Goal: Task Accomplishment & Management: Manage account settings

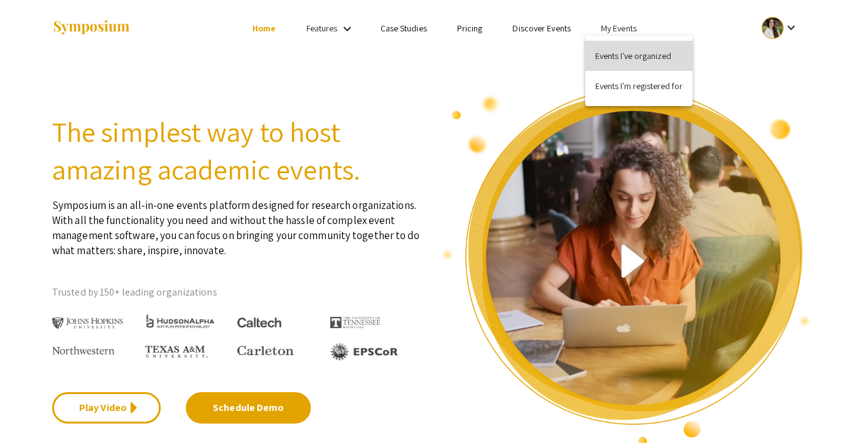
click at [614, 60] on button "Events I've organized" at bounding box center [638, 56] width 107 height 30
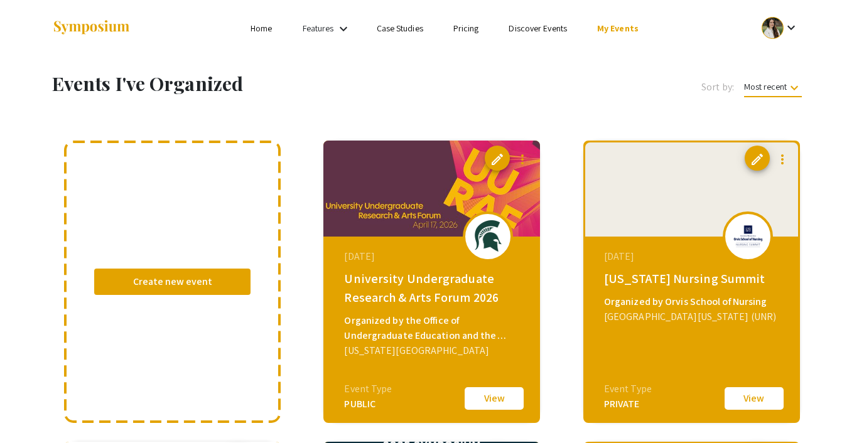
click at [535, 30] on link "Discover Events" at bounding box center [538, 28] width 58 height 11
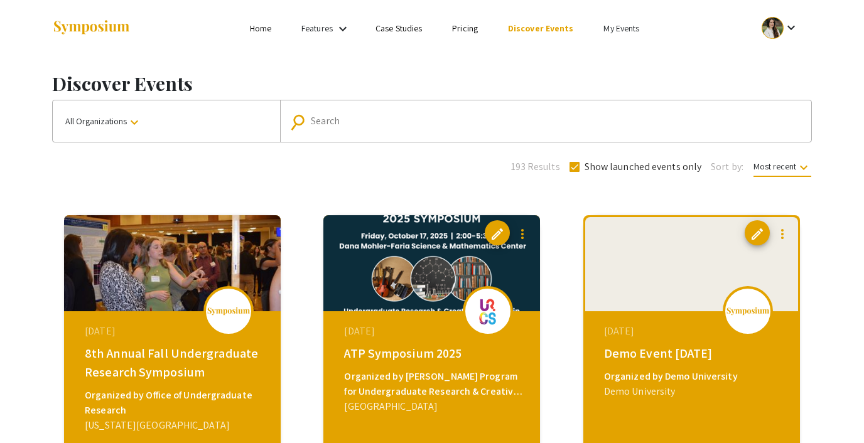
click at [116, 124] on span "All Organizations keyboard_arrow_down" at bounding box center [103, 121] width 77 height 11
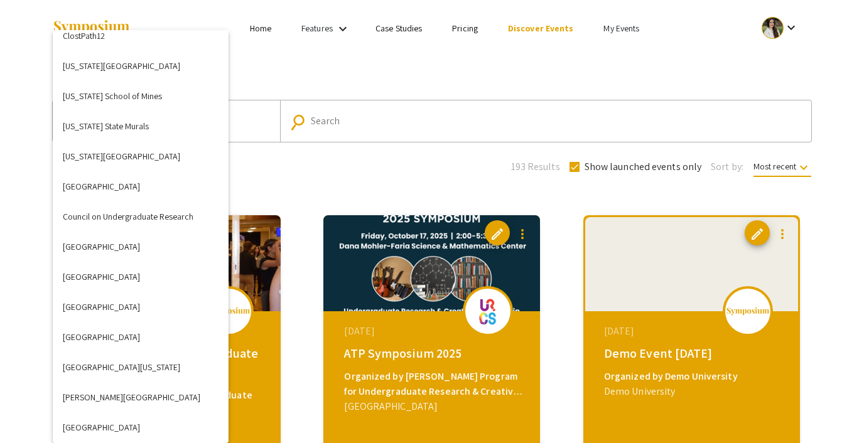
scroll to position [978, 0]
click at [131, 131] on button "Colorado State Murals" at bounding box center [141, 127] width 176 height 30
checkbox input "false"
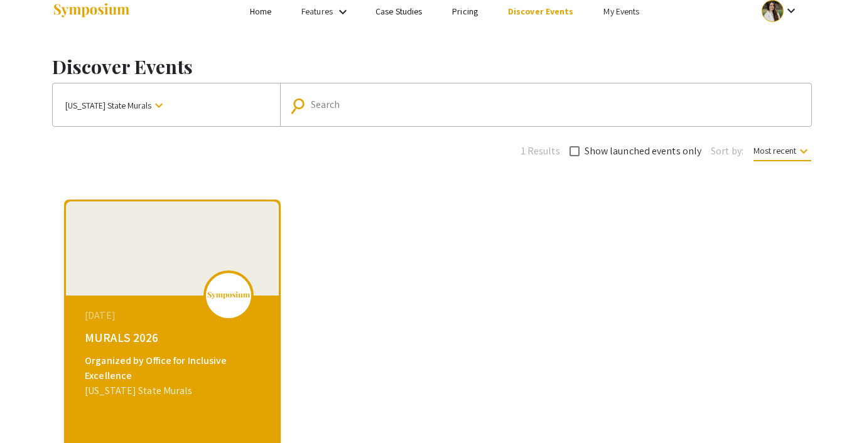
scroll to position [0, 0]
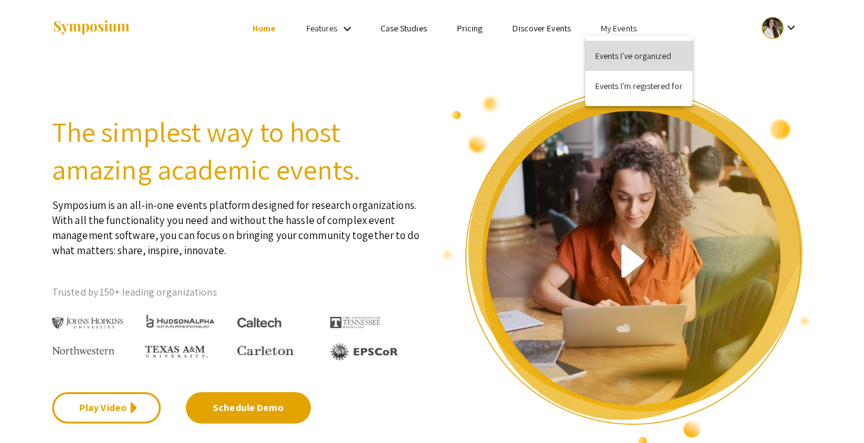
click at [624, 50] on button "Events I've organized" at bounding box center [638, 56] width 107 height 30
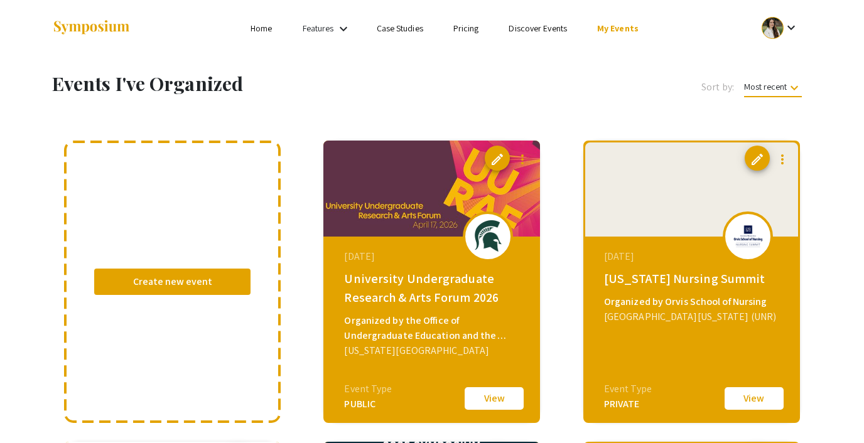
scroll to position [31, 0]
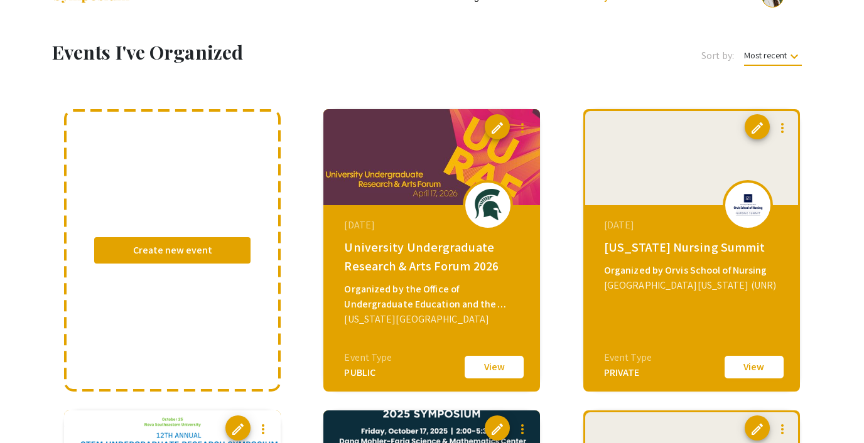
click at [742, 362] on button "View" at bounding box center [754, 367] width 63 height 26
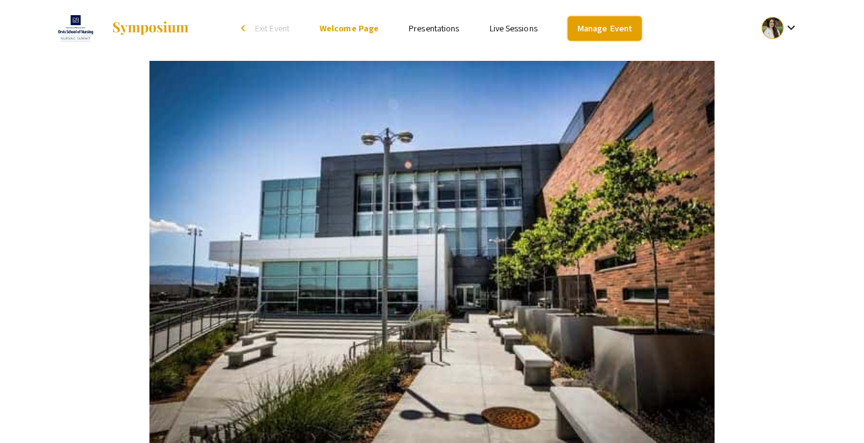
click at [622, 30] on link "Manage Event" at bounding box center [605, 28] width 74 height 24
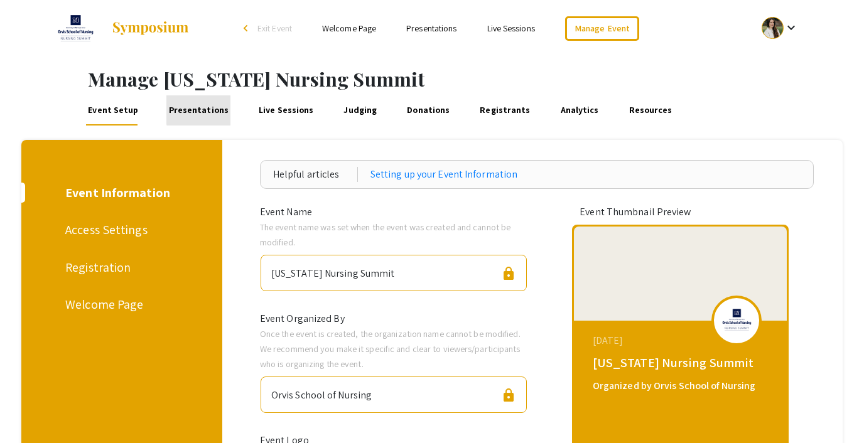
click at [215, 110] on link "Presentations" at bounding box center [198, 110] width 64 height 30
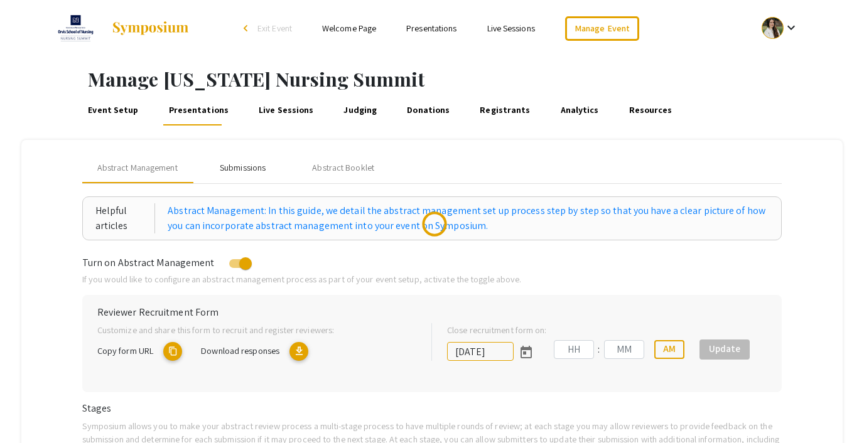
click at [245, 168] on div "Submissions" at bounding box center [243, 167] width 46 height 13
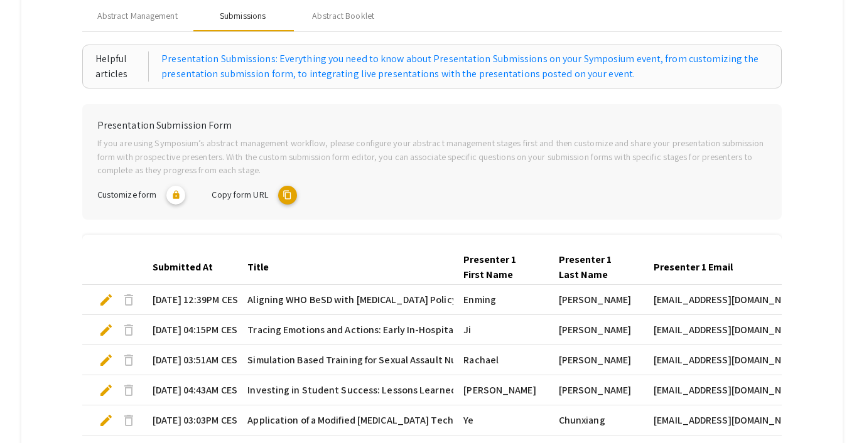
scroll to position [160, 0]
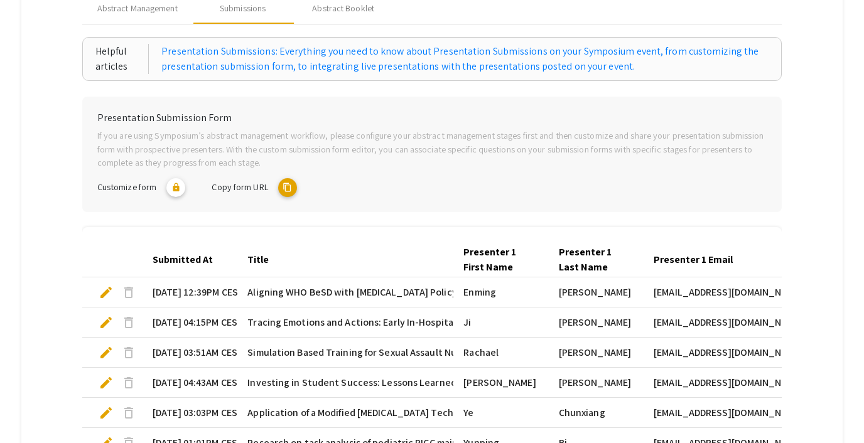
click at [287, 186] on mat-icon "content_copy" at bounding box center [287, 187] width 19 height 19
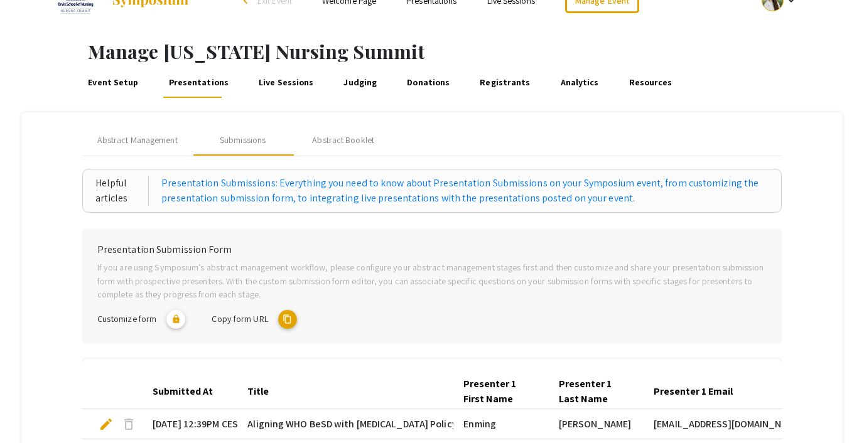
scroll to position [0, 0]
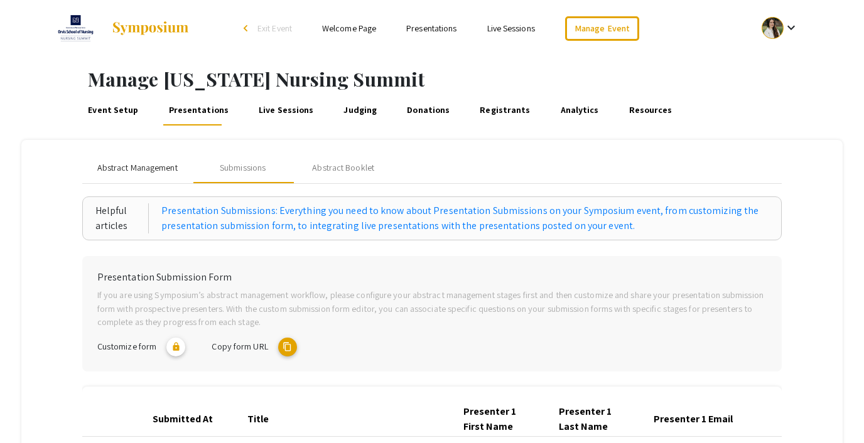
click at [117, 163] on span "Abstract Management" at bounding box center [137, 167] width 80 height 13
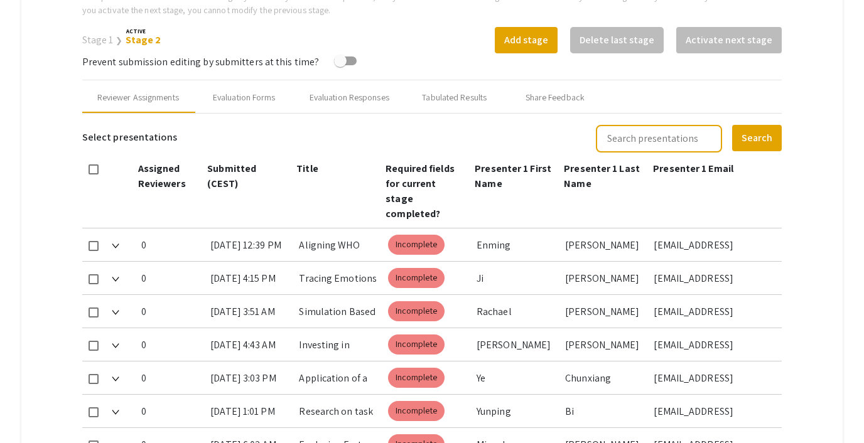
scroll to position [494, 0]
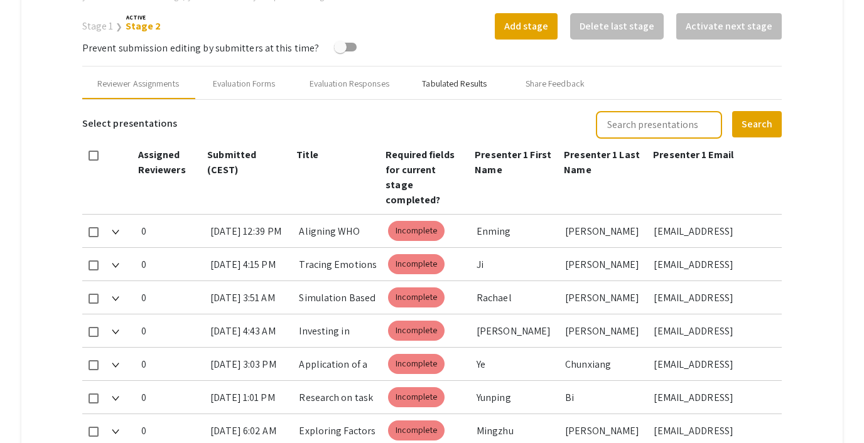
click at [439, 88] on div "Tabulated Results" at bounding box center [454, 83] width 65 height 13
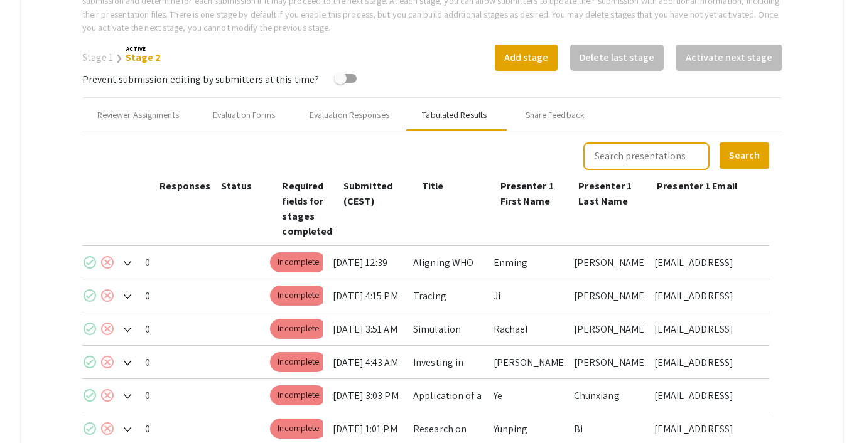
scroll to position [448, 0]
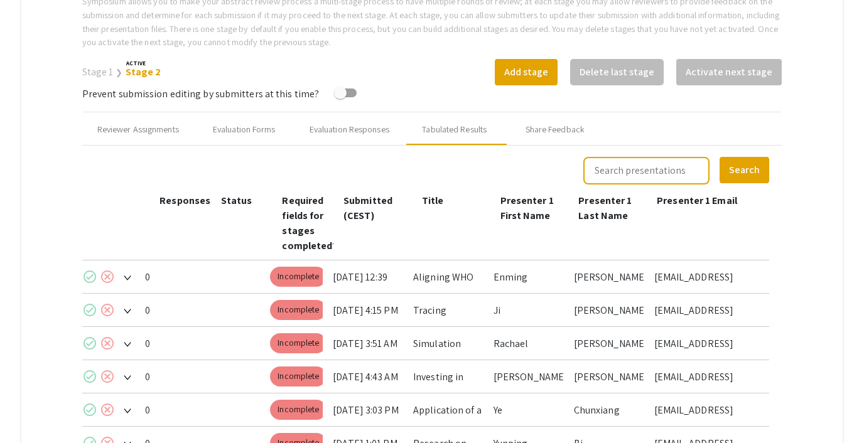
click at [99, 78] on link "Stage 1" at bounding box center [97, 71] width 31 height 13
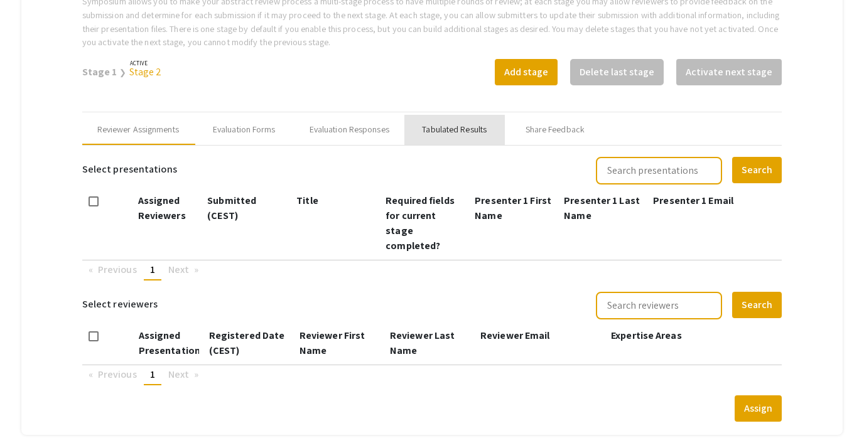
click at [461, 133] on div "Tabulated Results" at bounding box center [454, 129] width 65 height 13
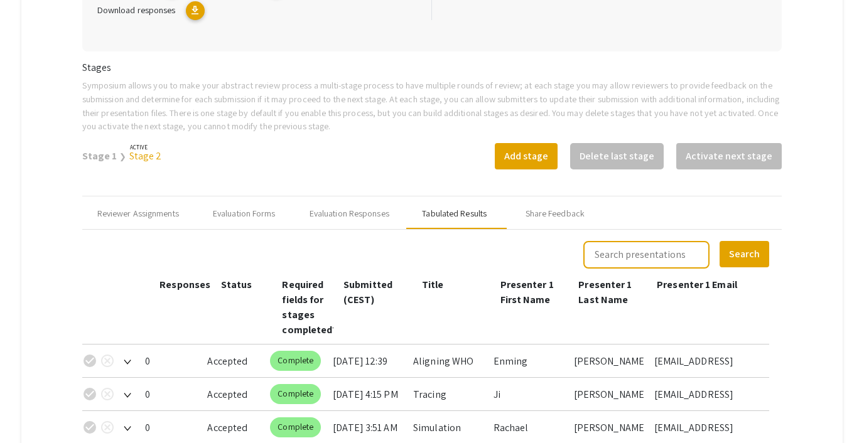
scroll to position [369, 0]
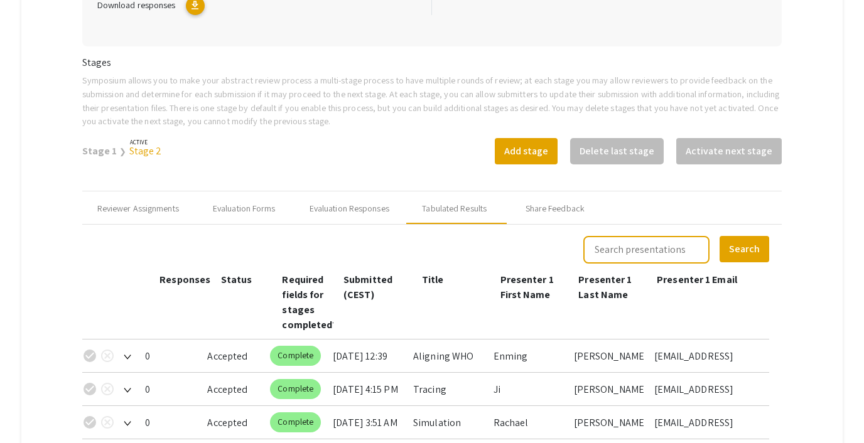
click at [139, 151] on link "Stage 2" at bounding box center [145, 150] width 33 height 13
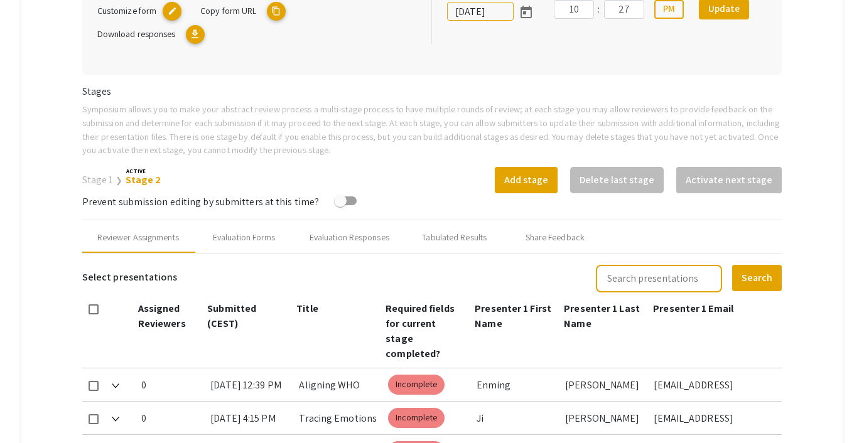
scroll to position [338, 0]
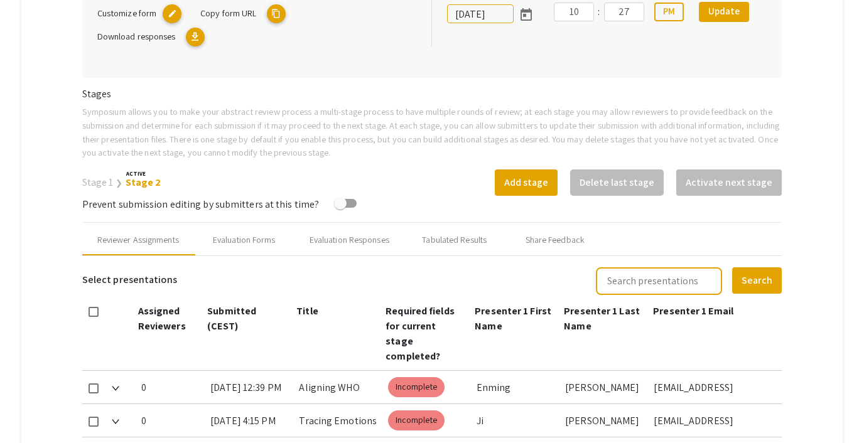
click at [97, 183] on link "Stage 1" at bounding box center [97, 182] width 31 height 13
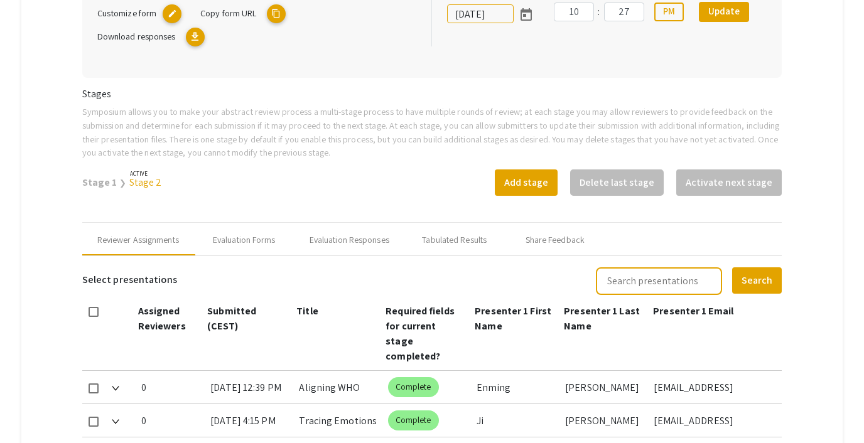
scroll to position [395, 0]
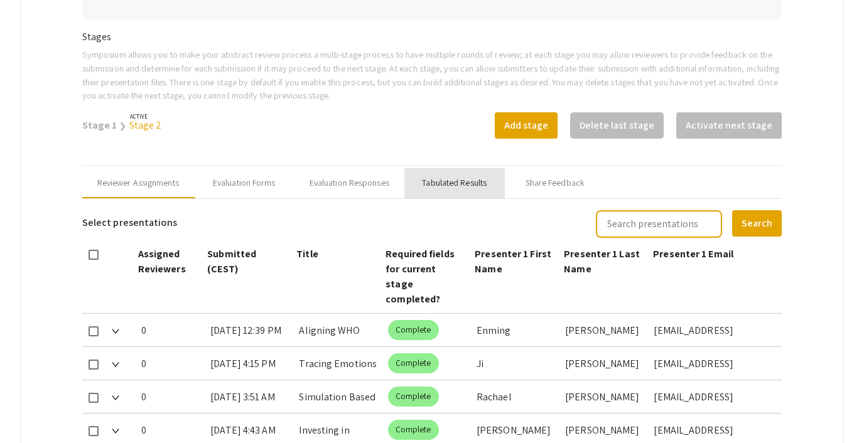
click at [447, 184] on div "Tabulated Results" at bounding box center [454, 182] width 65 height 13
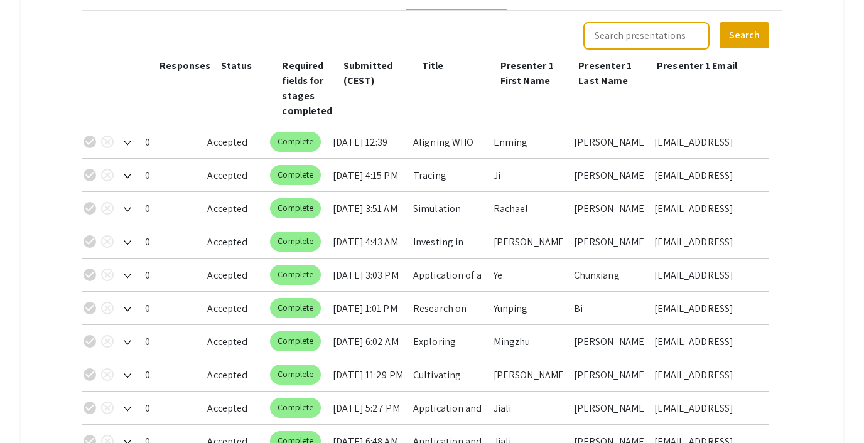
scroll to position [714, 0]
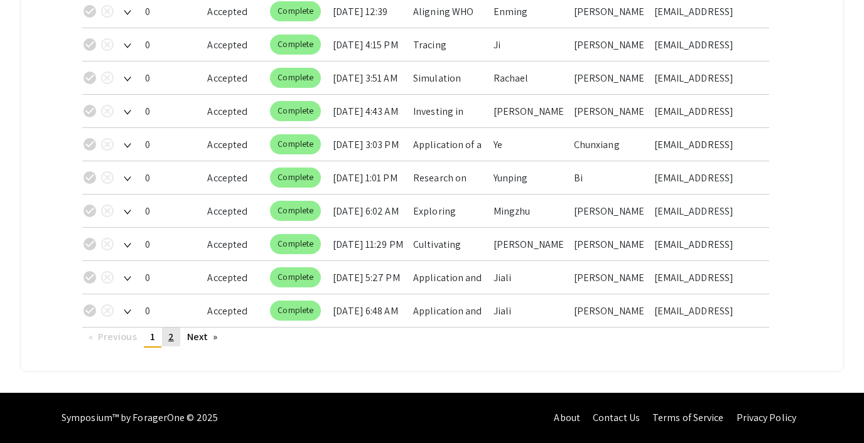
click at [171, 333] on span "2" at bounding box center [171, 336] width 6 height 13
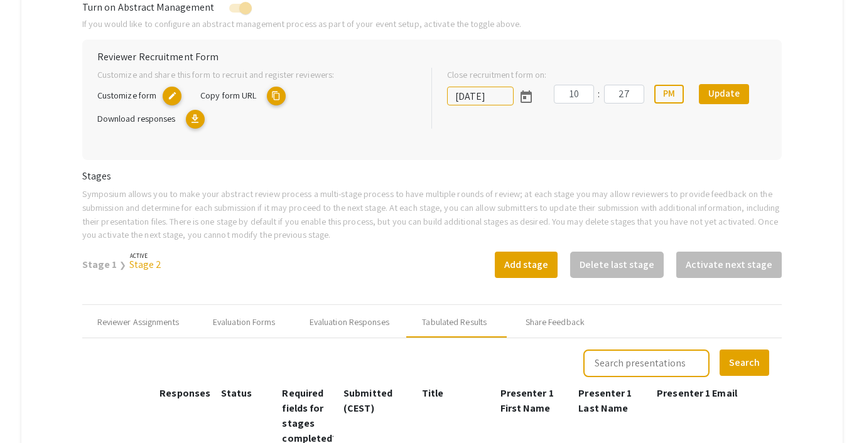
scroll to position [261, 0]
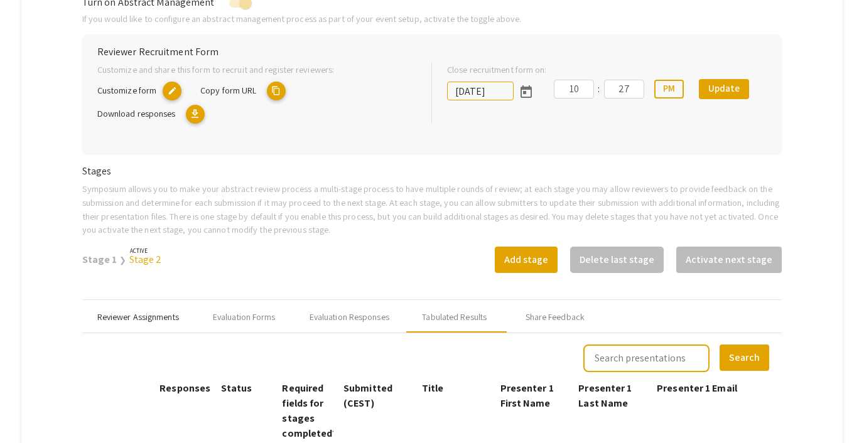
click at [144, 320] on div "Reviewer Assignments" at bounding box center [138, 317] width 82 height 13
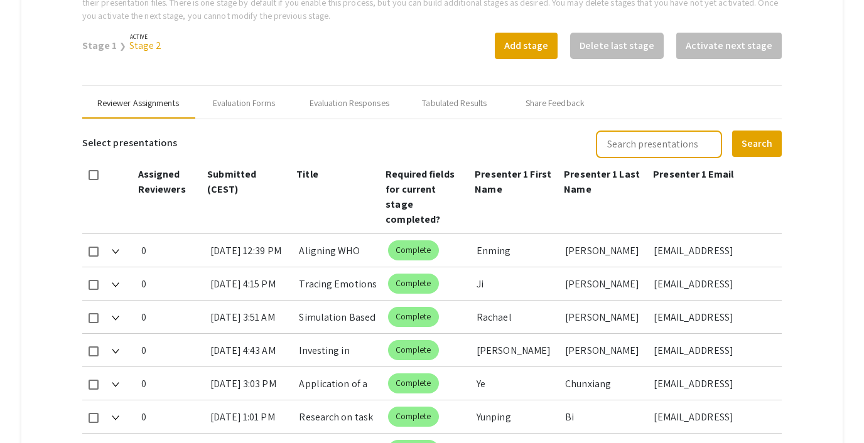
scroll to position [475, 0]
click at [242, 104] on div "Evaluation Forms" at bounding box center [244, 102] width 63 height 13
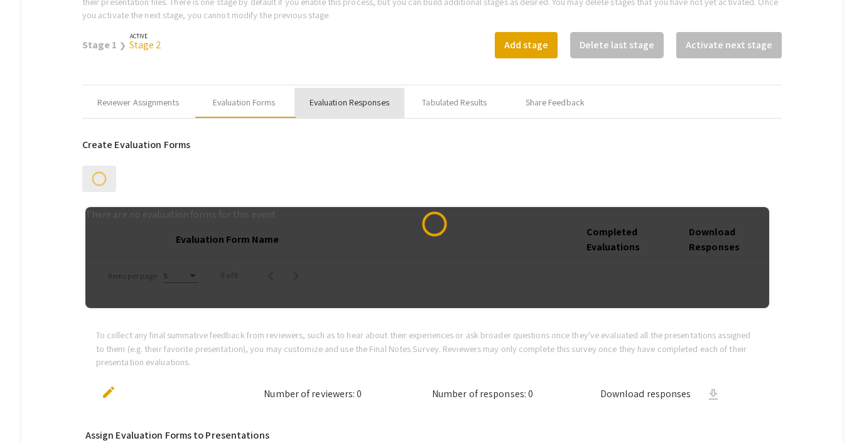
click at [350, 99] on div "Evaluation Responses" at bounding box center [350, 102] width 80 height 13
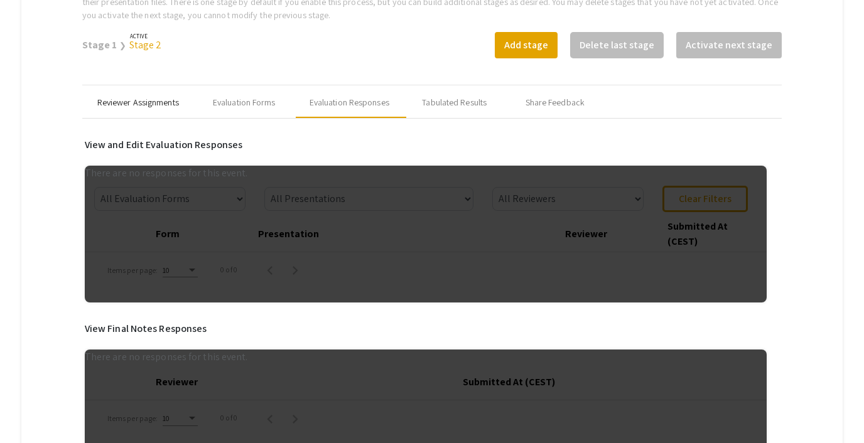
click at [127, 101] on div "Reviewer Assignments" at bounding box center [138, 102] width 82 height 13
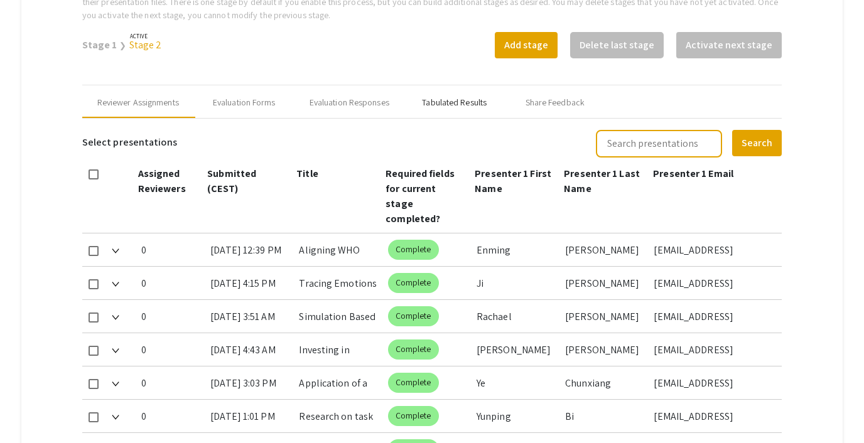
click at [453, 100] on div "Tabulated Results" at bounding box center [454, 102] width 65 height 13
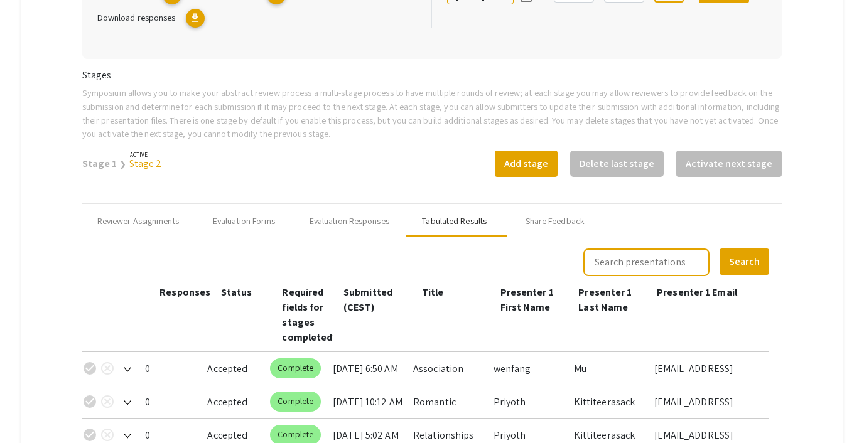
scroll to position [337, 0]
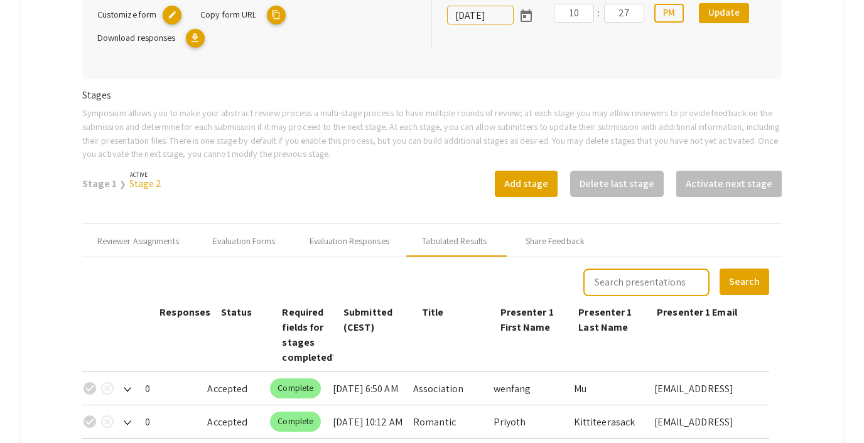
click at [99, 181] on link "Stage 1" at bounding box center [99, 183] width 35 height 13
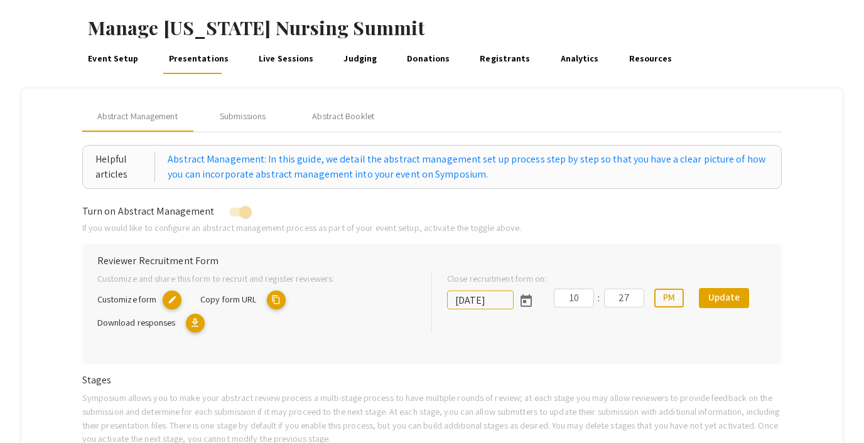
scroll to position [0, 0]
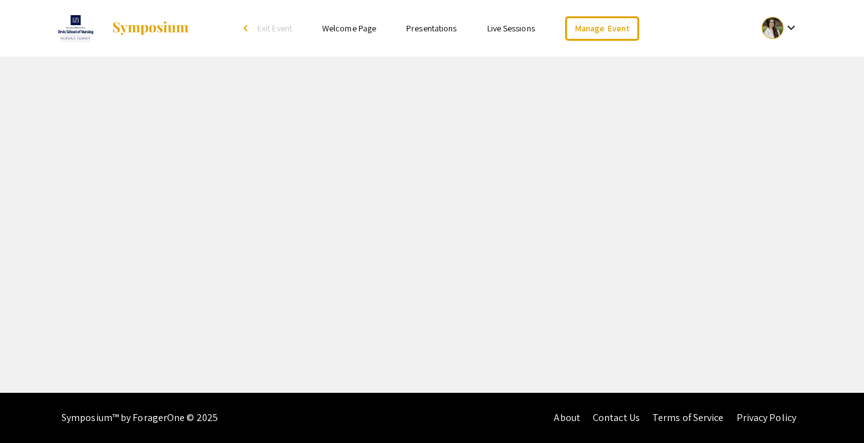
select select "8"
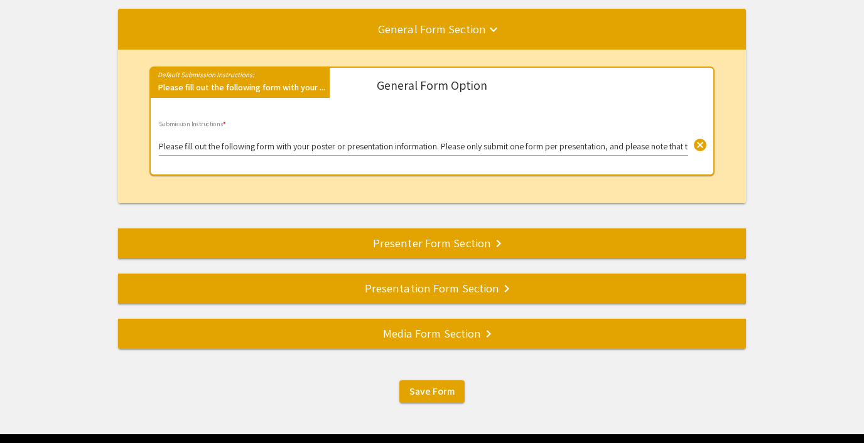
scroll to position [160, 0]
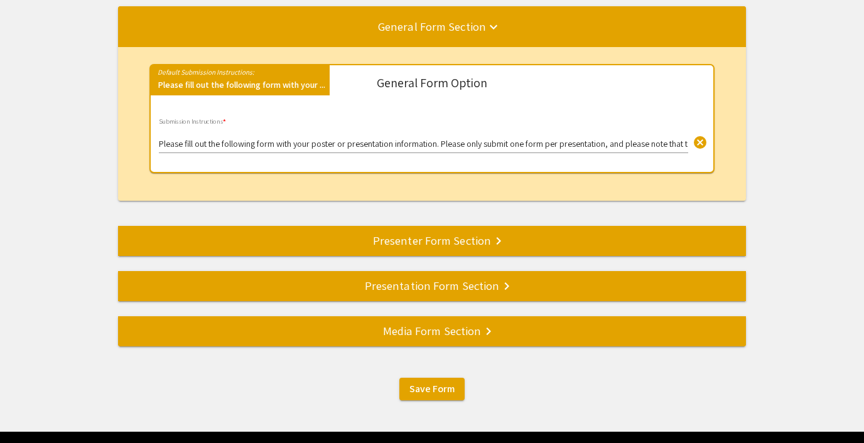
click at [144, 244] on div "Presenter Form Section keyboard_arrow_right" at bounding box center [432, 241] width 628 height 18
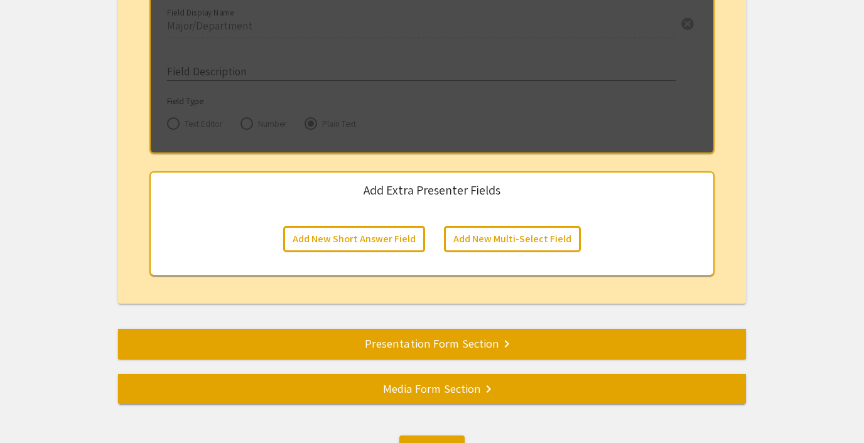
scroll to position [2092, 0]
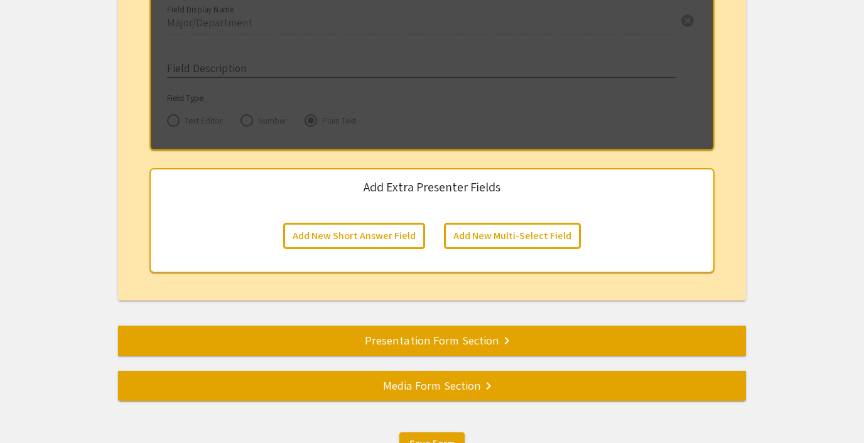
click at [124, 341] on div "Presentation Form Section keyboard_arrow_right" at bounding box center [432, 341] width 628 height 18
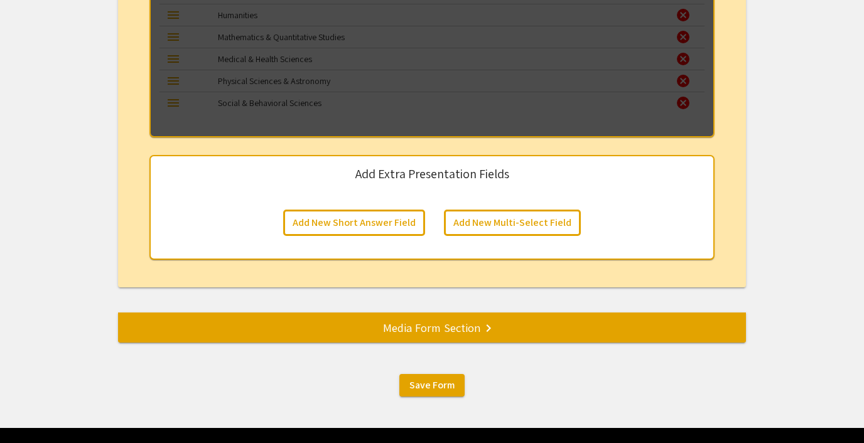
scroll to position [1979, 0]
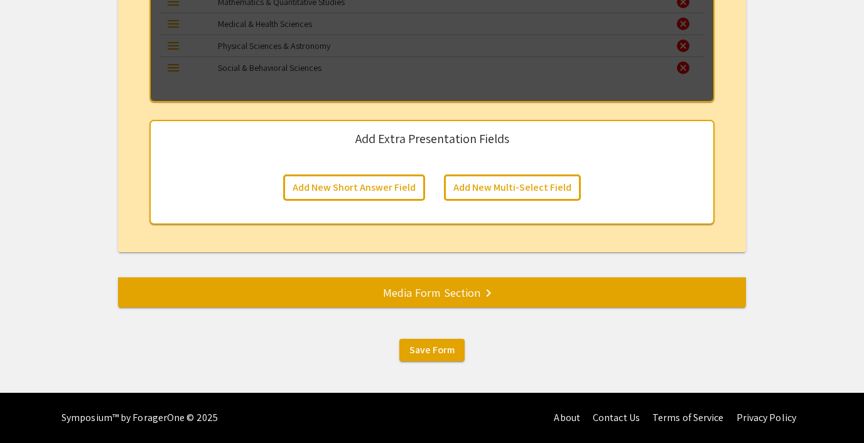
click at [190, 301] on div "Media Form Section keyboard_arrow_right" at bounding box center [432, 293] width 628 height 18
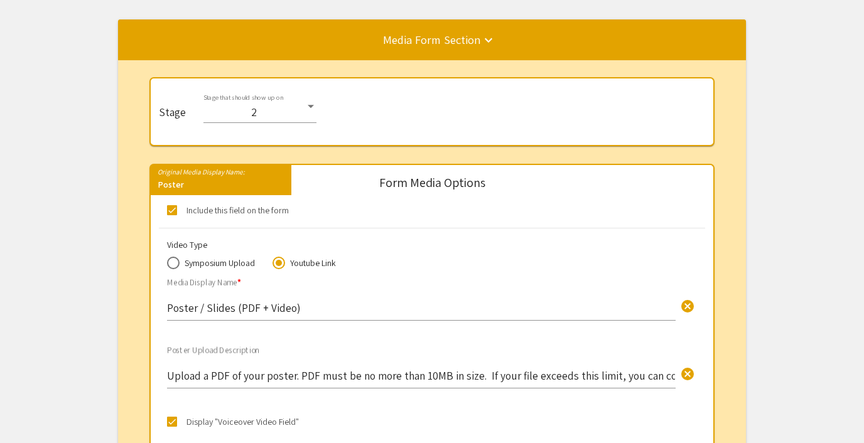
scroll to position [288, 0]
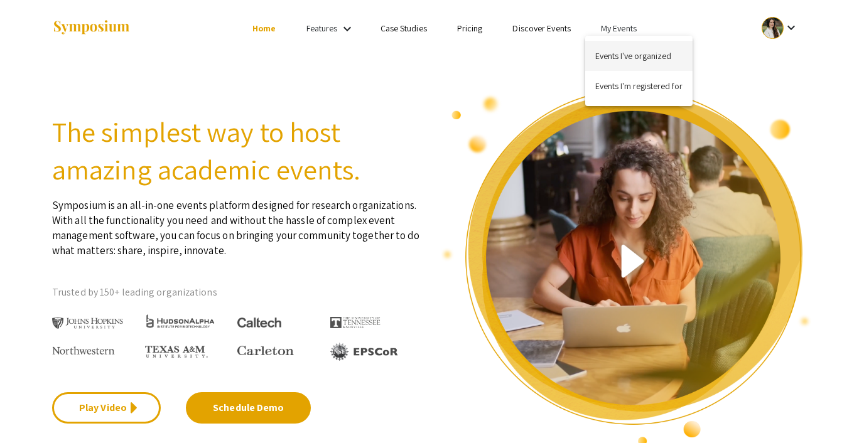
click at [616, 55] on button "Events I've organized" at bounding box center [638, 56] width 107 height 30
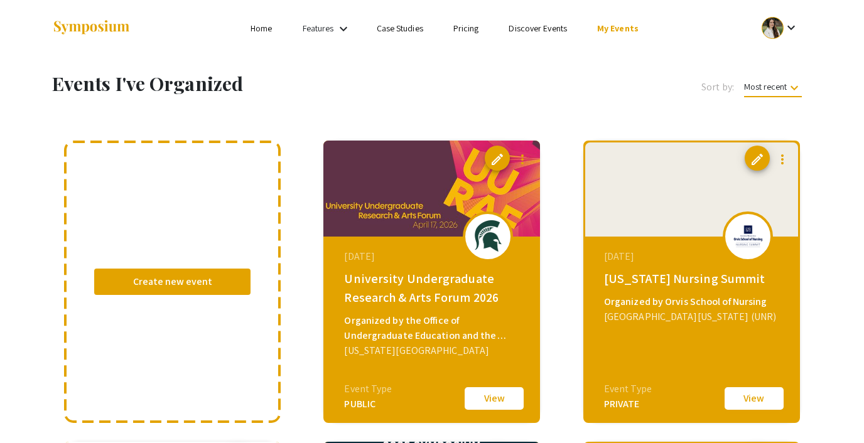
click at [740, 396] on button "View" at bounding box center [754, 399] width 63 height 26
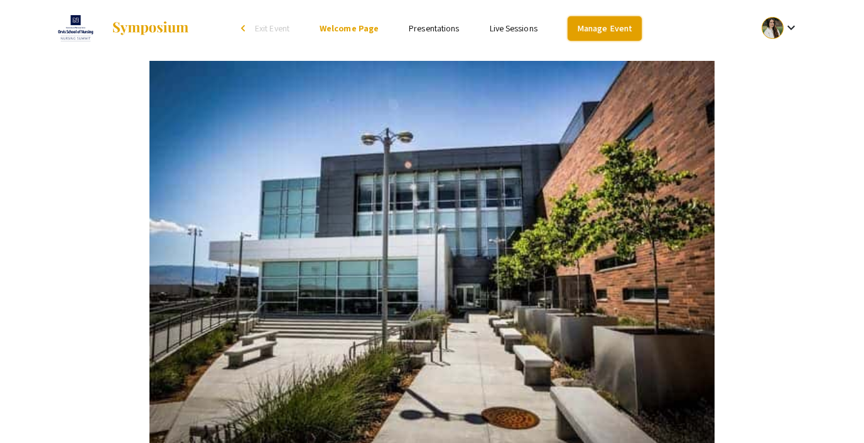
click at [585, 23] on link "Manage Event" at bounding box center [605, 28] width 74 height 24
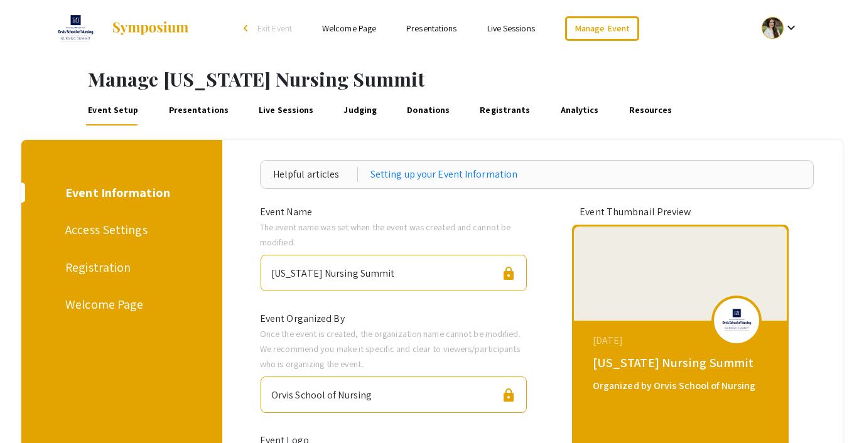
click at [185, 108] on link "Presentations" at bounding box center [198, 110] width 64 height 30
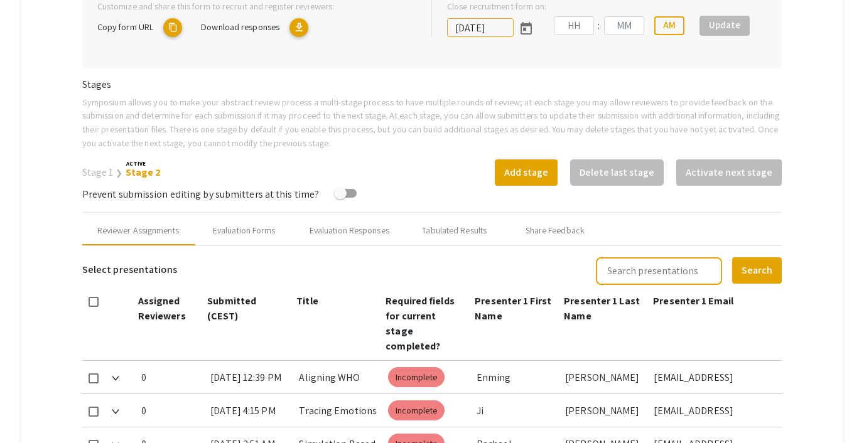
type input "9/25/2025"
type input "10"
type input "27"
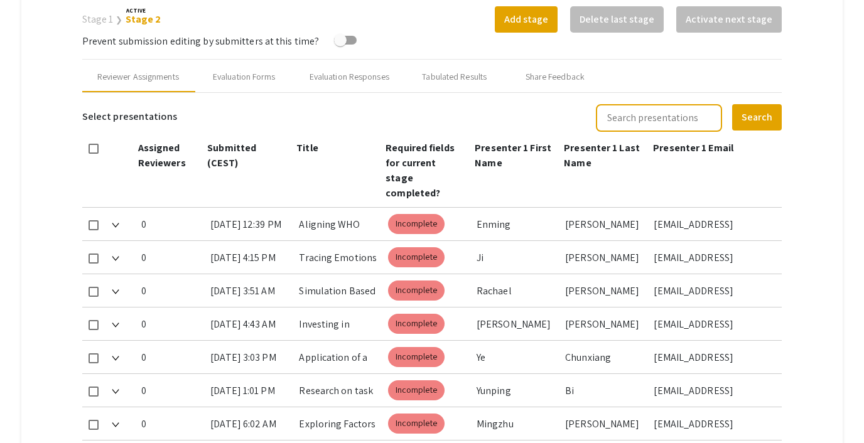
scroll to position [502, 0]
click at [433, 76] on div "Tabulated Results" at bounding box center [454, 76] width 65 height 13
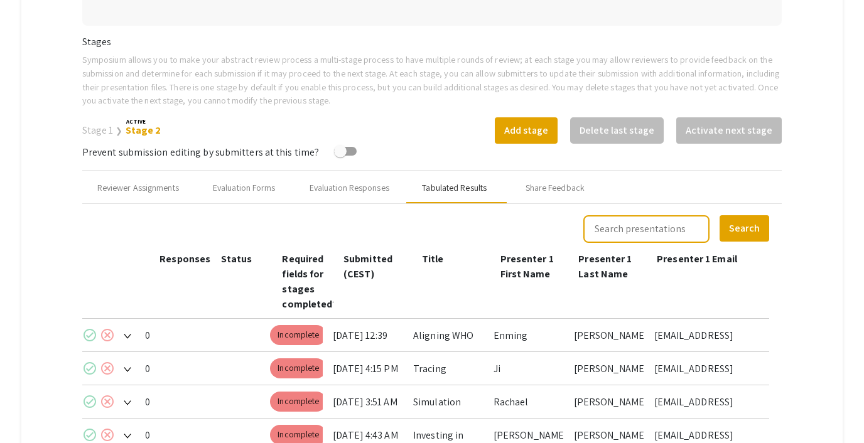
scroll to position [0, 0]
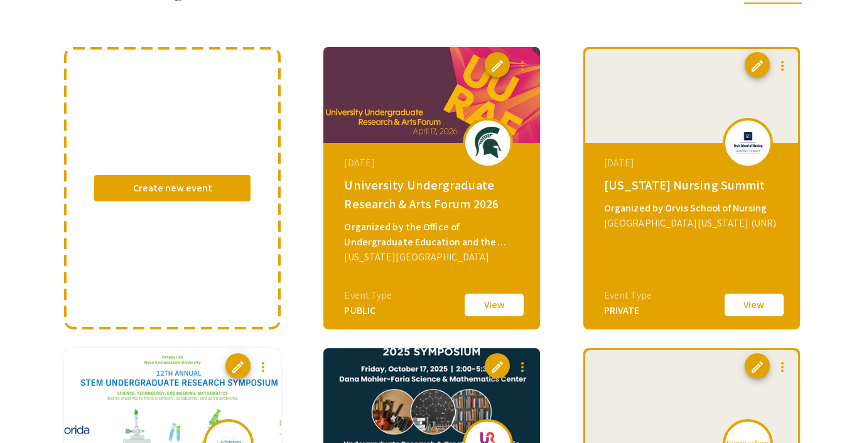
scroll to position [116, 0]
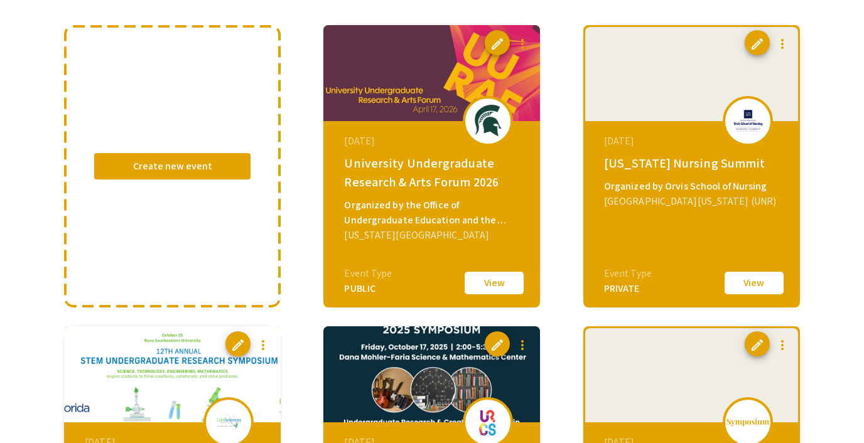
click at [744, 282] on button "View" at bounding box center [754, 283] width 63 height 26
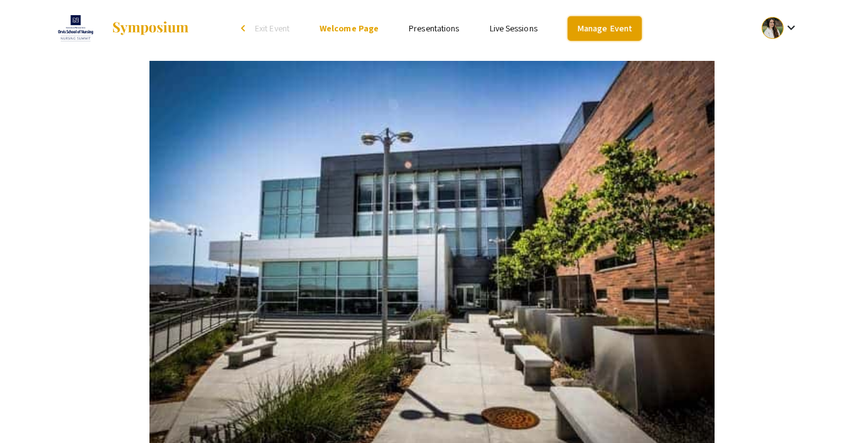
click at [593, 16] on link "Manage Event" at bounding box center [605, 28] width 74 height 24
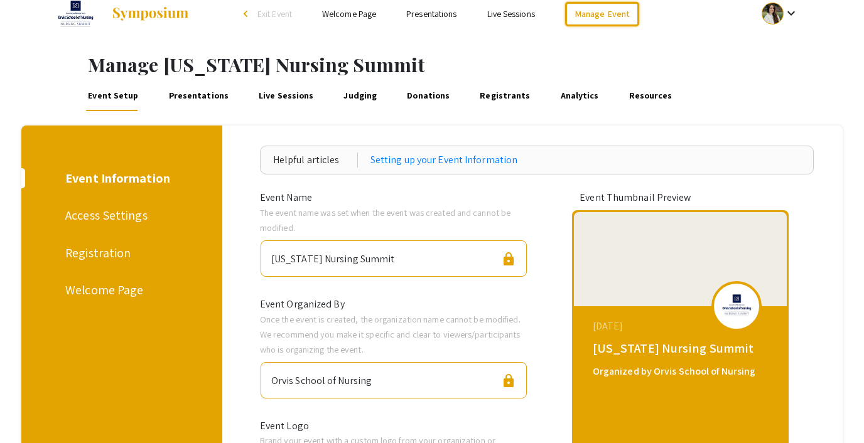
scroll to position [18, 0]
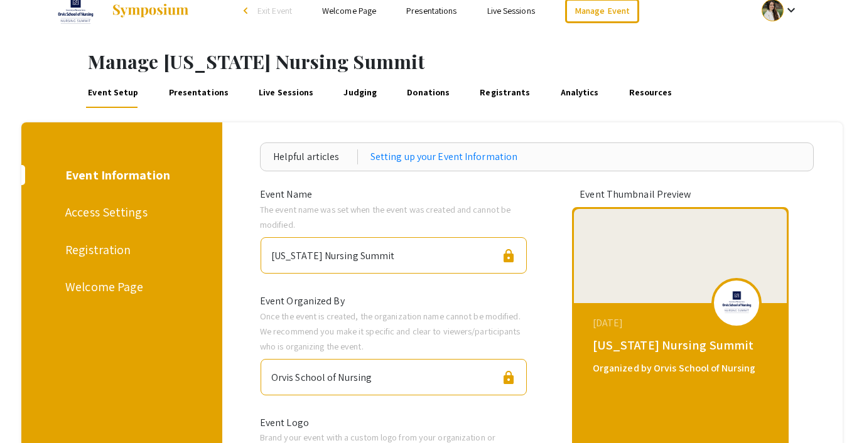
click at [100, 247] on div "Registration" at bounding box center [119, 250] width 109 height 19
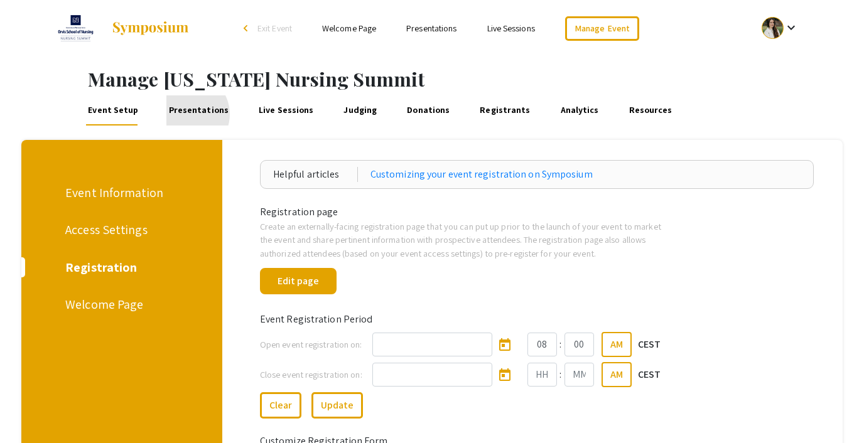
click at [183, 114] on link "Presentations" at bounding box center [198, 110] width 64 height 30
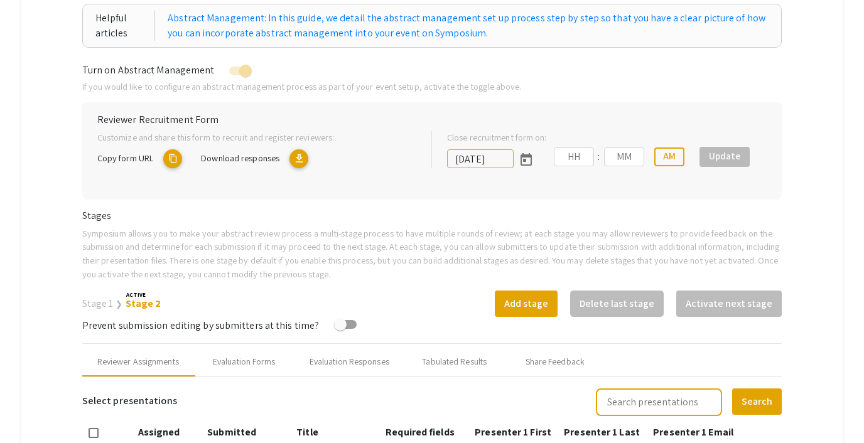
scroll to position [205, 0]
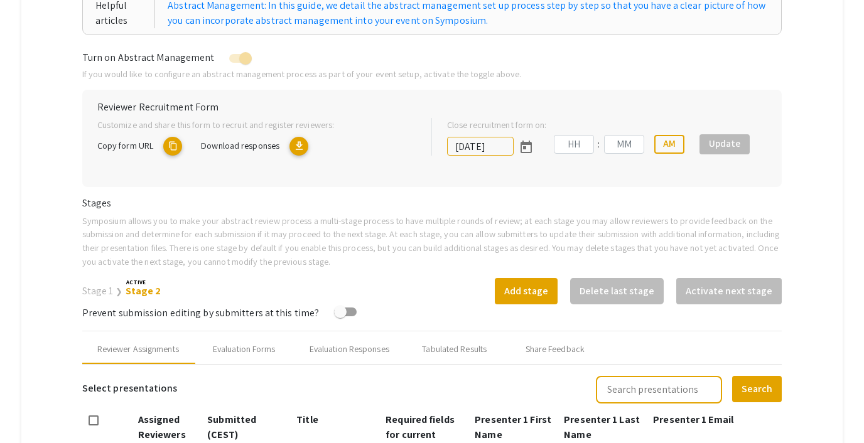
type input "9/25/2025"
type input "10"
type input "27"
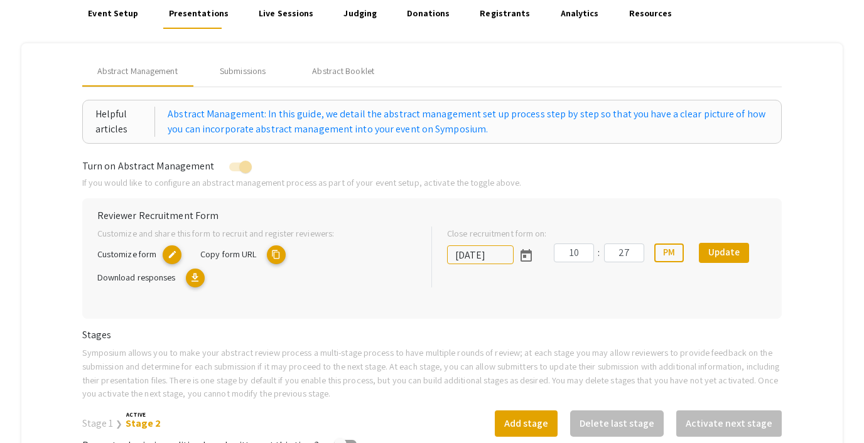
scroll to position [91, 0]
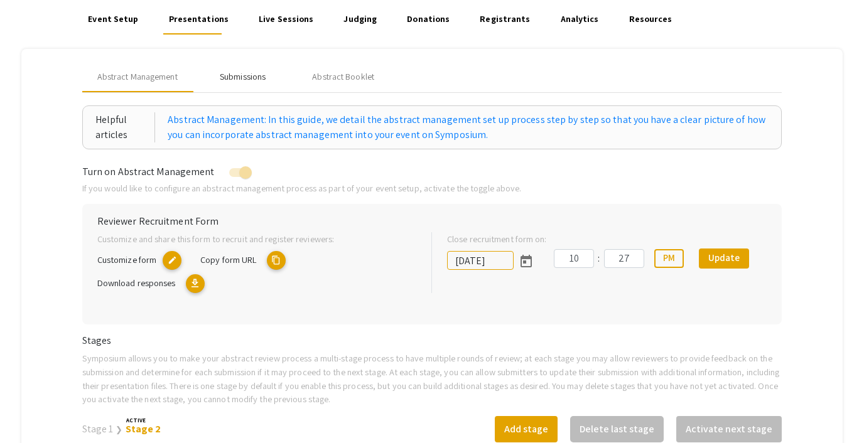
click at [242, 73] on div "Submissions" at bounding box center [243, 76] width 46 height 13
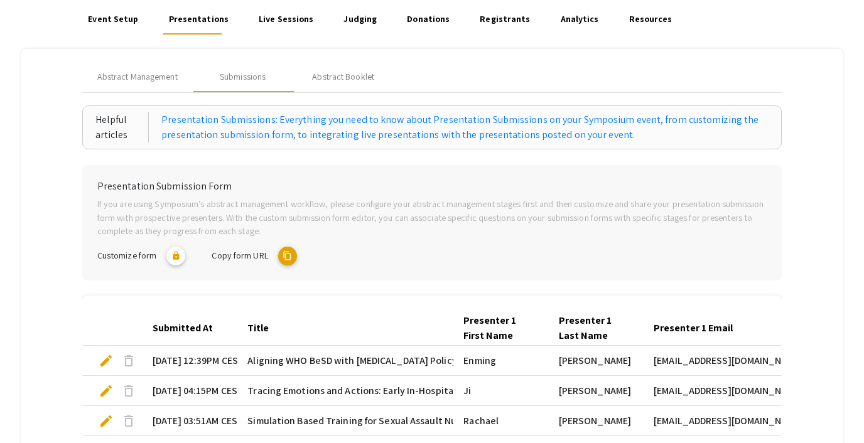
click at [286, 260] on mat-icon "content_copy" at bounding box center [287, 256] width 19 height 19
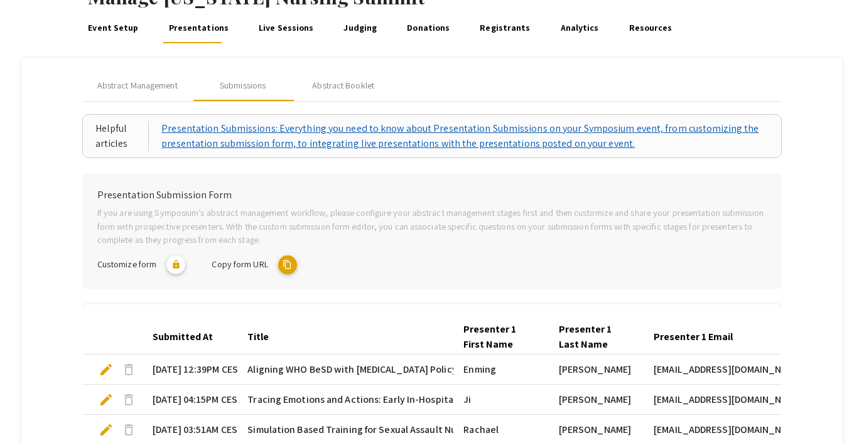
click at [405, 127] on link "Presentation Submissions: Everything you need to know about Presentation Submis…" at bounding box center [464, 136] width 607 height 30
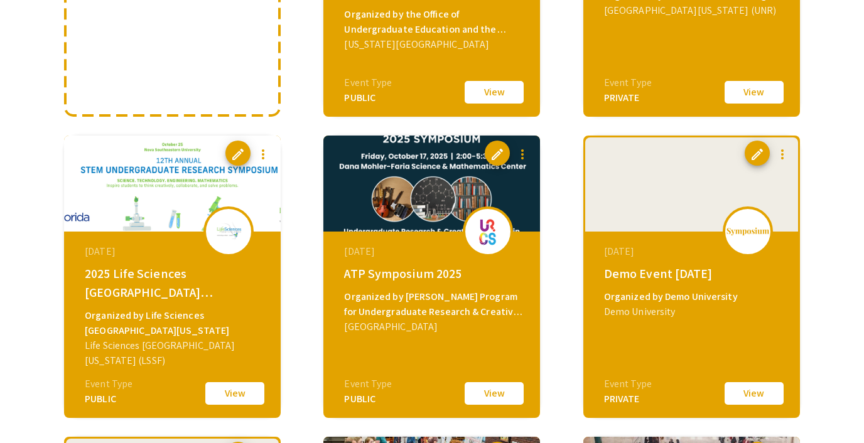
scroll to position [323, 0]
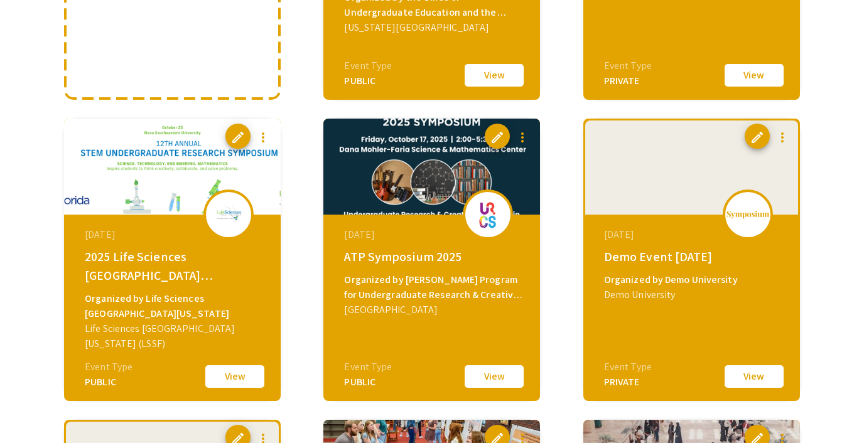
click at [224, 370] on button "View" at bounding box center [234, 377] width 63 height 26
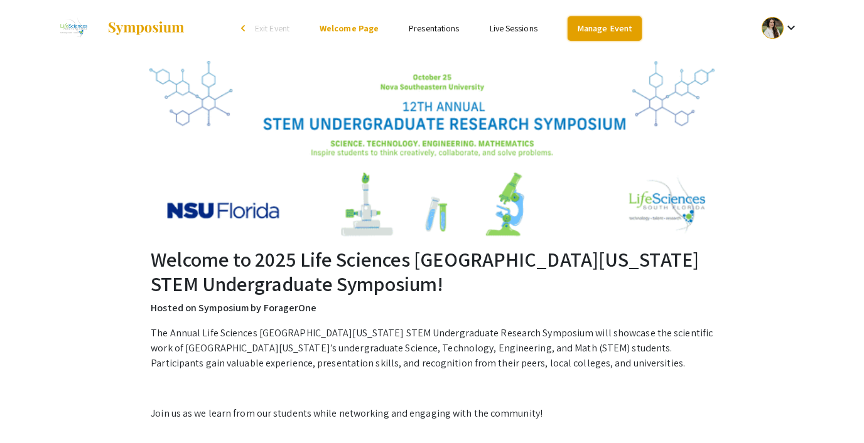
click at [584, 24] on link "Manage Event" at bounding box center [605, 28] width 74 height 24
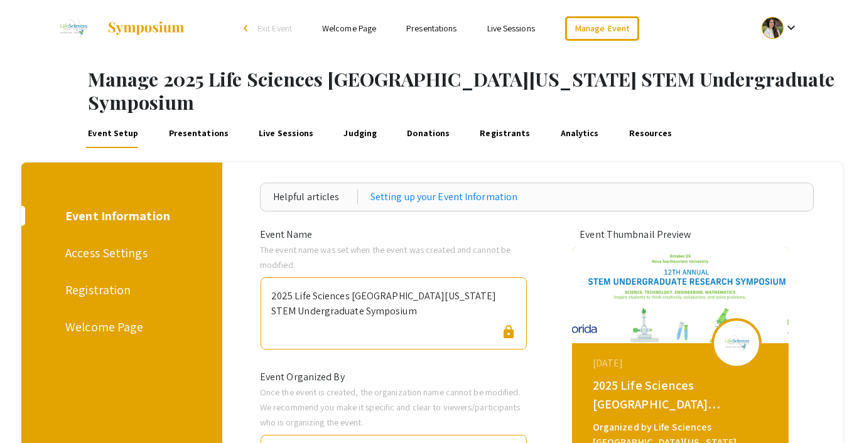
click at [183, 118] on link "Presentations" at bounding box center [198, 133] width 64 height 30
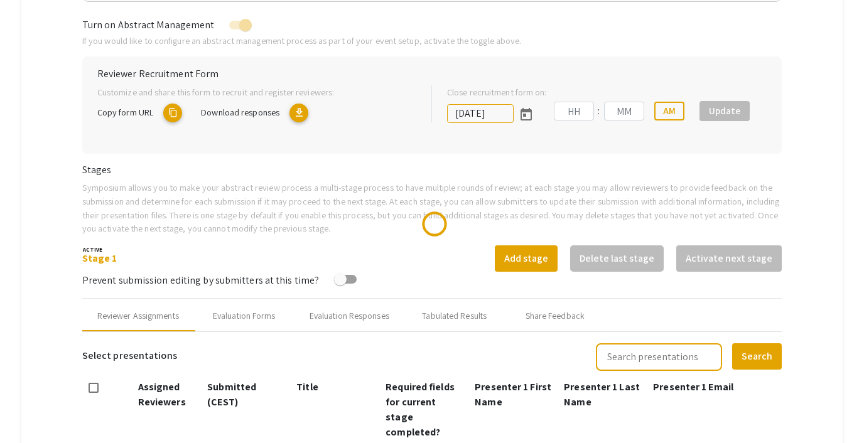
scroll to position [264, 0]
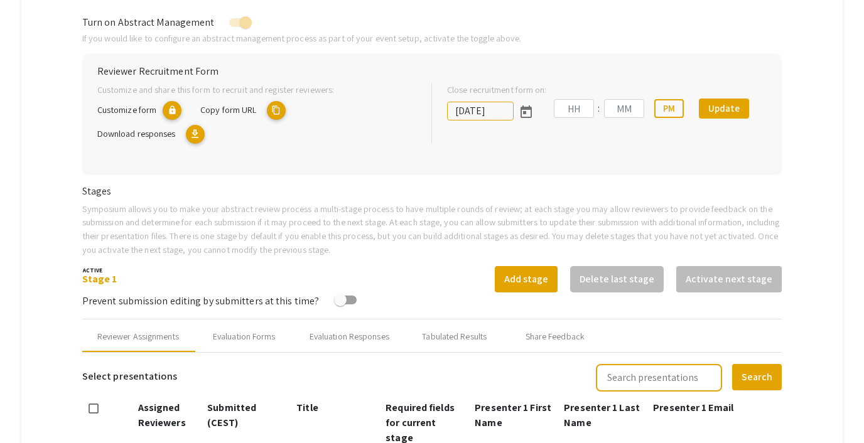
type input "10/25/2025"
type input "11"
type input "00"
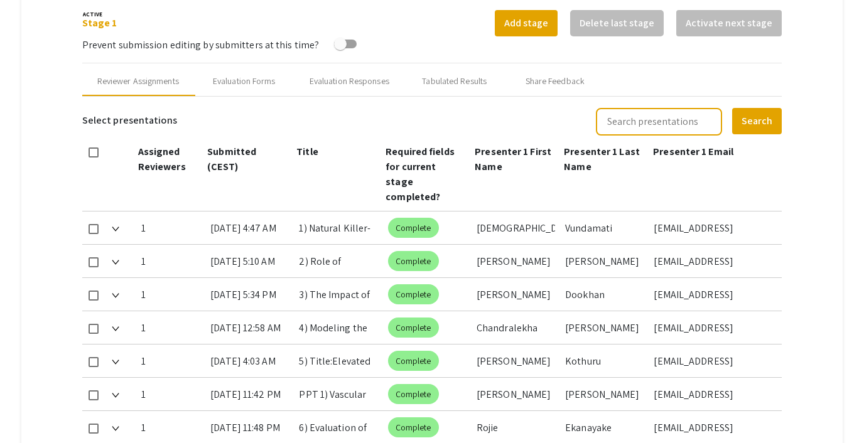
scroll to position [535, 0]
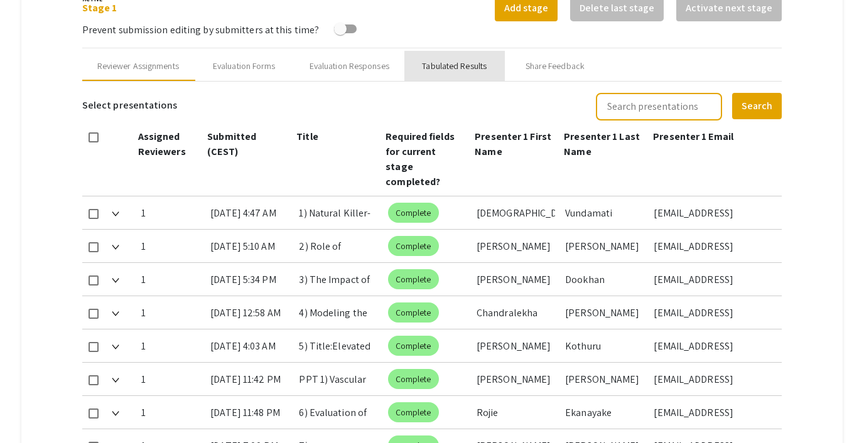
click at [440, 60] on div "Tabulated Results" at bounding box center [454, 66] width 65 height 13
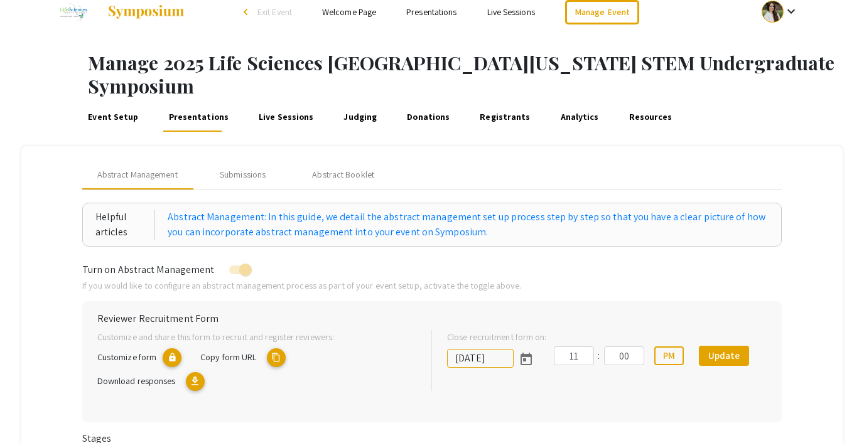
scroll to position [0, 0]
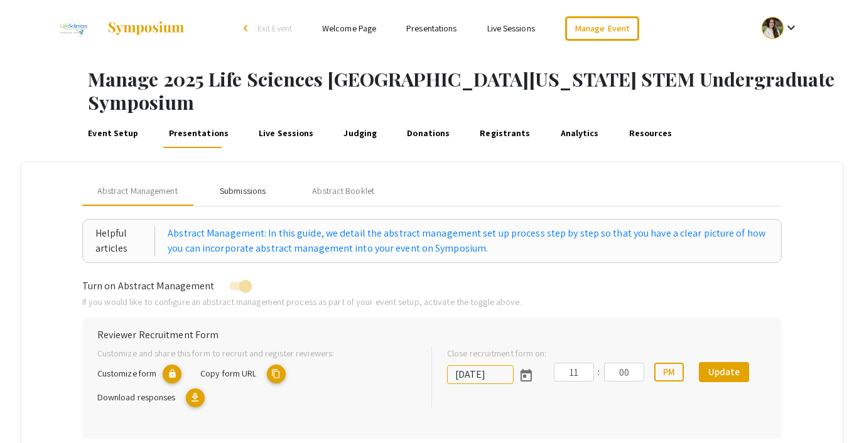
click at [249, 185] on div "Submissions" at bounding box center [243, 191] width 46 height 13
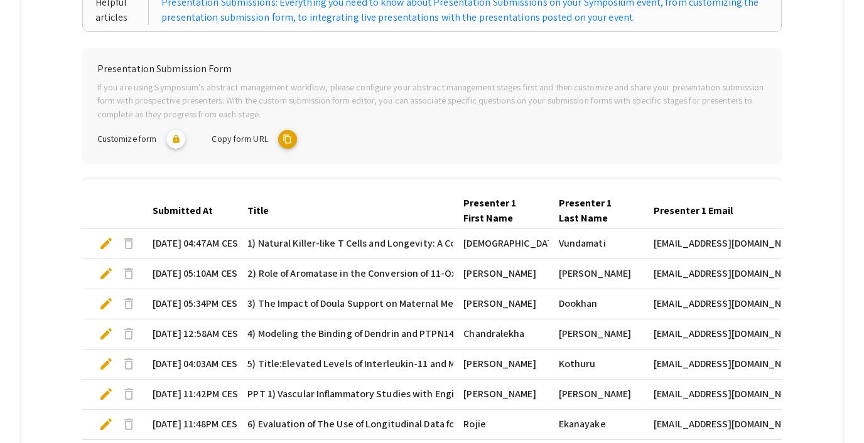
scroll to position [235, 0]
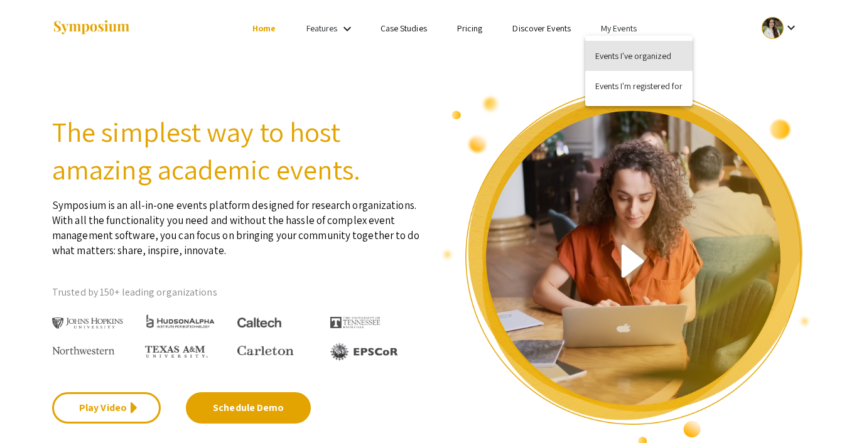
click at [616, 46] on button "Events I've organized" at bounding box center [638, 56] width 107 height 30
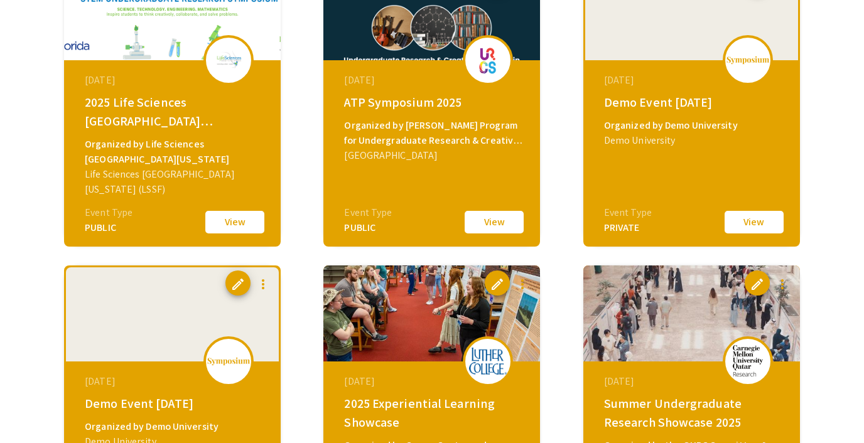
scroll to position [489, 0]
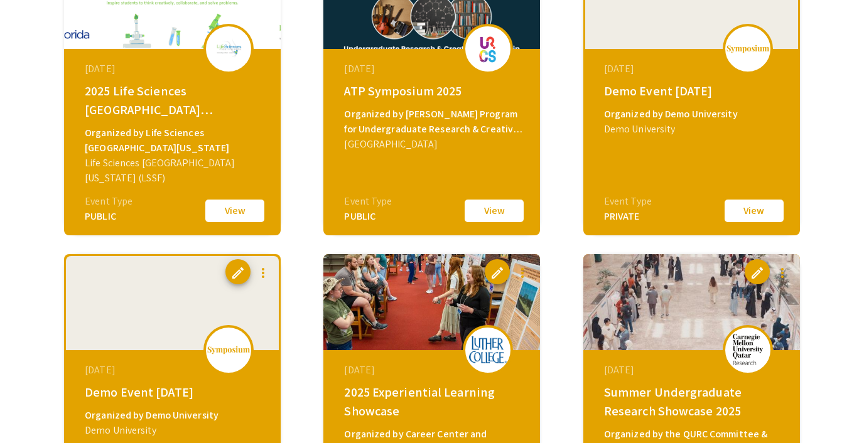
click at [755, 207] on button "View" at bounding box center [754, 211] width 63 height 26
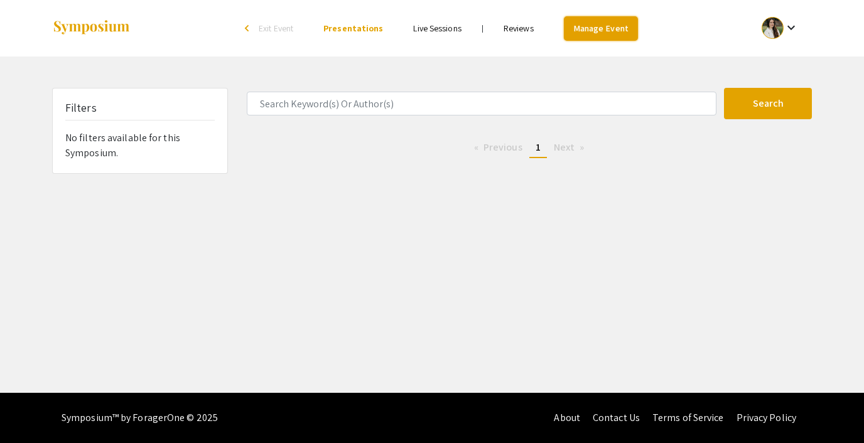
click at [583, 28] on link "Manage Event" at bounding box center [601, 28] width 74 height 24
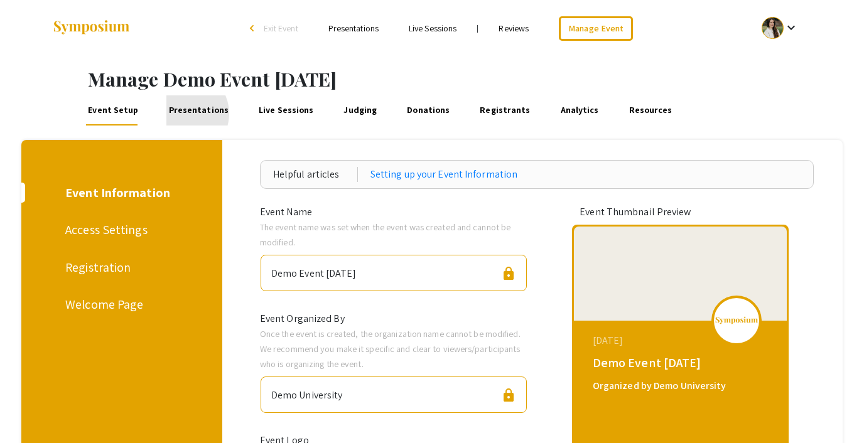
click at [180, 114] on link "Presentations" at bounding box center [198, 110] width 64 height 30
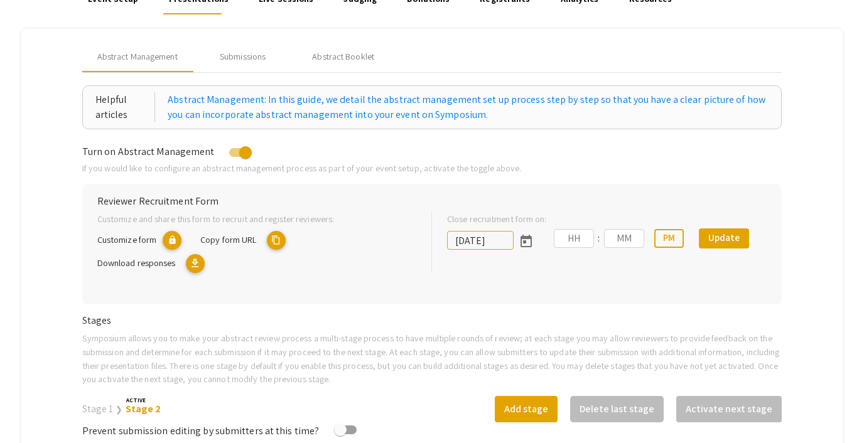
type input "9/27/2025"
type input "07"
type input "14"
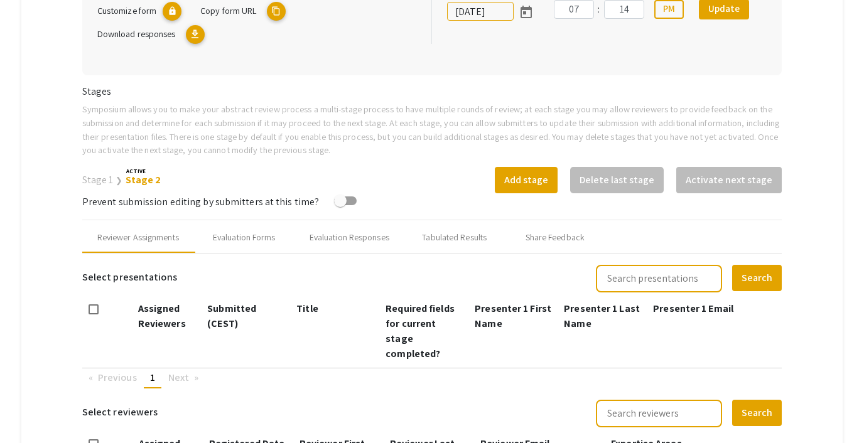
scroll to position [338, 0]
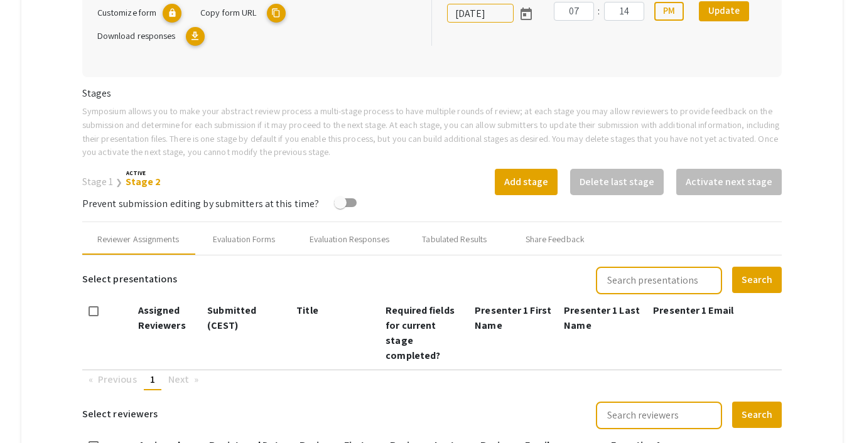
click at [134, 183] on link "Stage 2" at bounding box center [144, 181] width 36 height 13
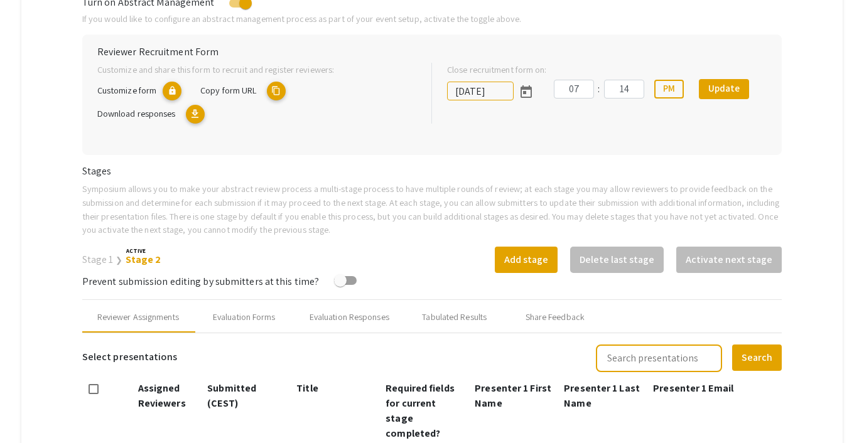
scroll to position [0, 0]
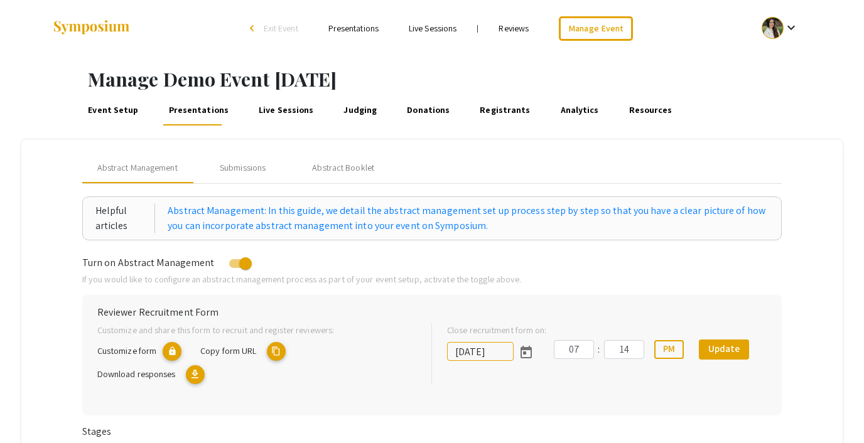
click at [281, 30] on span "Exit Event" at bounding box center [281, 28] width 35 height 11
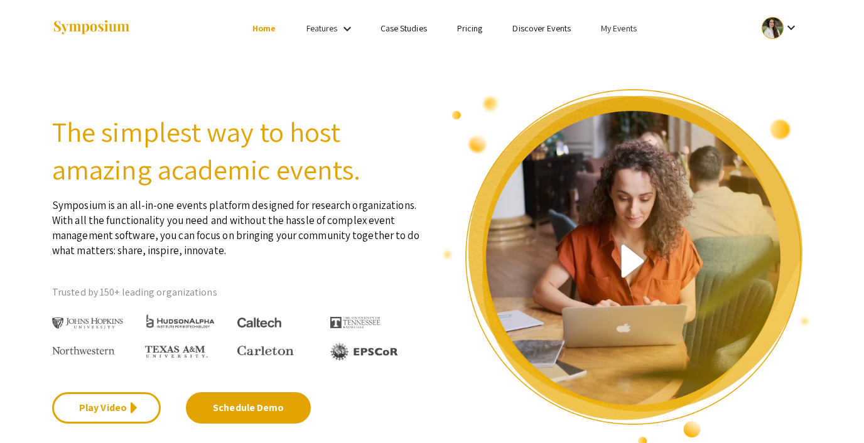
click at [625, 27] on link "My Events" at bounding box center [619, 28] width 36 height 11
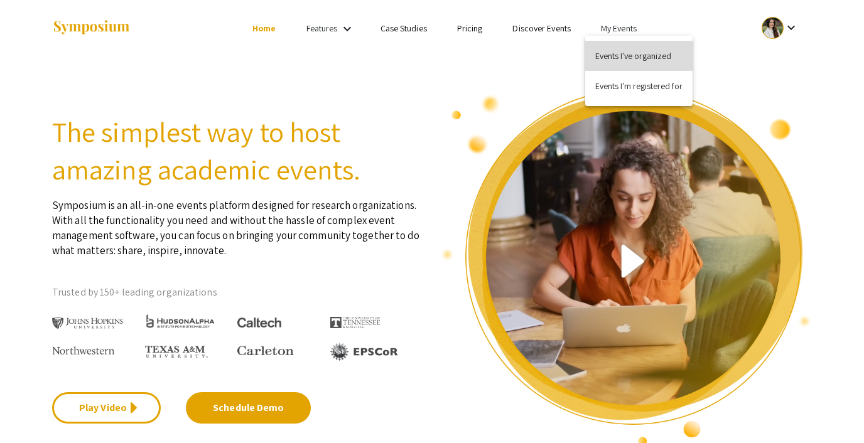
click at [628, 58] on button "Events I've organized" at bounding box center [638, 56] width 107 height 30
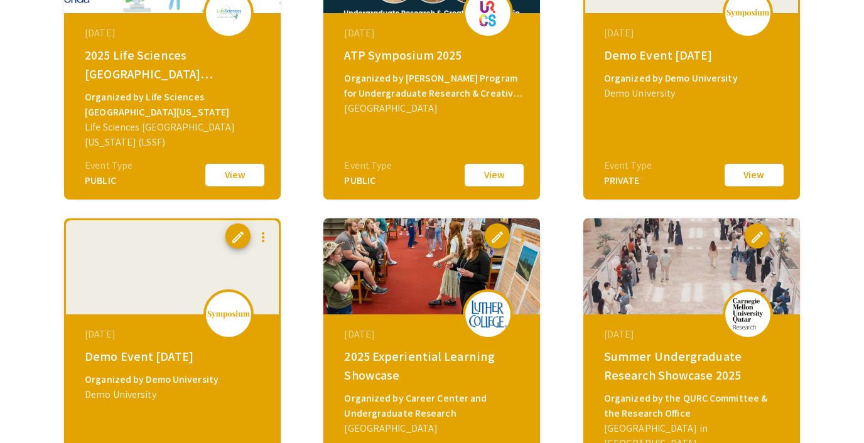
scroll to position [651, 0]
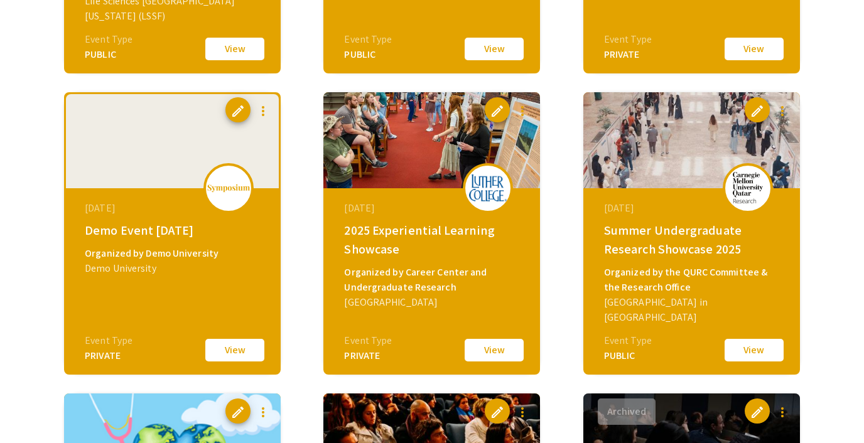
click at [233, 345] on button "View" at bounding box center [234, 350] width 63 height 26
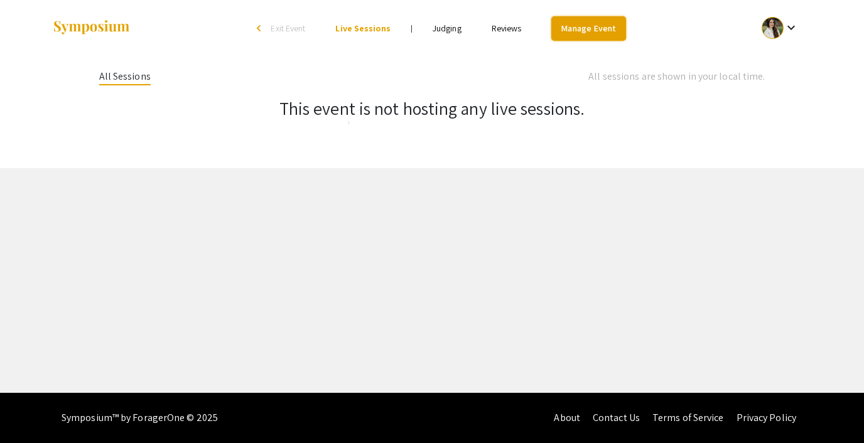
click at [592, 28] on link "Manage Event" at bounding box center [588, 28] width 74 height 24
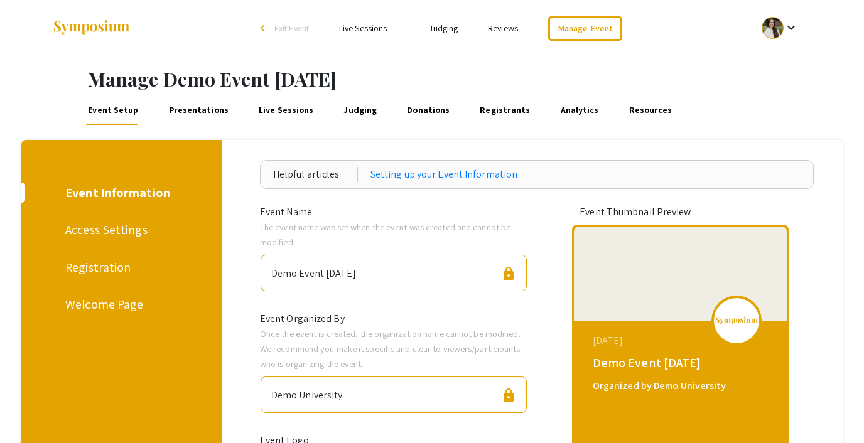
click at [201, 108] on link "Presentations" at bounding box center [198, 110] width 64 height 30
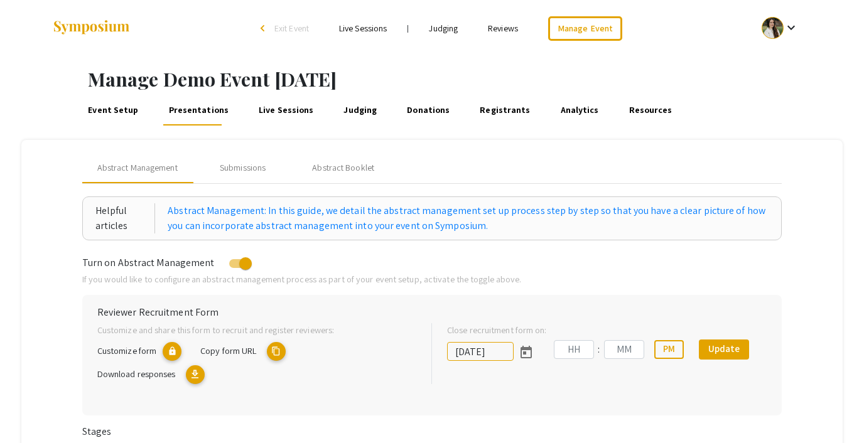
type input "[DATE]"
type input "05"
type input "43"
click at [241, 164] on div "Submissions" at bounding box center [243, 167] width 46 height 13
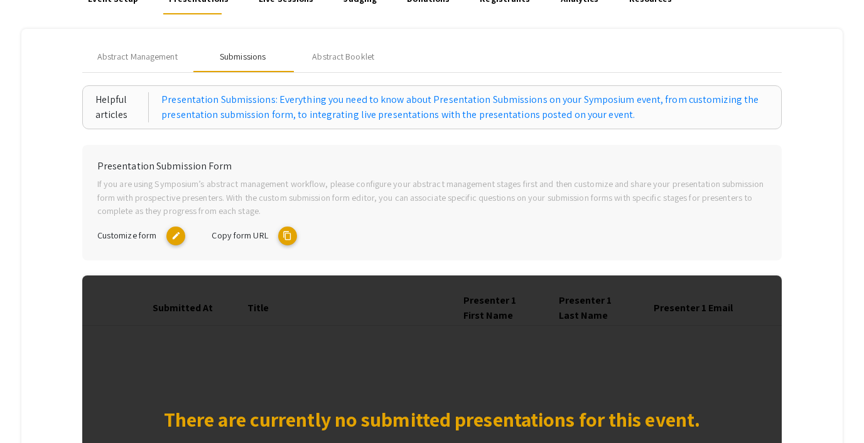
scroll to position [116, 0]
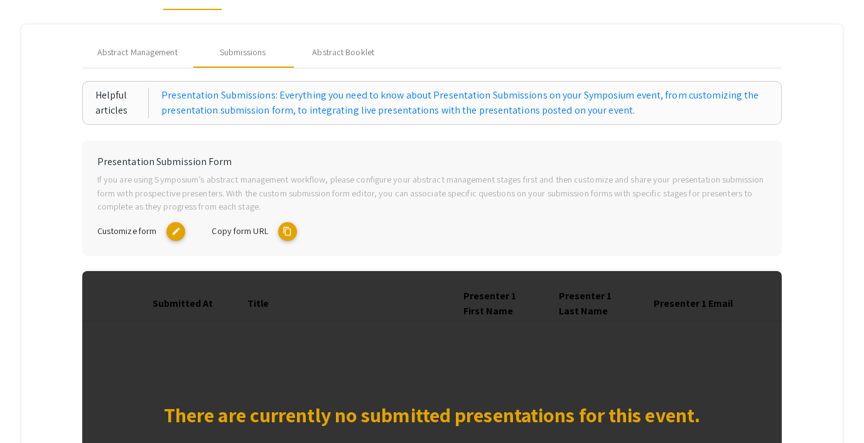
click at [292, 230] on mat-icon "content_copy" at bounding box center [287, 231] width 19 height 19
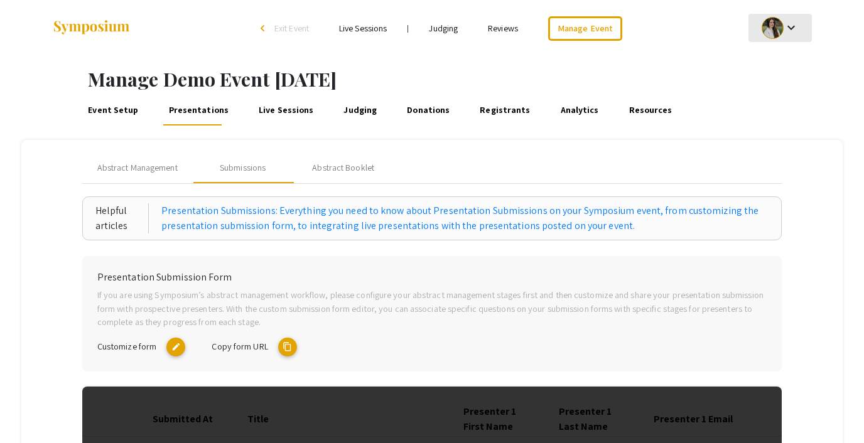
click at [798, 25] on mat-icon "keyboard_arrow_down" at bounding box center [791, 27] width 15 height 15
click at [468, 160] on div at bounding box center [432, 221] width 864 height 443
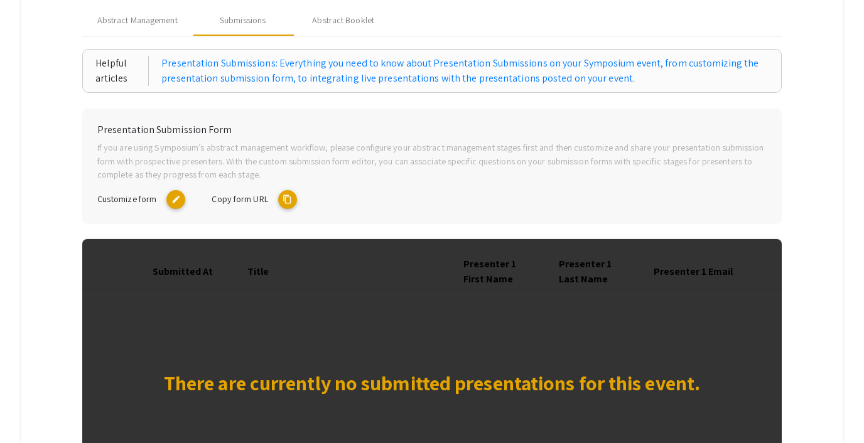
scroll to position [102, 0]
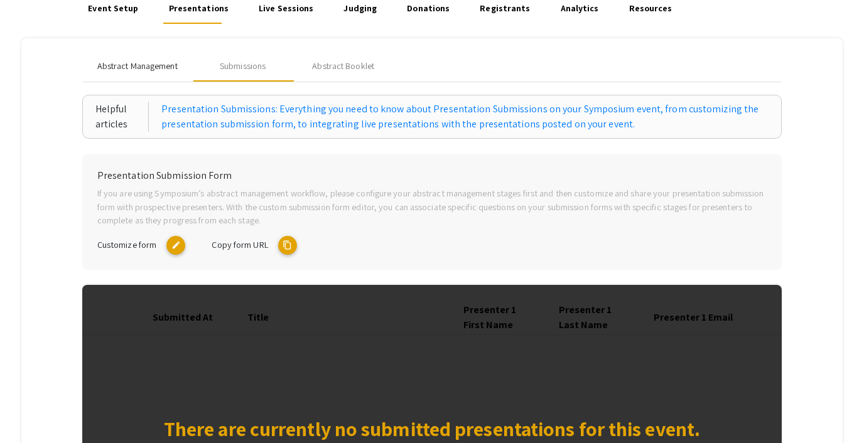
click at [137, 75] on div "Abstract Management" at bounding box center [137, 66] width 111 height 30
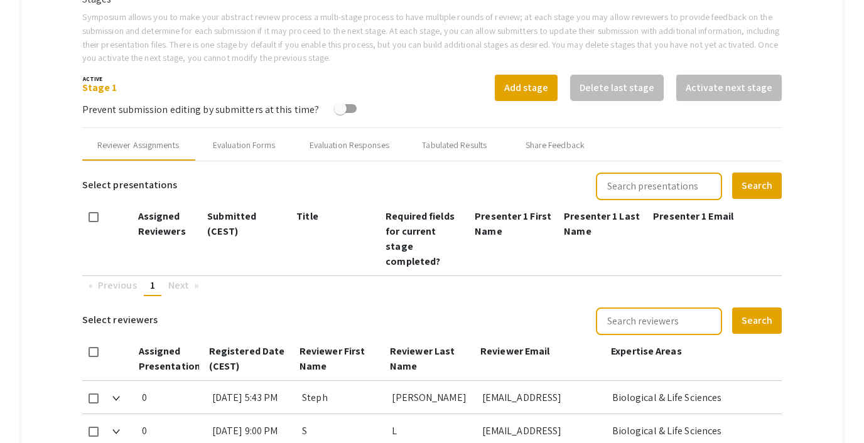
scroll to position [414, 0]
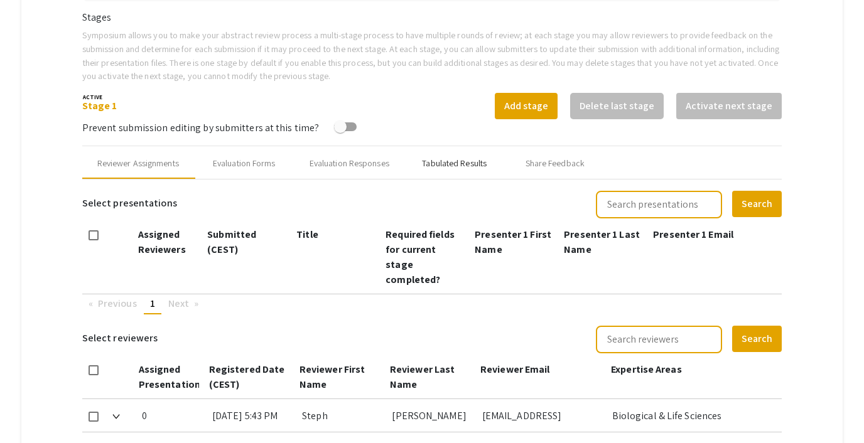
click at [425, 165] on div "Tabulated Results" at bounding box center [454, 163] width 65 height 13
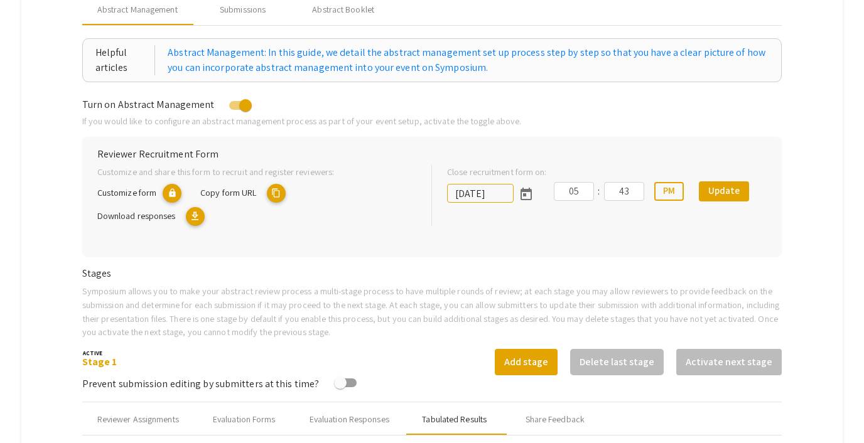
scroll to position [0, 0]
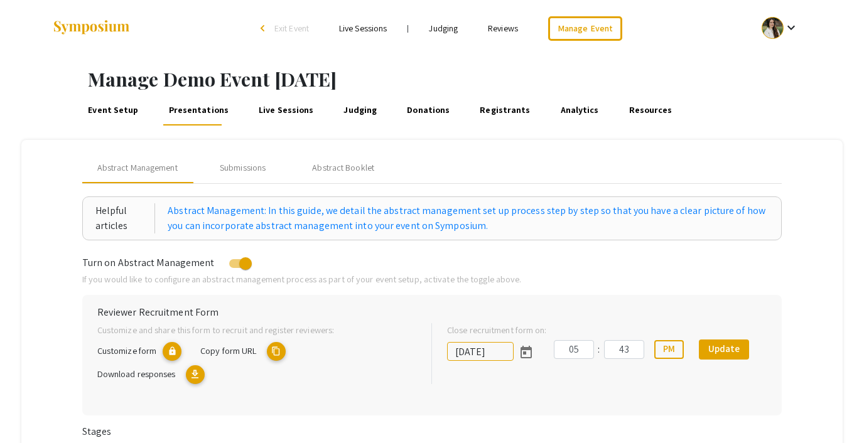
click at [105, 111] on link "Event Setup" at bounding box center [113, 110] width 55 height 30
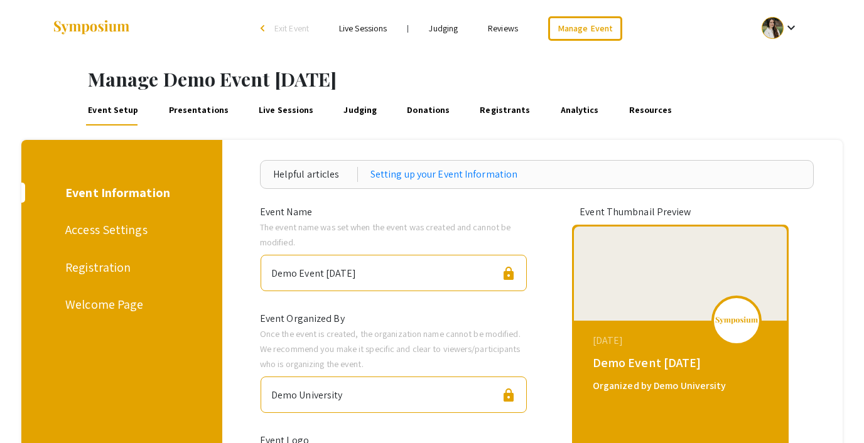
click at [188, 107] on link "Presentations" at bounding box center [198, 110] width 64 height 30
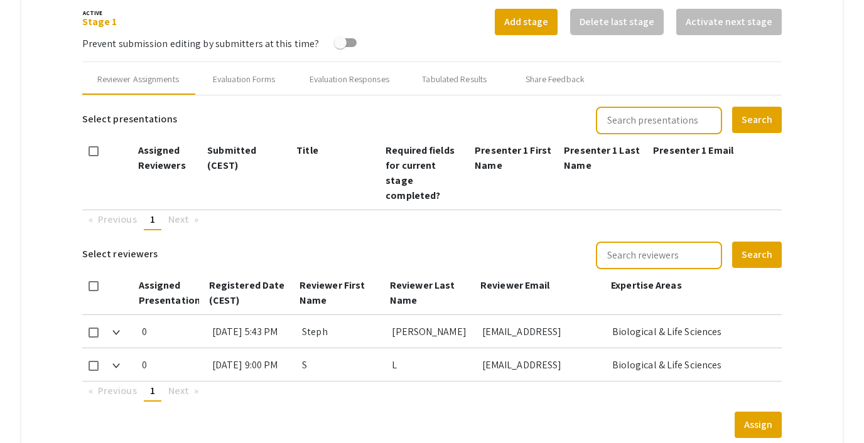
scroll to position [504, 0]
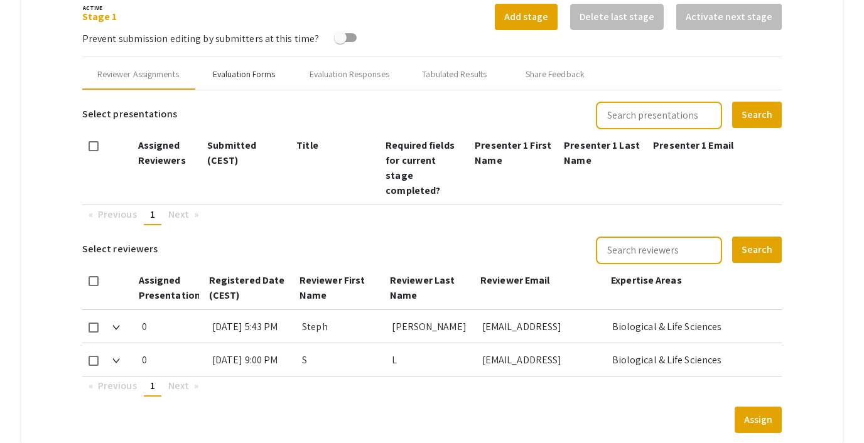
click at [251, 70] on div "Evaluation Forms" at bounding box center [244, 74] width 63 height 13
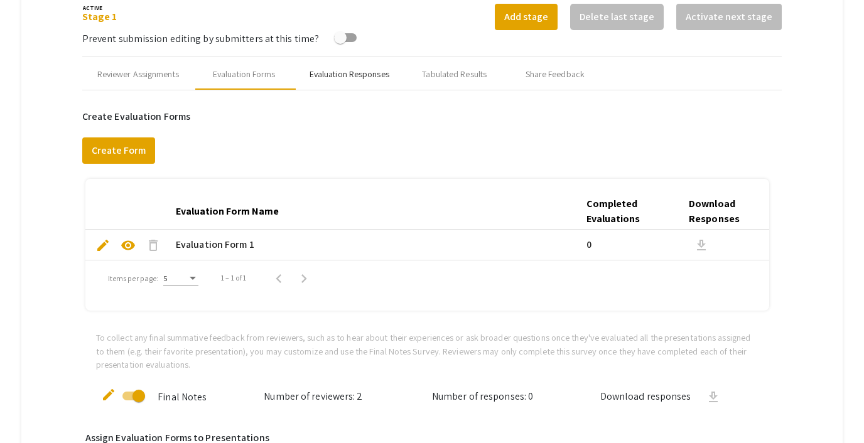
click at [346, 73] on div "Evaluation Responses" at bounding box center [350, 74] width 80 height 13
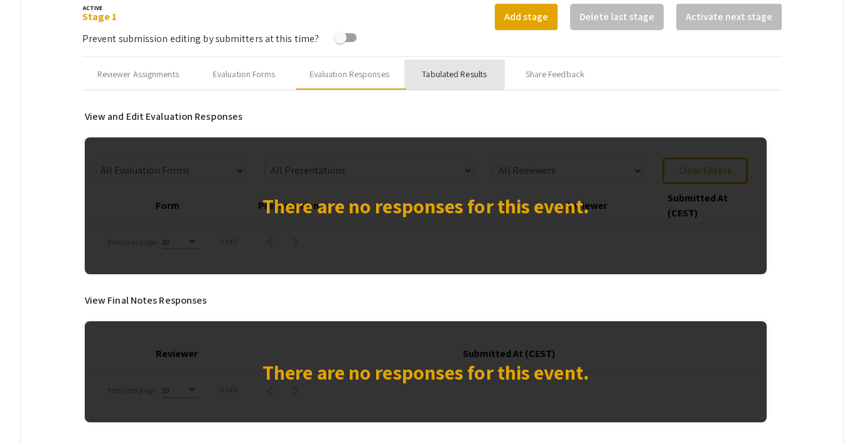
click at [443, 68] on div "Tabulated Results" at bounding box center [454, 74] width 65 height 13
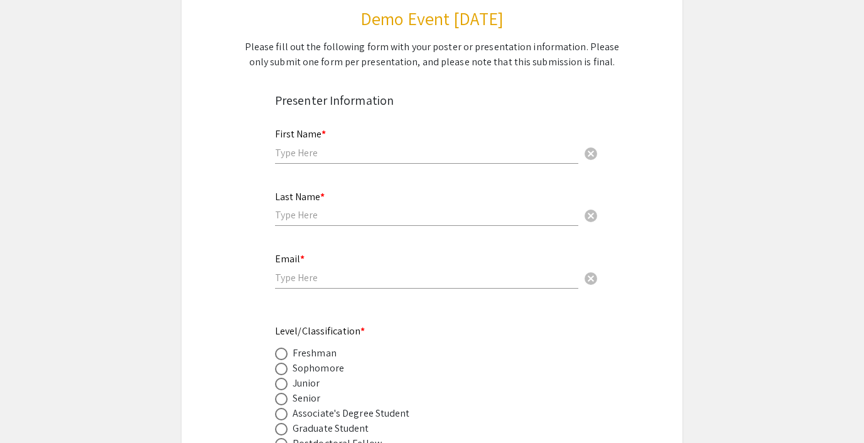
scroll to position [178, 0]
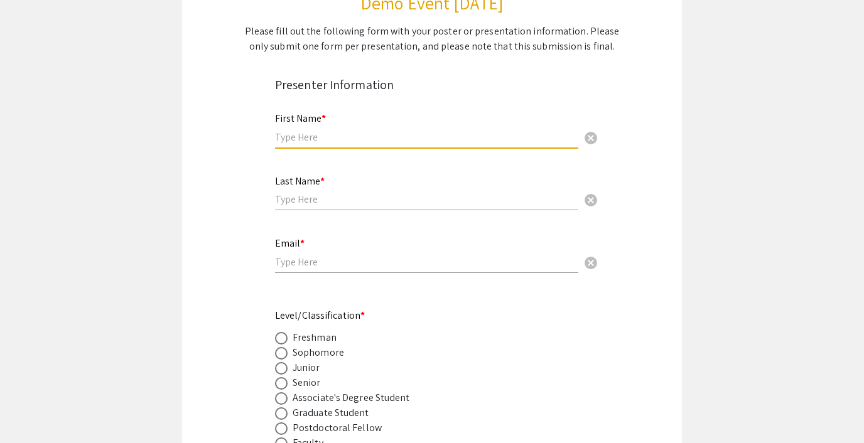
click at [322, 139] on input "text" at bounding box center [426, 137] width 303 height 13
type input "test"
click at [298, 201] on input "text" at bounding box center [426, 199] width 303 height 13
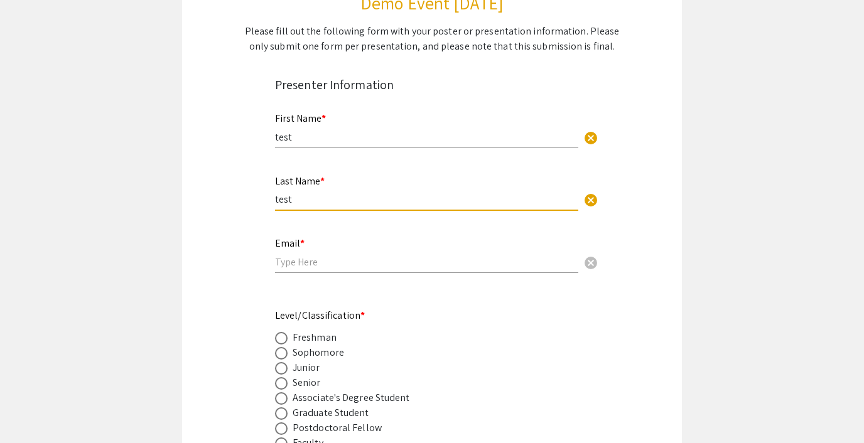
type input "test"
click at [303, 256] on input "email" at bounding box center [426, 262] width 303 height 13
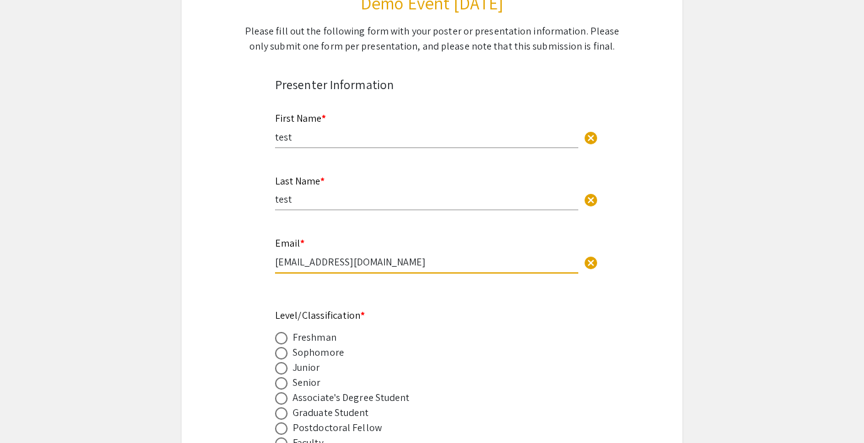
type input "[EMAIL_ADDRESS][DOMAIN_NAME]"
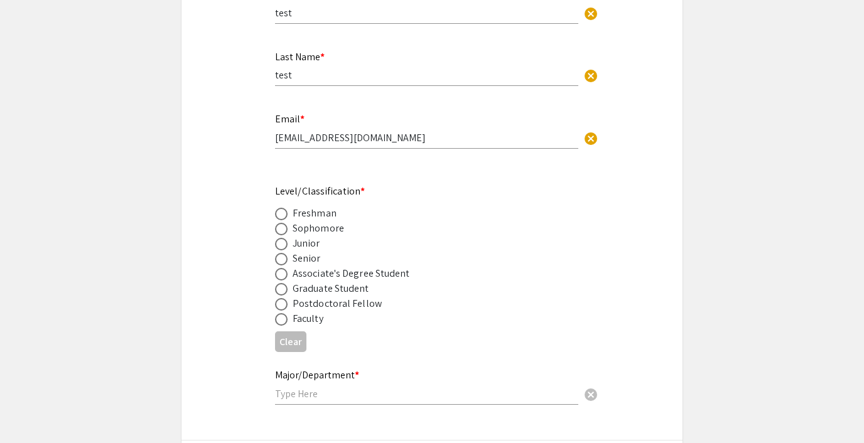
scroll to position [331, 0]
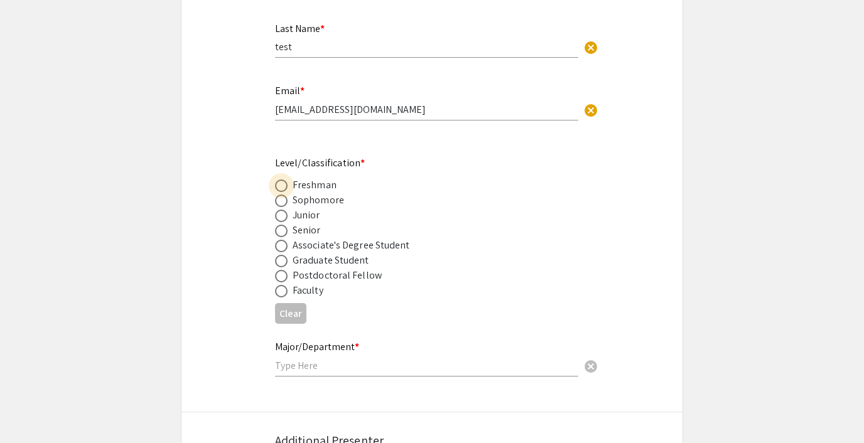
click at [287, 187] on span at bounding box center [281, 186] width 13 height 13
click at [287, 187] on input "radio" at bounding box center [281, 186] width 13 height 13
radio input "true"
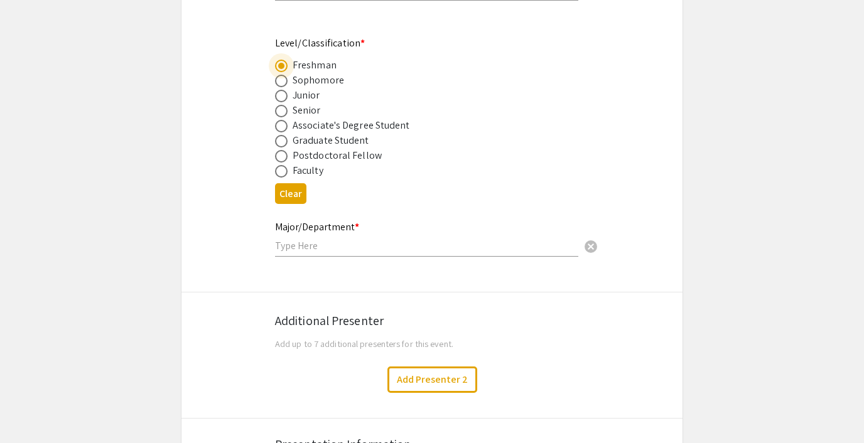
scroll to position [540, 0]
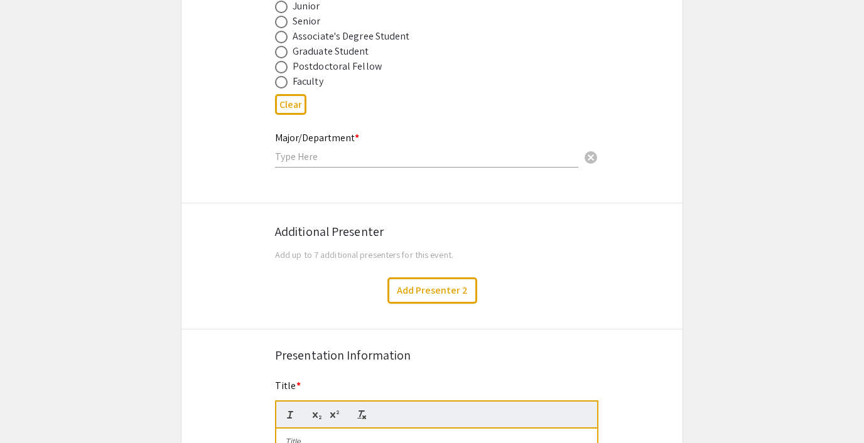
click at [313, 158] on input "text" at bounding box center [426, 156] width 303 height 13
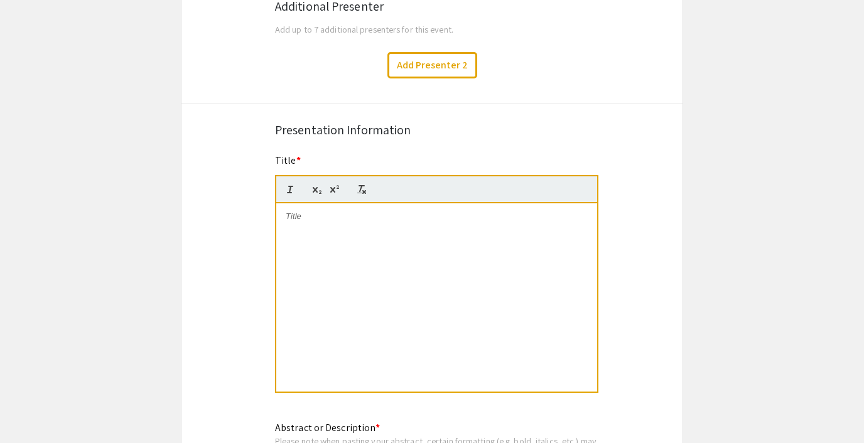
scroll to position [778, 0]
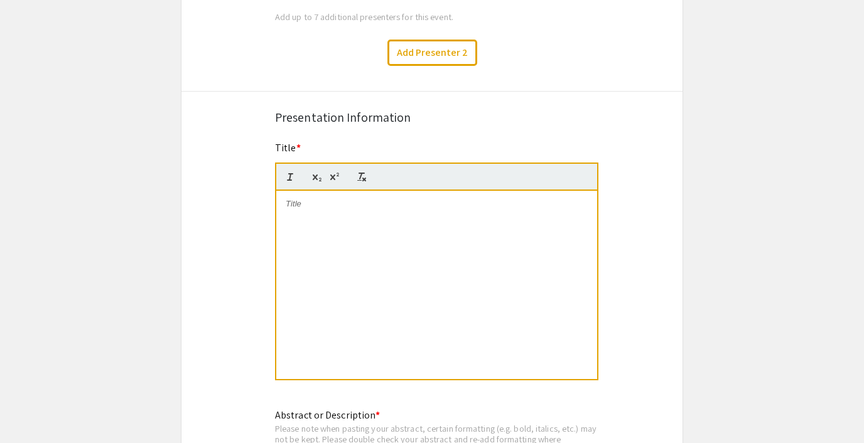
type input "Biology"
click at [308, 219] on div at bounding box center [436, 285] width 321 height 188
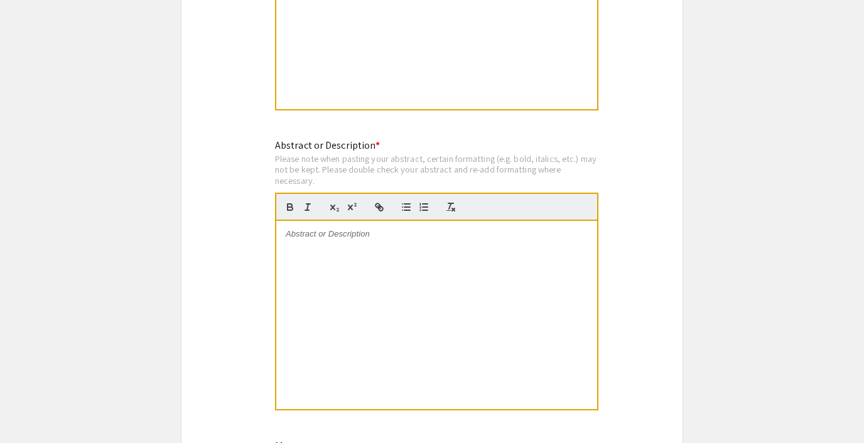
scroll to position [1085, 0]
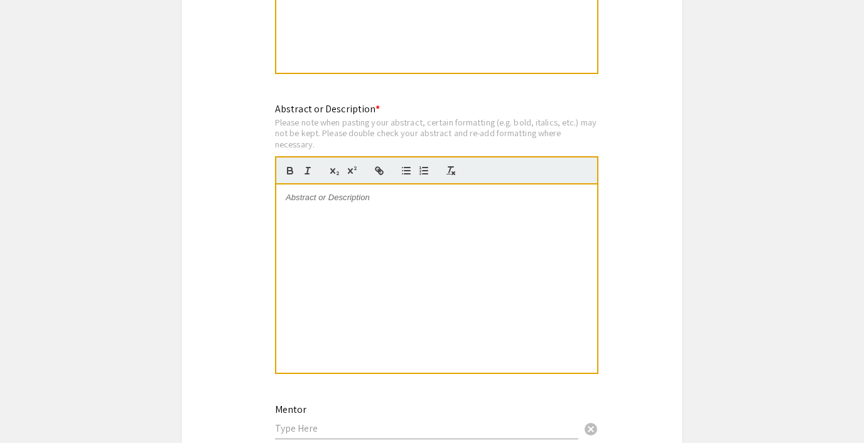
click at [318, 210] on div at bounding box center [436, 279] width 321 height 188
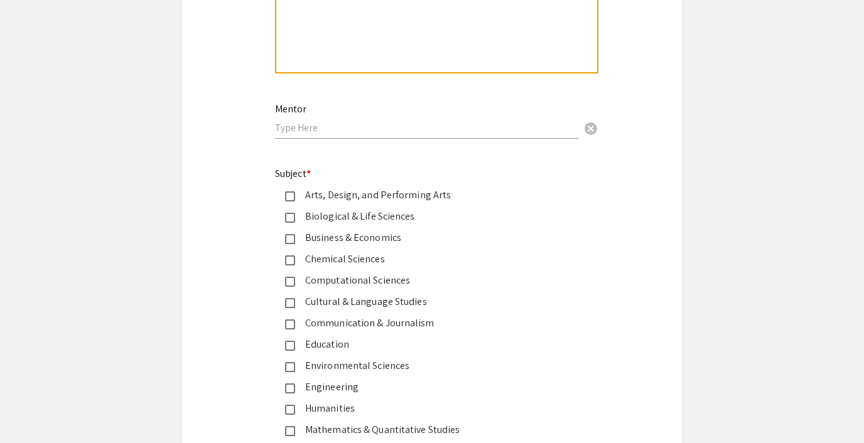
scroll to position [1400, 0]
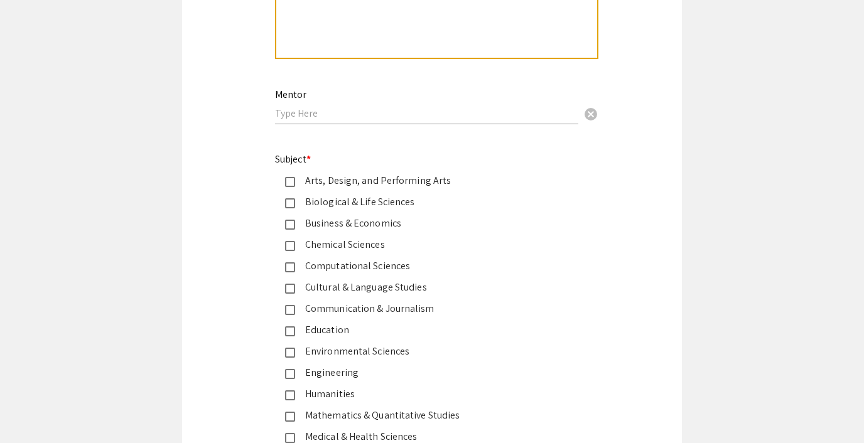
click at [298, 180] on div "Arts, Design, and Performing Arts" at bounding box center [427, 180] width 264 height 15
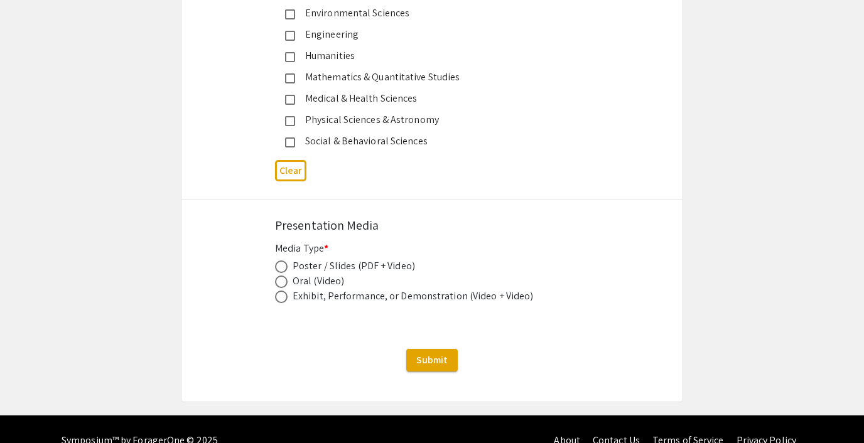
scroll to position [1762, 0]
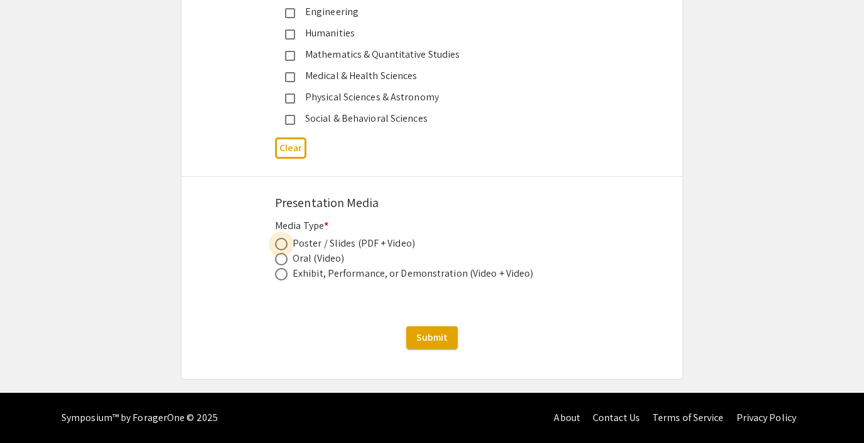
click at [284, 250] on span at bounding box center [281, 244] width 13 height 13
click at [284, 250] on input "radio" at bounding box center [281, 244] width 13 height 13
radio input "true"
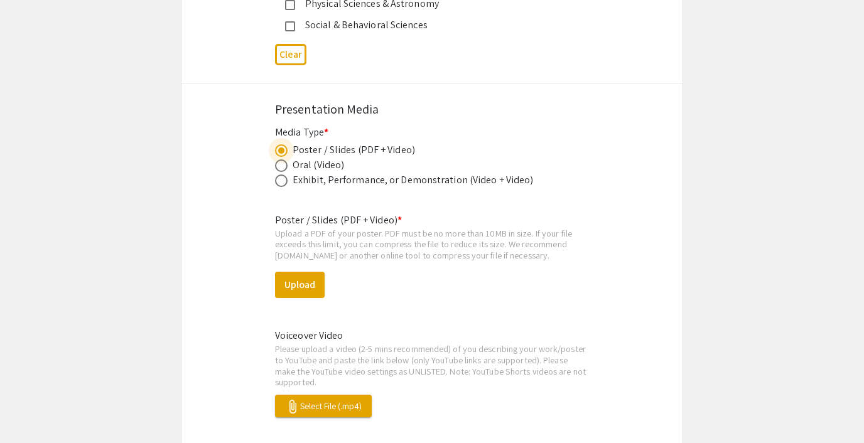
scroll to position [1883, 0]
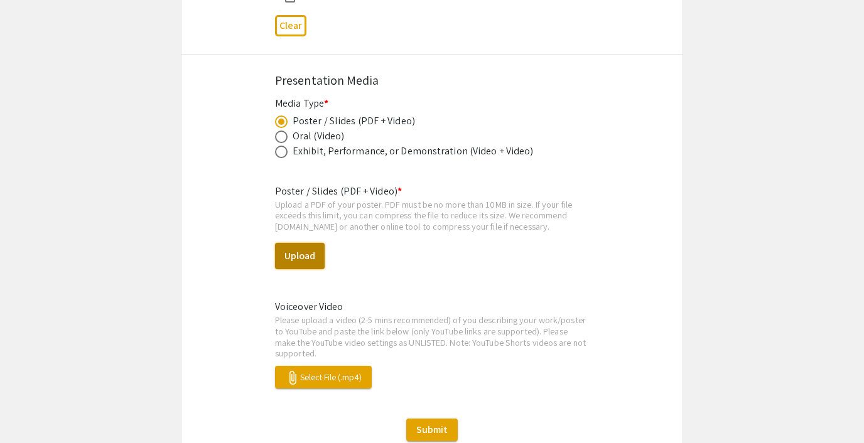
click at [300, 258] on button "Upload" at bounding box center [300, 256] width 50 height 26
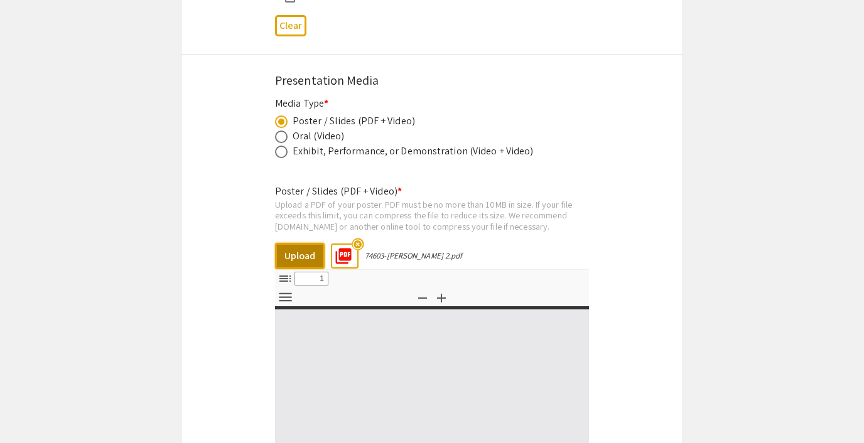
select select "custom"
type input "0"
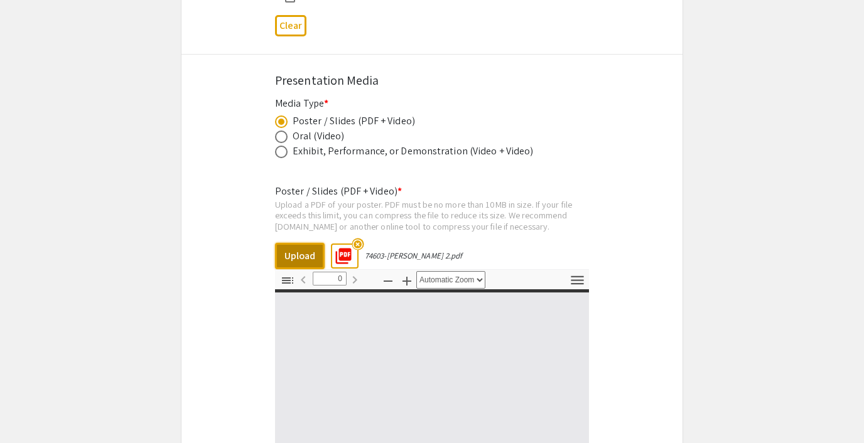
select select "custom"
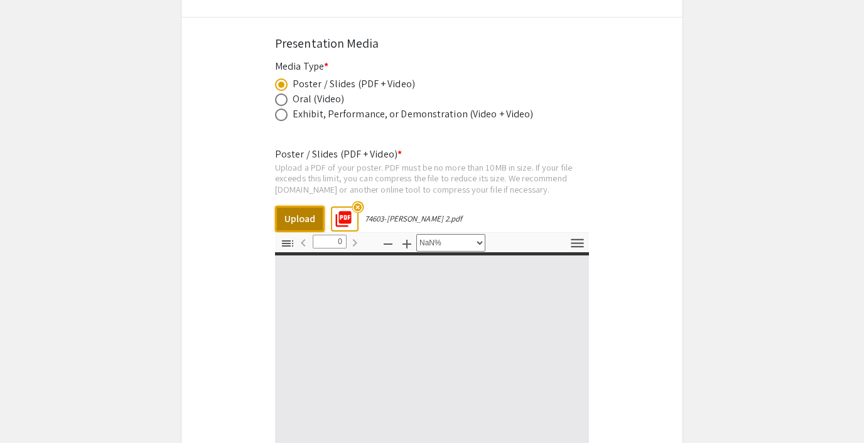
scroll to position [1921, 0]
type input "1"
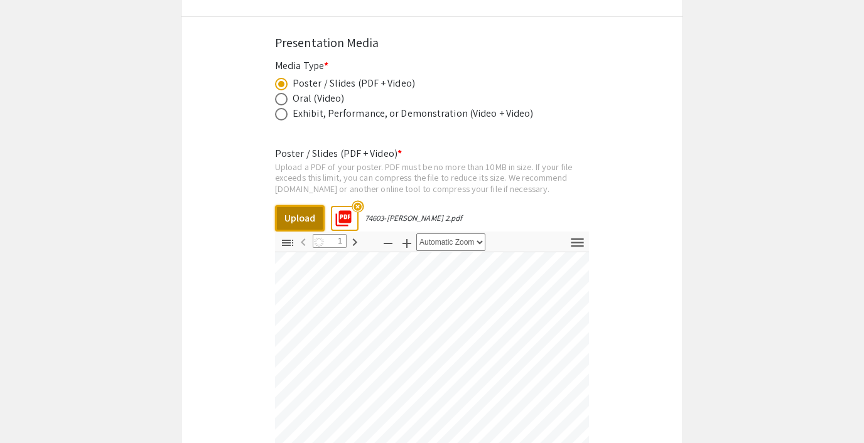
select select "custom"
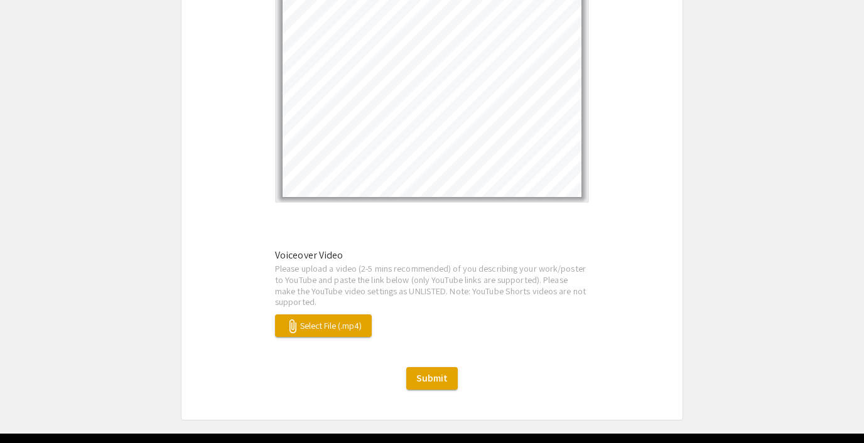
scroll to position [2306, 0]
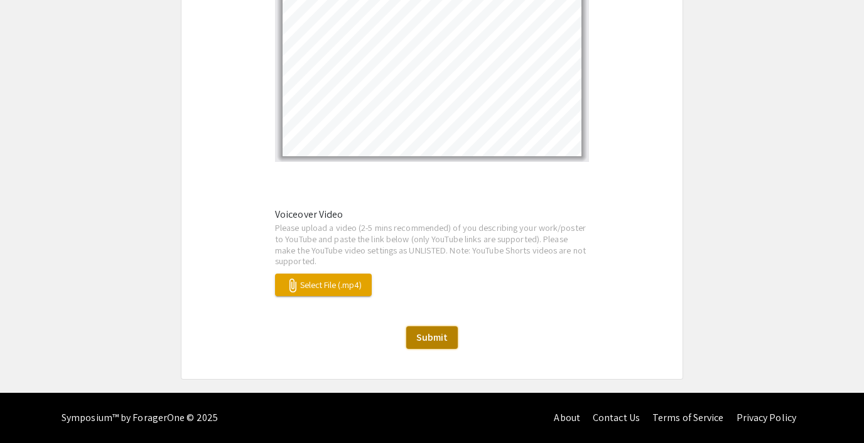
click at [431, 340] on span "Submit" at bounding box center [431, 337] width 31 height 13
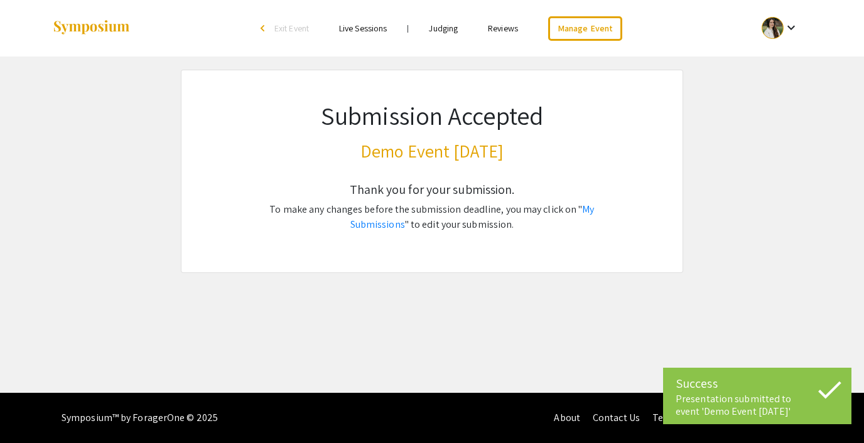
scroll to position [0, 0]
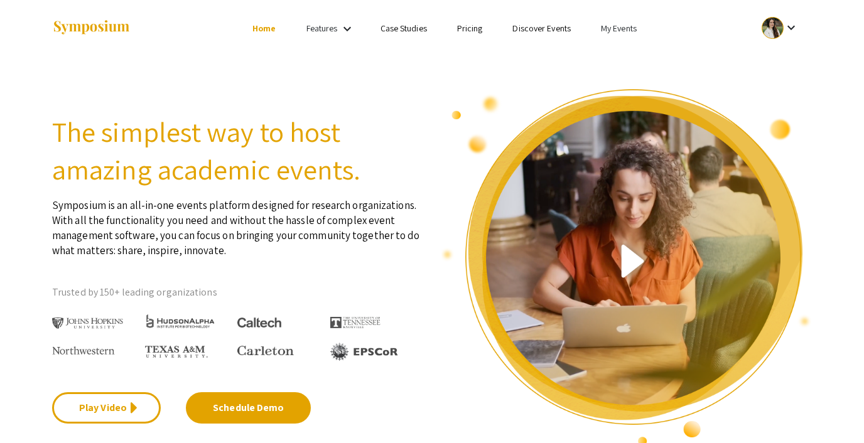
click at [786, 30] on mat-icon "keyboard_arrow_down" at bounding box center [791, 27] width 15 height 15
click at [766, 87] on button "My Submissions" at bounding box center [787, 92] width 77 height 30
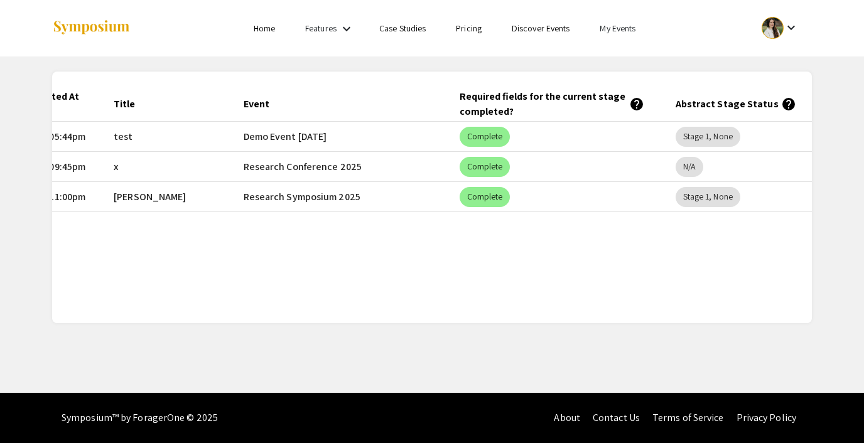
scroll to position [0, 156]
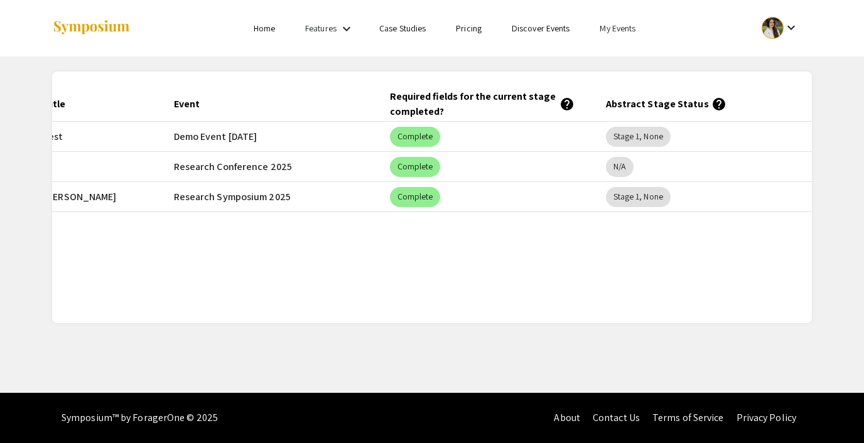
click at [619, 24] on link "My Events" at bounding box center [618, 28] width 36 height 11
click at [493, 173] on div at bounding box center [432, 221] width 864 height 443
click at [607, 26] on link "My Events" at bounding box center [618, 28] width 36 height 11
click at [627, 52] on button "Events I've organized" at bounding box center [638, 56] width 107 height 30
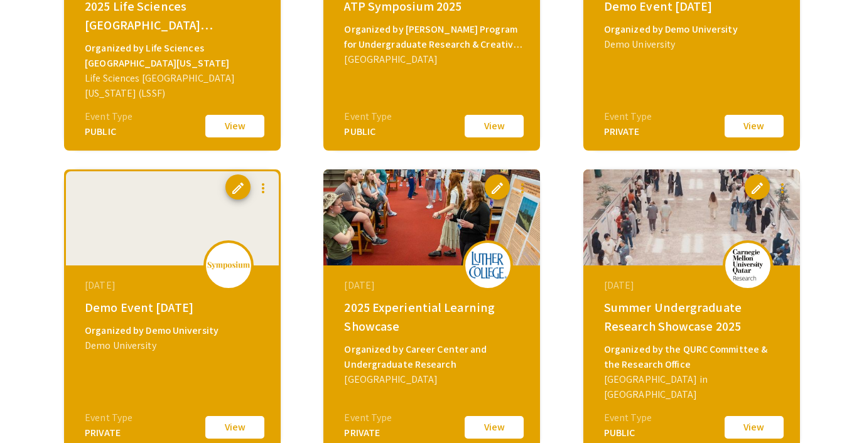
scroll to position [597, 0]
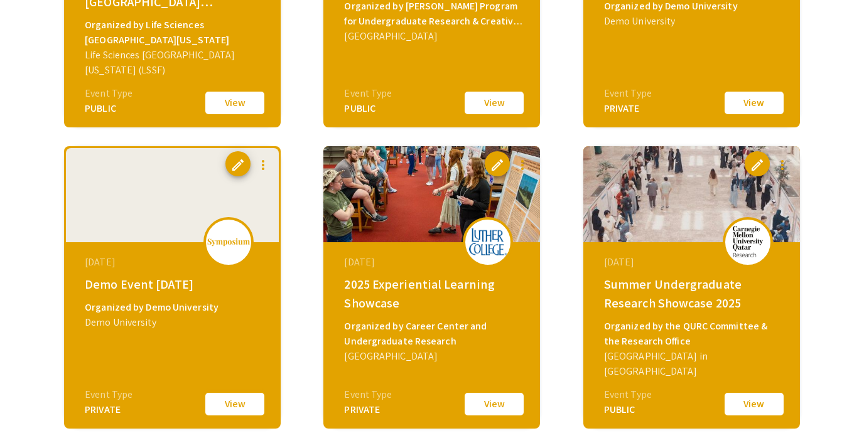
click at [226, 400] on button "View" at bounding box center [234, 404] width 63 height 26
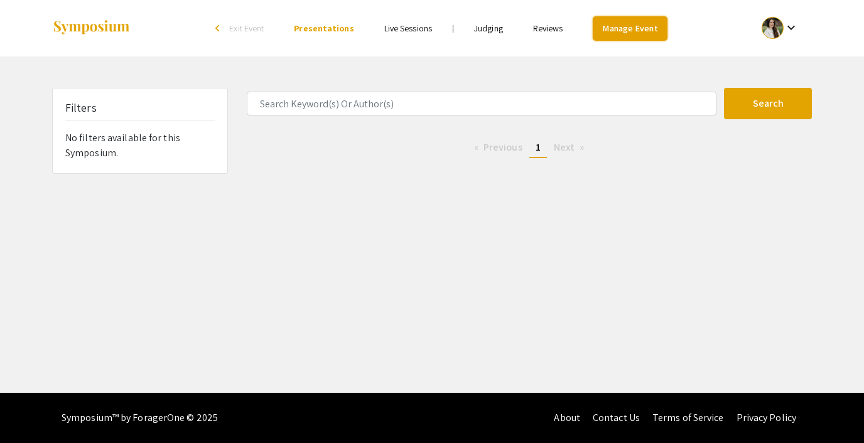
click at [644, 35] on link "Manage Event" at bounding box center [630, 28] width 74 height 24
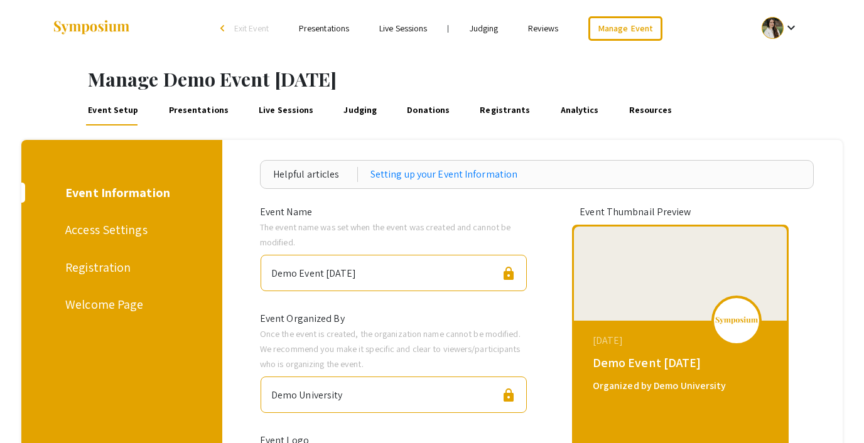
click at [214, 110] on link "Presentations" at bounding box center [198, 110] width 64 height 30
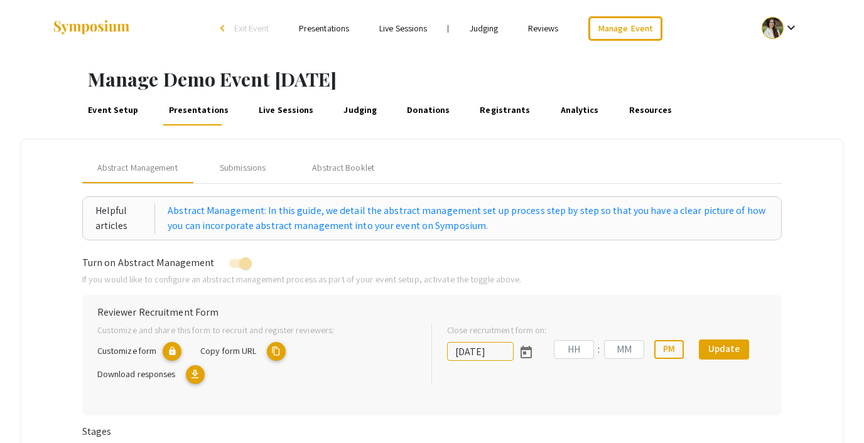
type input "[DATE]"
type input "05"
type input "43"
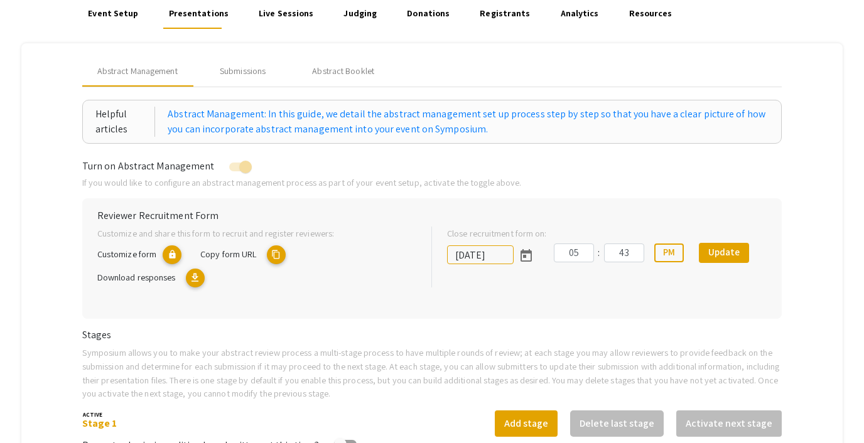
scroll to position [127, 0]
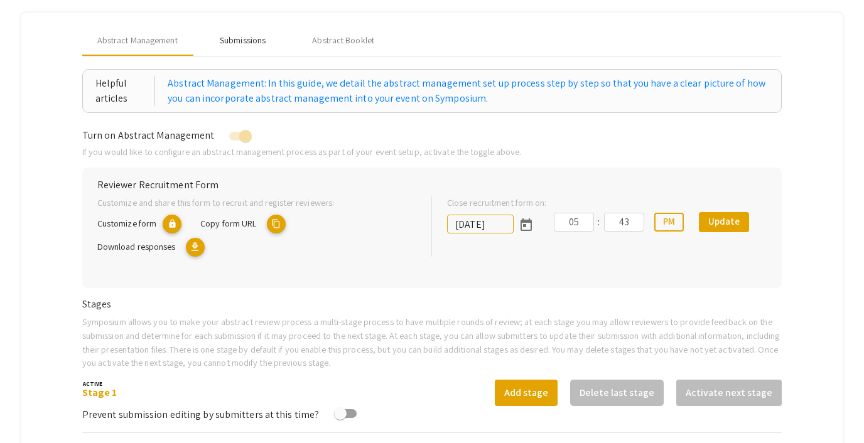
click at [251, 38] on div "Submissions" at bounding box center [243, 40] width 46 height 13
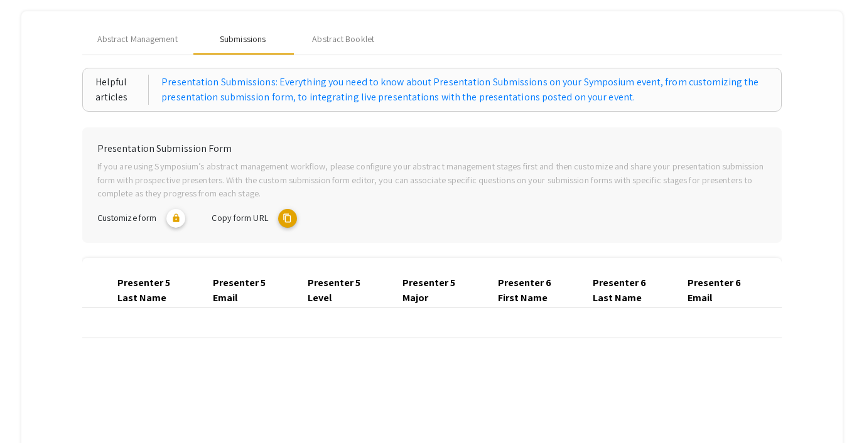
scroll to position [0, 3019]
click at [121, 32] on div "Abstract Management" at bounding box center [137, 39] width 111 height 30
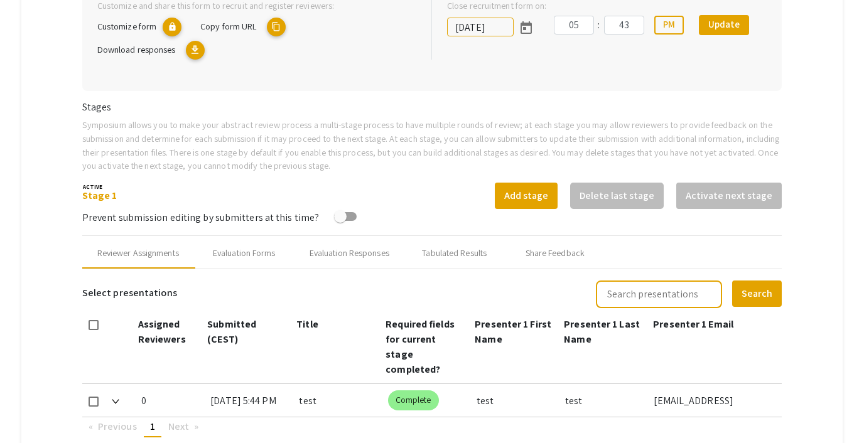
scroll to position [327, 0]
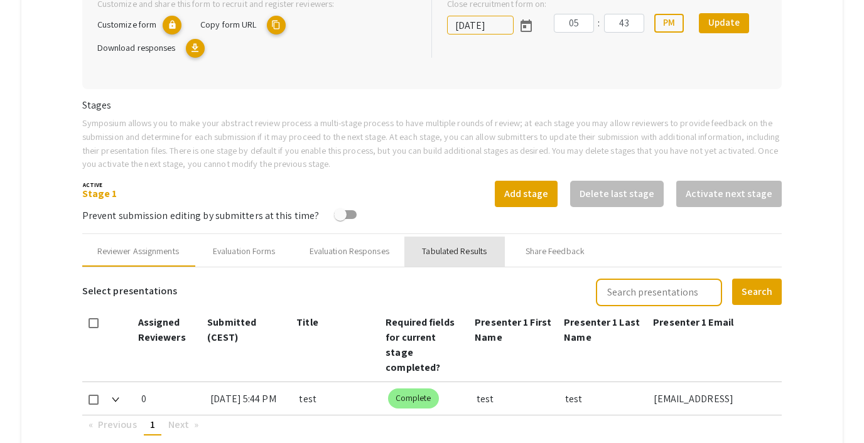
click at [461, 241] on div "Tabulated Results" at bounding box center [454, 252] width 100 height 30
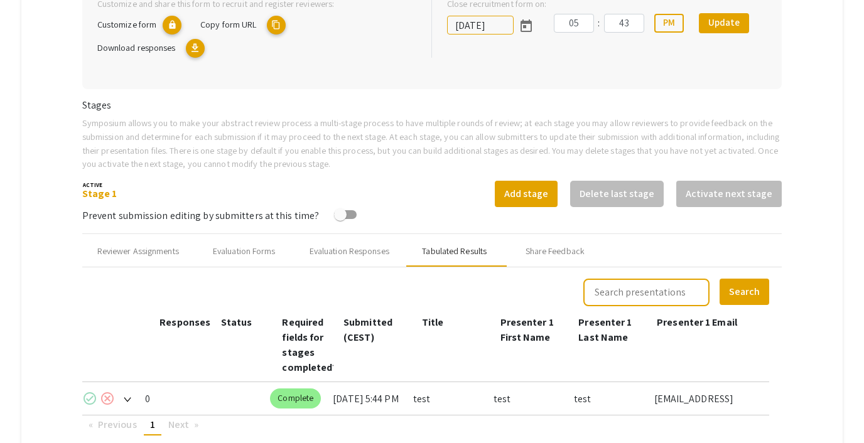
scroll to position [414, 0]
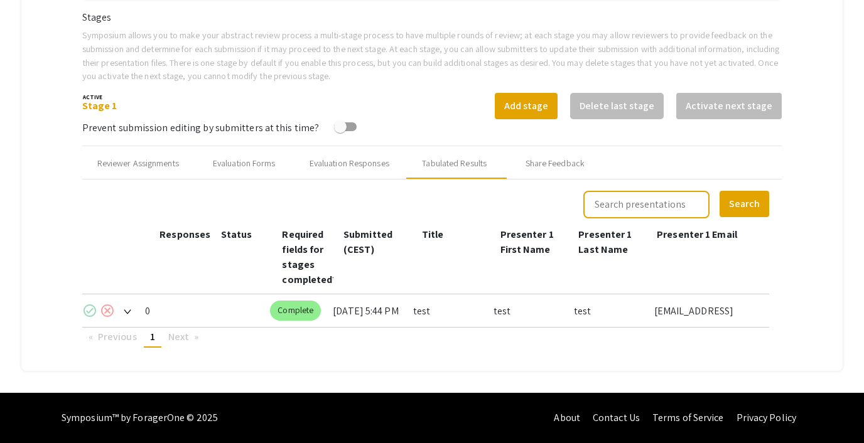
click at [90, 309] on mat-icon "check_circle" at bounding box center [89, 310] width 15 height 15
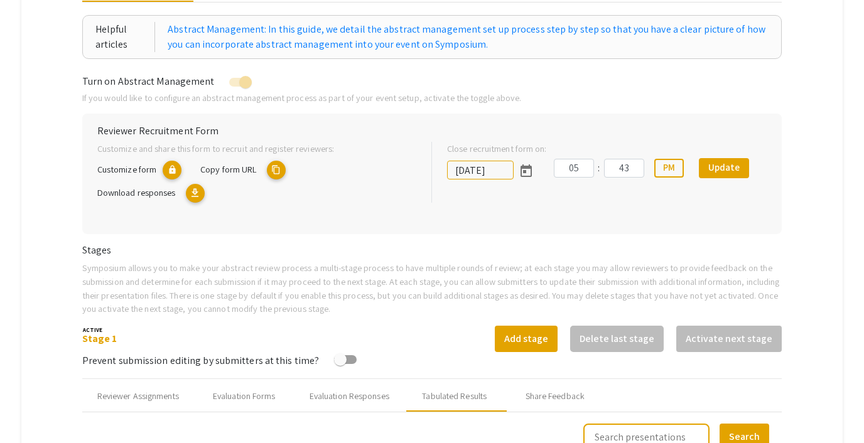
scroll to position [0, 0]
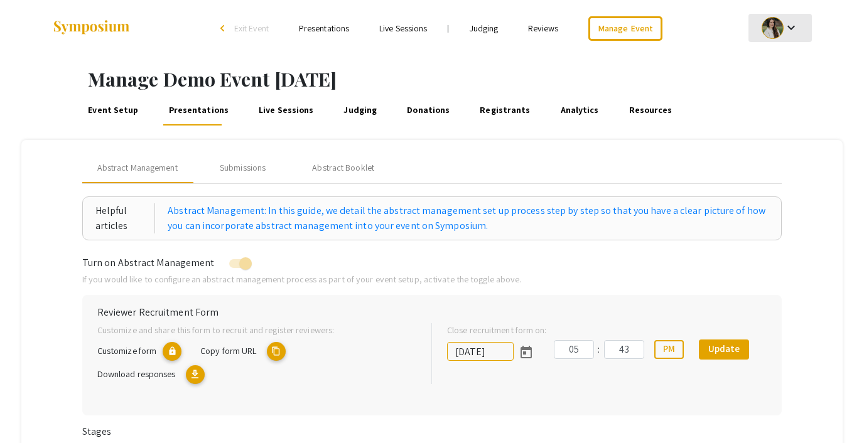
click at [777, 35] on div at bounding box center [773, 28] width 22 height 22
click at [789, 91] on button "My Submissions" at bounding box center [787, 92] width 77 height 30
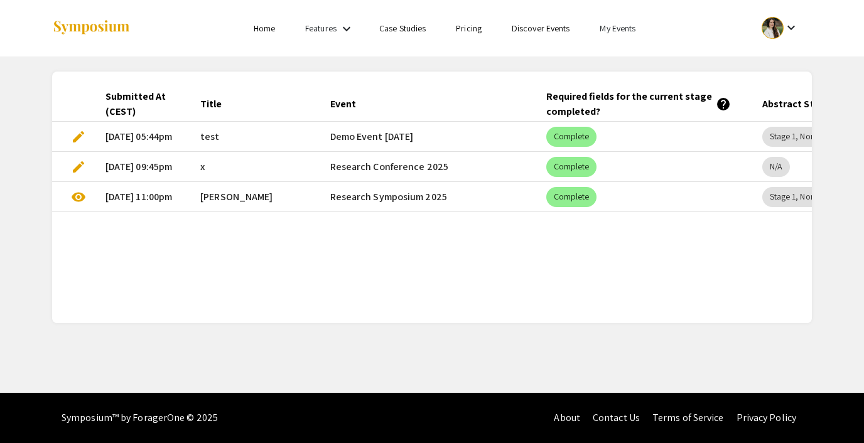
click at [621, 25] on link "My Events" at bounding box center [618, 28] width 36 height 11
click at [614, 61] on button "Events I've organized" at bounding box center [638, 56] width 107 height 30
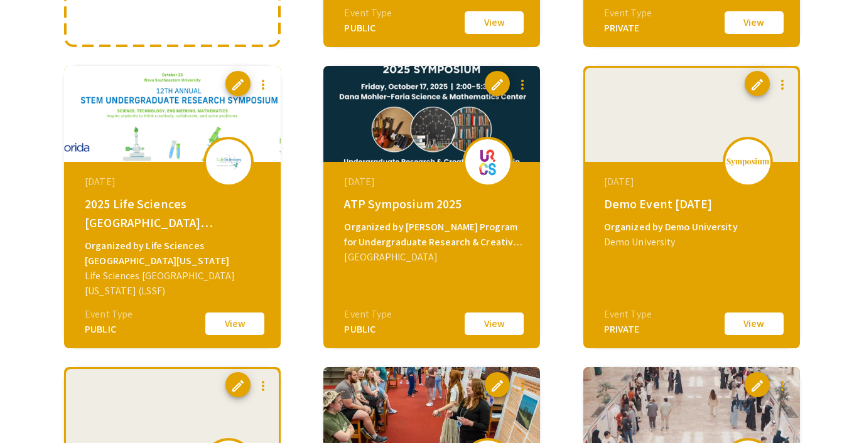
scroll to position [379, 0]
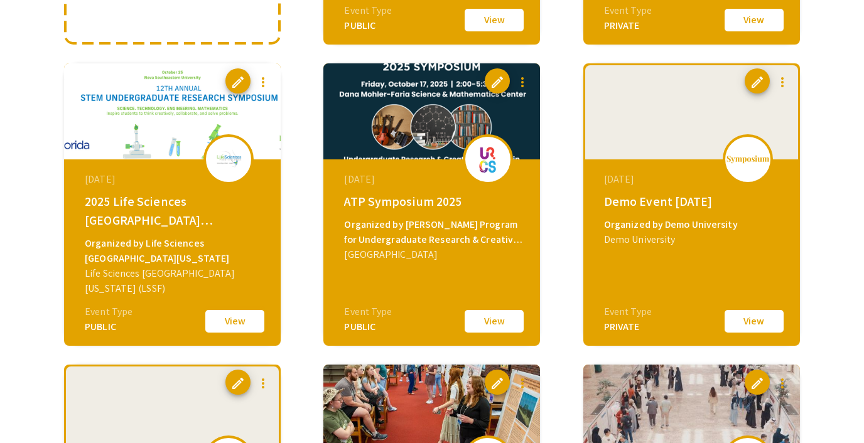
click at [224, 320] on button "View" at bounding box center [234, 321] width 63 height 26
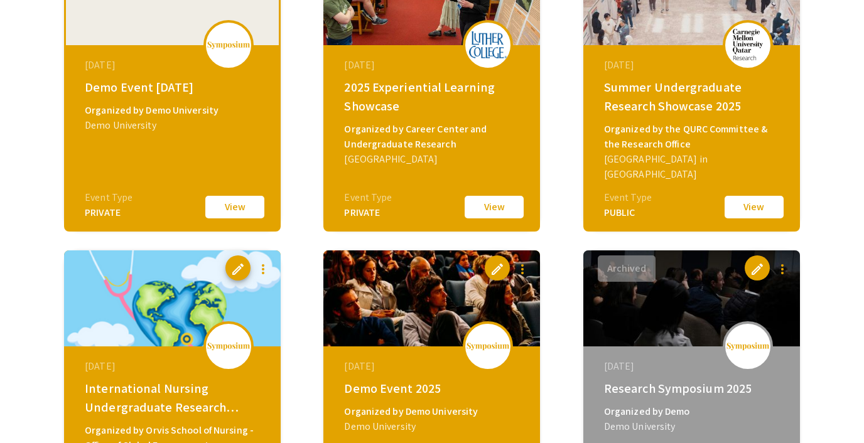
scroll to position [813, 0]
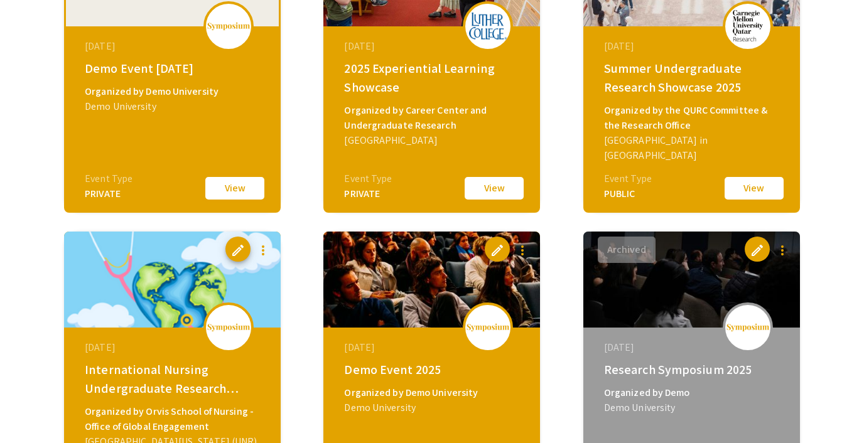
click at [248, 196] on button "View" at bounding box center [234, 188] width 63 height 26
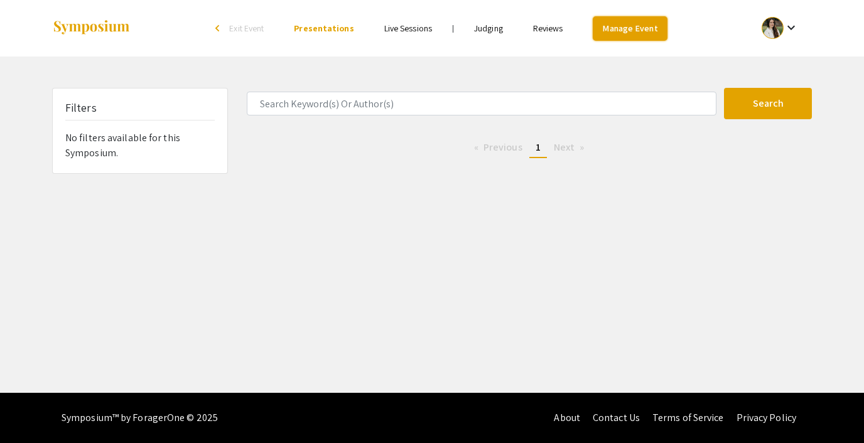
click at [629, 18] on link "Manage Event" at bounding box center [630, 28] width 74 height 24
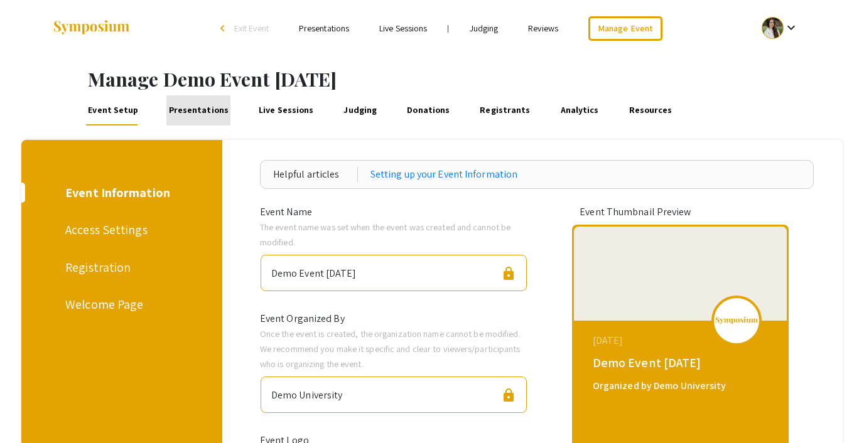
click at [203, 105] on link "Presentations" at bounding box center [198, 110] width 64 height 30
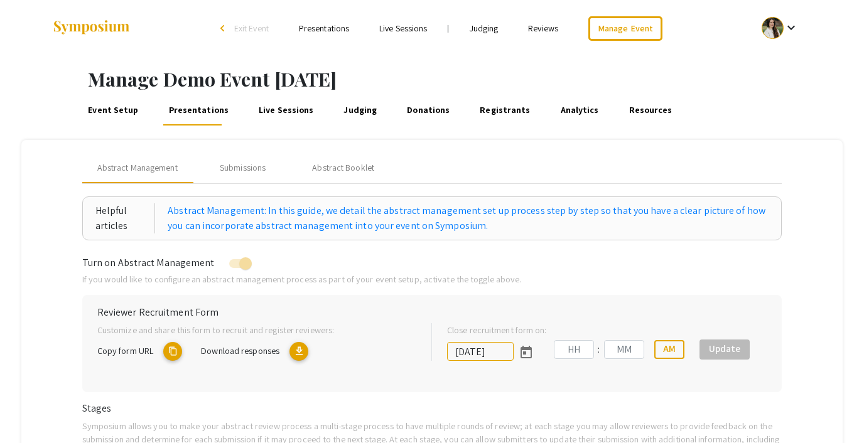
type input "[DATE]"
type input "05"
type input "43"
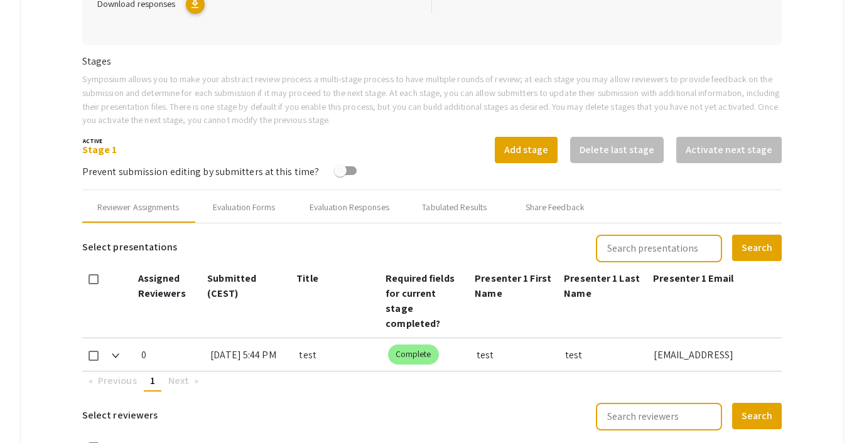
scroll to position [361, 0]
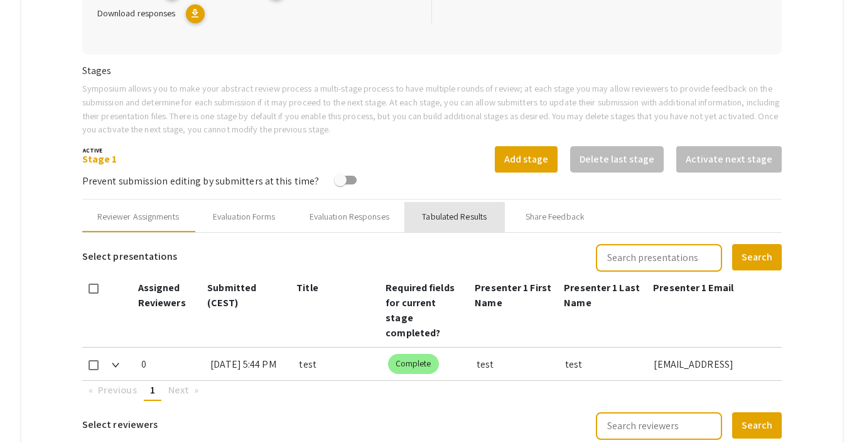
click at [459, 224] on div "Tabulated Results" at bounding box center [454, 216] width 65 height 13
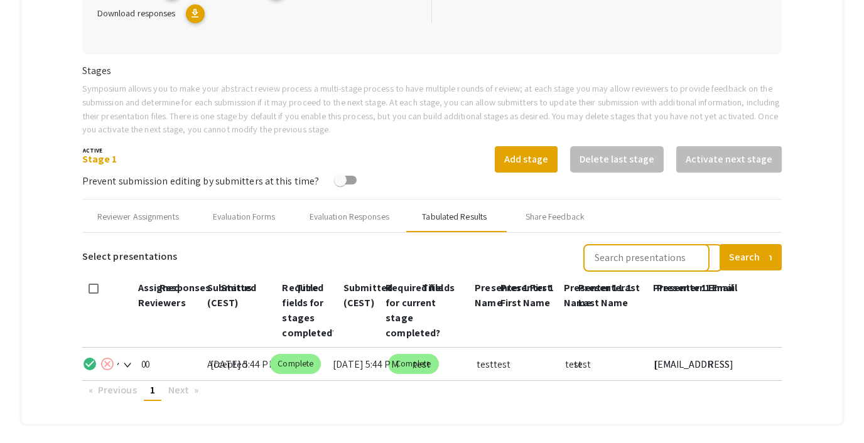
scroll to position [414, 0]
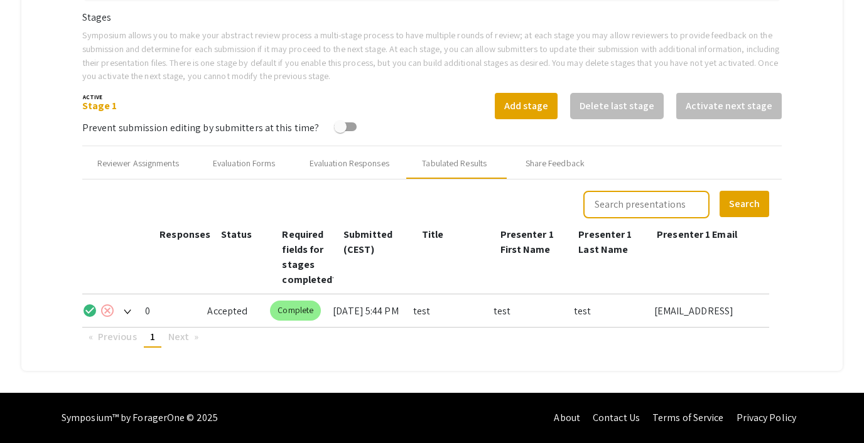
click at [111, 309] on mat-icon "cancel" at bounding box center [107, 310] width 15 height 15
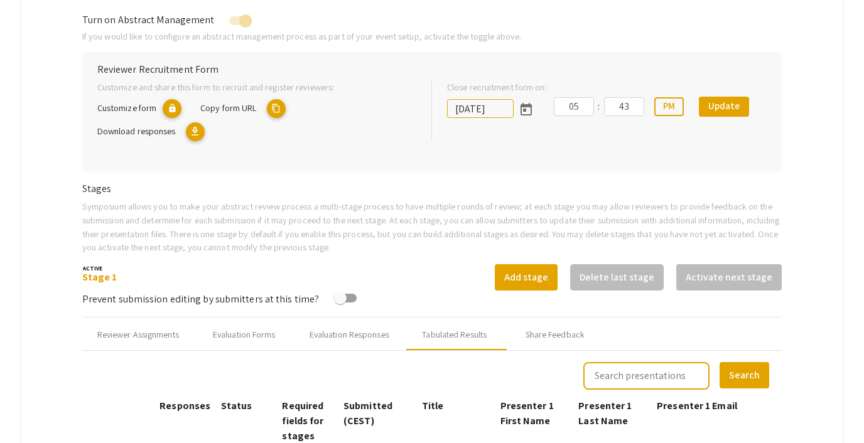
scroll to position [0, 0]
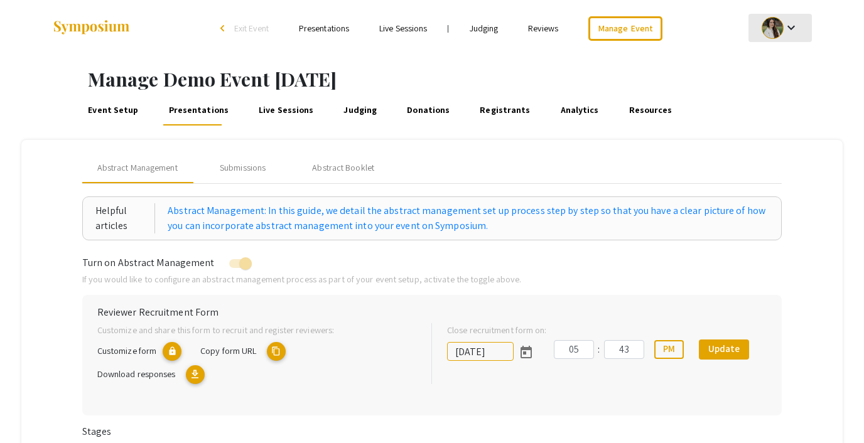
click at [779, 28] on div at bounding box center [773, 28] width 22 height 22
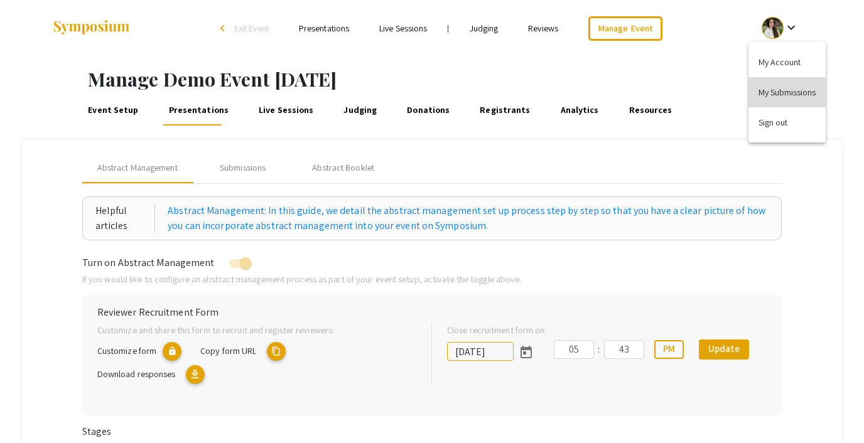
click at [770, 89] on button "My Submissions" at bounding box center [787, 92] width 77 height 30
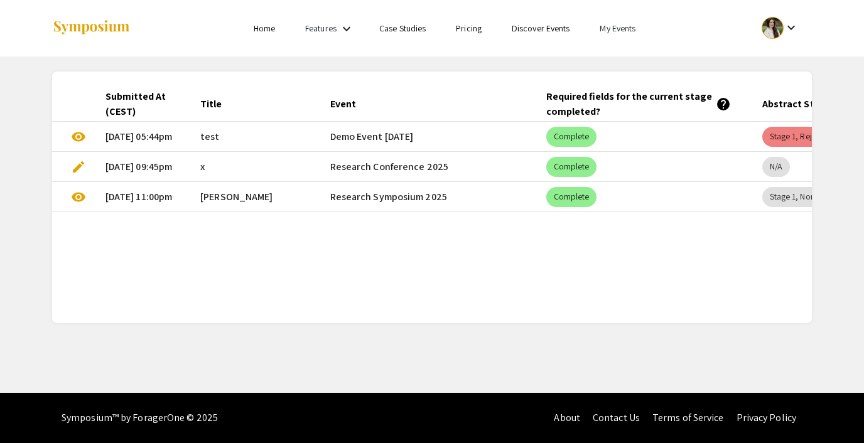
click at [761, 33] on div "keyboard_arrow_down" at bounding box center [780, 28] width 43 height 28
click at [705, 12] on div at bounding box center [432, 221] width 864 height 443
click at [759, 23] on div "keyboard_arrow_down" at bounding box center [780, 28] width 43 height 28
click at [722, 38] on div at bounding box center [432, 221] width 864 height 443
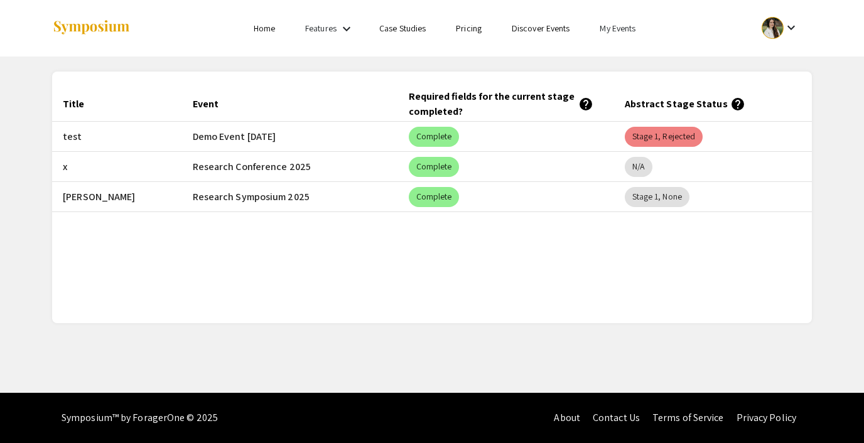
scroll to position [0, 156]
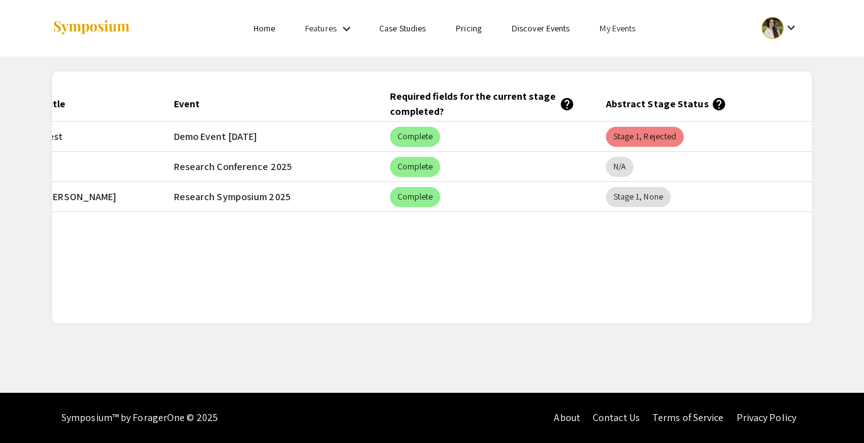
click at [753, 33] on button "keyboard_arrow_down" at bounding box center [780, 28] width 63 height 28
click at [613, 28] on div at bounding box center [432, 221] width 864 height 443
click at [612, 28] on link "My Events" at bounding box center [618, 28] width 36 height 11
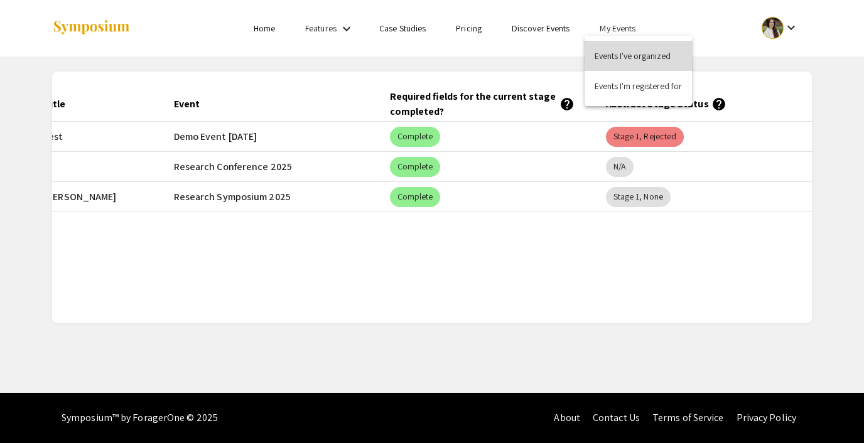
click at [611, 47] on button "Events I've organized" at bounding box center [638, 56] width 107 height 30
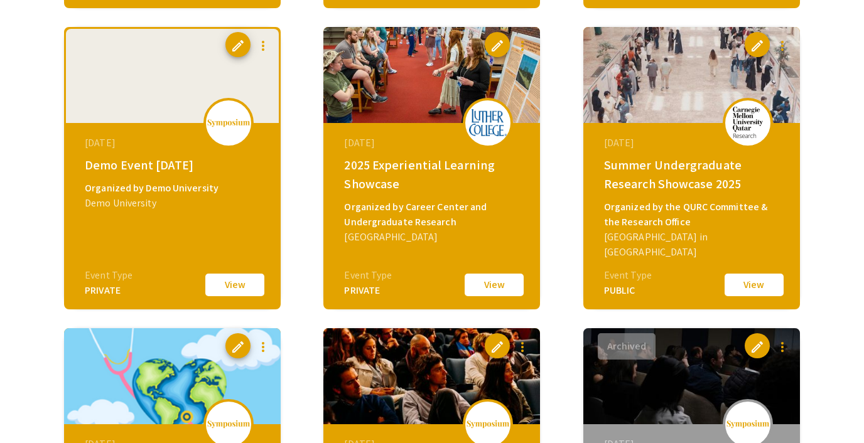
scroll to position [721, 0]
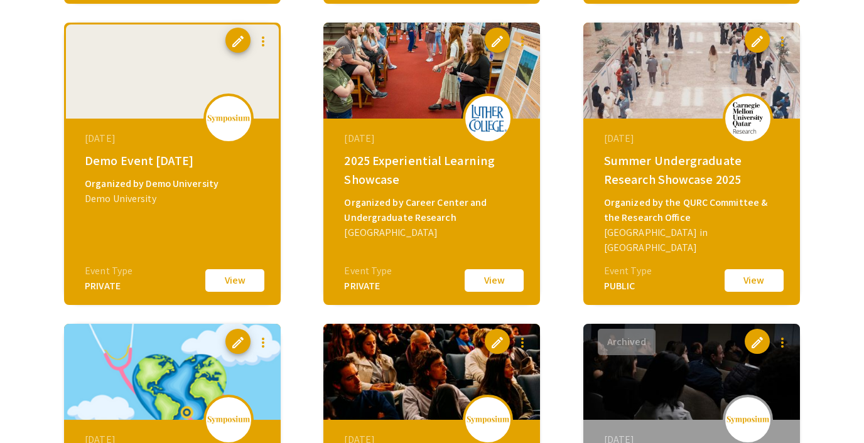
click at [238, 277] on button "View" at bounding box center [234, 281] width 63 height 26
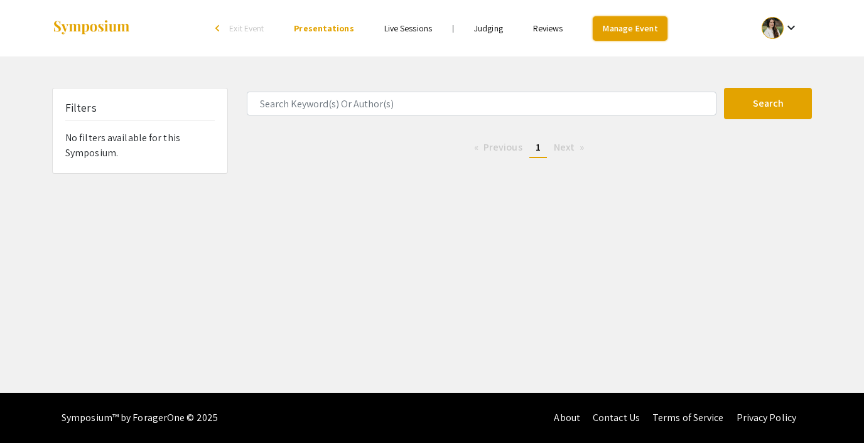
click at [624, 30] on link "Manage Event" at bounding box center [630, 28] width 74 height 24
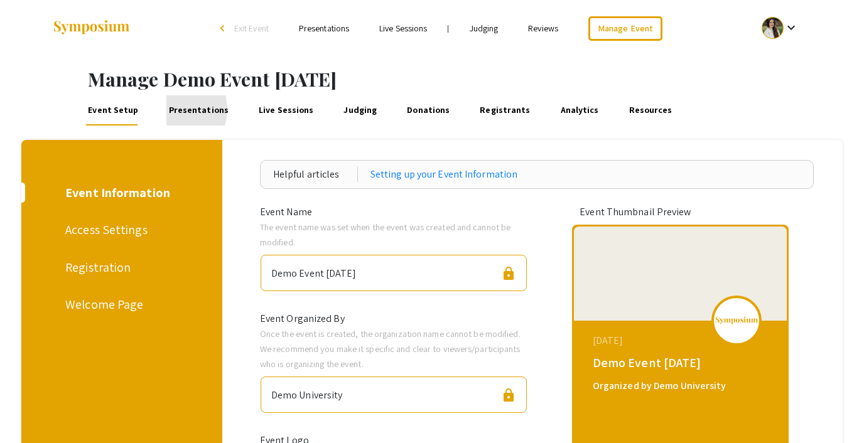
click at [172, 109] on link "Presentations" at bounding box center [198, 110] width 64 height 30
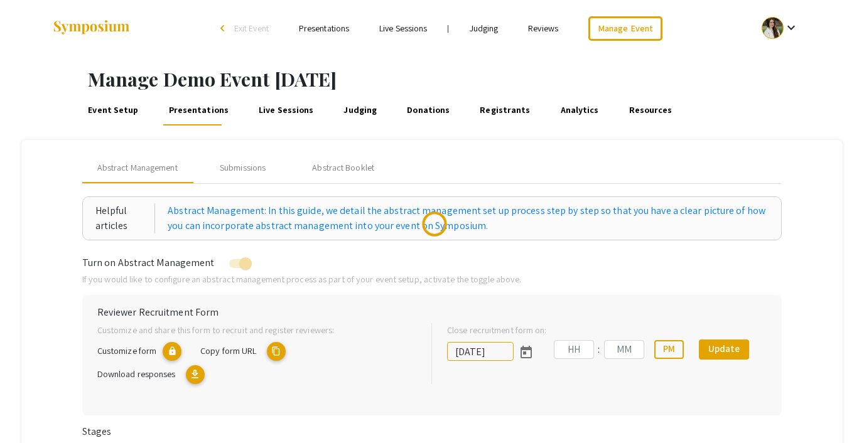
type input "10/18/2025"
type input "05"
type input "43"
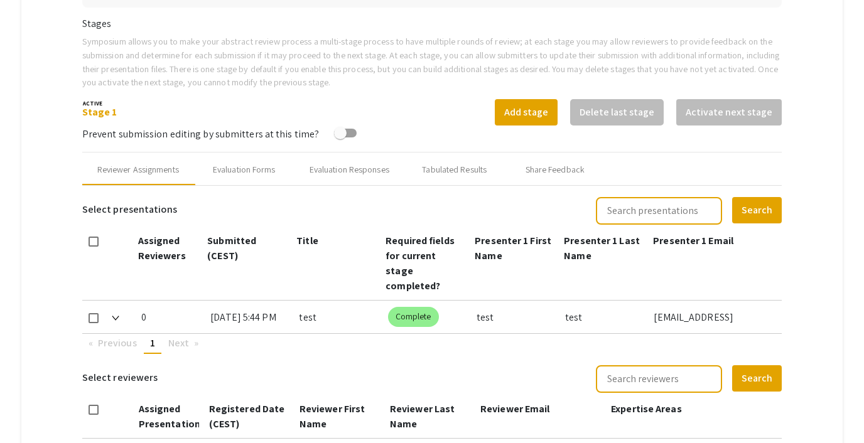
scroll to position [475, 0]
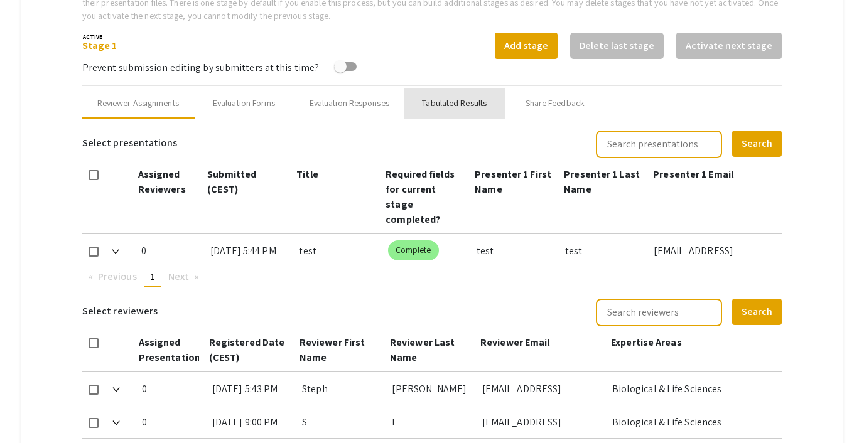
click at [467, 99] on div "Tabulated Results" at bounding box center [454, 103] width 65 height 13
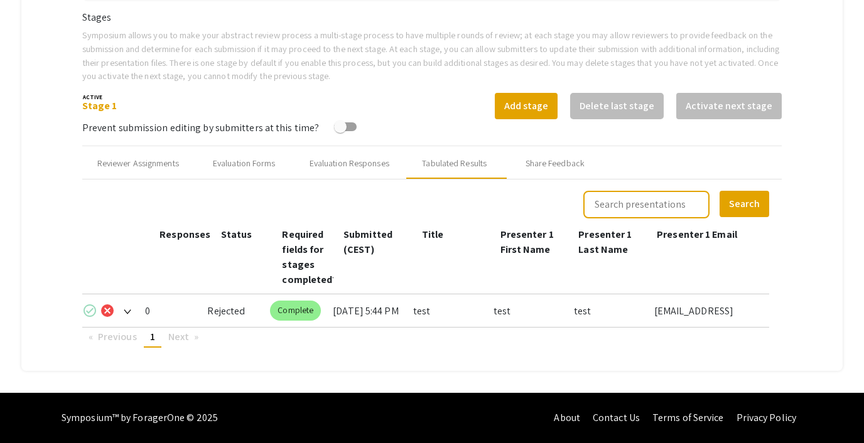
click at [87, 311] on mat-icon "check_circle" at bounding box center [89, 310] width 15 height 15
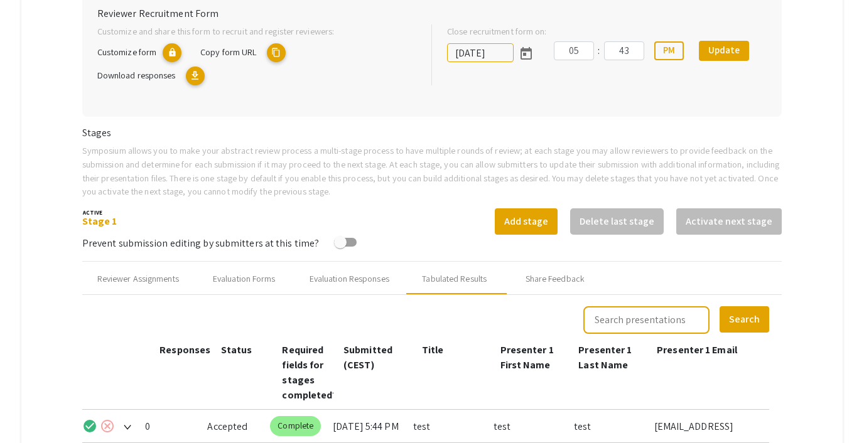
scroll to position [0, 0]
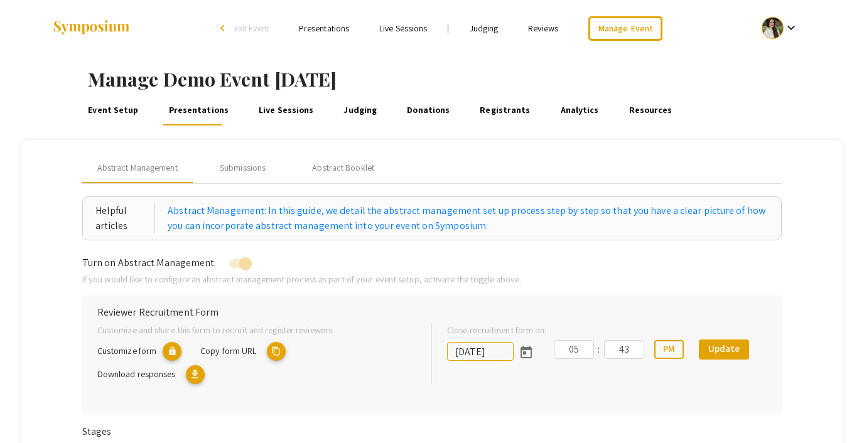
click at [774, 38] on div at bounding box center [773, 28] width 22 height 22
click at [777, 99] on button "My Submissions" at bounding box center [787, 92] width 77 height 30
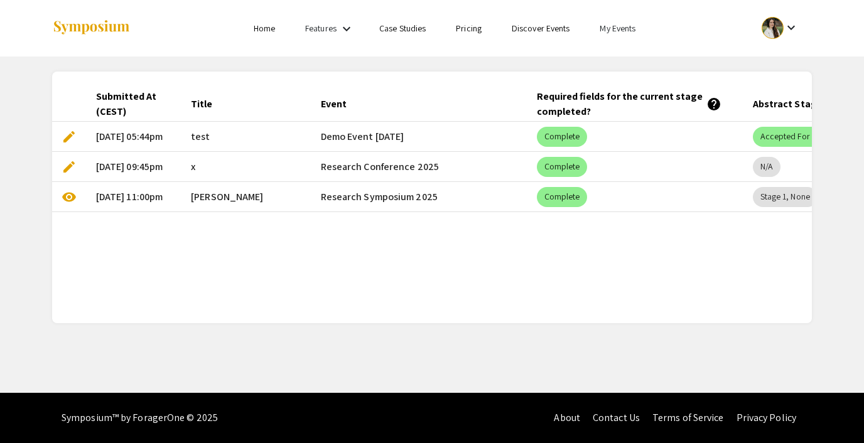
scroll to position [0, 11]
click at [762, 26] on div at bounding box center [773, 28] width 22 height 22
click at [608, 27] on div at bounding box center [432, 221] width 864 height 443
click at [608, 30] on link "My Events" at bounding box center [618, 28] width 36 height 11
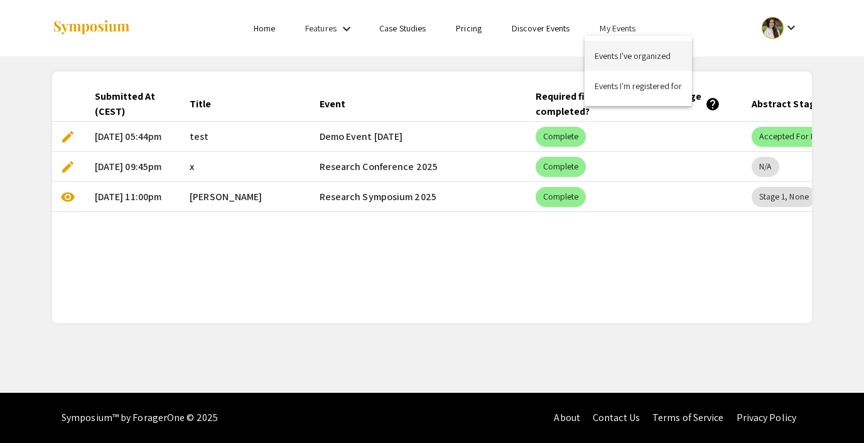
click at [617, 68] on button "Events I've organized" at bounding box center [638, 56] width 107 height 30
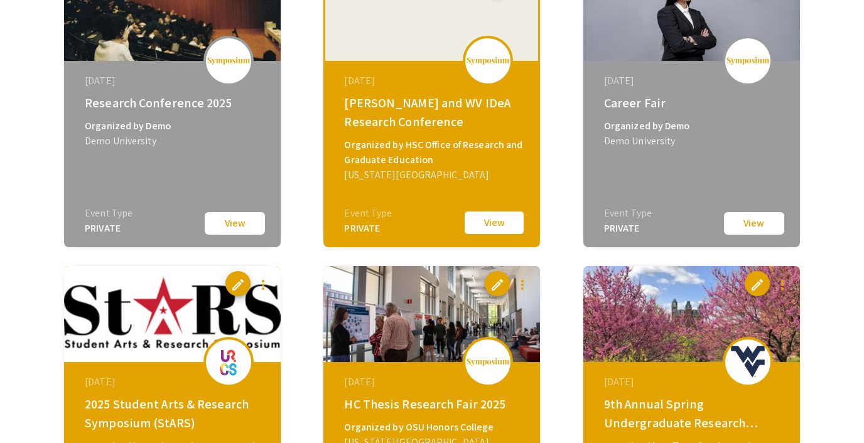
scroll to position [1751, 0]
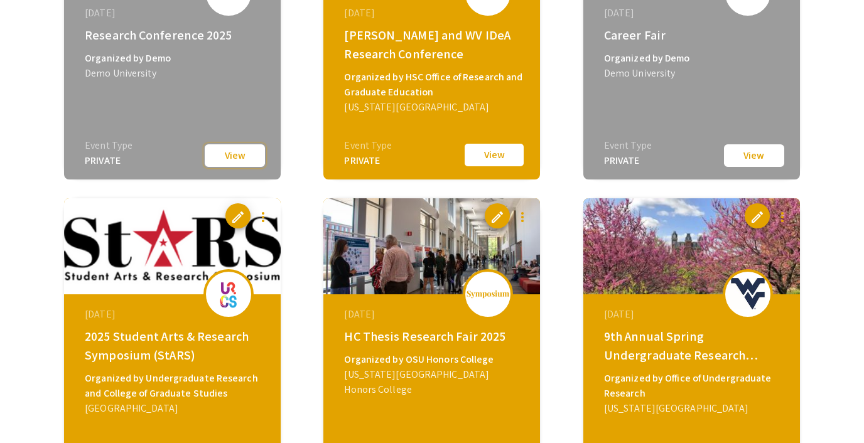
click at [234, 151] on button "View" at bounding box center [234, 155] width 63 height 25
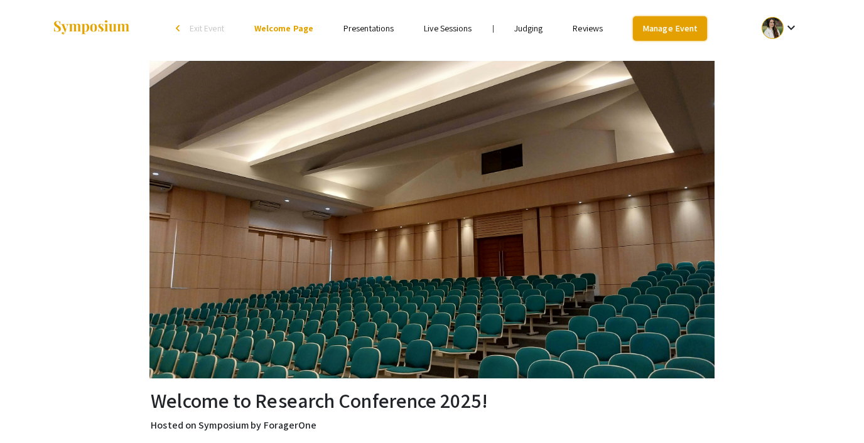
click at [660, 31] on link "Manage Event" at bounding box center [670, 28] width 74 height 24
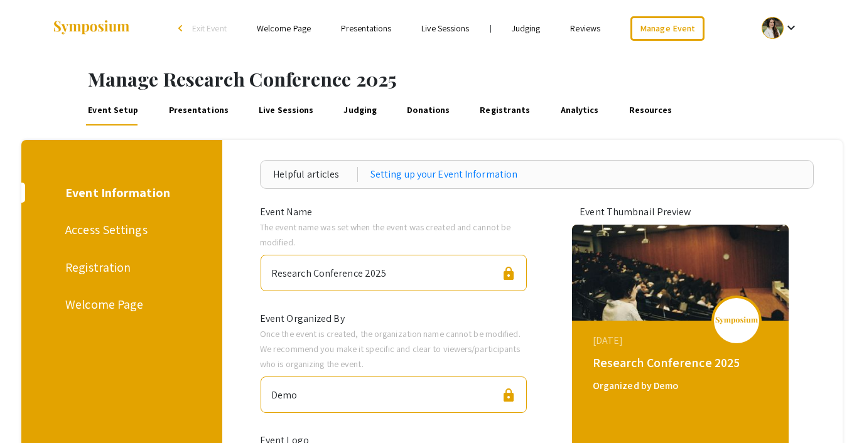
click at [187, 116] on link "Presentations" at bounding box center [198, 110] width 64 height 30
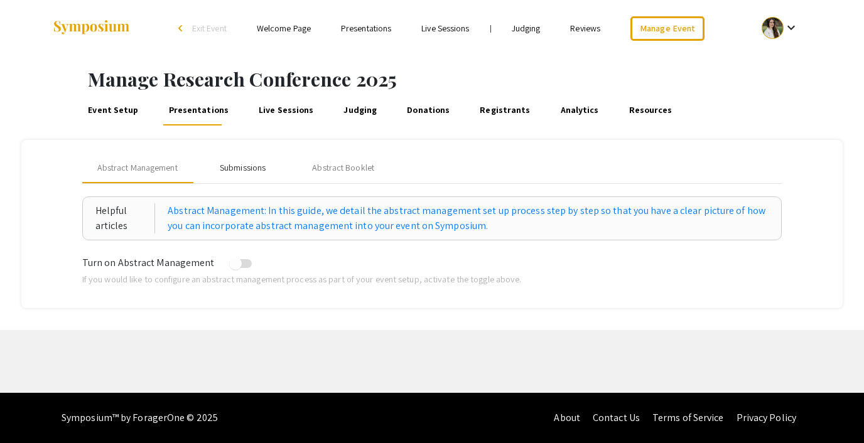
click at [236, 162] on div "Submissions" at bounding box center [243, 167] width 46 height 13
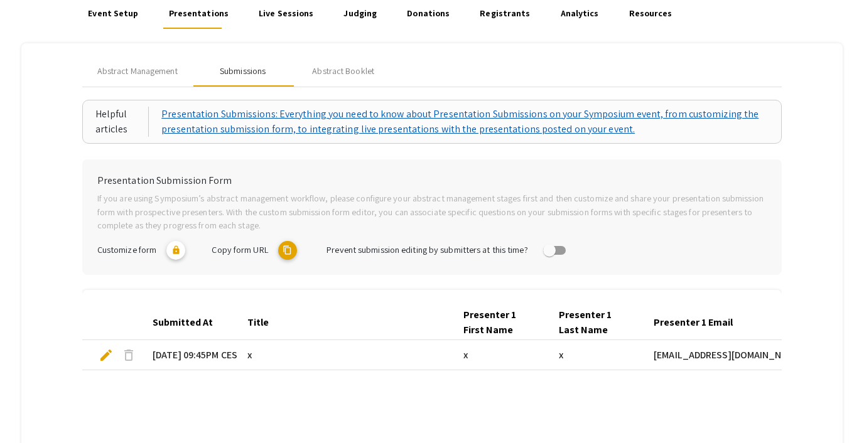
scroll to position [98, 0]
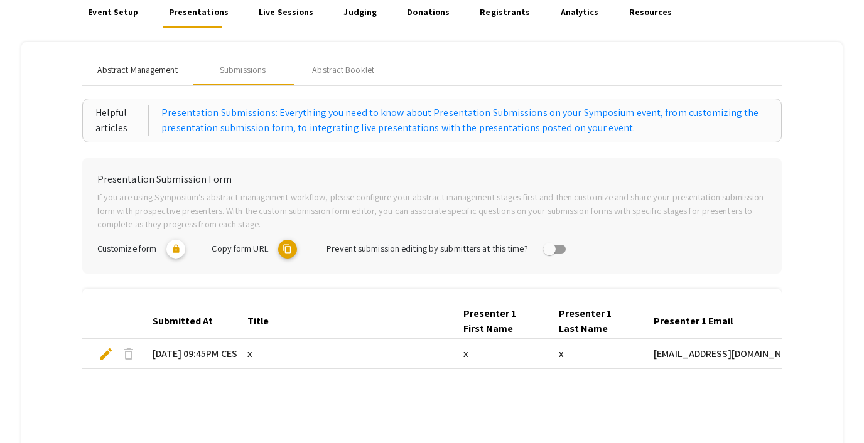
click at [136, 72] on span "Abstract Management" at bounding box center [137, 69] width 80 height 13
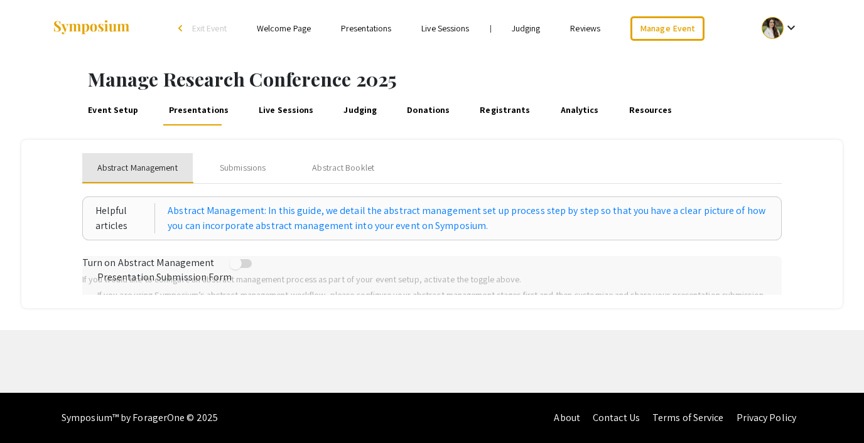
scroll to position [0, 0]
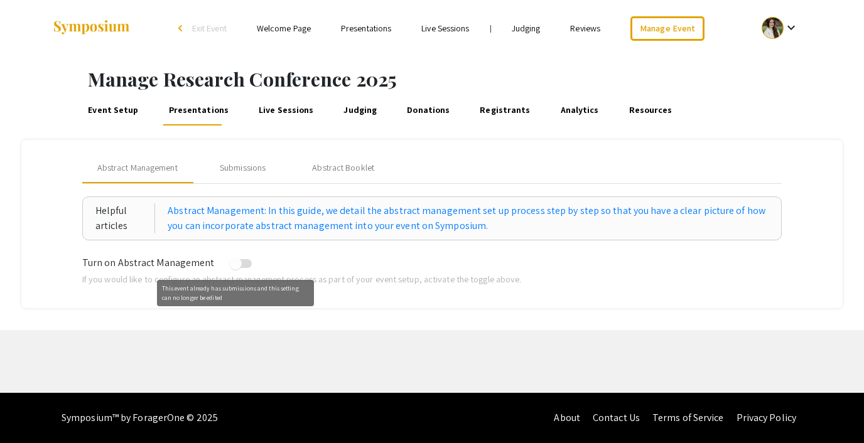
click at [232, 266] on span at bounding box center [235, 263] width 13 height 13
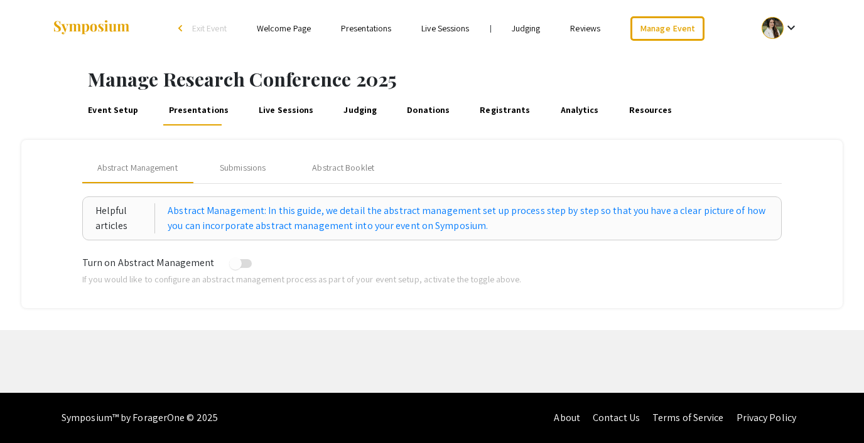
click at [229, 262] on span at bounding box center [235, 263] width 13 height 13
click at [243, 158] on div "Submissions" at bounding box center [243, 168] width 100 height 30
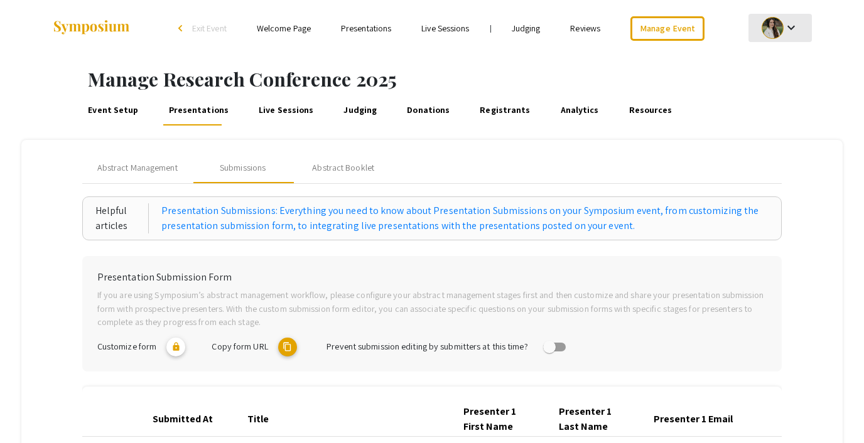
click at [791, 30] on mat-icon "keyboard_arrow_down" at bounding box center [791, 27] width 15 height 15
click at [789, 99] on button "My Submissions" at bounding box center [787, 92] width 77 height 30
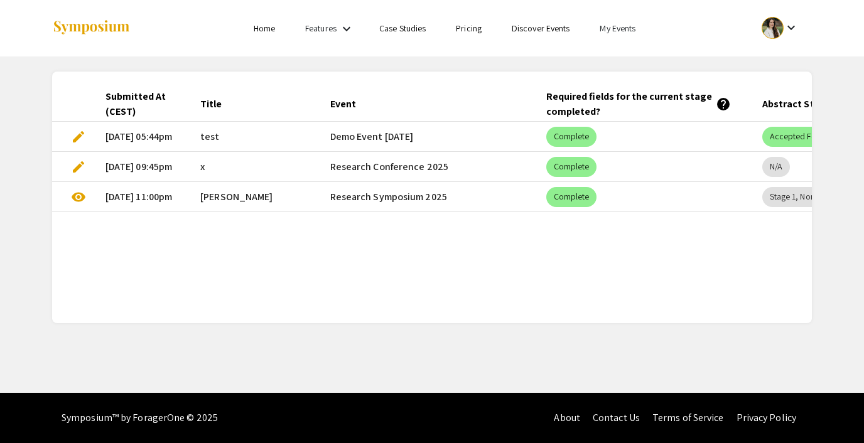
click at [618, 29] on link "My Events" at bounding box center [618, 28] width 36 height 11
click at [620, 84] on button "Events I'm registered for" at bounding box center [638, 86] width 107 height 30
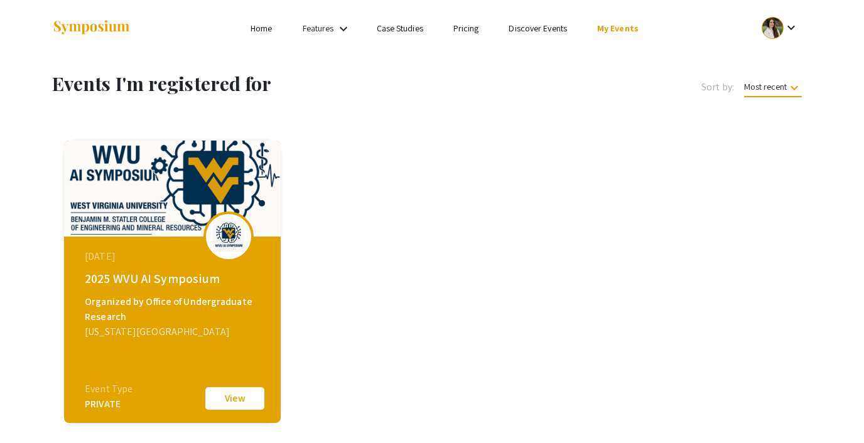
click at [261, 25] on link "Home" at bounding box center [261, 28] width 21 height 11
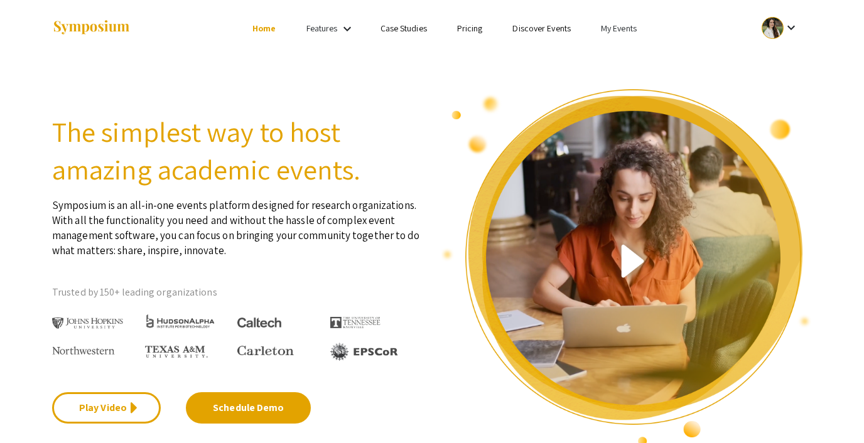
click at [620, 17] on ul "keyboard_arrow_down" at bounding box center [686, 28] width 251 height 57
click at [617, 28] on link "My Events" at bounding box center [619, 28] width 36 height 11
click at [617, 89] on button "Events I'm registered for" at bounding box center [638, 86] width 107 height 30
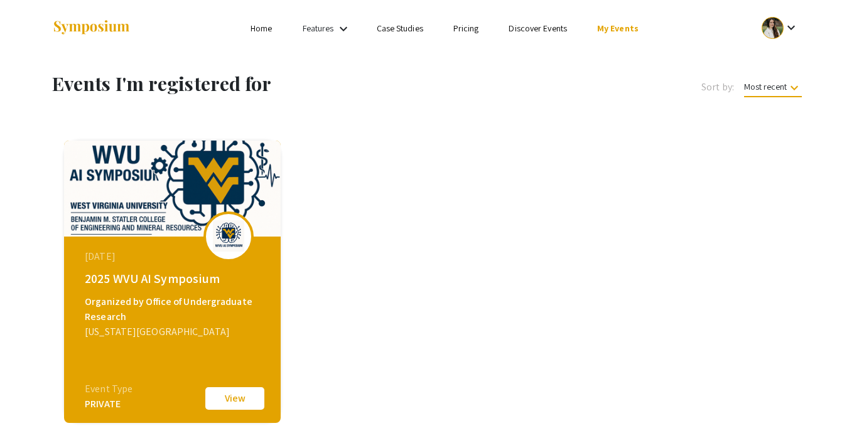
click at [621, 26] on link "My Events" at bounding box center [617, 28] width 41 height 11
click at [621, 46] on button "Events I've organized" at bounding box center [637, 56] width 107 height 30
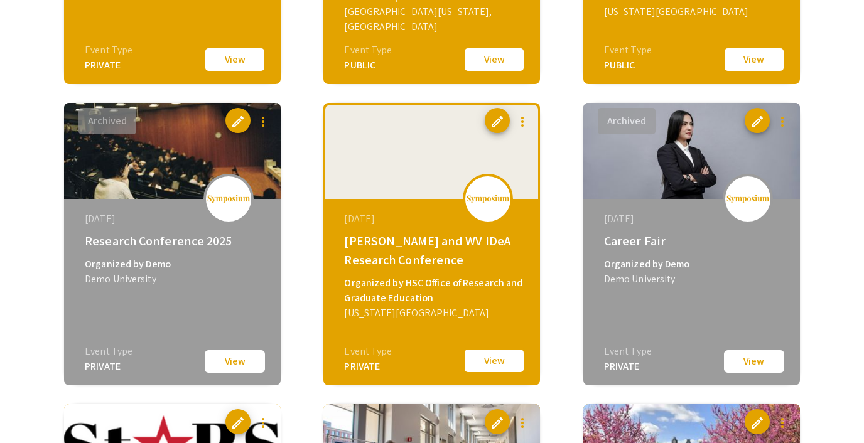
scroll to position [1541, 0]
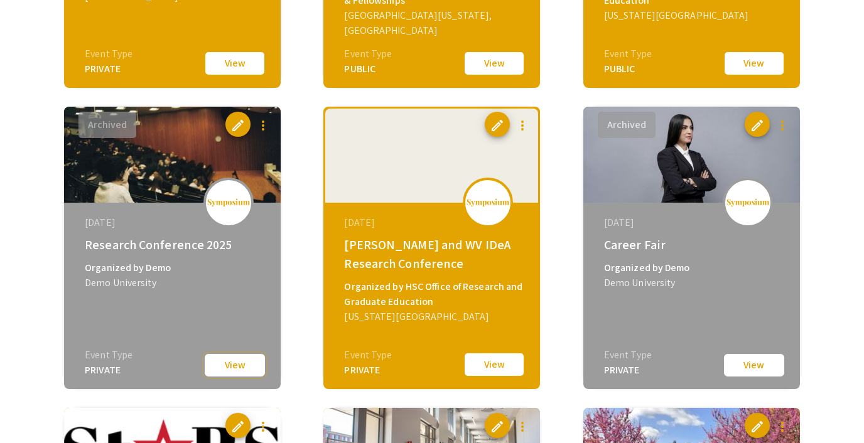
click at [224, 364] on button "View" at bounding box center [234, 365] width 63 height 25
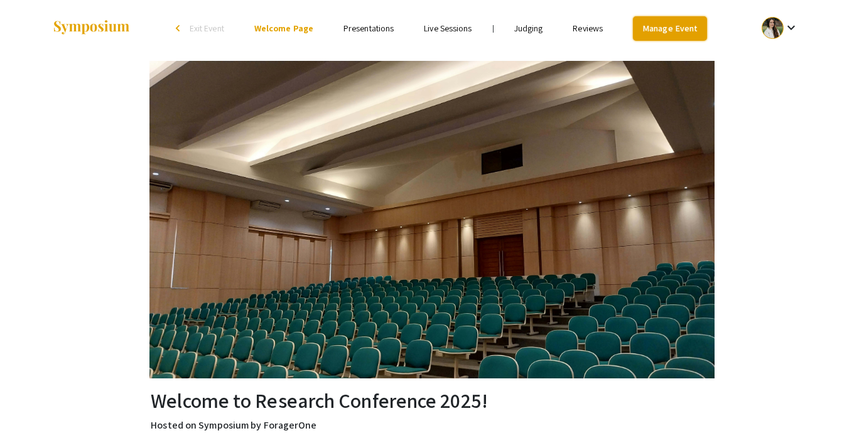
click at [680, 34] on link "Manage Event" at bounding box center [670, 28] width 74 height 24
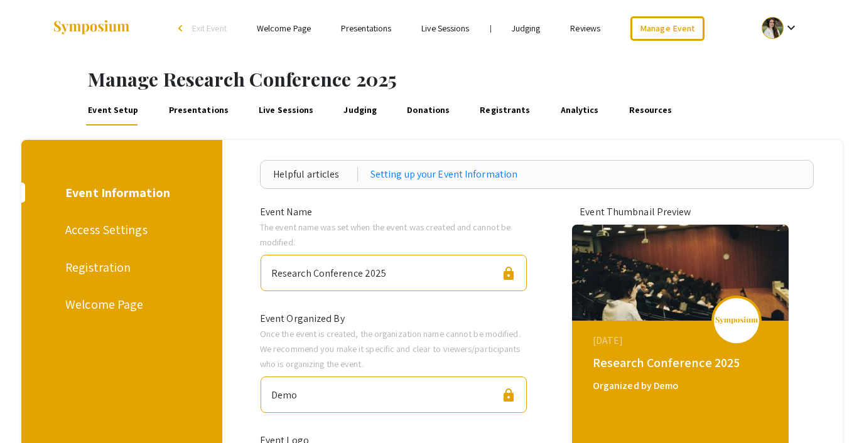
click at [209, 110] on link "Presentations" at bounding box center [198, 110] width 64 height 30
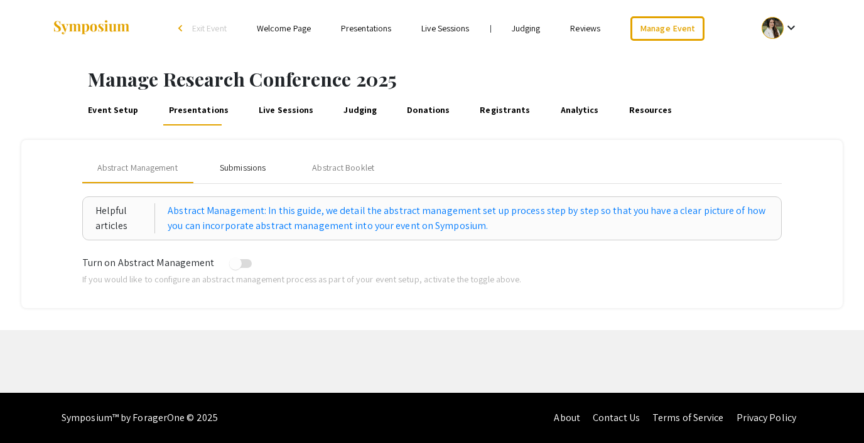
click at [239, 166] on div "Submissions" at bounding box center [243, 167] width 46 height 13
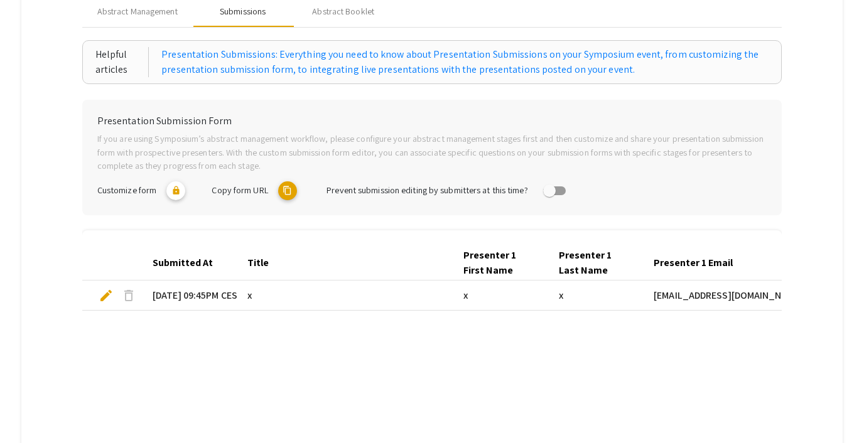
scroll to position [158, 0]
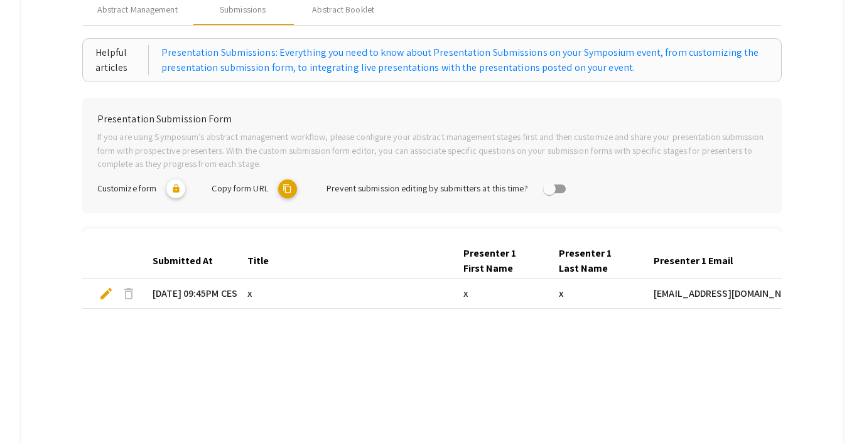
click at [127, 295] on span "delete" at bounding box center [128, 293] width 15 height 15
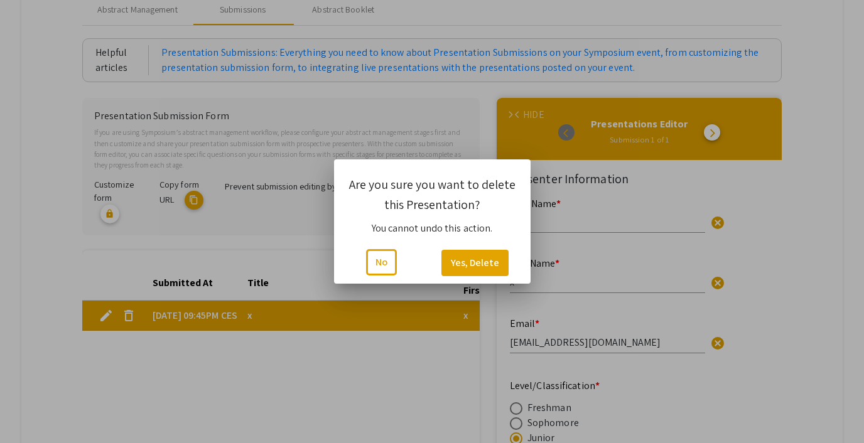
scroll to position [0, 0]
type input "1"
click at [484, 264] on button "Yes, Delete" at bounding box center [474, 263] width 67 height 26
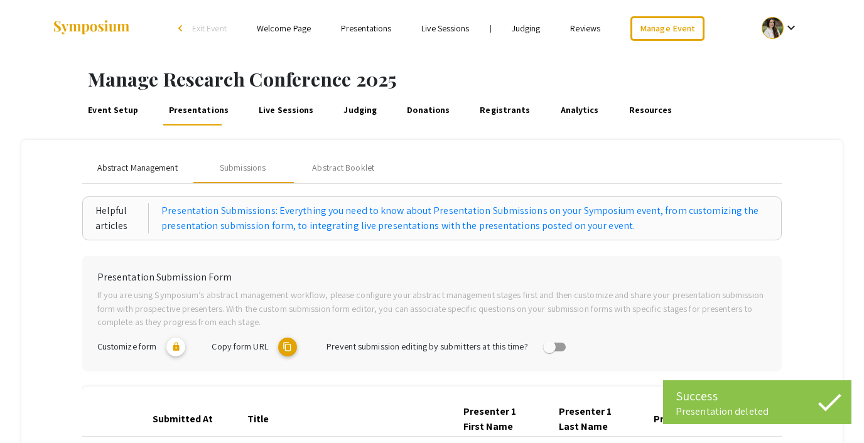
click at [156, 168] on span "Abstract Management" at bounding box center [137, 167] width 80 height 13
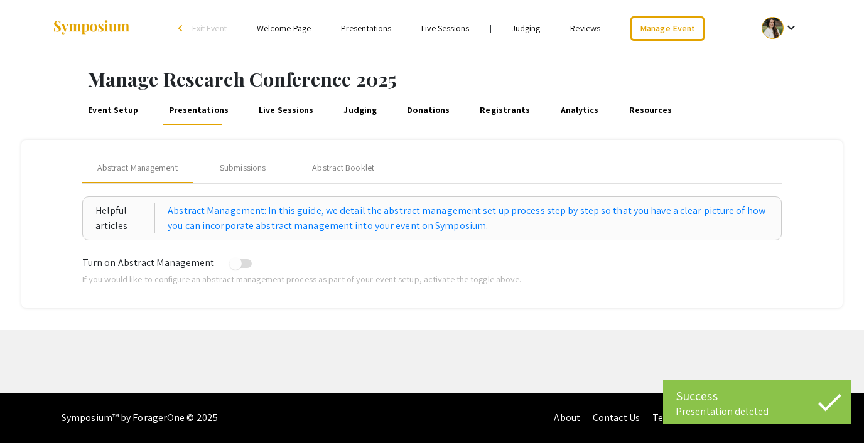
click at [121, 109] on link "Event Setup" at bounding box center [113, 110] width 55 height 30
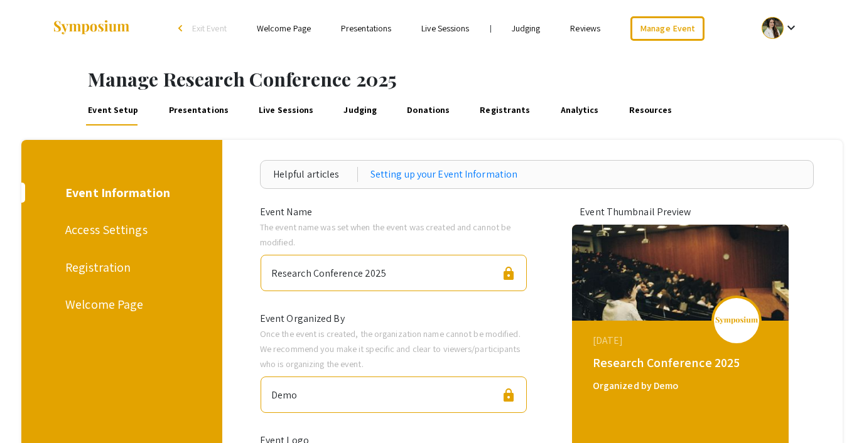
click at [185, 116] on link "Presentations" at bounding box center [198, 110] width 64 height 30
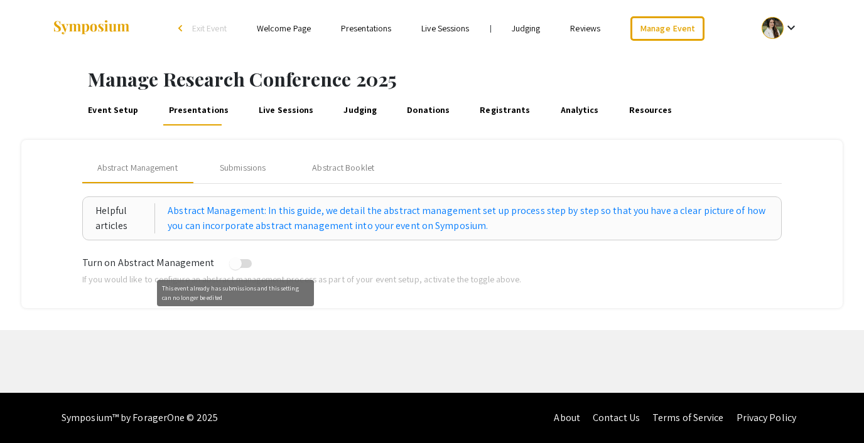
click at [232, 267] on span at bounding box center [235, 263] width 13 height 13
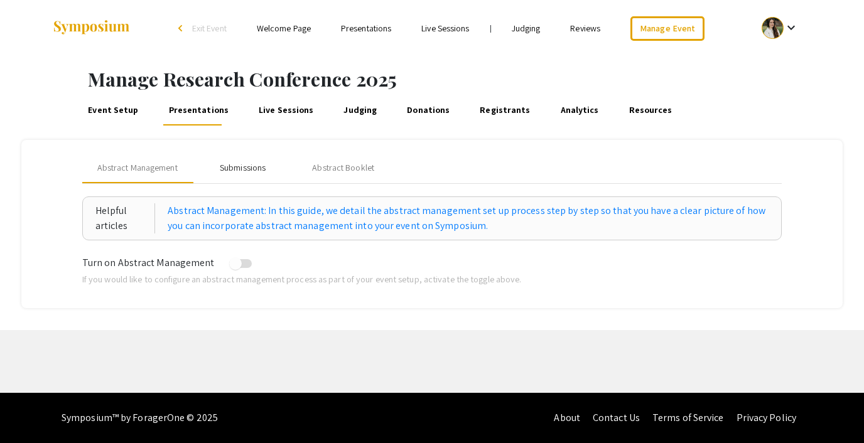
click at [234, 164] on div "Submissions" at bounding box center [243, 167] width 46 height 13
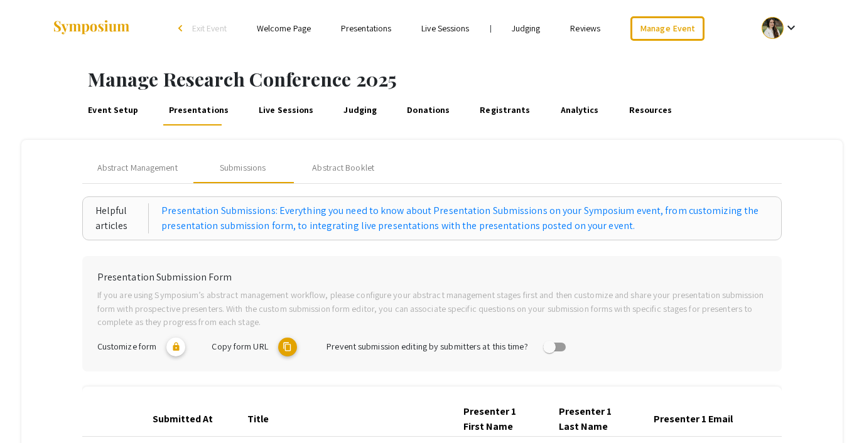
click at [117, 111] on link "Event Setup" at bounding box center [113, 110] width 55 height 30
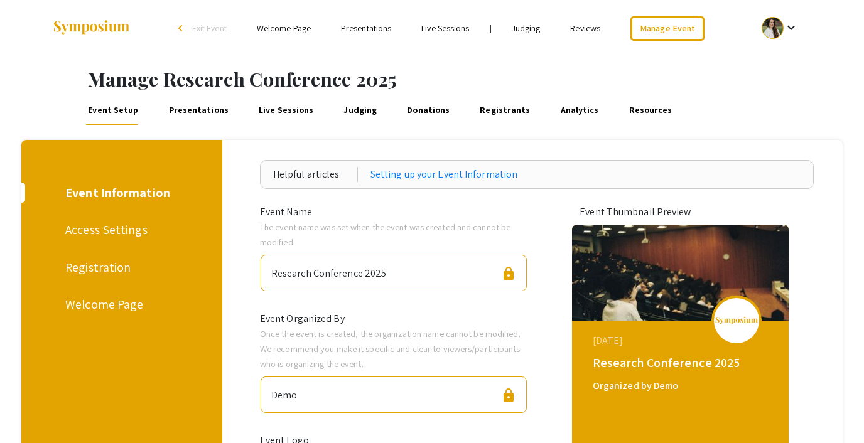
click at [619, 26] on div "Manage Event" at bounding box center [667, 28] width 104 height 24
click at [190, 105] on link "Presentations" at bounding box center [198, 110] width 64 height 30
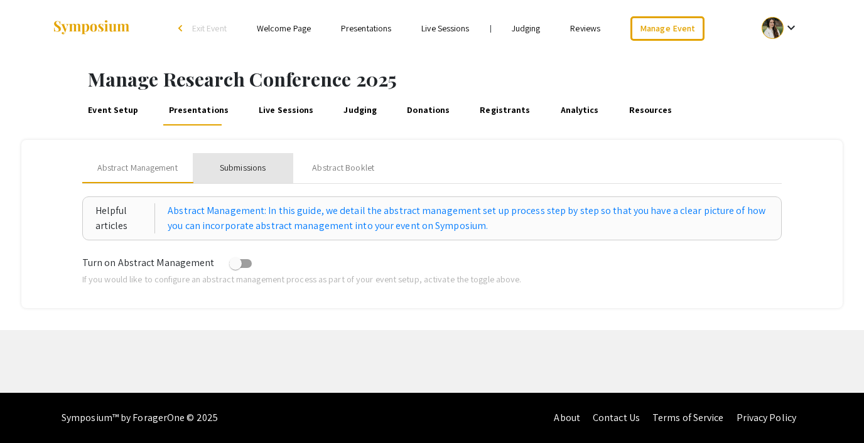
click at [257, 163] on div "Submissions" at bounding box center [243, 167] width 46 height 13
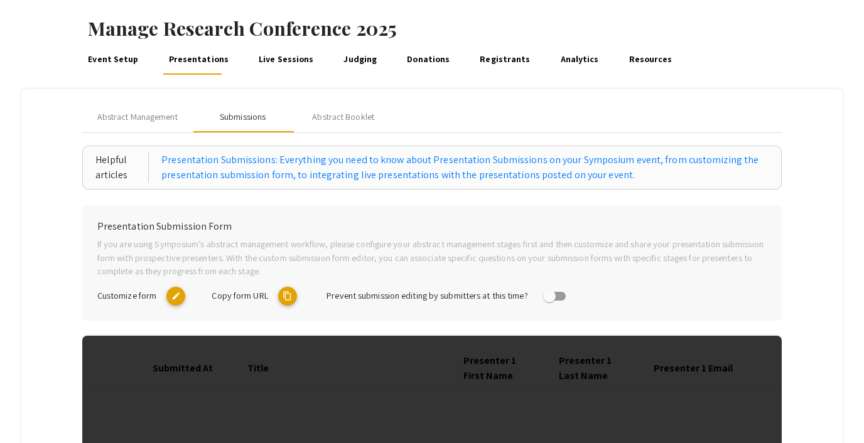
scroll to position [45, 0]
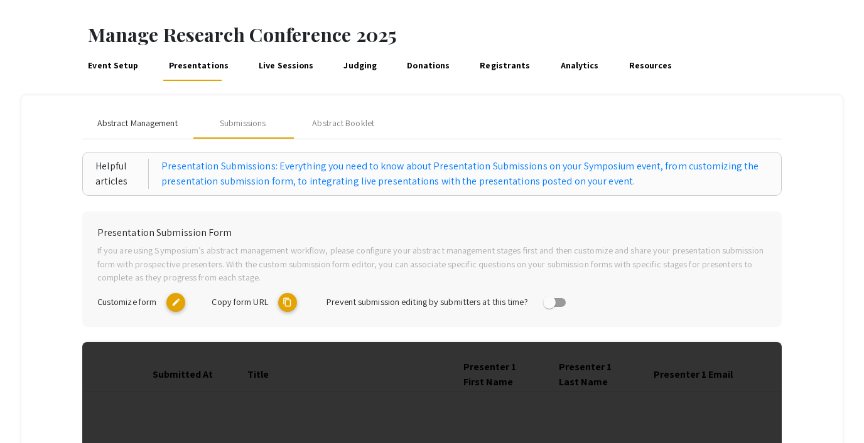
click at [138, 126] on span "Abstract Management" at bounding box center [137, 123] width 80 height 13
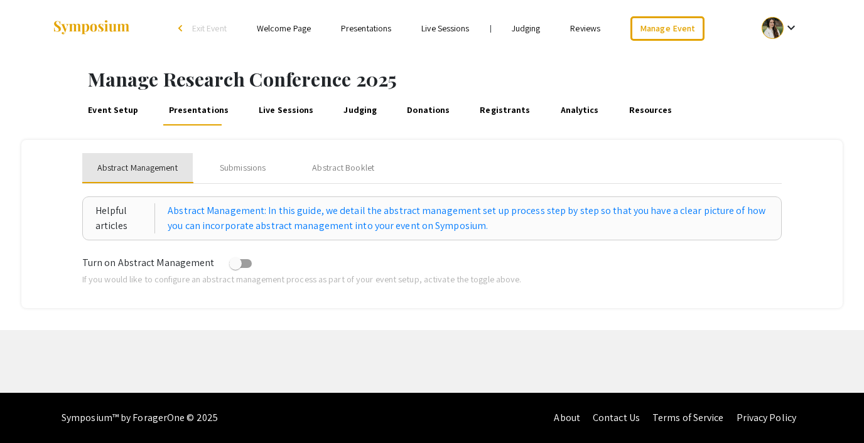
scroll to position [0, 0]
click at [239, 264] on span at bounding box center [240, 263] width 23 height 9
click at [235, 268] on input "checkbox" at bounding box center [235, 268] width 1 height 1
checkbox input "true"
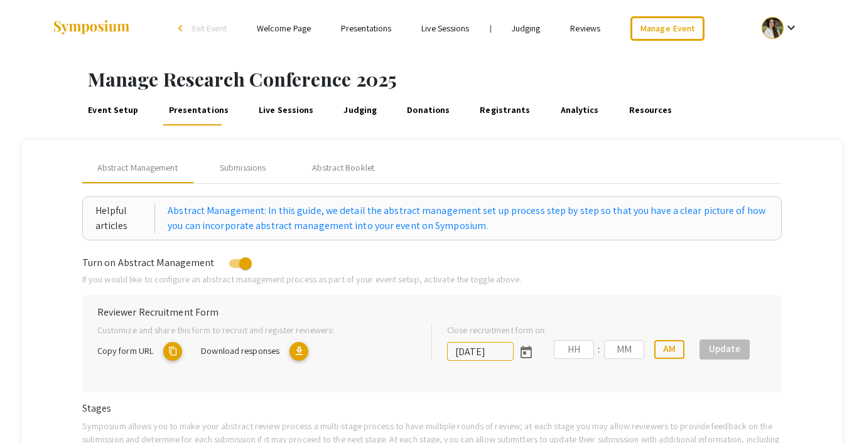
type input "[DATE]"
type input "09"
type input "55"
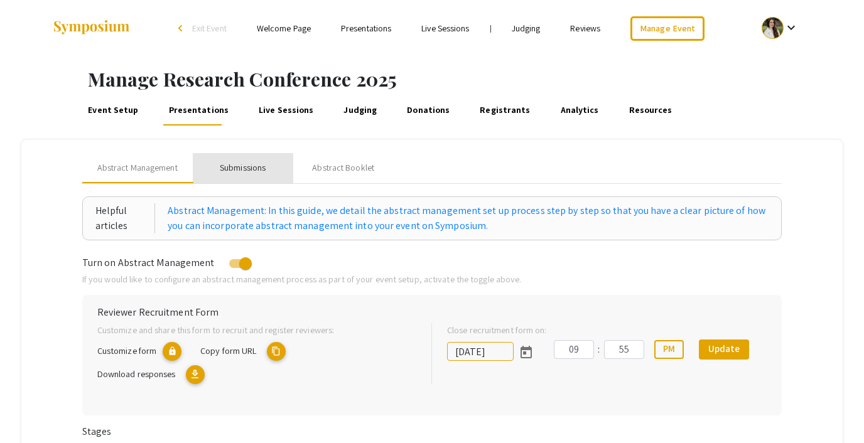
click at [227, 162] on div "Submissions" at bounding box center [243, 167] width 46 height 13
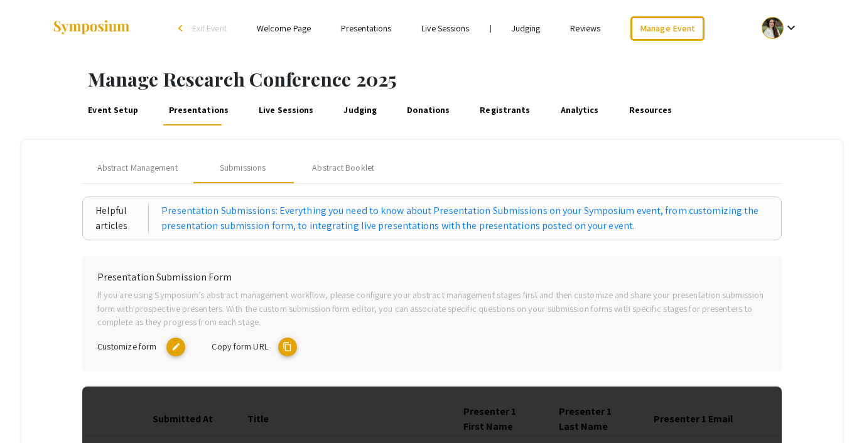
click at [288, 344] on mat-icon "content_copy" at bounding box center [287, 347] width 19 height 19
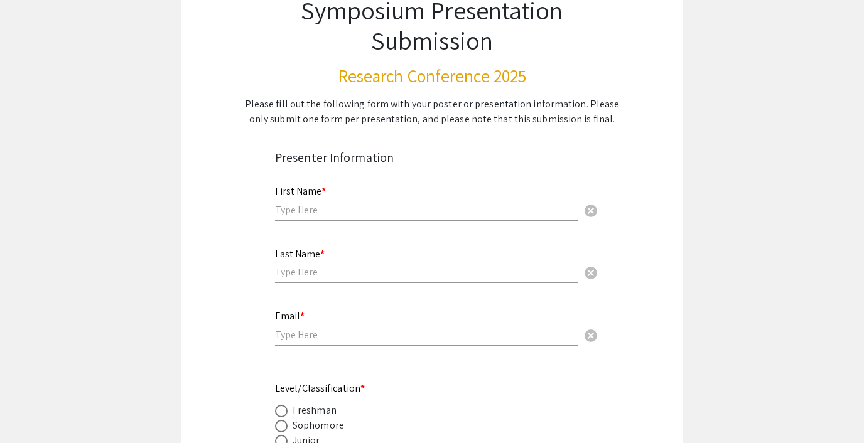
scroll to position [139, 0]
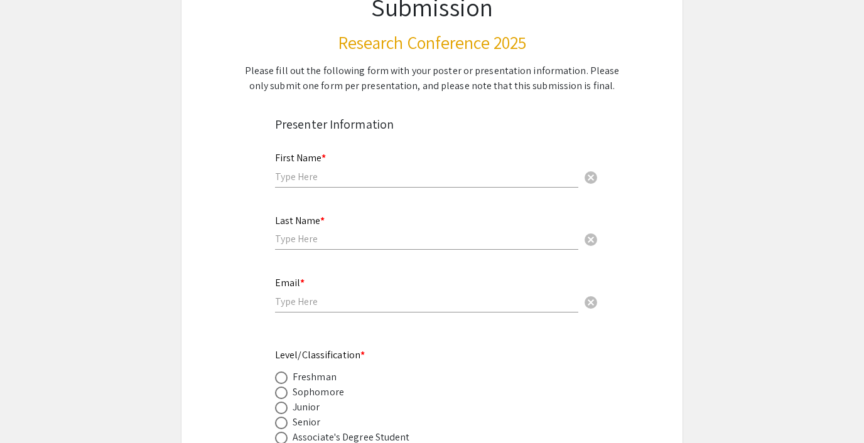
click at [304, 175] on input "text" at bounding box center [426, 176] width 303 height 13
type input "test"
click at [290, 228] on div "Last Name * cancel" at bounding box center [426, 227] width 303 height 48
type input "test"
click at [300, 305] on input "email" at bounding box center [426, 301] width 303 height 13
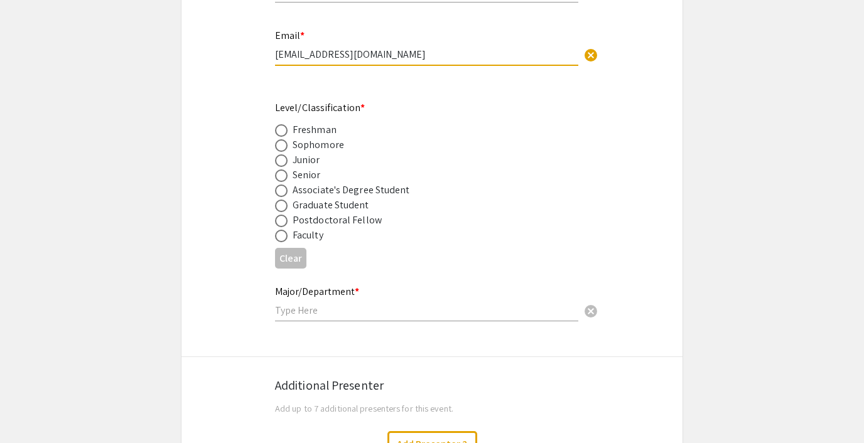
scroll to position [436, 0]
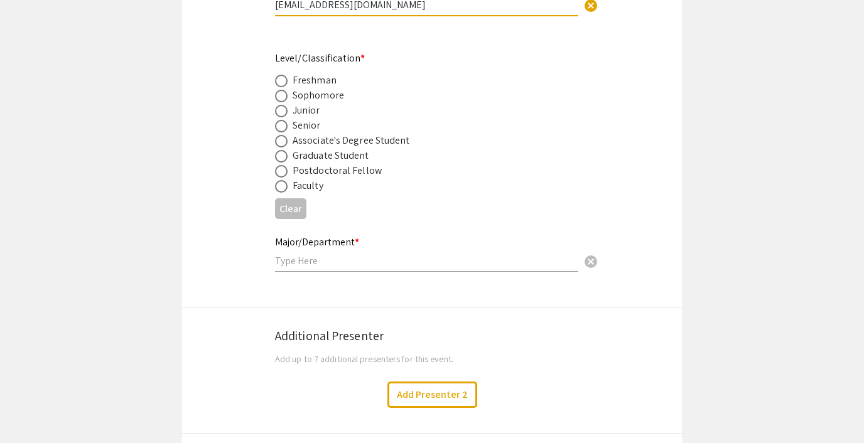
type input "test@test.co"
click at [283, 78] on span at bounding box center [281, 81] width 13 height 13
click at [283, 78] on input "radio" at bounding box center [281, 81] width 13 height 13
radio input "true"
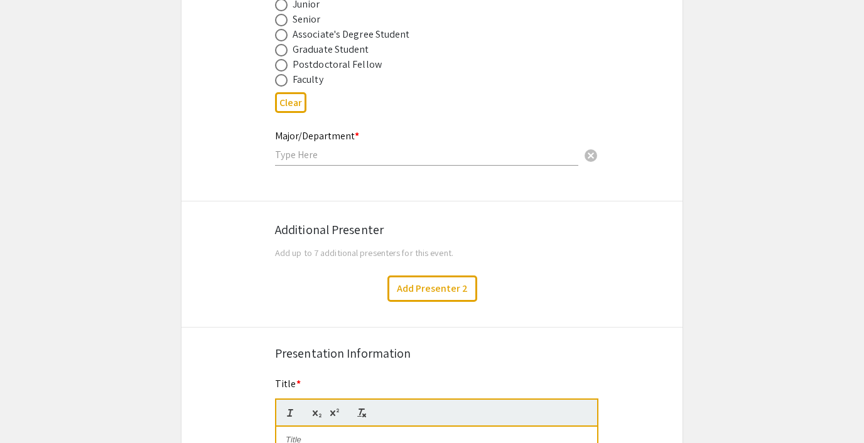
scroll to position [584, 0]
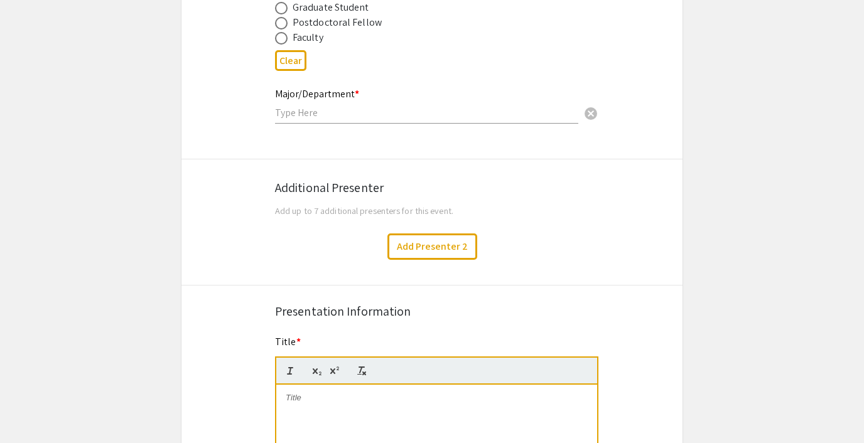
click at [306, 116] on input "text" at bounding box center [426, 112] width 303 height 13
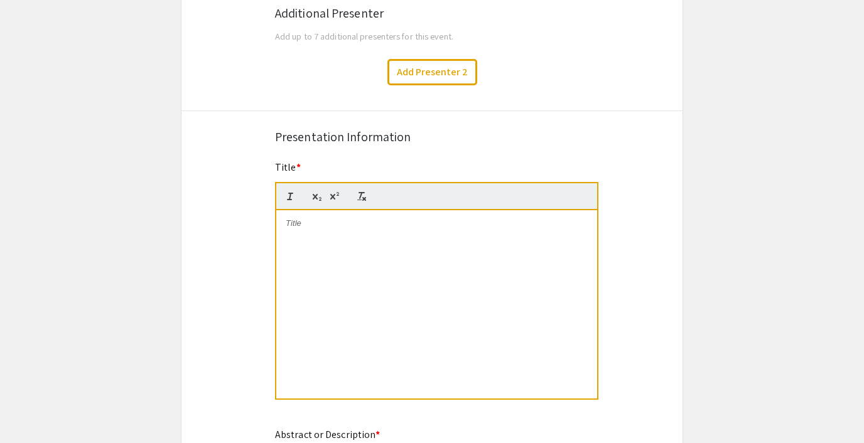
scroll to position [763, 0]
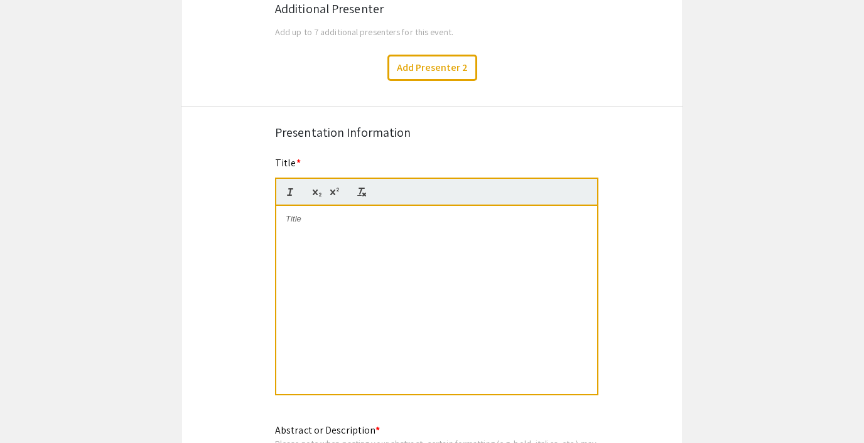
type input "x"
click at [295, 227] on div at bounding box center [436, 300] width 321 height 188
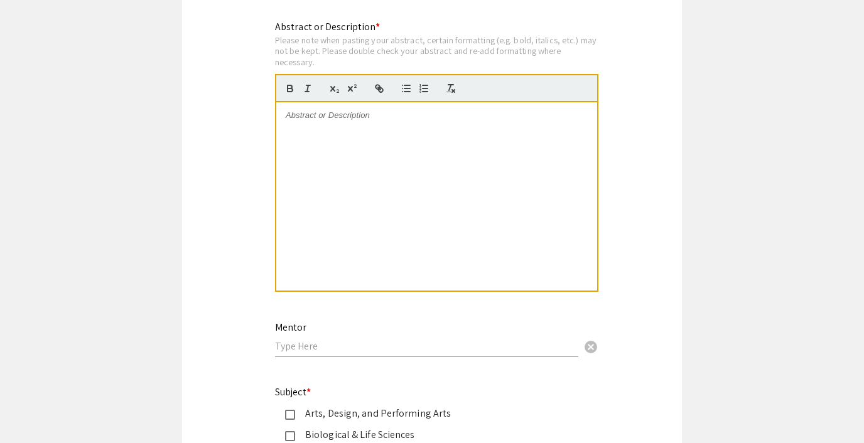
scroll to position [1176, 0]
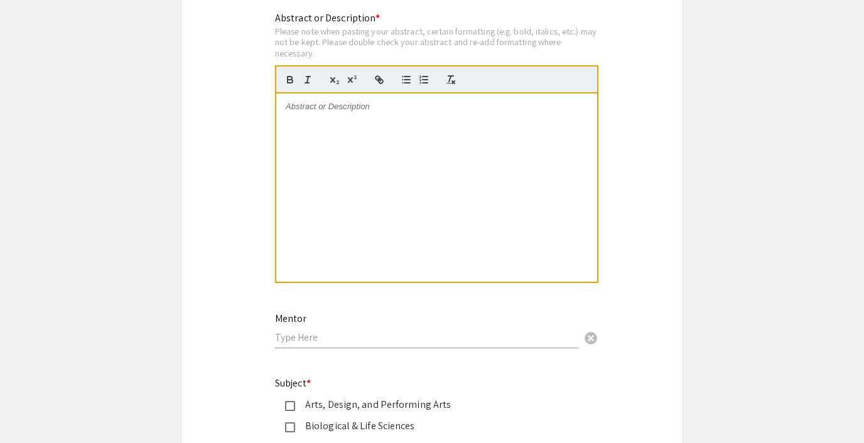
click at [306, 100] on div at bounding box center [436, 188] width 321 height 188
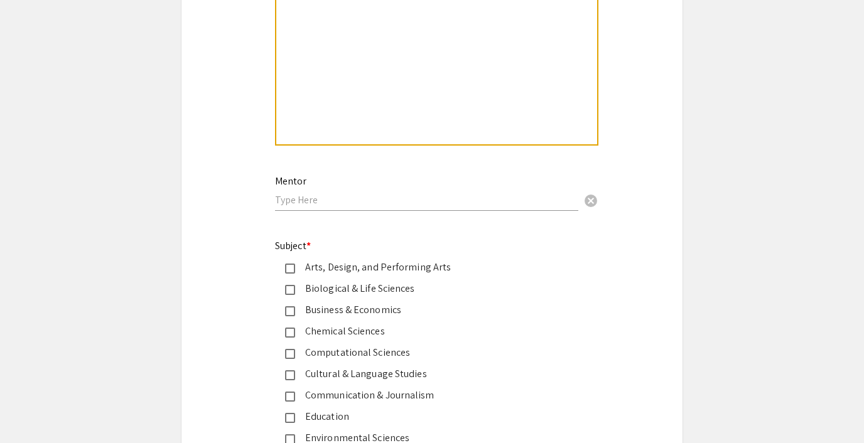
scroll to position [1387, 0]
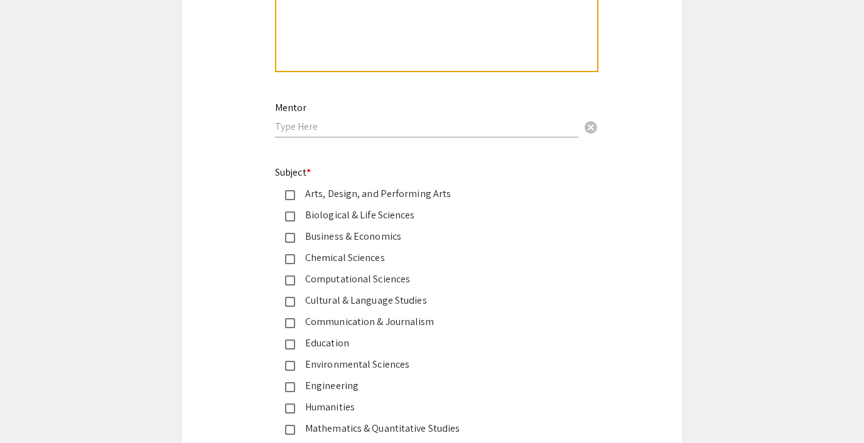
click at [306, 118] on div "Mentor cancel" at bounding box center [426, 114] width 303 height 48
type input "x"
click at [295, 195] on div "Arts, Design, and Performing Arts" at bounding box center [427, 194] width 264 height 15
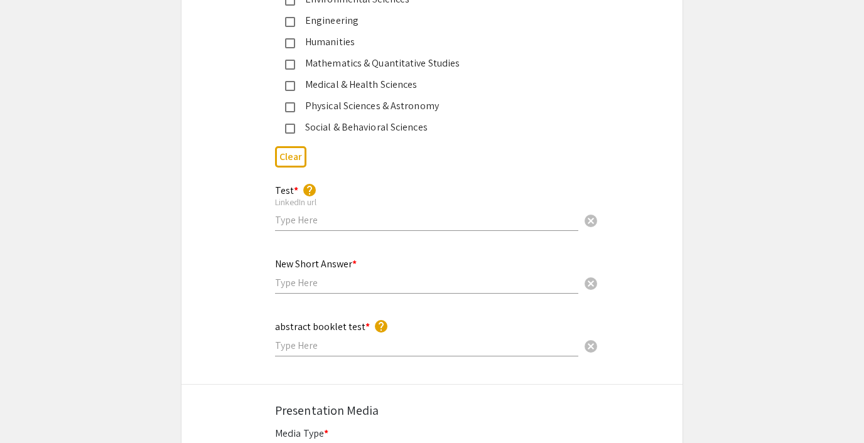
scroll to position [1810, 0]
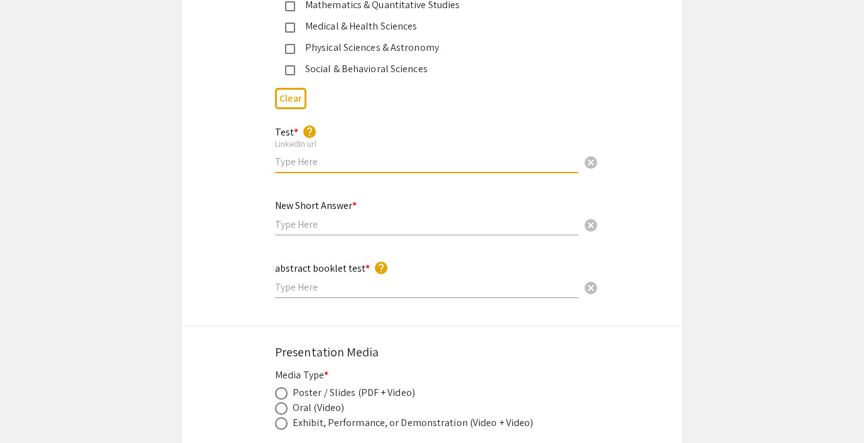
click at [311, 164] on input "text" at bounding box center [426, 161] width 303 height 13
type input "test"
click at [318, 229] on input "text" at bounding box center [426, 224] width 303 height 13
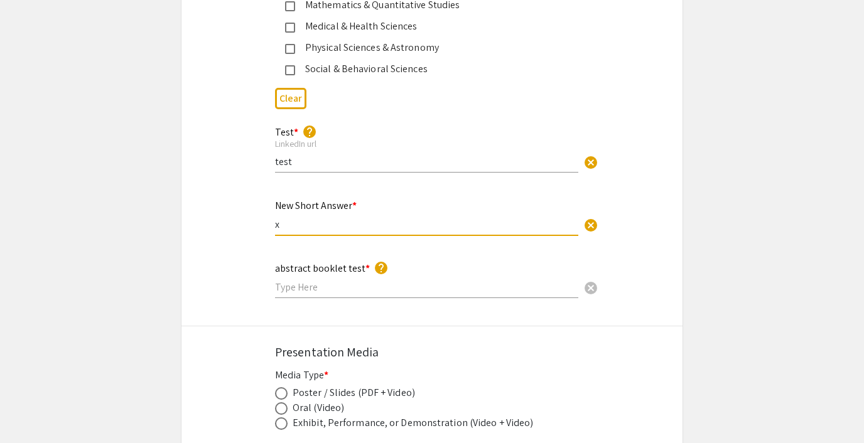
type input "x"
click at [308, 288] on input "text" at bounding box center [426, 287] width 303 height 13
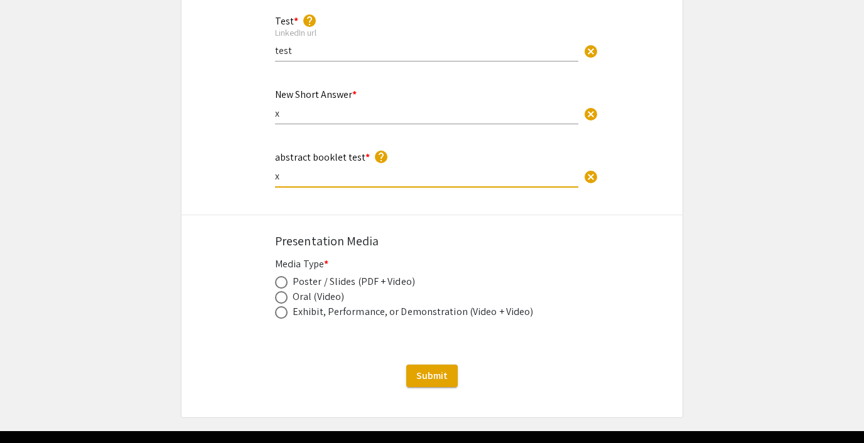
scroll to position [1922, 0]
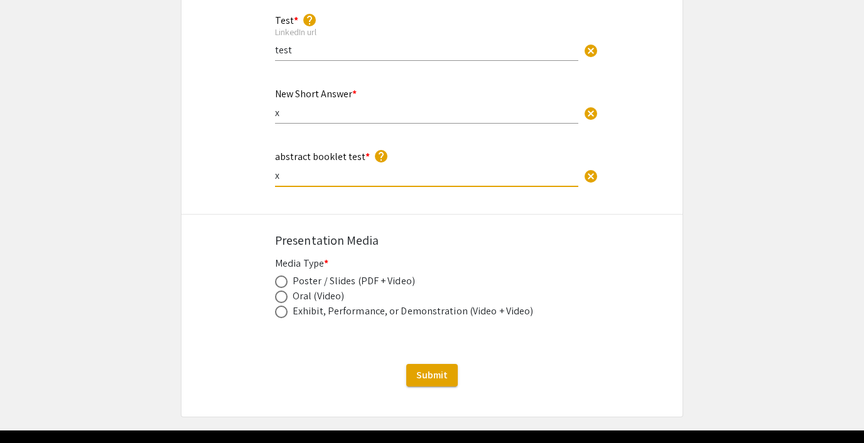
type input "x"
click at [281, 279] on span at bounding box center [281, 282] width 13 height 13
click at [281, 279] on input "radio" at bounding box center [281, 282] width 13 height 13
radio input "true"
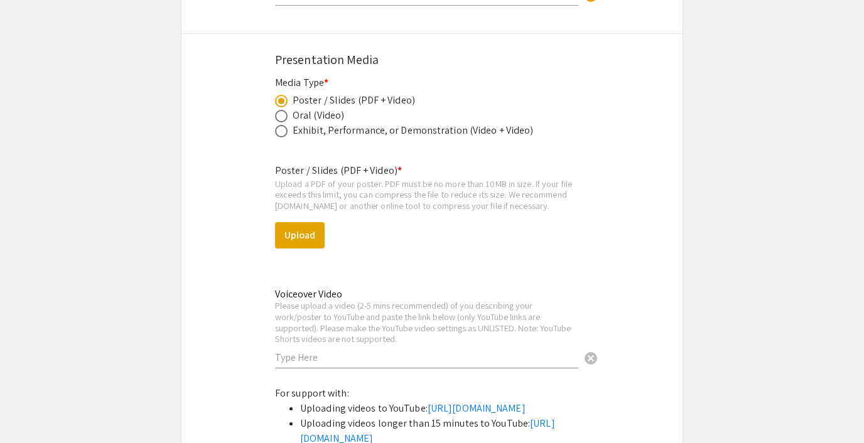
scroll to position [2121, 0]
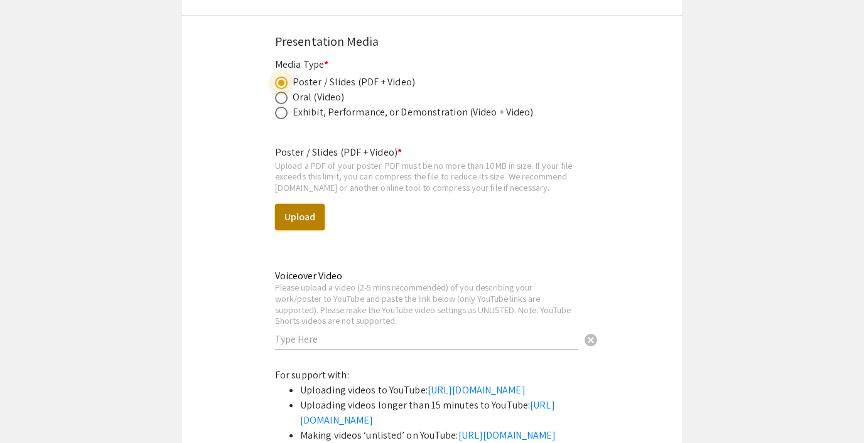
click at [298, 215] on button "Upload" at bounding box center [300, 217] width 50 height 26
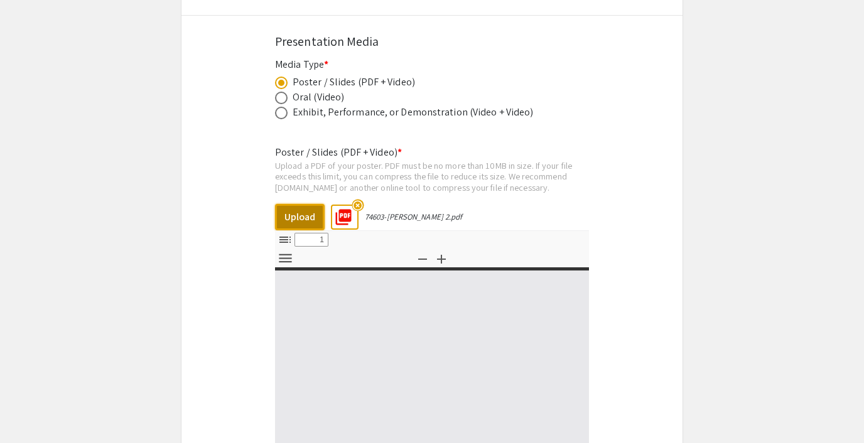
select select "custom"
type input "0"
select select "custom"
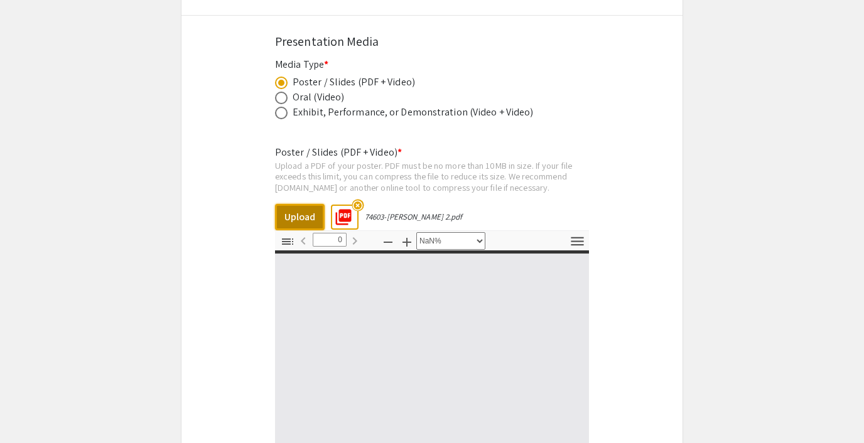
type input "1"
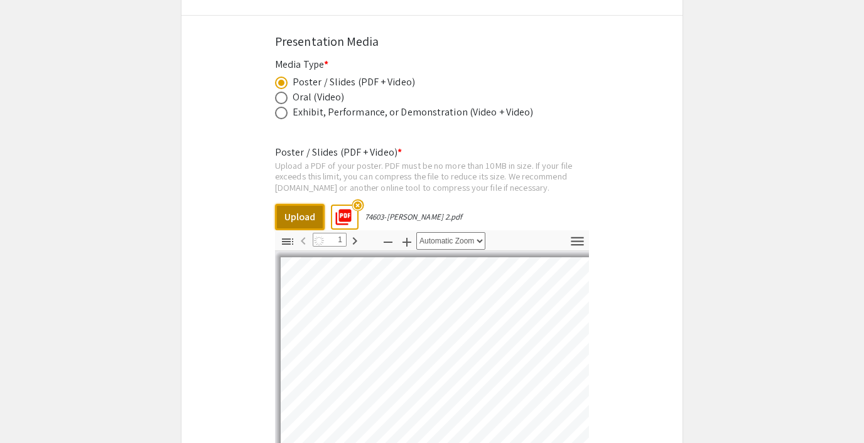
scroll to position [6, 6]
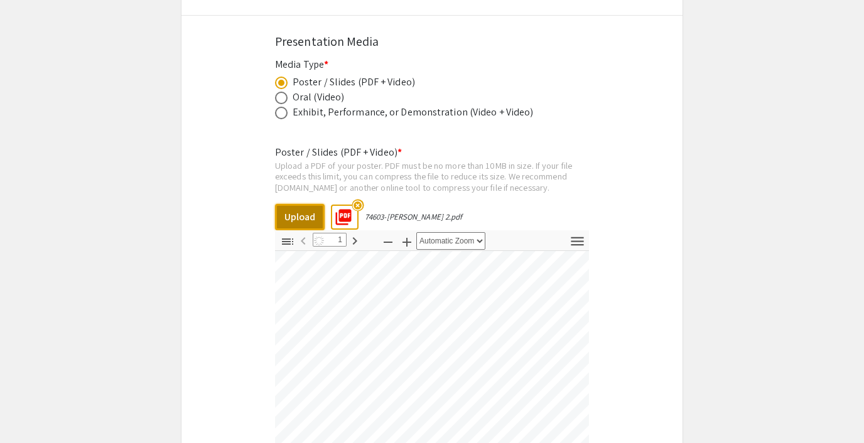
select select "custom"
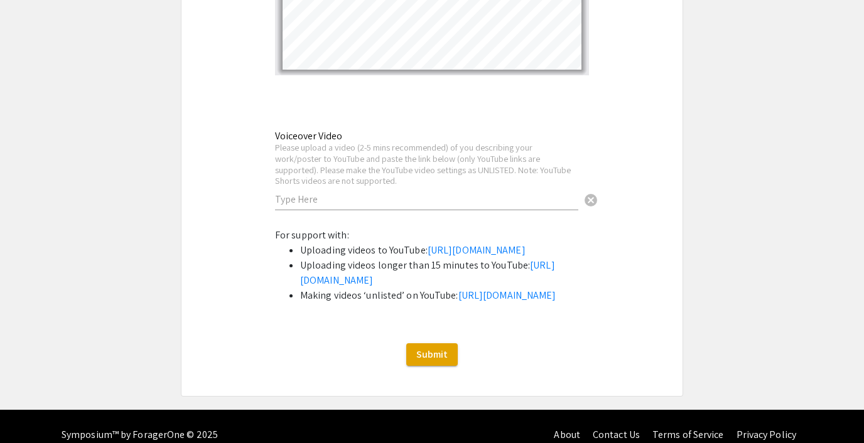
scroll to position [2684, 0]
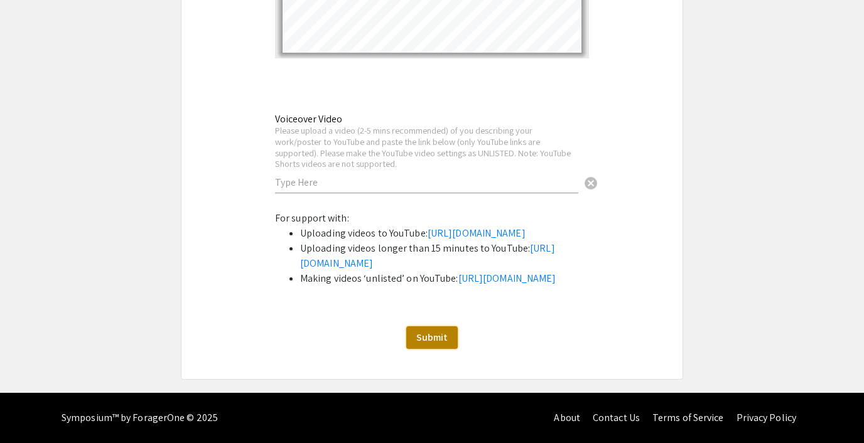
click at [444, 340] on span "Submit" at bounding box center [431, 337] width 31 height 13
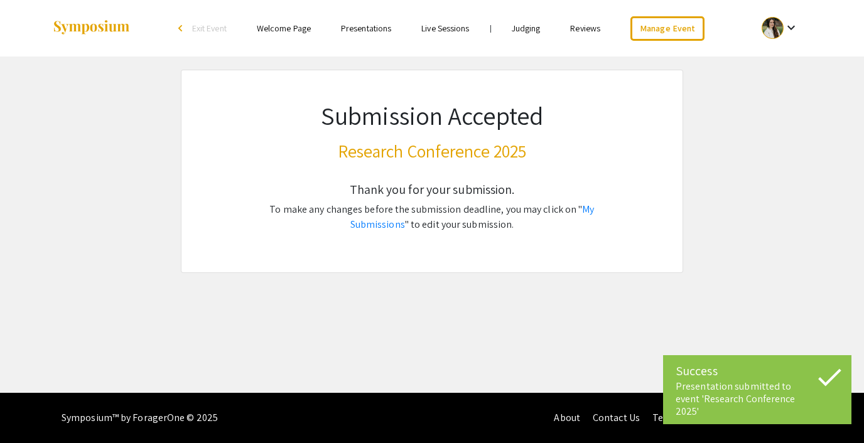
scroll to position [0, 0]
click at [774, 21] on div at bounding box center [773, 28] width 22 height 22
click at [767, 99] on button "My Submissions" at bounding box center [787, 92] width 77 height 30
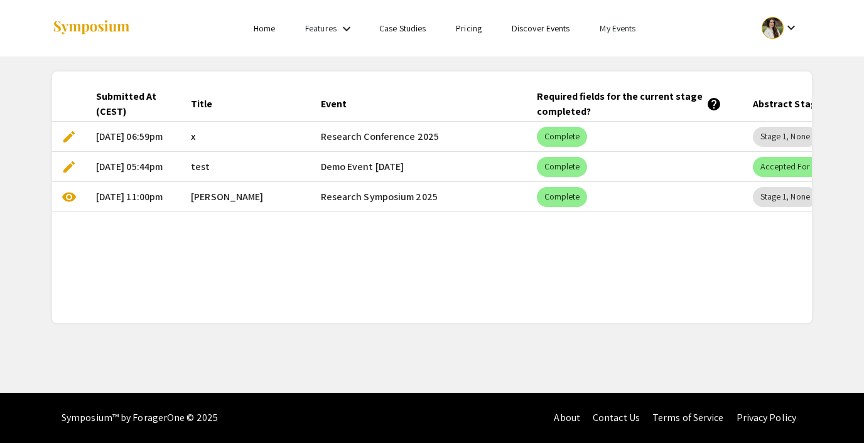
scroll to position [0, 11]
click at [615, 29] on link "My Events" at bounding box center [618, 28] width 36 height 11
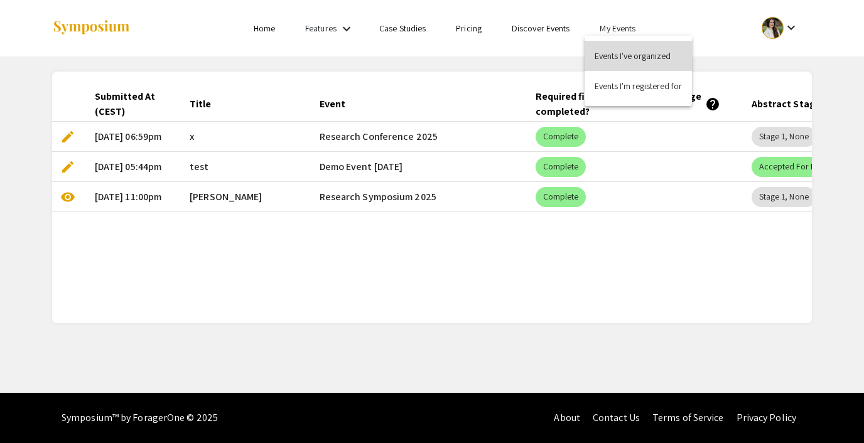
click at [609, 52] on button "Events I've organized" at bounding box center [638, 56] width 107 height 30
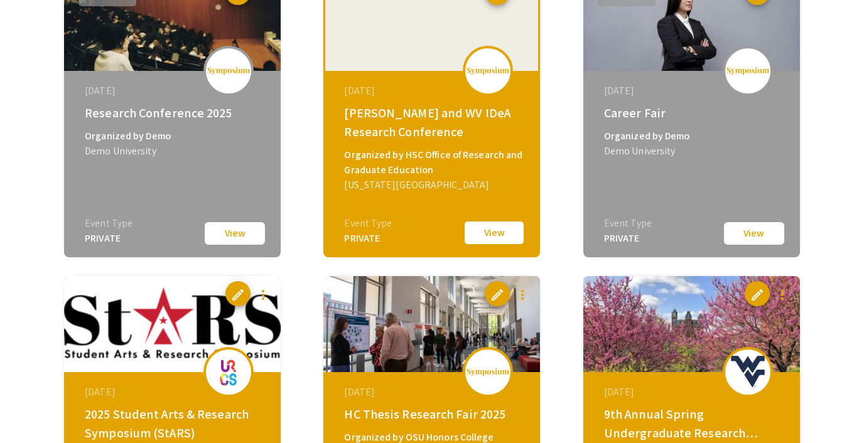
scroll to position [1675, 0]
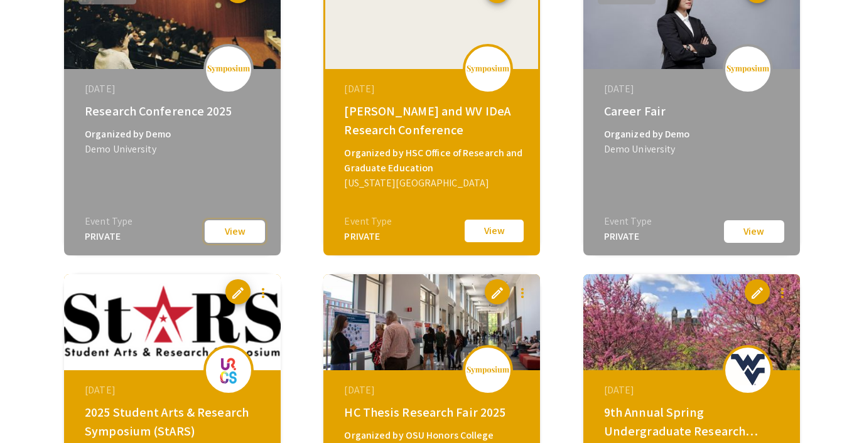
click at [229, 234] on button "View" at bounding box center [234, 231] width 63 height 25
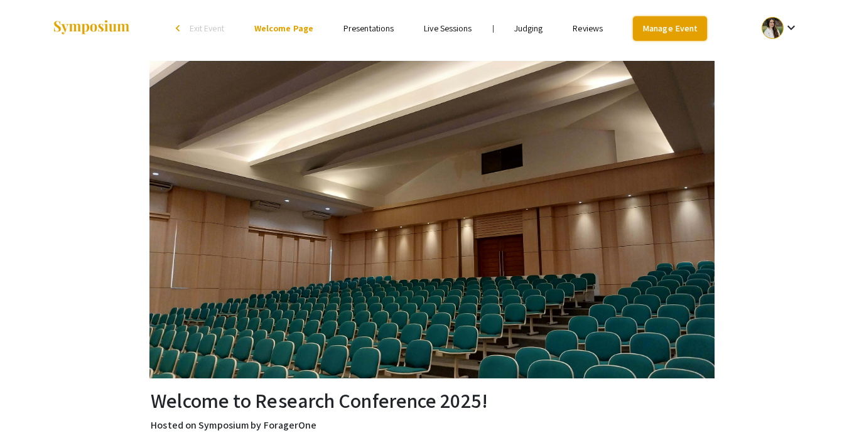
click at [669, 35] on link "Manage Event" at bounding box center [670, 28] width 74 height 24
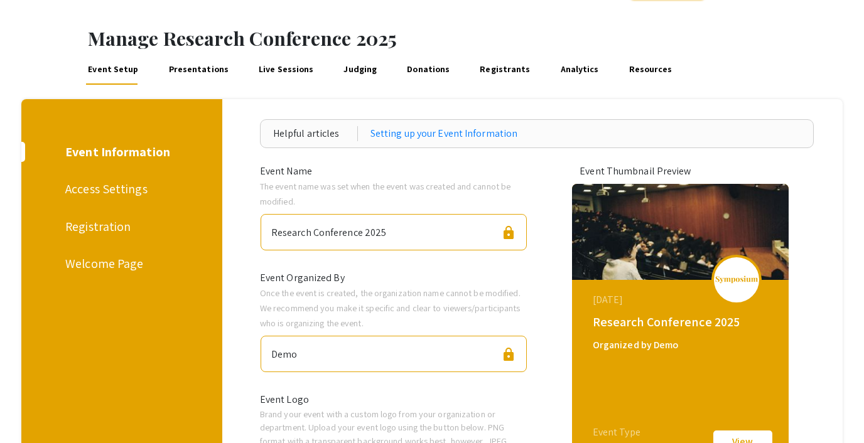
scroll to position [44, 0]
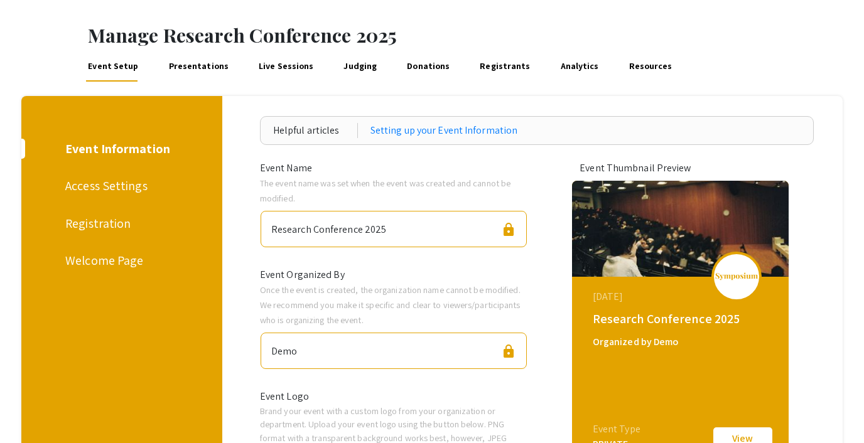
click at [174, 65] on link "Presentations" at bounding box center [198, 66] width 64 height 30
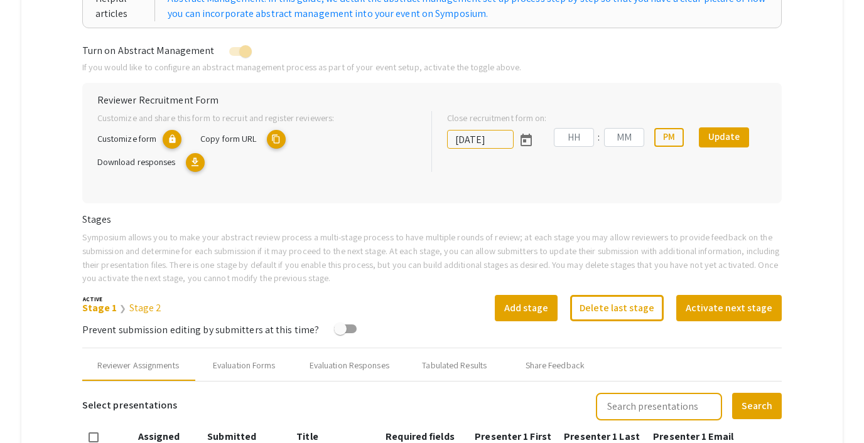
type input "7/31/2025"
type input "09"
type input "55"
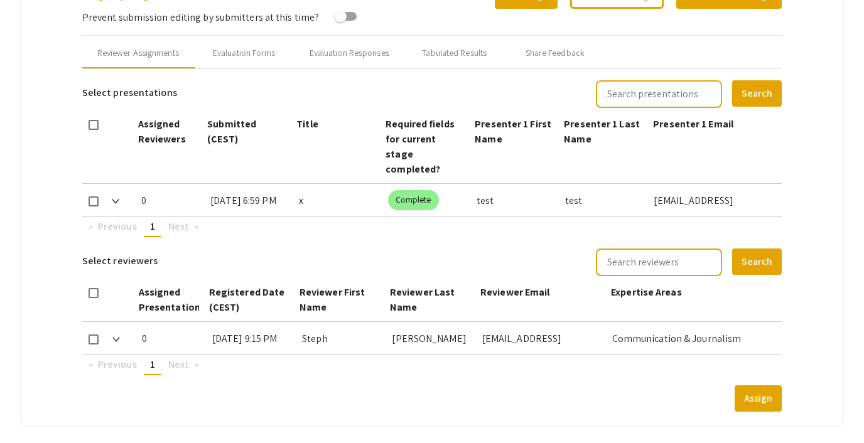
scroll to position [422, 0]
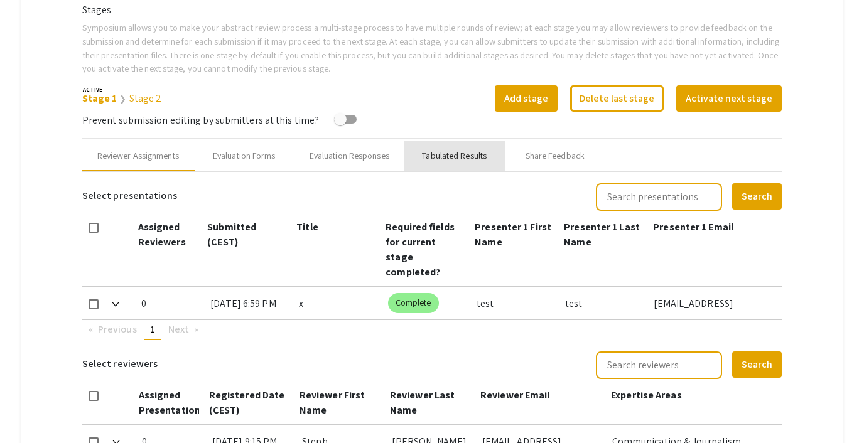
click at [449, 160] on div "Tabulated Results" at bounding box center [454, 155] width 65 height 13
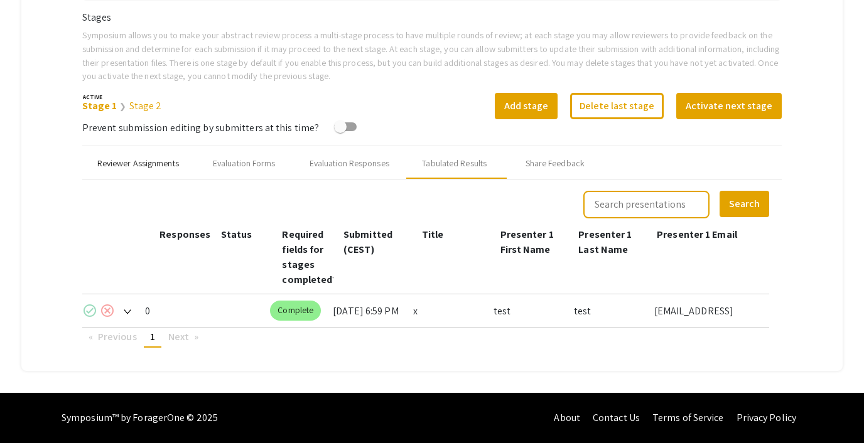
click at [153, 162] on div "Reviewer Assignments" at bounding box center [138, 163] width 82 height 13
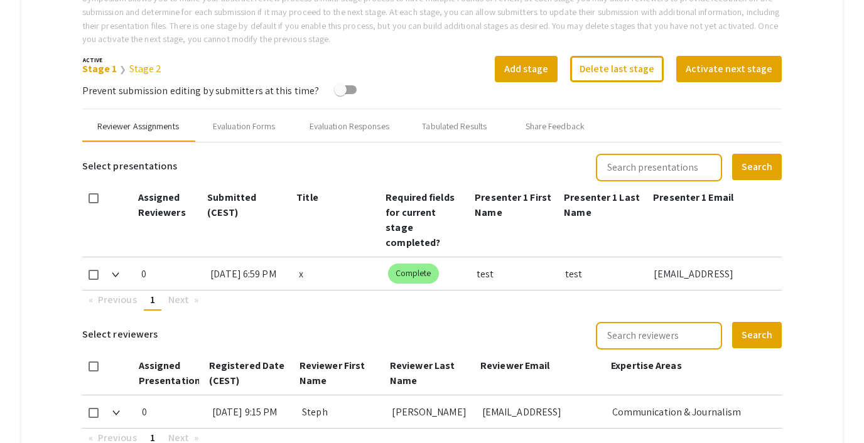
scroll to position [451, 0]
click at [139, 70] on link "Stage 2" at bounding box center [145, 69] width 33 height 13
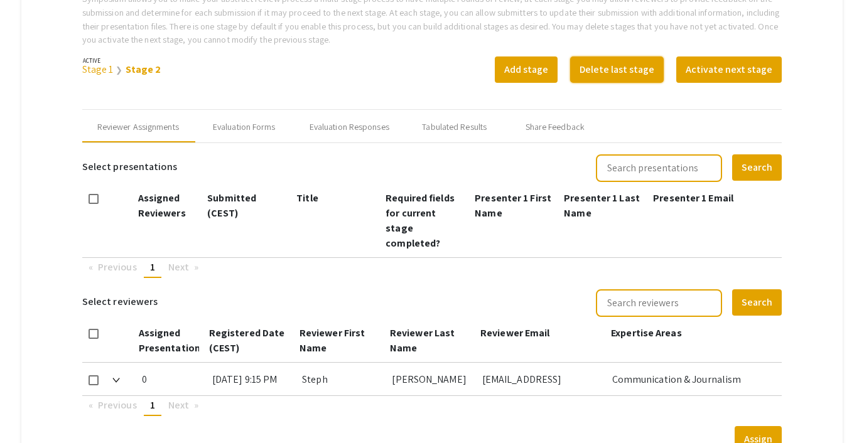
click at [615, 68] on button "Delete last stage" at bounding box center [617, 70] width 94 height 26
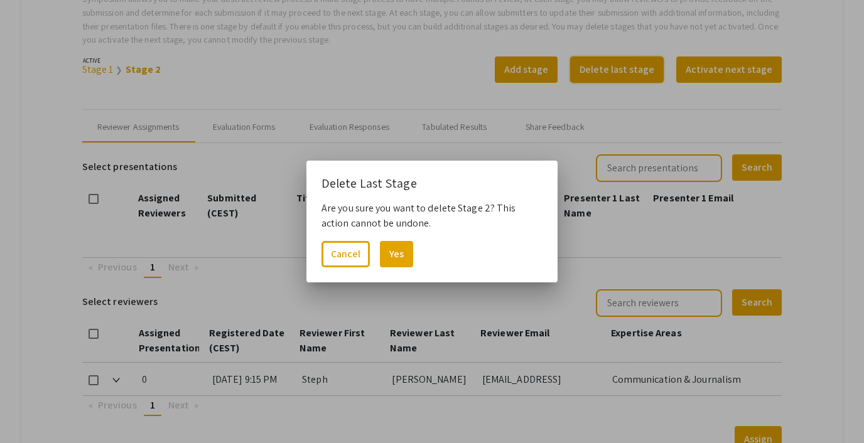
scroll to position [0, 0]
click at [405, 249] on button "Yes" at bounding box center [396, 254] width 33 height 26
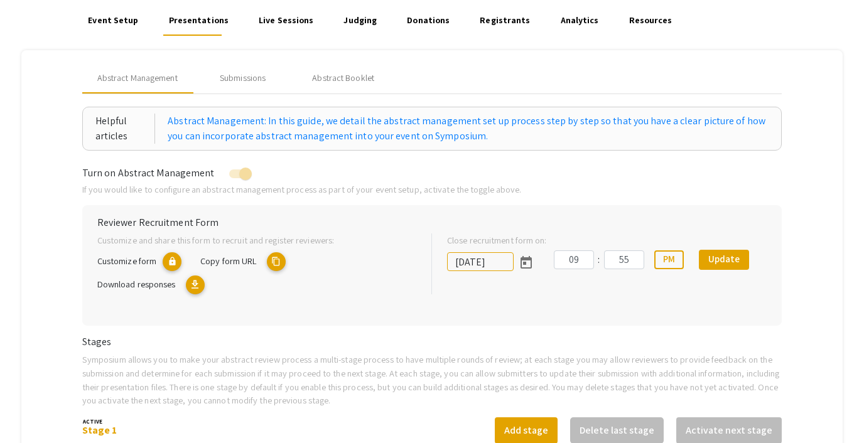
scroll to position [82, 0]
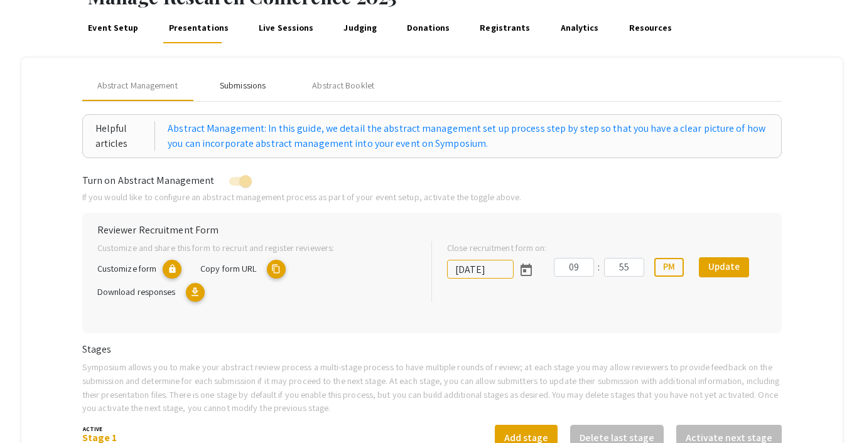
click at [268, 80] on div "Submissions" at bounding box center [243, 86] width 100 height 30
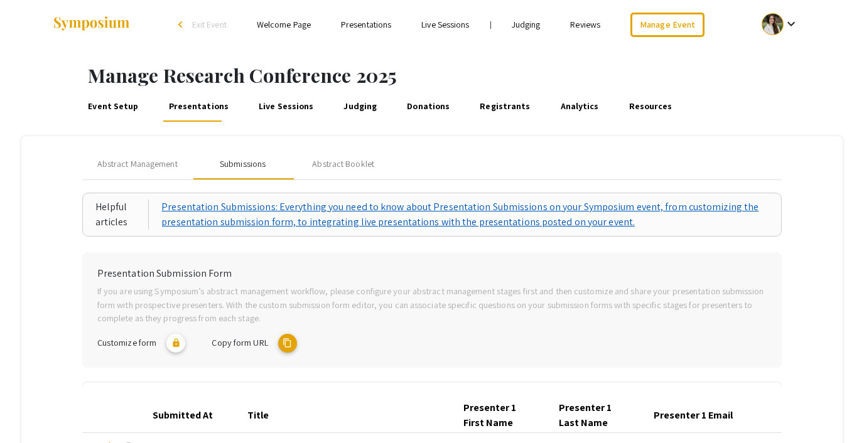
scroll to position [147, 0]
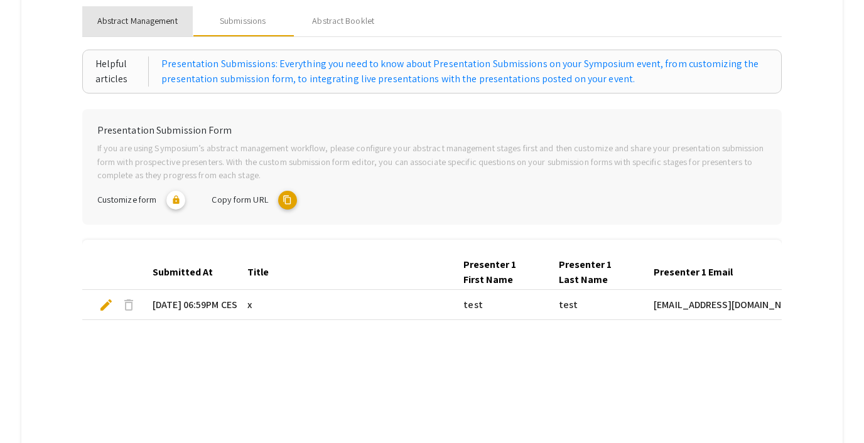
click at [136, 33] on div "Abstract Management" at bounding box center [137, 21] width 111 height 30
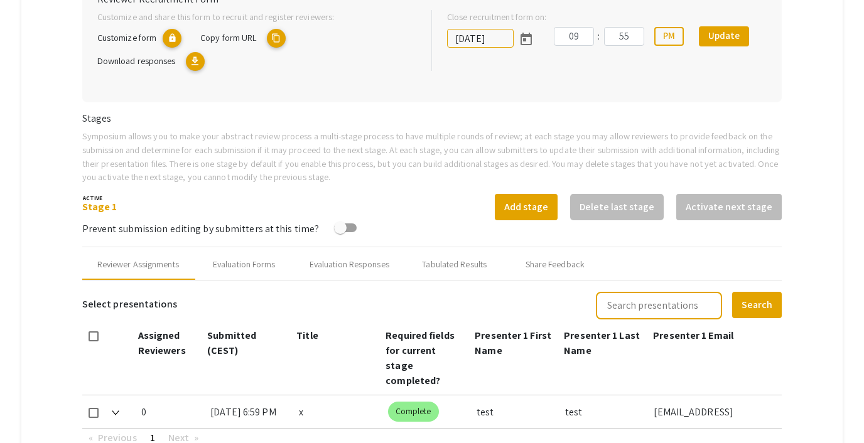
scroll to position [328, 0]
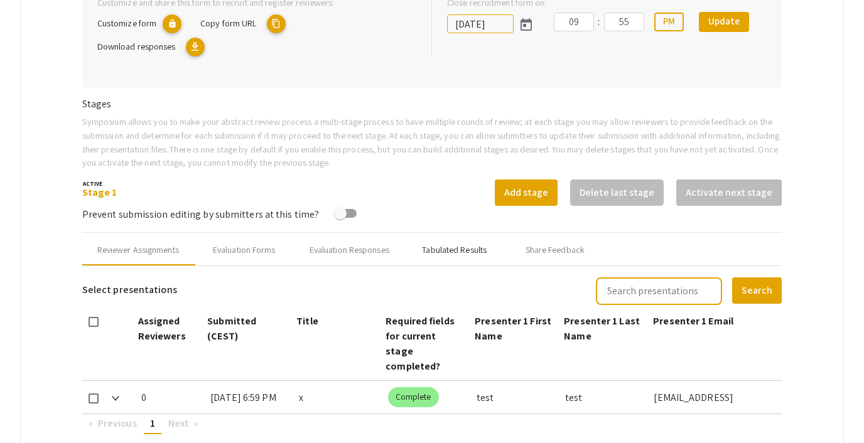
click at [458, 248] on div "Tabulated Results" at bounding box center [454, 250] width 65 height 13
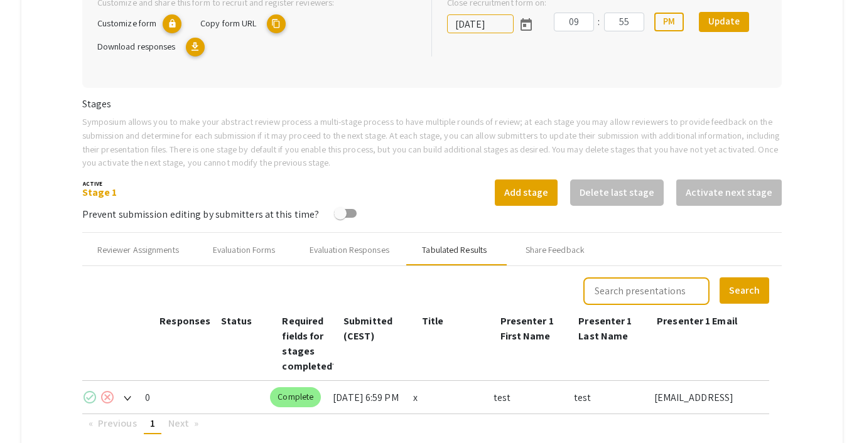
scroll to position [414, 0]
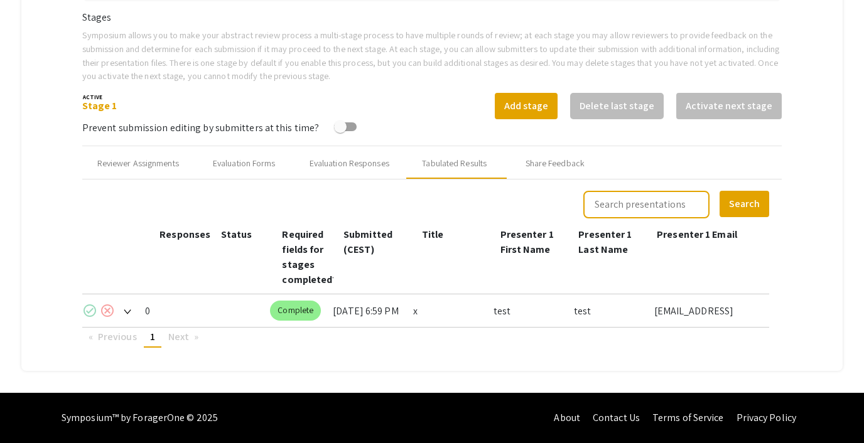
click at [107, 311] on mat-icon "cancel" at bounding box center [107, 310] width 15 height 15
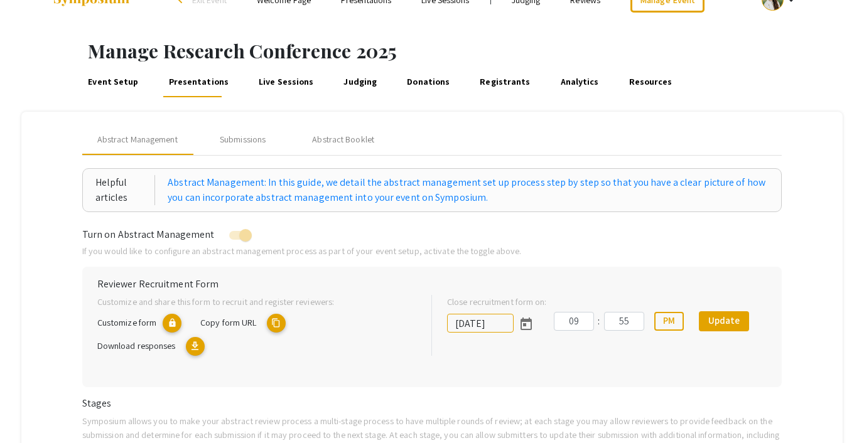
scroll to position [0, 0]
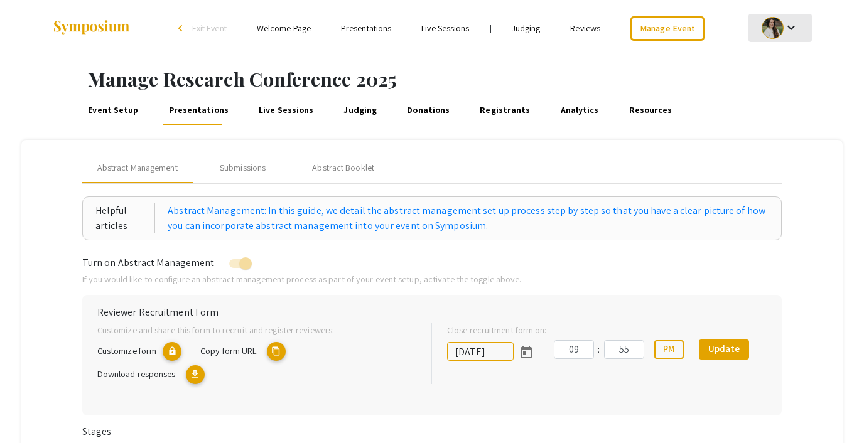
click at [787, 34] on mat-icon "keyboard_arrow_down" at bounding box center [791, 27] width 15 height 15
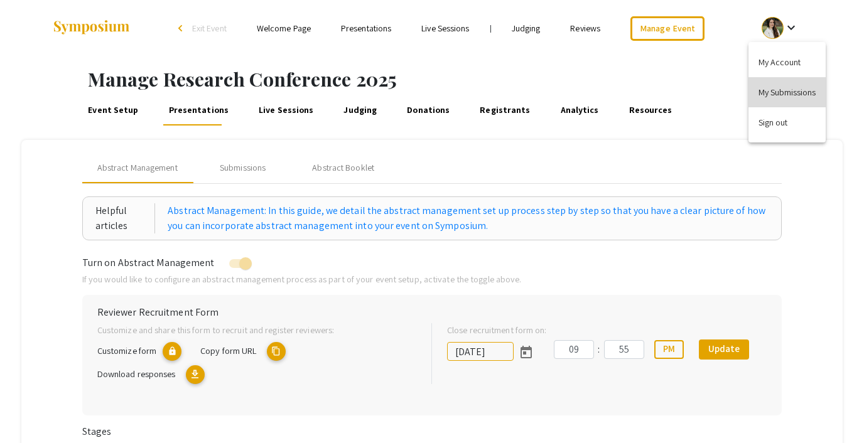
click at [785, 91] on button "My Submissions" at bounding box center [787, 92] width 77 height 30
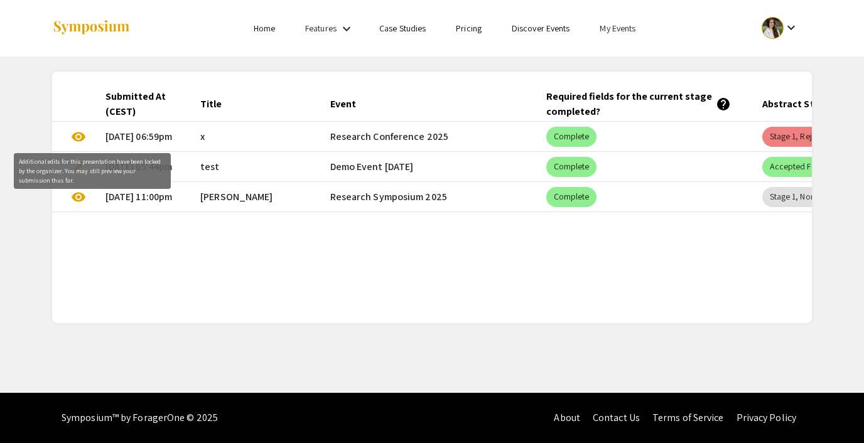
click at [78, 139] on span "visibility" at bounding box center [78, 136] width 15 height 15
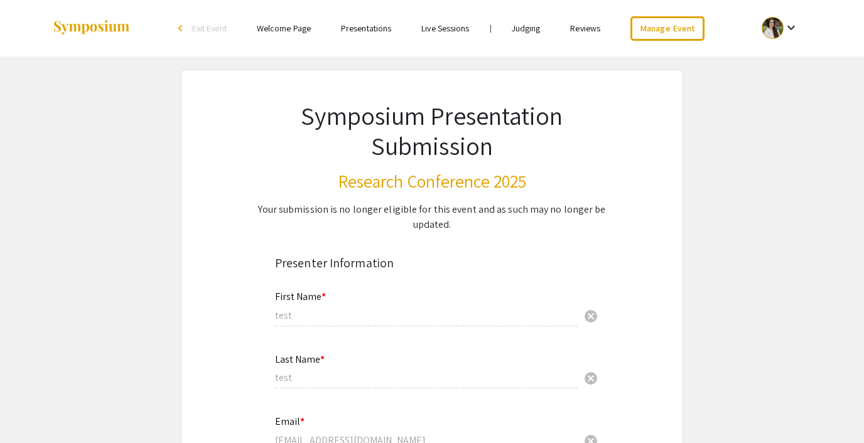
select select "custom"
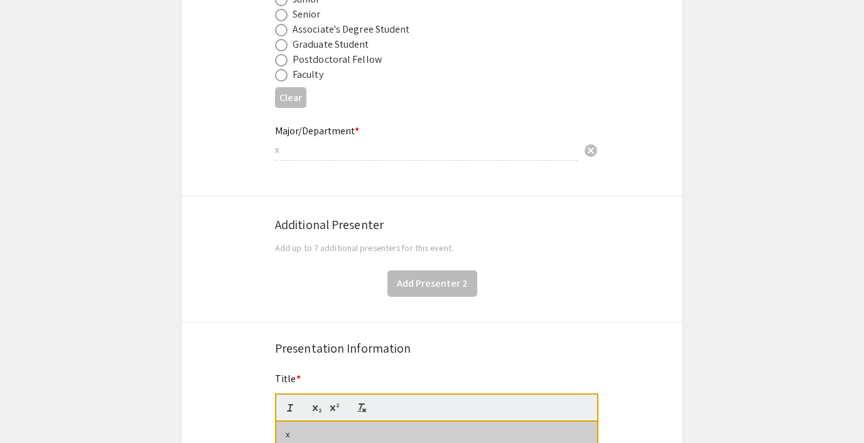
type input "0"
select select "custom"
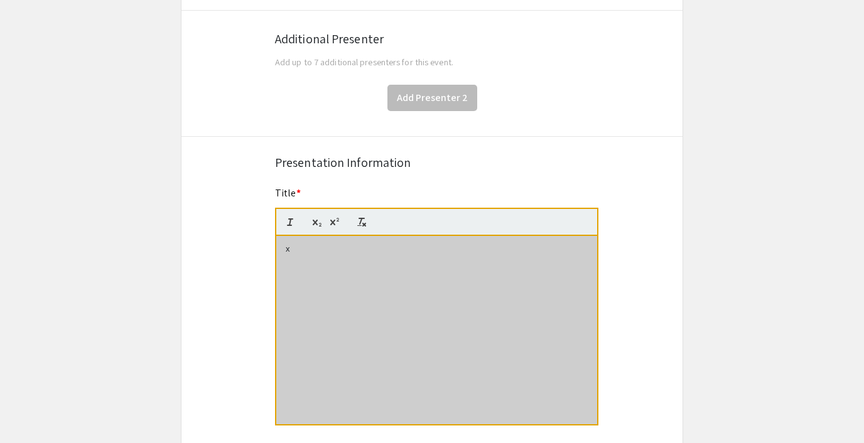
type input "1"
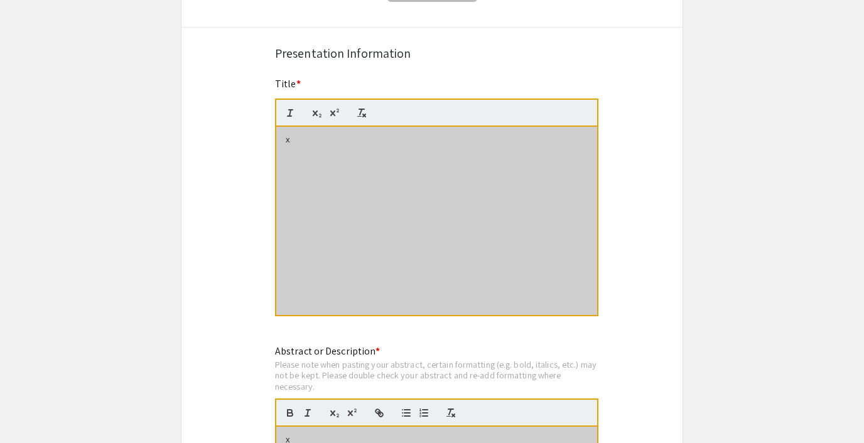
select select "custom"
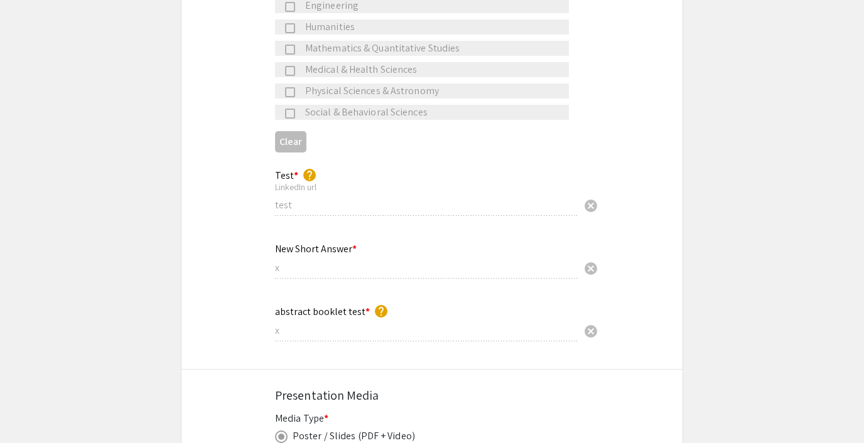
scroll to position [2669, 0]
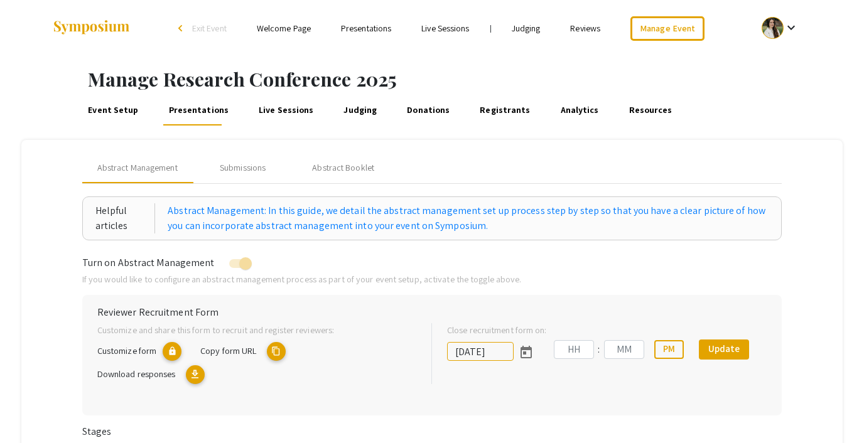
type input "7/31/2025"
type input "09"
type input "55"
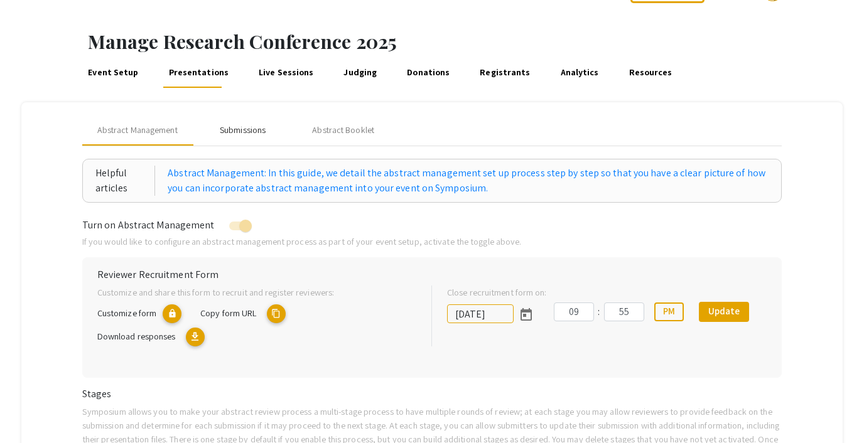
click at [234, 126] on div "Submissions" at bounding box center [243, 130] width 46 height 13
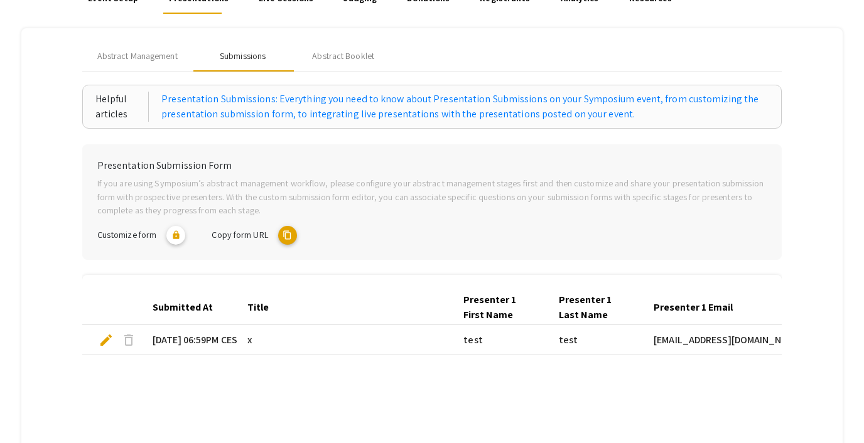
scroll to position [123, 0]
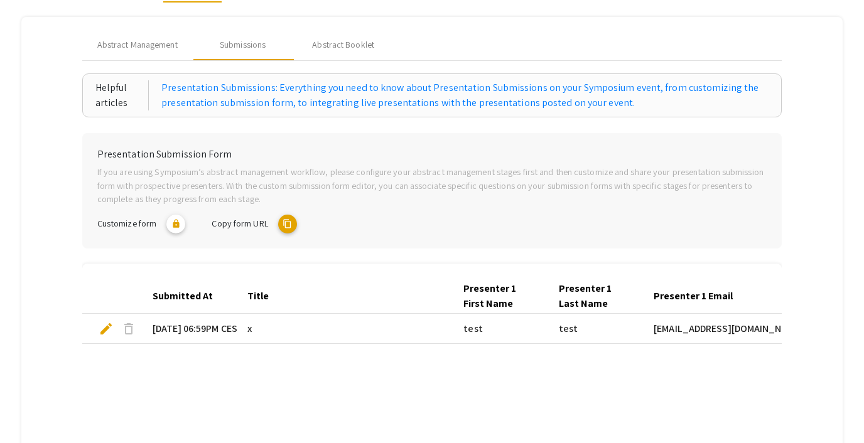
click at [288, 217] on mat-icon "content_copy" at bounding box center [287, 224] width 19 height 19
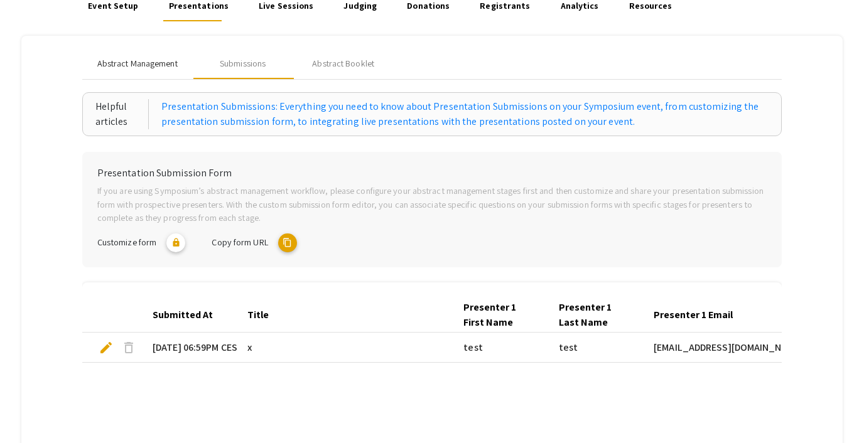
click at [110, 65] on span "Abstract Management" at bounding box center [137, 63] width 80 height 13
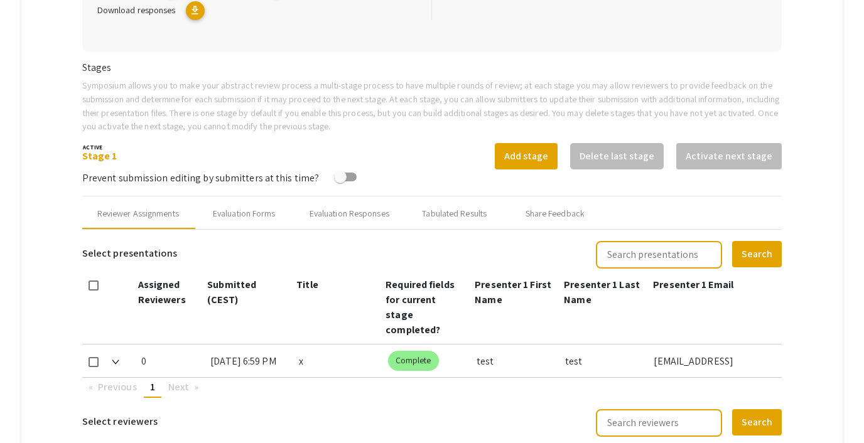
scroll to position [365, 0]
click at [456, 208] on div "Tabulated Results" at bounding box center [454, 213] width 65 height 13
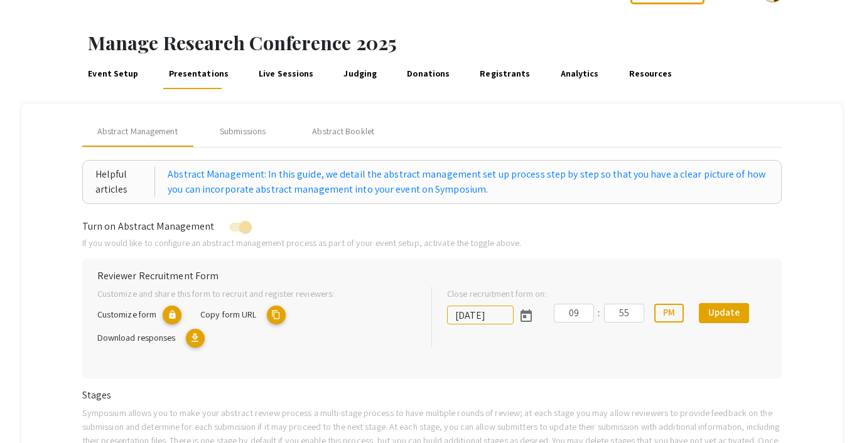
scroll to position [43, 0]
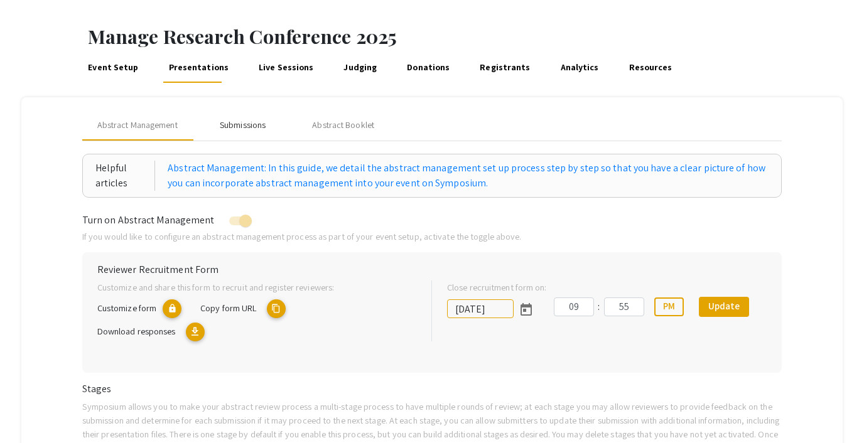
click at [246, 119] on div "Submissions" at bounding box center [243, 125] width 46 height 13
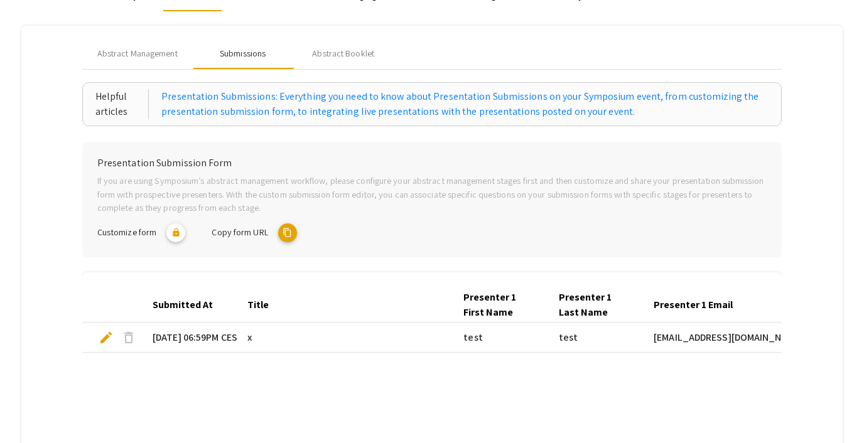
scroll to position [105, 0]
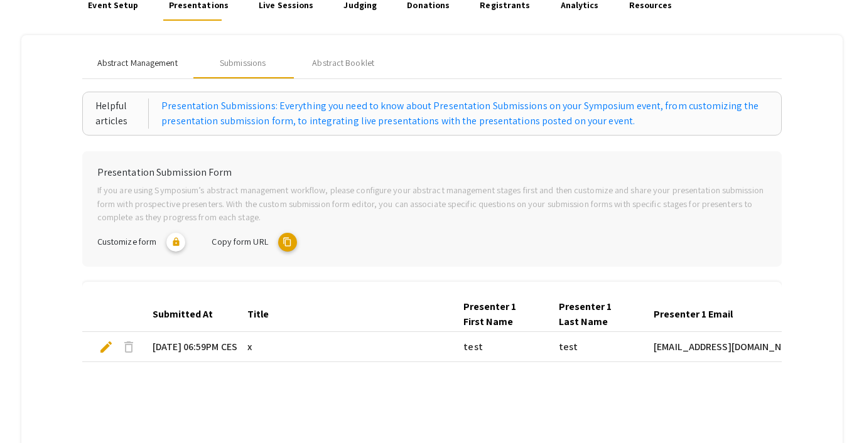
click at [151, 67] on span "Abstract Management" at bounding box center [137, 63] width 80 height 13
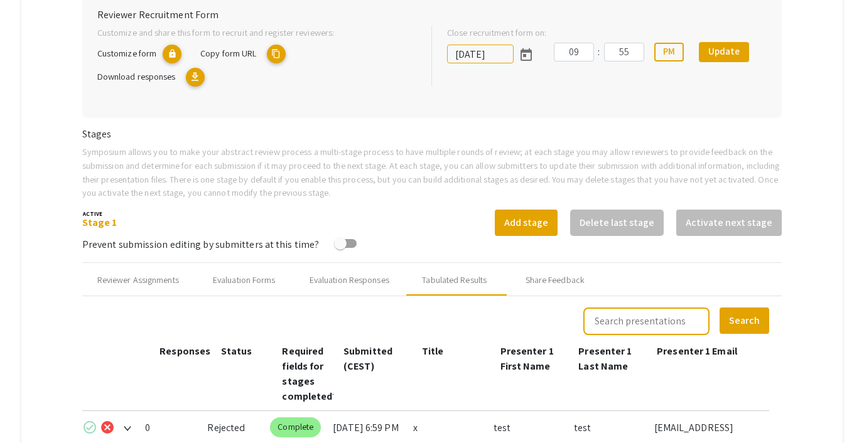
scroll to position [289, 0]
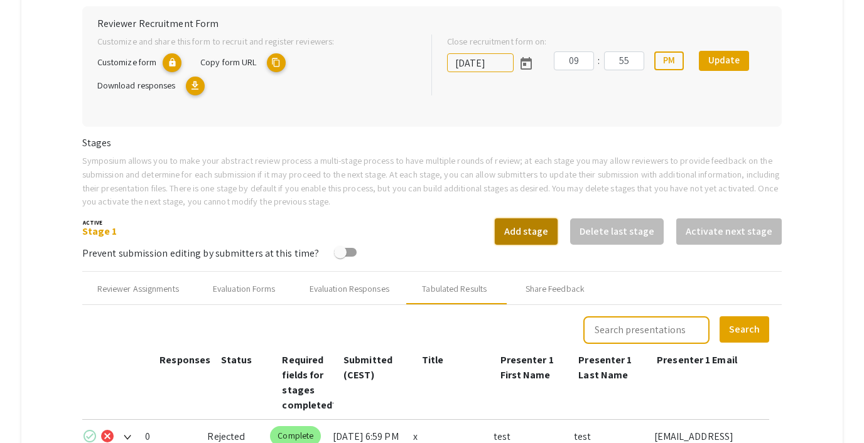
click at [543, 230] on button "Add stage" at bounding box center [526, 232] width 63 height 26
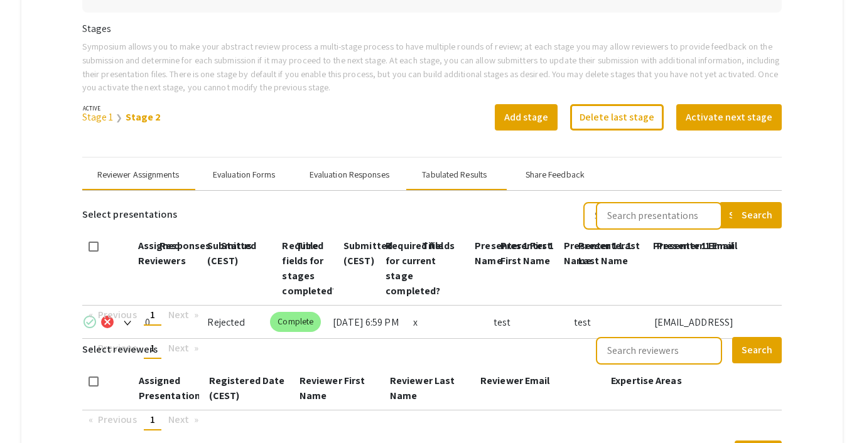
scroll to position [421, 0]
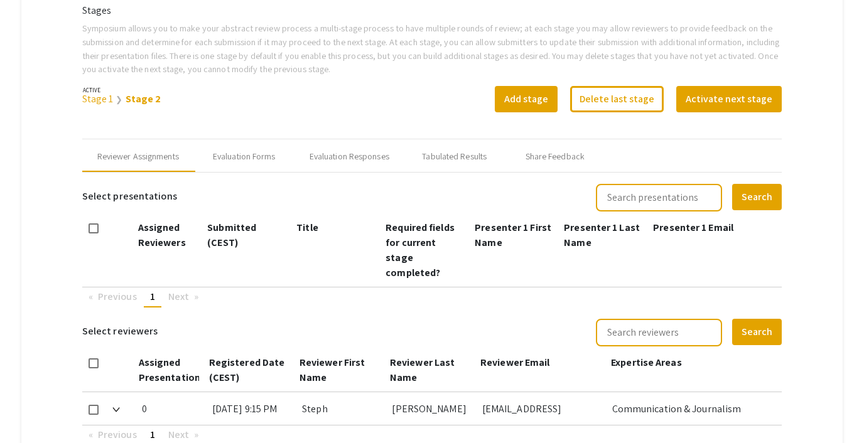
click at [89, 101] on link "Stage 1" at bounding box center [97, 98] width 31 height 13
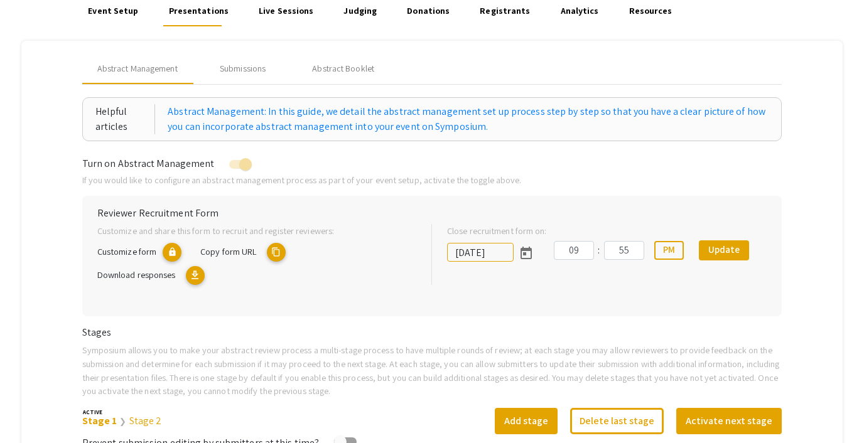
scroll to position [101, 0]
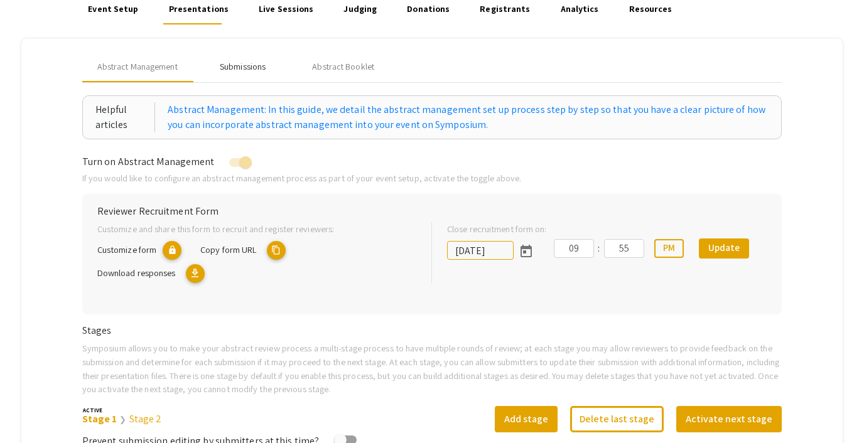
click at [249, 73] on div "Submissions" at bounding box center [243, 66] width 46 height 13
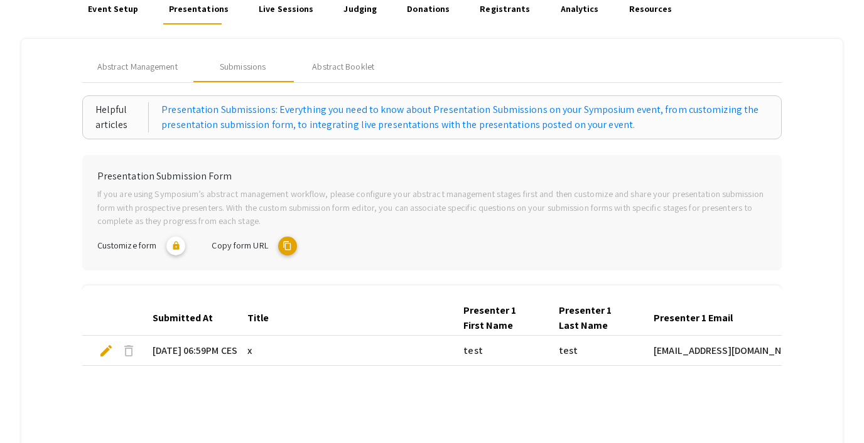
click at [288, 245] on mat-icon "content_copy" at bounding box center [287, 246] width 19 height 19
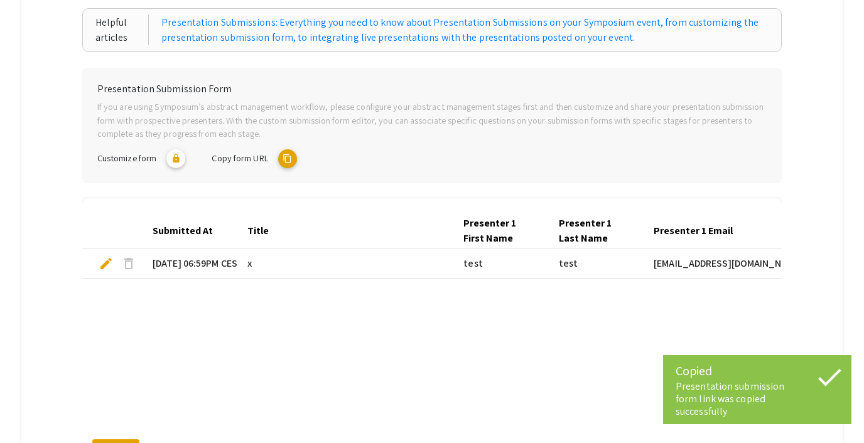
scroll to position [204, 0]
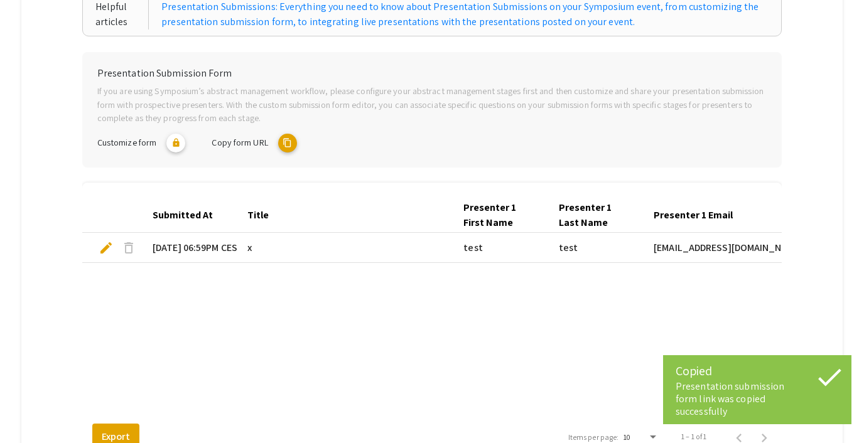
click at [121, 247] on span "delete" at bounding box center [128, 248] width 15 height 15
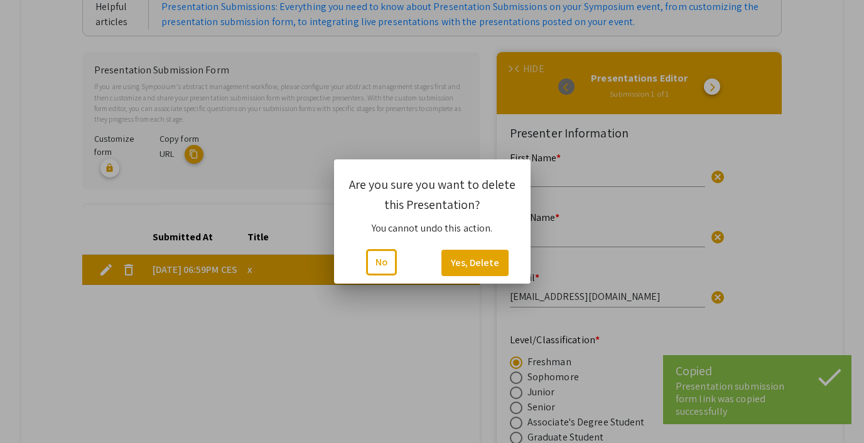
scroll to position [0, 0]
type input "0"
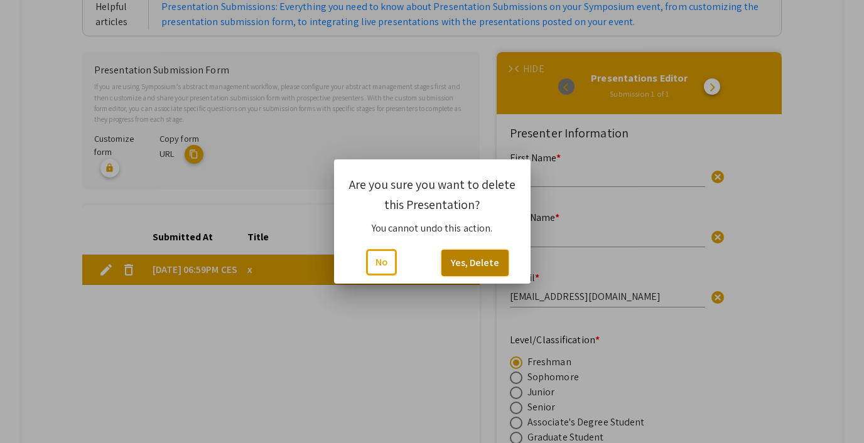
click at [473, 266] on button "Yes, Delete" at bounding box center [474, 263] width 67 height 26
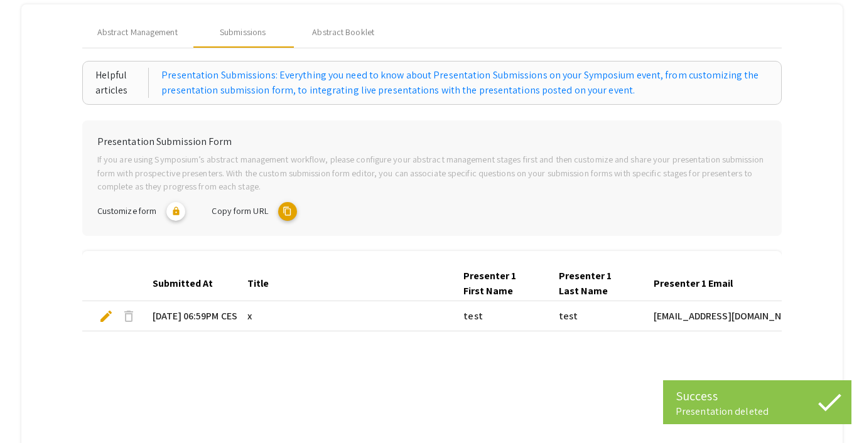
scroll to position [120, 0]
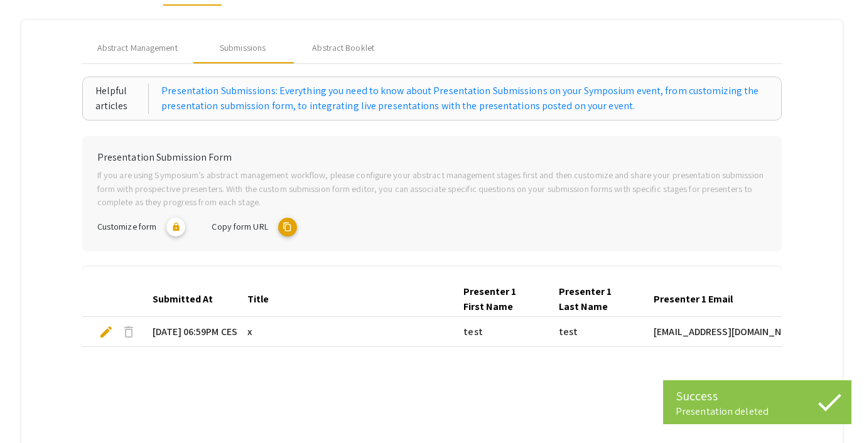
click at [133, 327] on span "delete" at bounding box center [128, 332] width 15 height 15
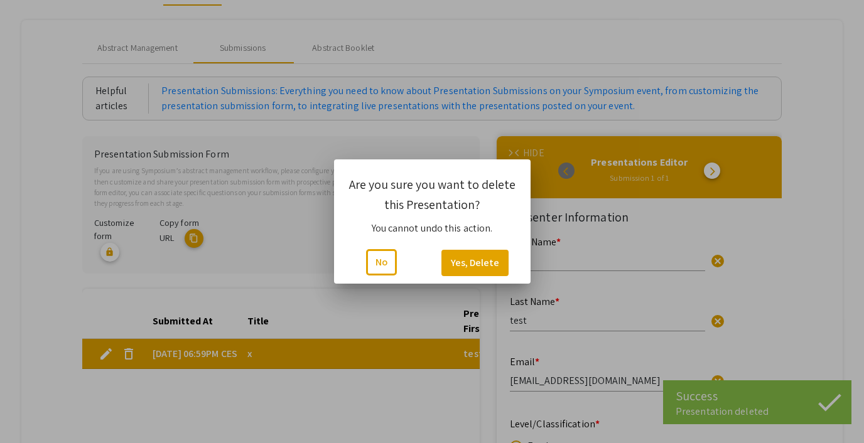
scroll to position [0, 0]
type input "0"
click at [475, 257] on button "Yes, Delete" at bounding box center [474, 263] width 67 height 26
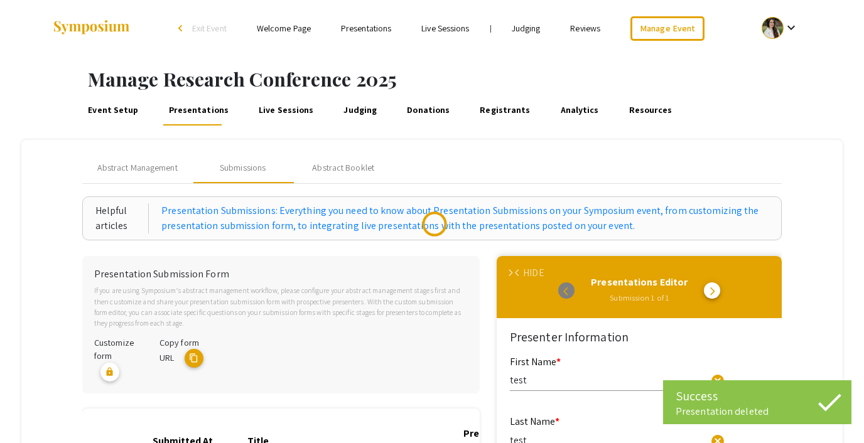
scroll to position [120, 0]
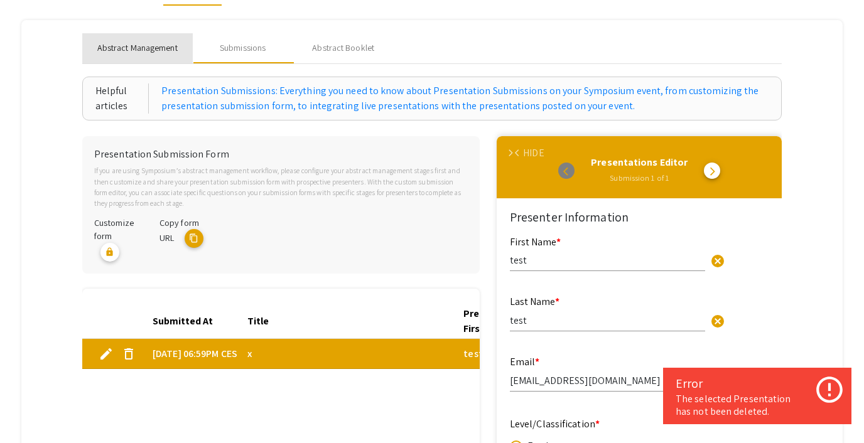
click at [125, 46] on span "Abstract Management" at bounding box center [137, 47] width 80 height 13
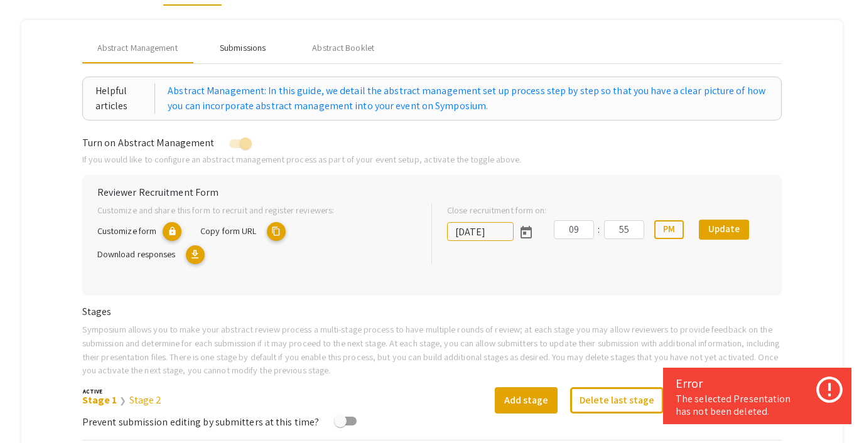
click at [242, 50] on div "Submissions" at bounding box center [243, 47] width 46 height 13
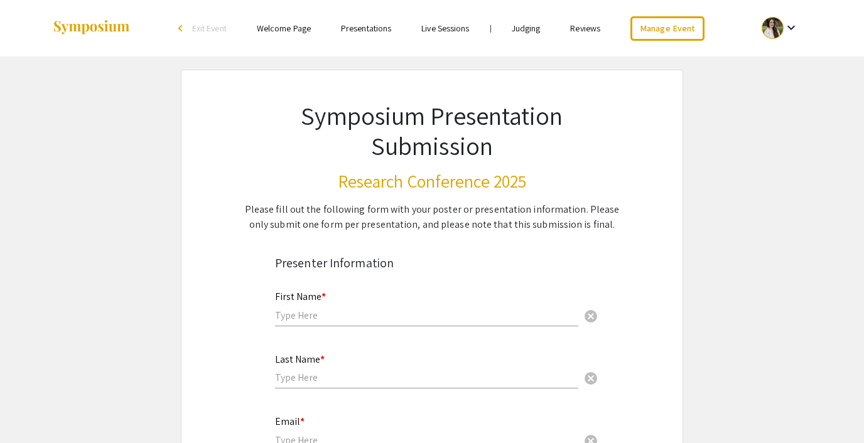
click at [208, 30] on span "Exit Event" at bounding box center [209, 28] width 35 height 11
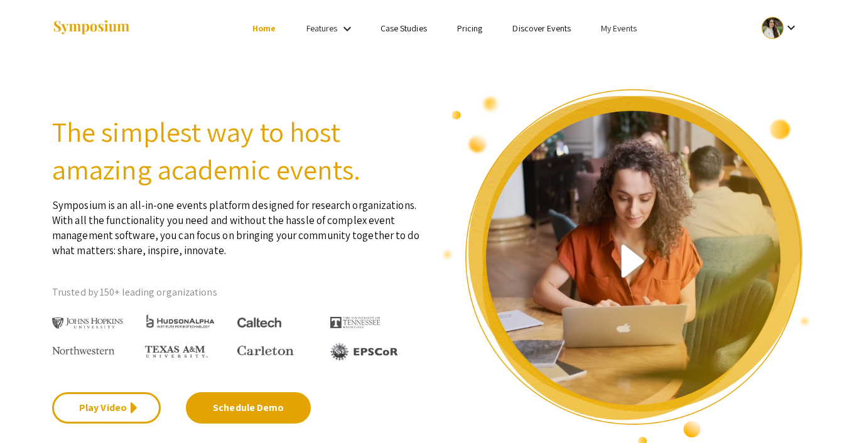
click at [626, 26] on link "My Events" at bounding box center [619, 28] width 36 height 11
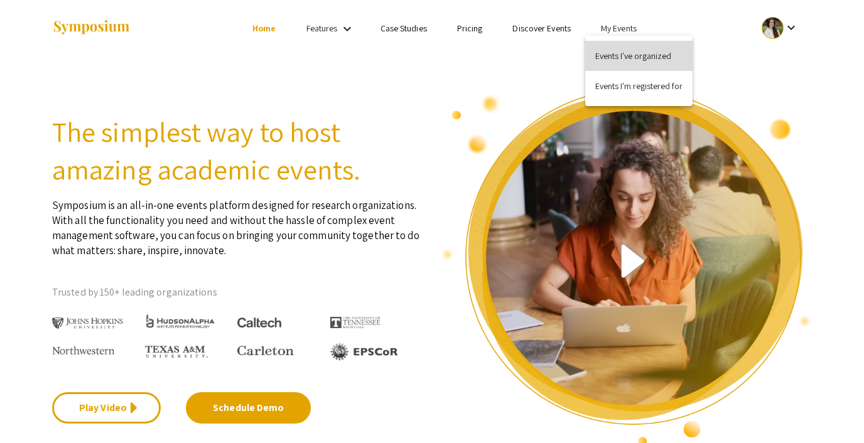
click at [639, 49] on button "Events I've organized" at bounding box center [638, 56] width 107 height 30
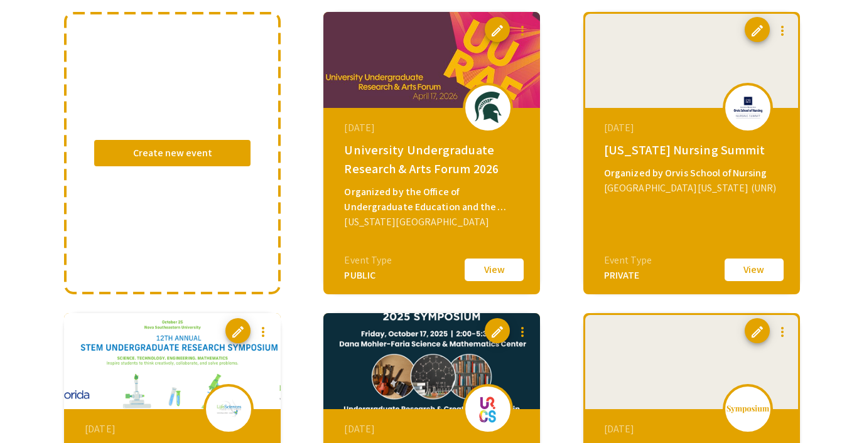
scroll to position [143, 0]
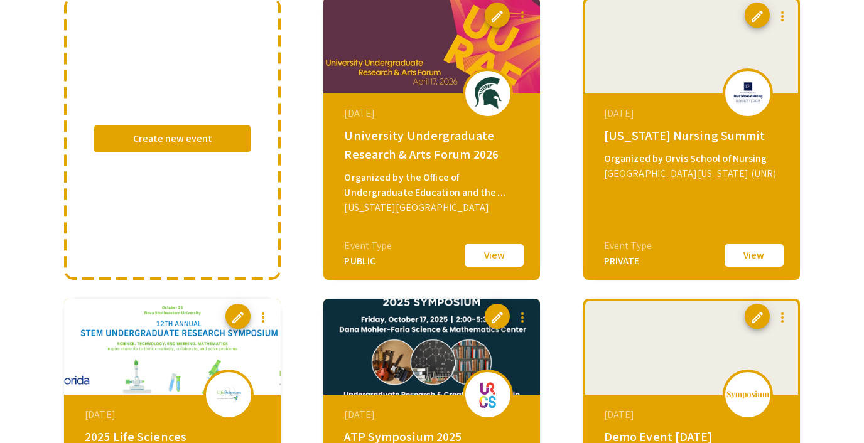
click at [753, 261] on button "View" at bounding box center [754, 255] width 63 height 26
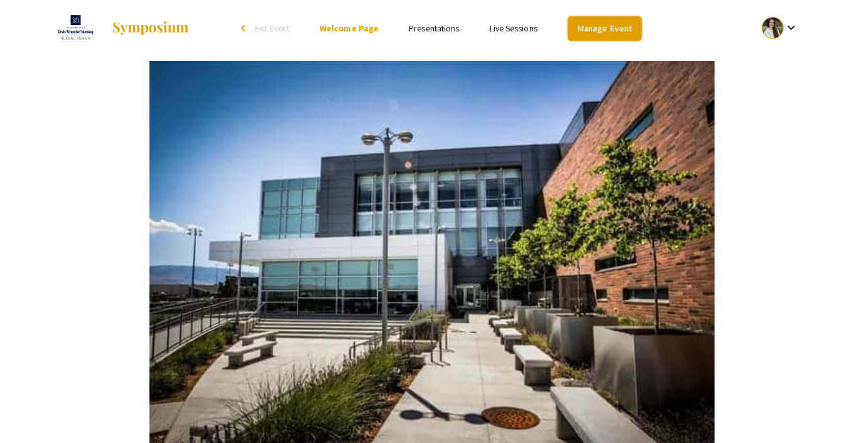
click at [618, 25] on link "Manage Event" at bounding box center [605, 28] width 74 height 24
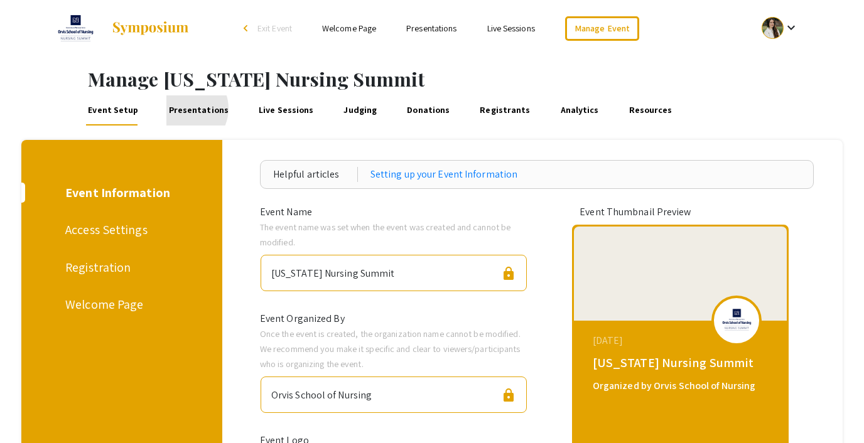
click at [180, 109] on link "Presentations" at bounding box center [198, 110] width 64 height 30
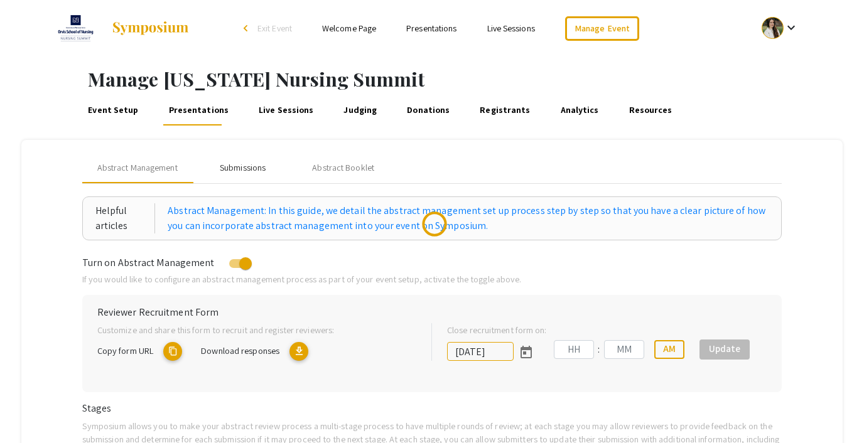
click at [256, 161] on div "Submissions" at bounding box center [243, 167] width 46 height 13
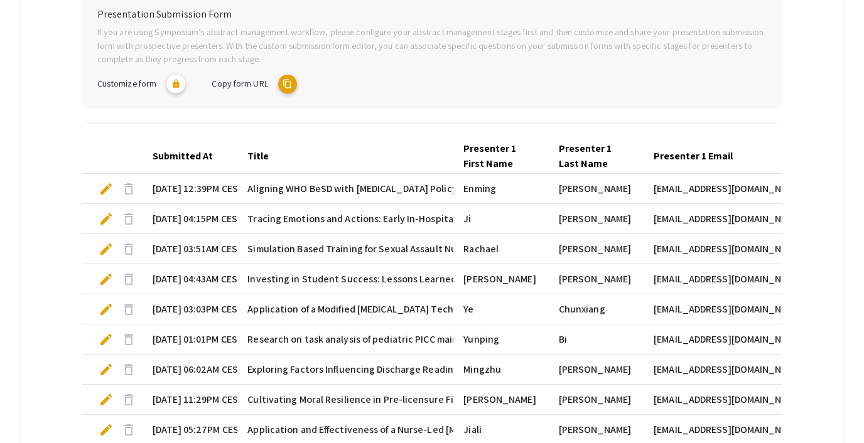
scroll to position [43, 0]
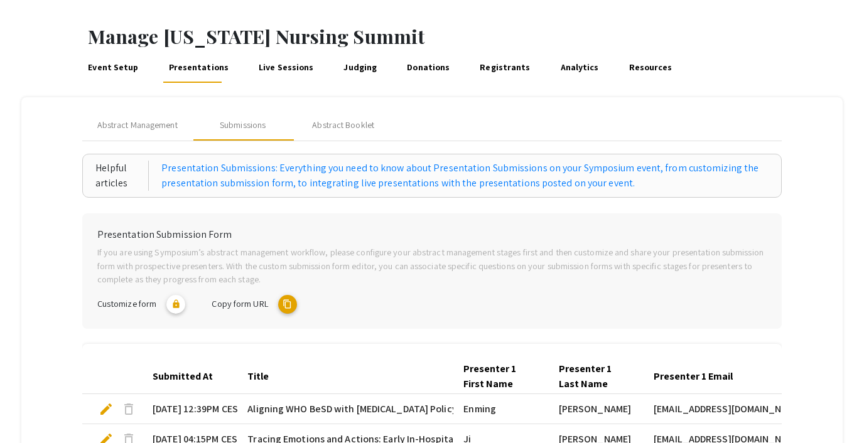
click at [293, 302] on mat-icon "content_copy" at bounding box center [287, 304] width 19 height 19
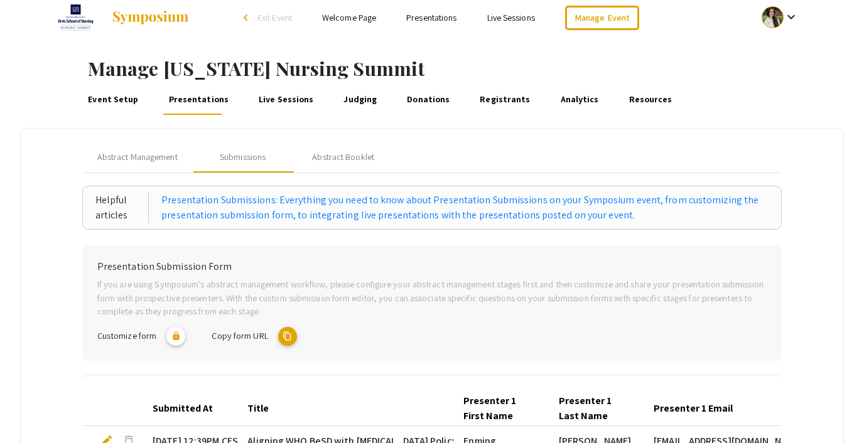
scroll to position [0, 0]
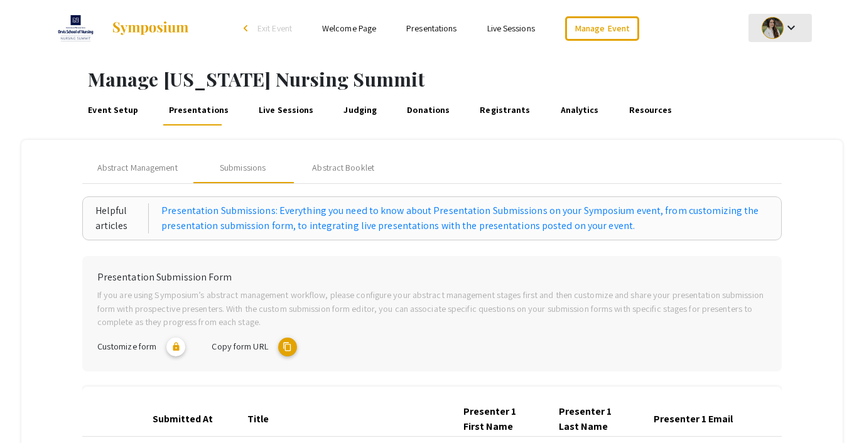
click at [793, 25] on mat-icon "keyboard_arrow_down" at bounding box center [791, 27] width 15 height 15
click at [683, 62] on div at bounding box center [432, 221] width 864 height 443
click at [792, 29] on mat-icon "keyboard_arrow_down" at bounding box center [791, 27] width 15 height 15
click at [784, 94] on button "My Submissions" at bounding box center [787, 92] width 77 height 30
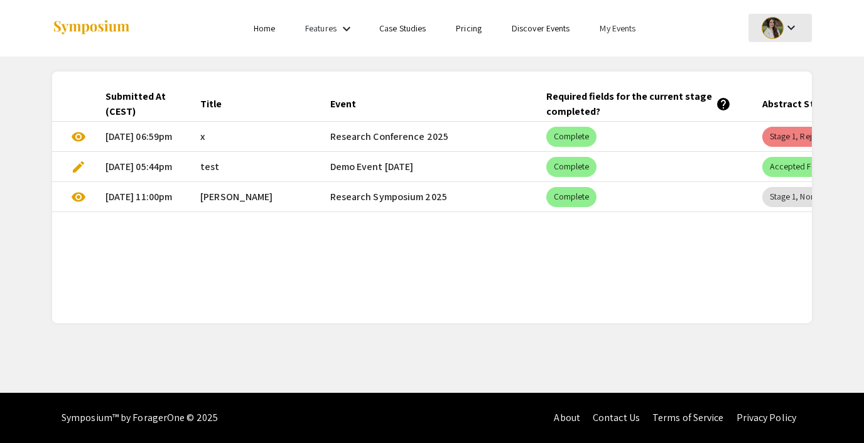
click at [786, 35] on div "keyboard_arrow_down" at bounding box center [780, 28] width 43 height 28
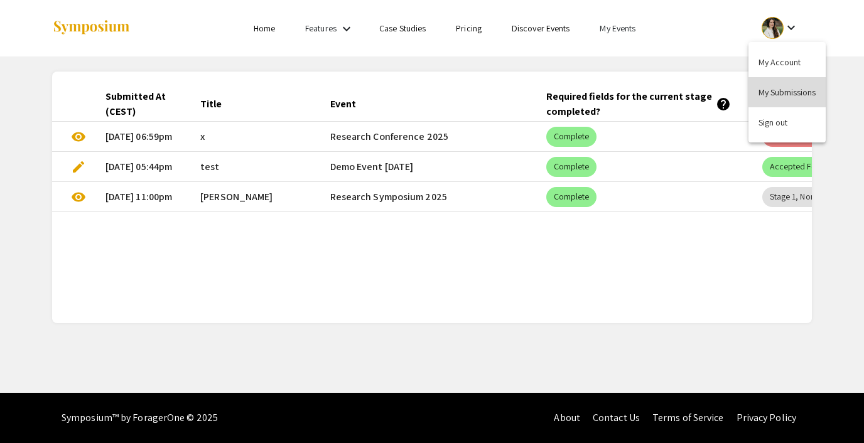
click at [779, 84] on button "My Submissions" at bounding box center [787, 92] width 77 height 30
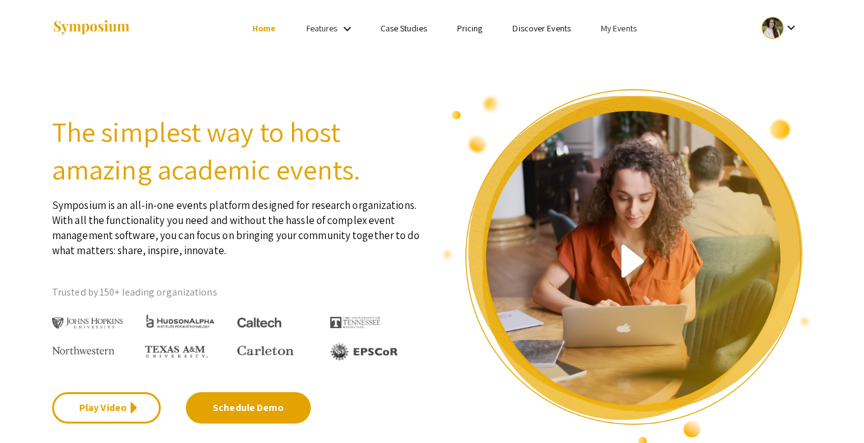
click at [612, 23] on link "My Events" at bounding box center [619, 28] width 36 height 11
click at [628, 48] on button "Events I've organized" at bounding box center [638, 56] width 107 height 30
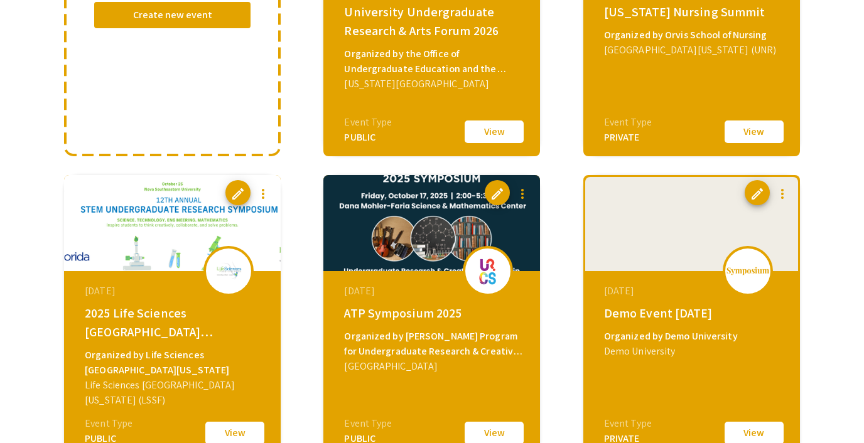
scroll to position [329, 0]
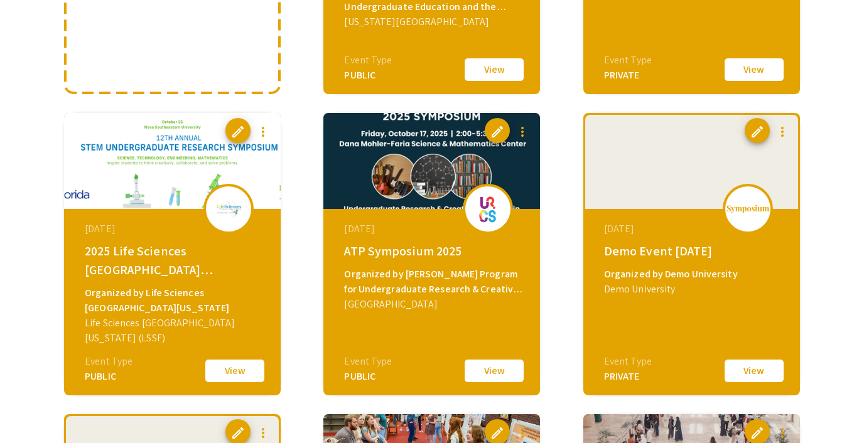
click at [235, 364] on button "View" at bounding box center [234, 371] width 63 height 26
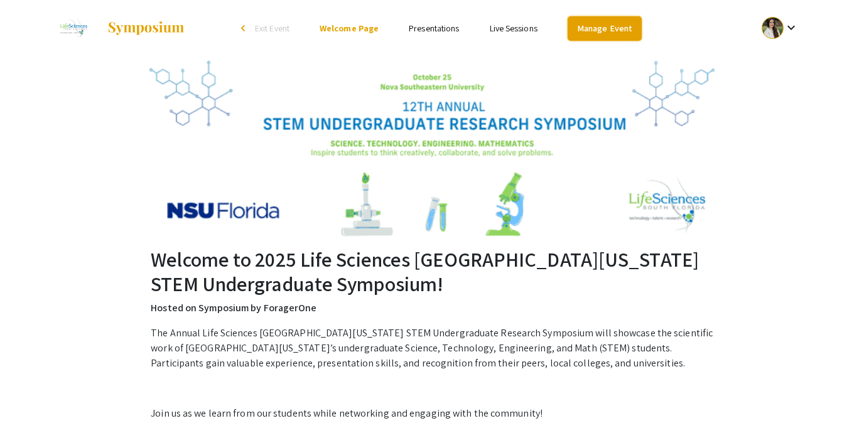
click at [583, 30] on link "Manage Event" at bounding box center [605, 28] width 74 height 24
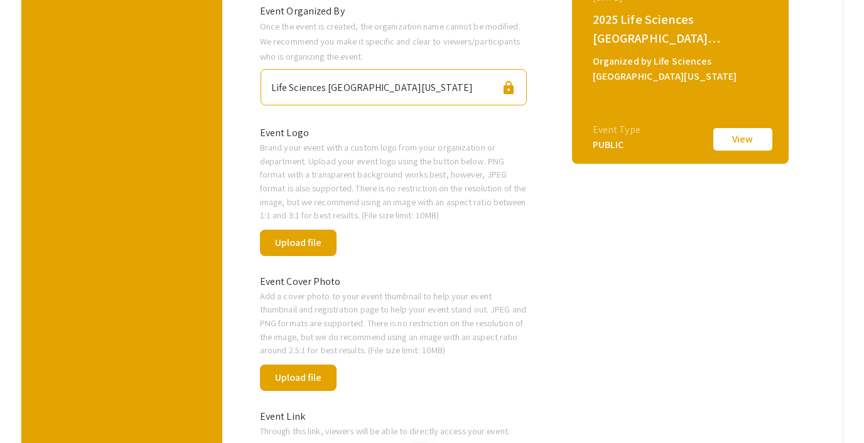
scroll to position [96, 0]
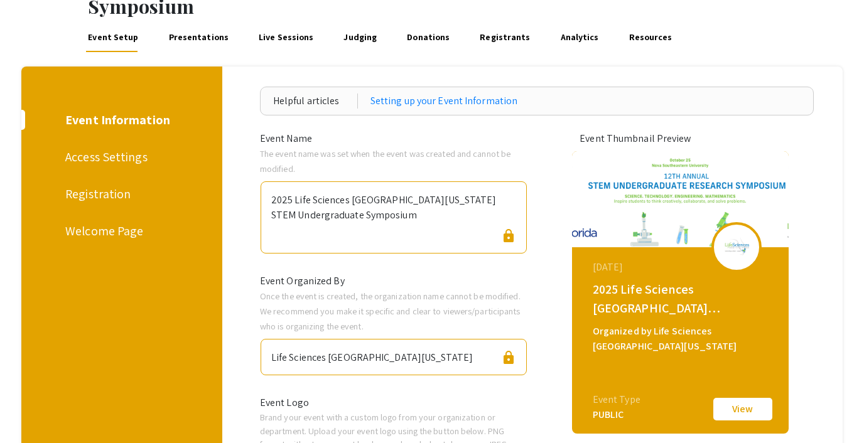
click at [190, 22] on link "Presentations" at bounding box center [198, 37] width 64 height 30
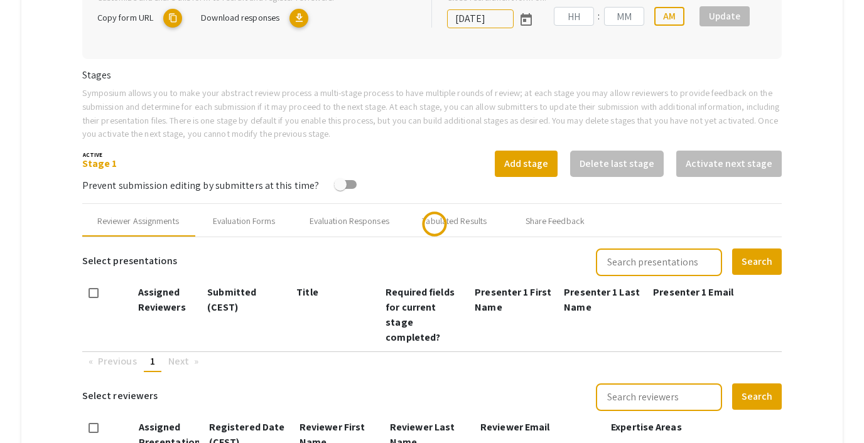
type input "10/25/2025"
type input "11"
type input "00"
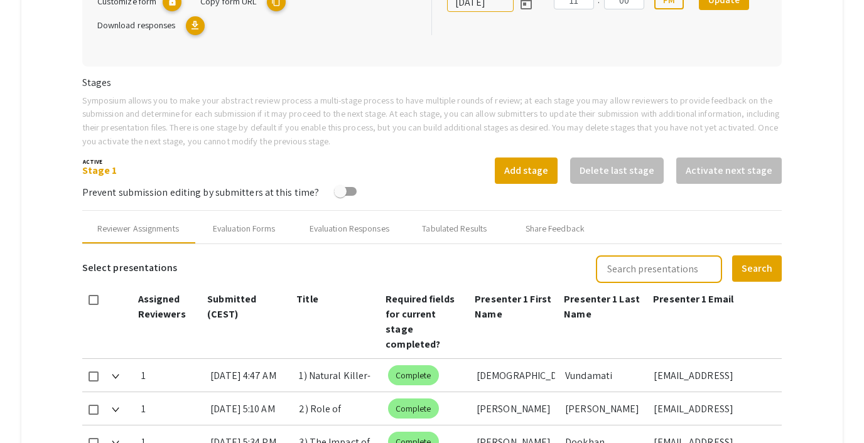
scroll to position [369, 0]
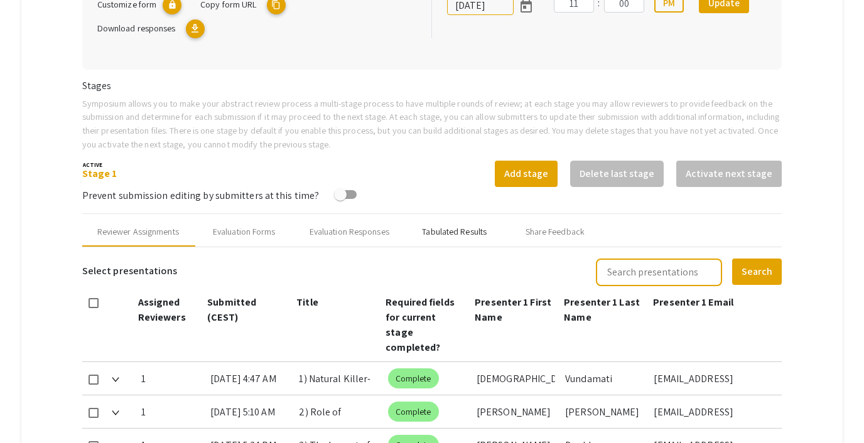
click at [446, 225] on div "Tabulated Results" at bounding box center [454, 231] width 65 height 13
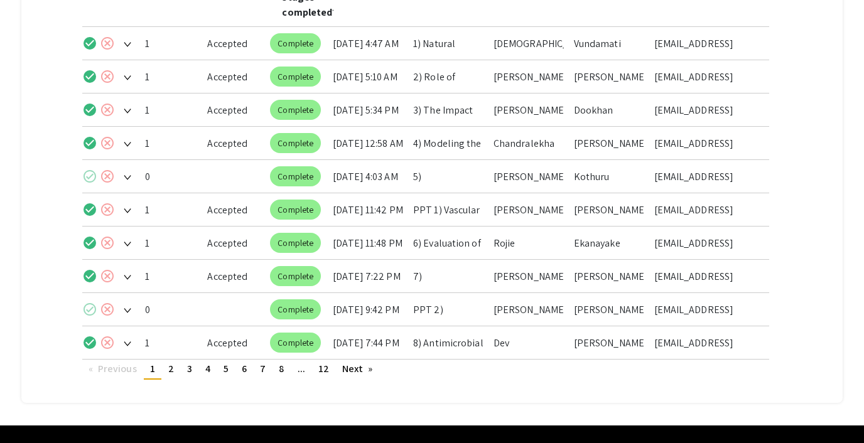
scroll to position [714, 0]
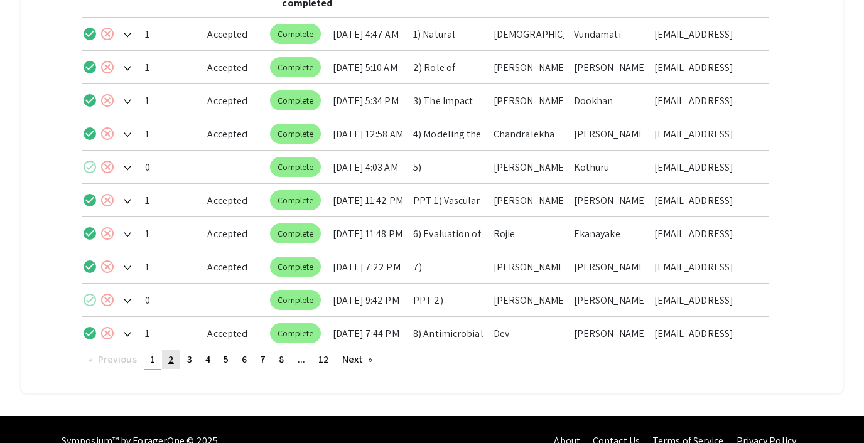
click at [171, 353] on span "2" at bounding box center [171, 359] width 6 height 13
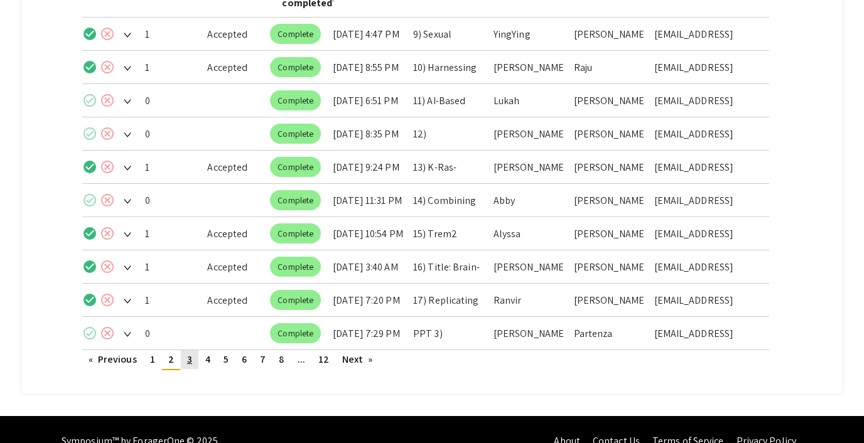
click at [187, 353] on span "3" at bounding box center [189, 359] width 5 height 13
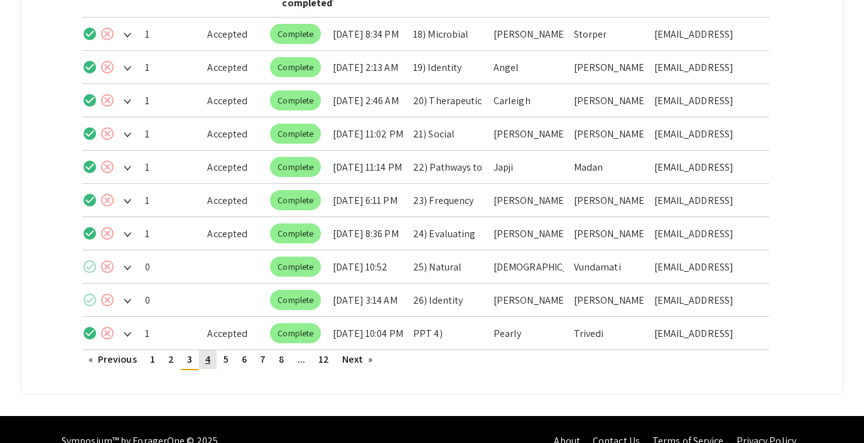
click at [205, 353] on span "4" at bounding box center [207, 359] width 5 height 13
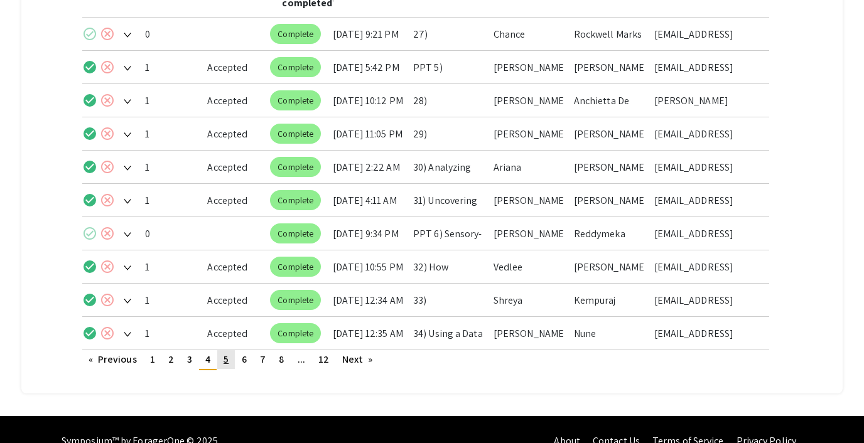
click at [230, 350] on link "page 5" at bounding box center [226, 359] width 18 height 19
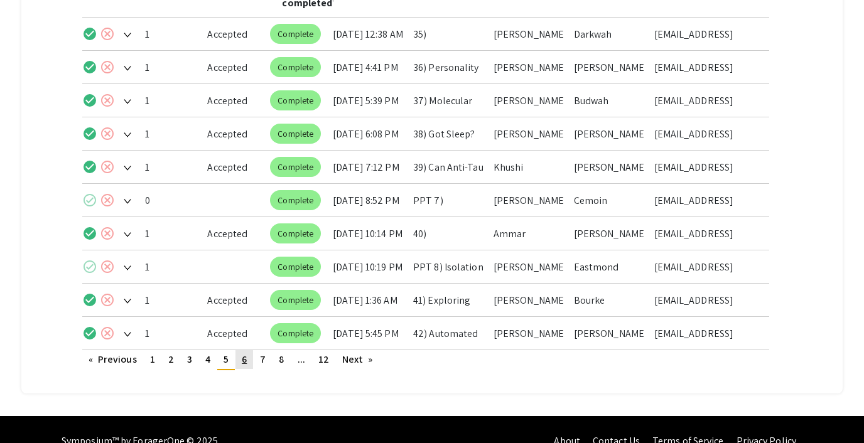
click at [248, 350] on link "page 6" at bounding box center [244, 359] width 18 height 19
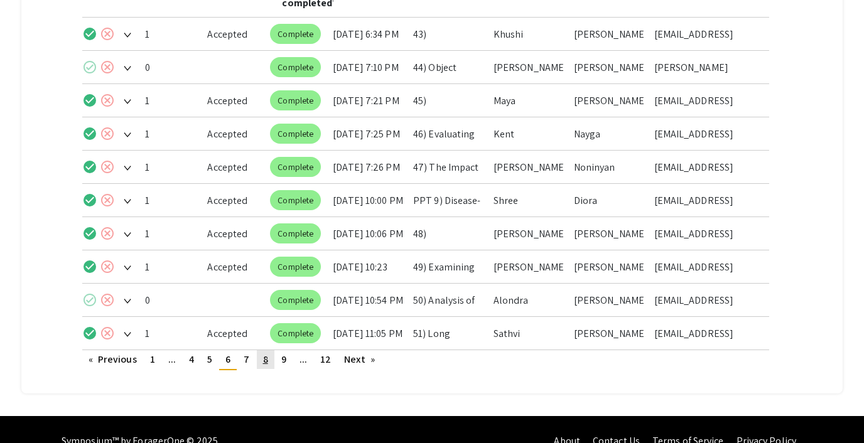
click at [264, 353] on span "8" at bounding box center [265, 359] width 5 height 13
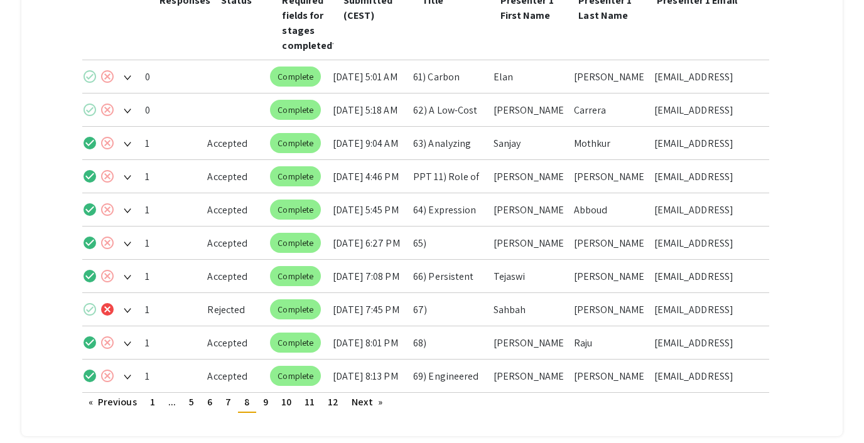
scroll to position [667, 0]
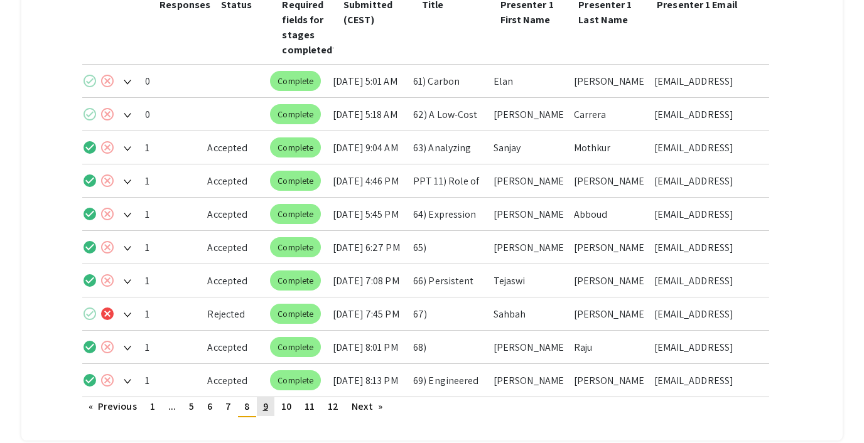
click at [264, 400] on span "9" at bounding box center [265, 406] width 5 height 13
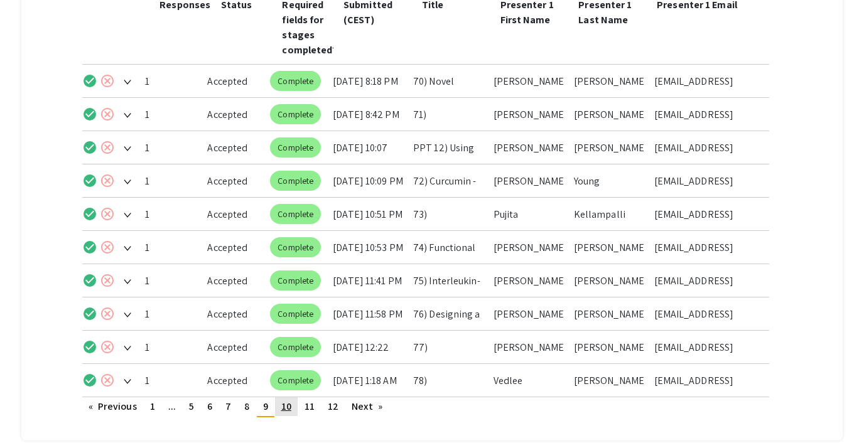
click at [285, 400] on span "10" at bounding box center [286, 406] width 10 height 13
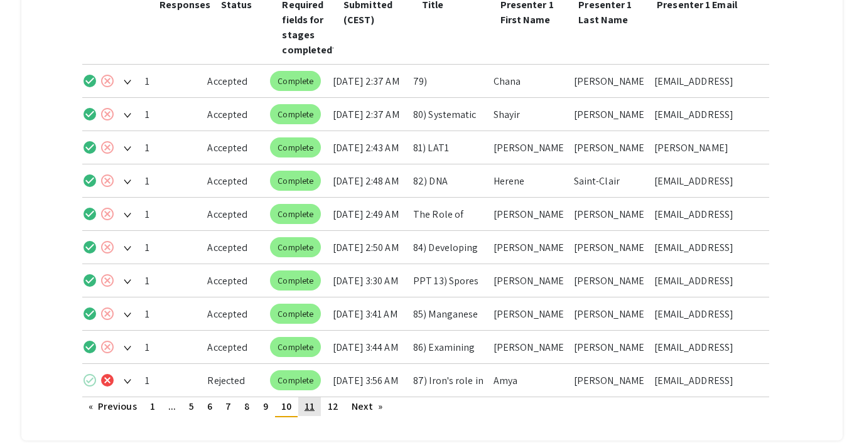
click at [308, 400] on span "11" at bounding box center [310, 406] width 10 height 13
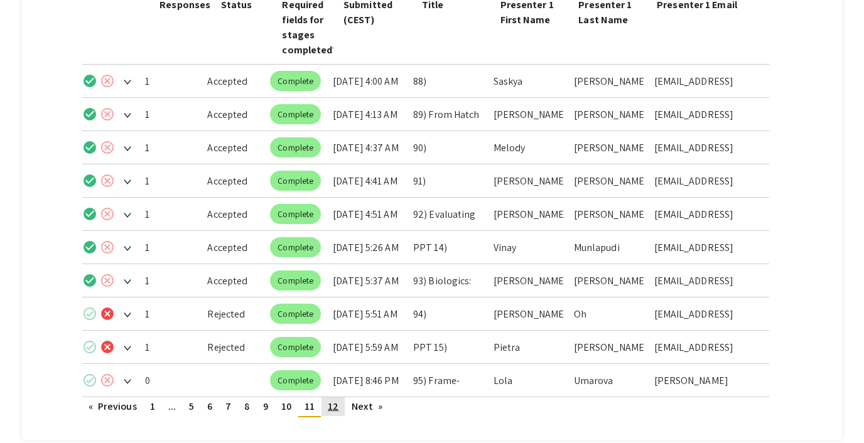
click at [332, 400] on span "12" at bounding box center [333, 406] width 11 height 13
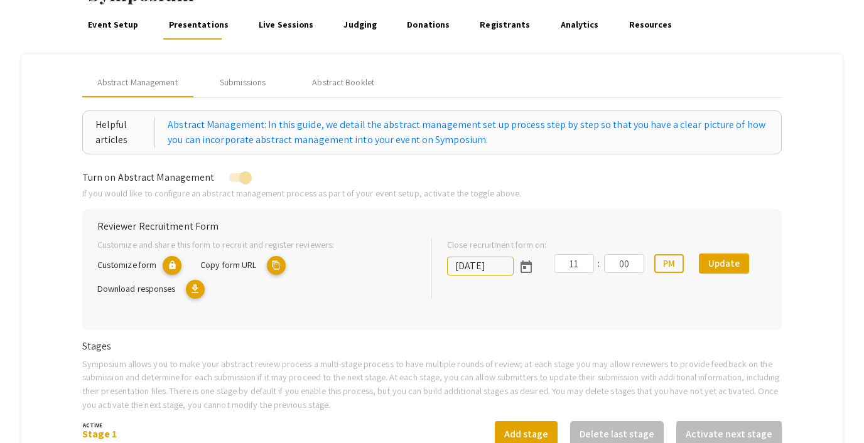
scroll to position [0, 0]
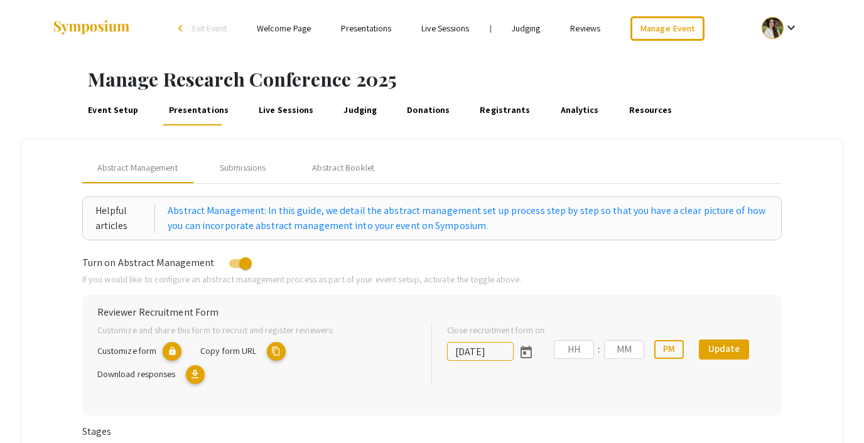
type input "[DATE]"
type input "09"
type input "55"
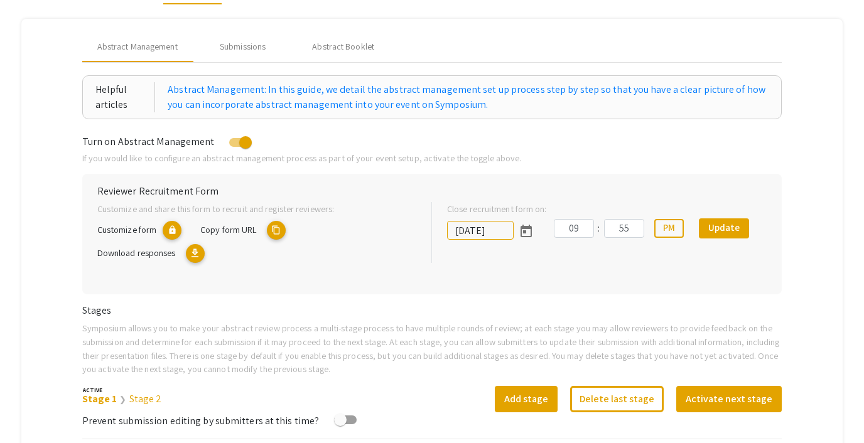
scroll to position [132, 0]
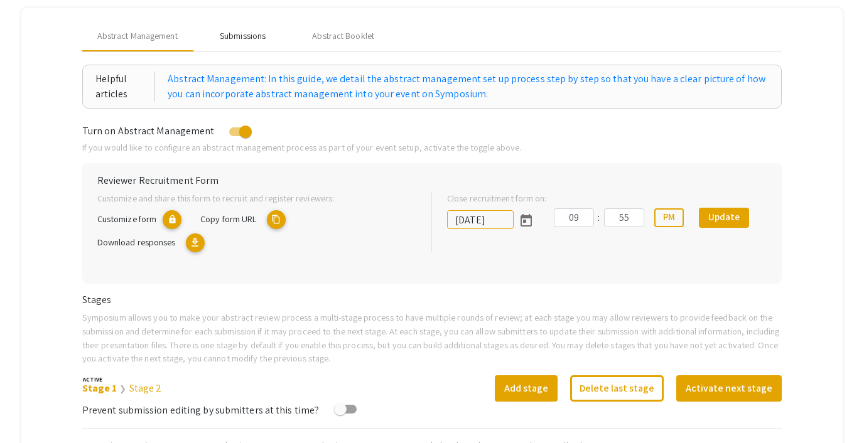
click at [237, 32] on div "Submissions" at bounding box center [243, 36] width 46 height 13
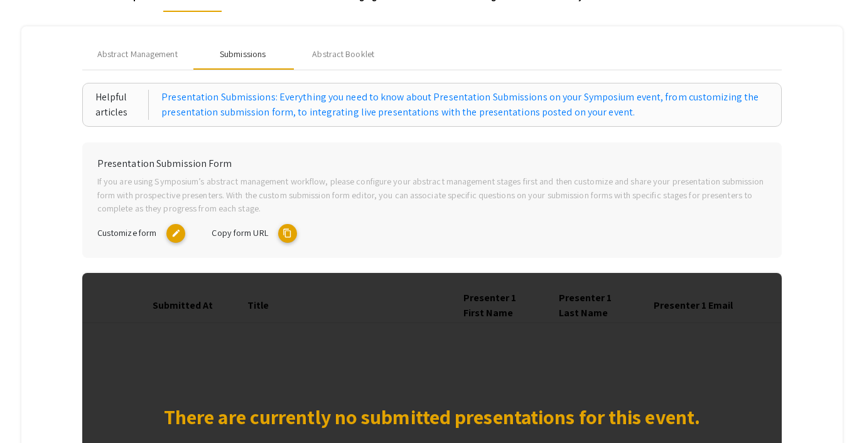
scroll to position [117, 0]
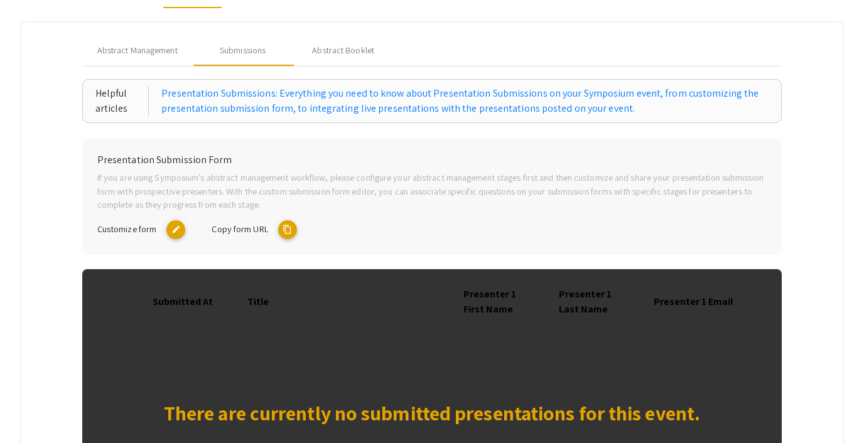
click at [284, 232] on mat-icon "content_copy" at bounding box center [287, 229] width 19 height 19
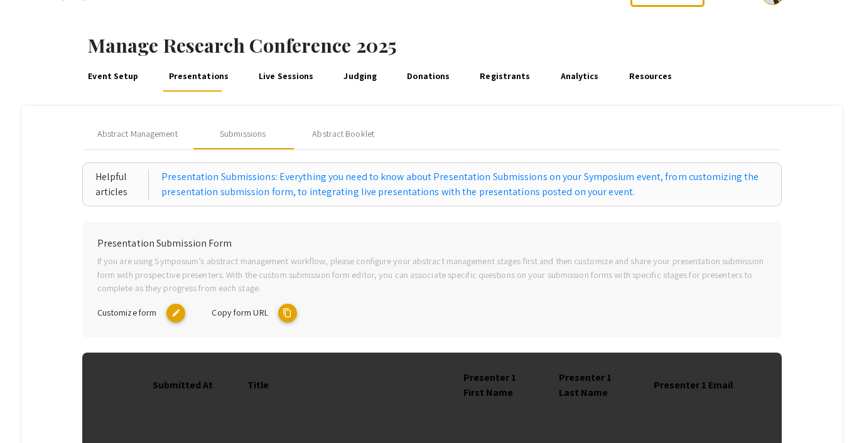
scroll to position [0, 0]
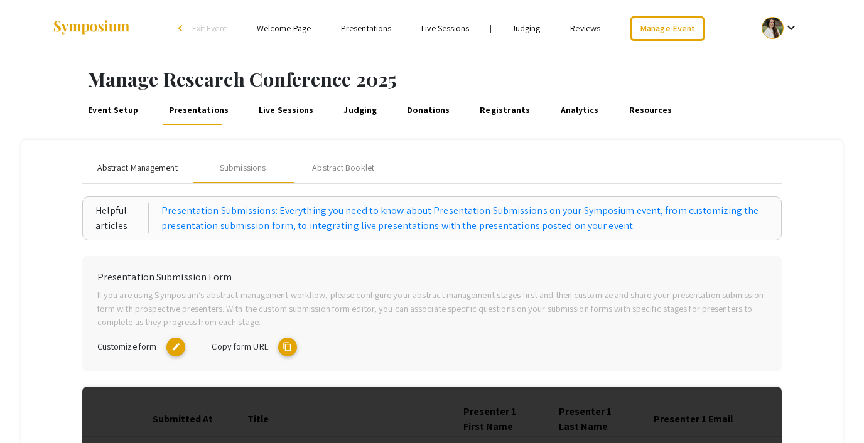
click at [146, 171] on span "Abstract Management" at bounding box center [137, 167] width 80 height 13
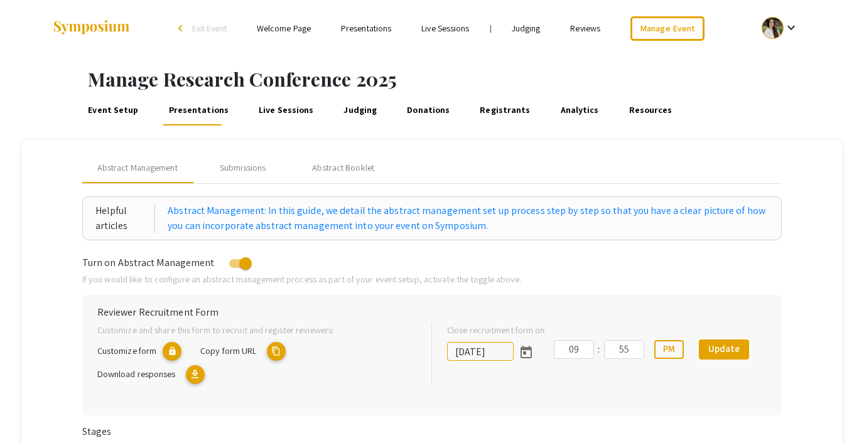
click at [774, 21] on div at bounding box center [773, 28] width 22 height 22
click at [782, 92] on button "My Submissions" at bounding box center [787, 92] width 77 height 30
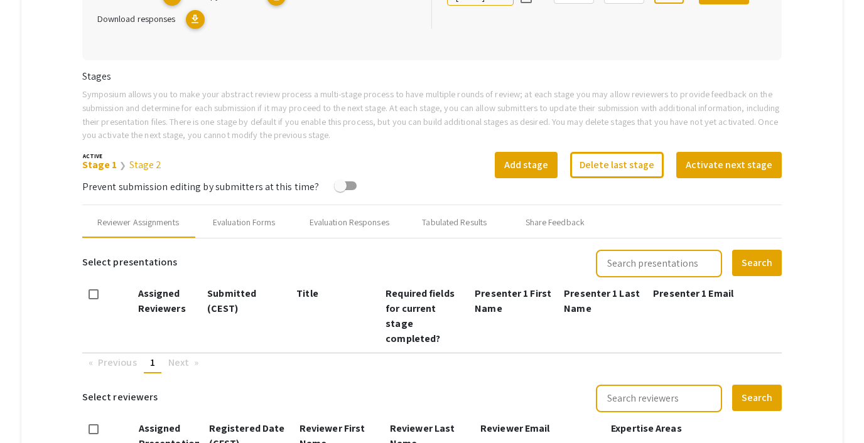
scroll to position [355, 0]
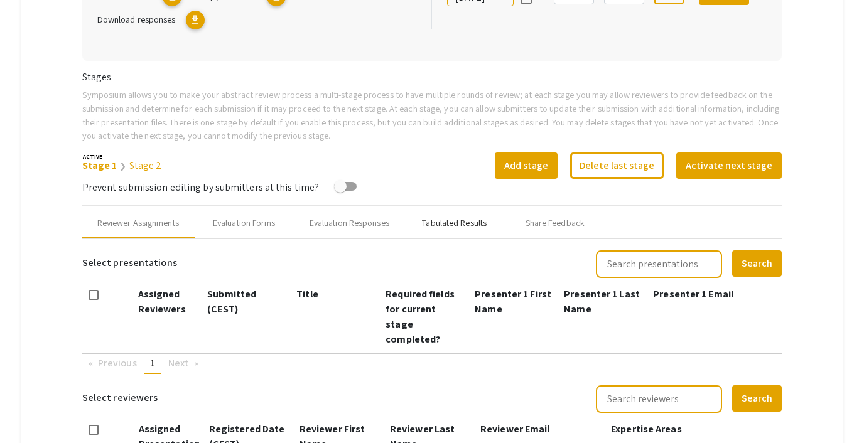
click at [450, 218] on div "Tabulated Results" at bounding box center [454, 223] width 65 height 13
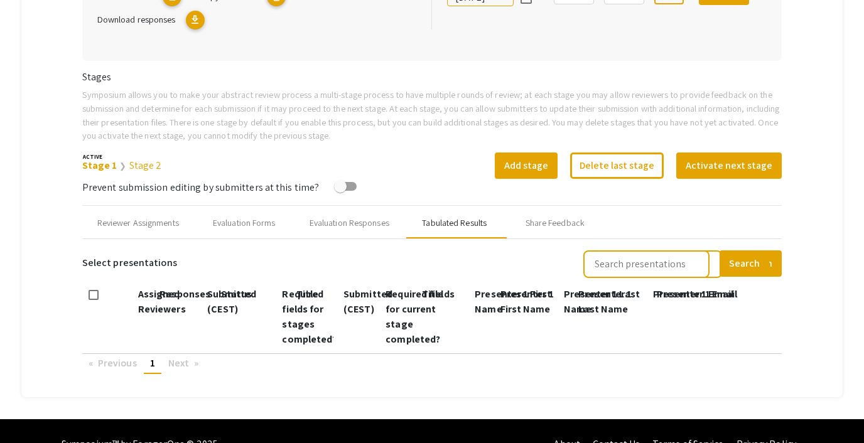
scroll to position [381, 0]
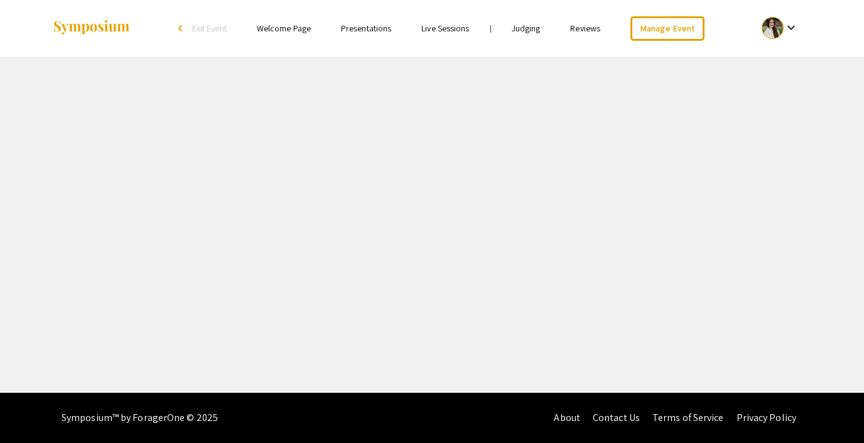
select select "8"
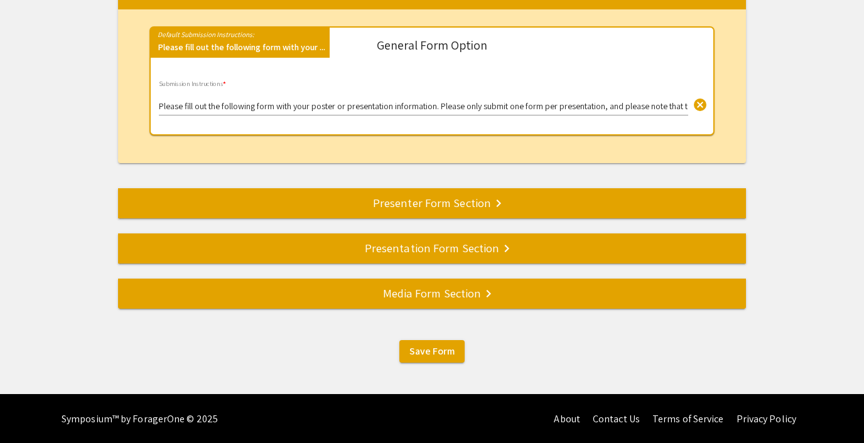
scroll to position [198, 0]
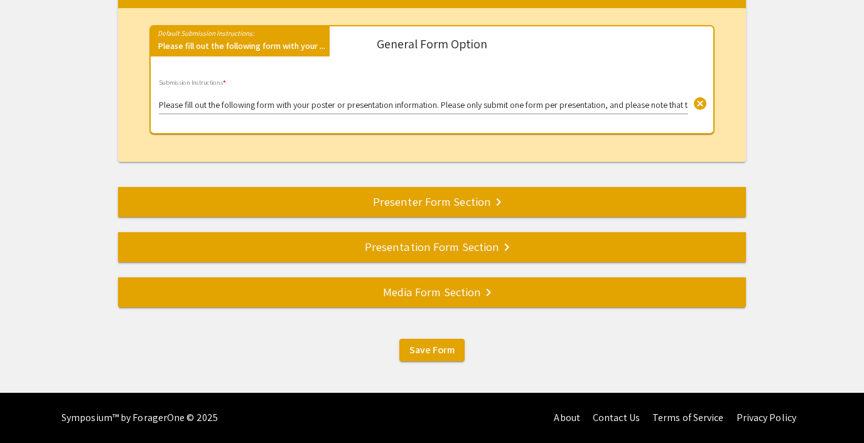
click at [397, 297] on div "Media Form Section keyboard_arrow_right" at bounding box center [432, 292] width 628 height 18
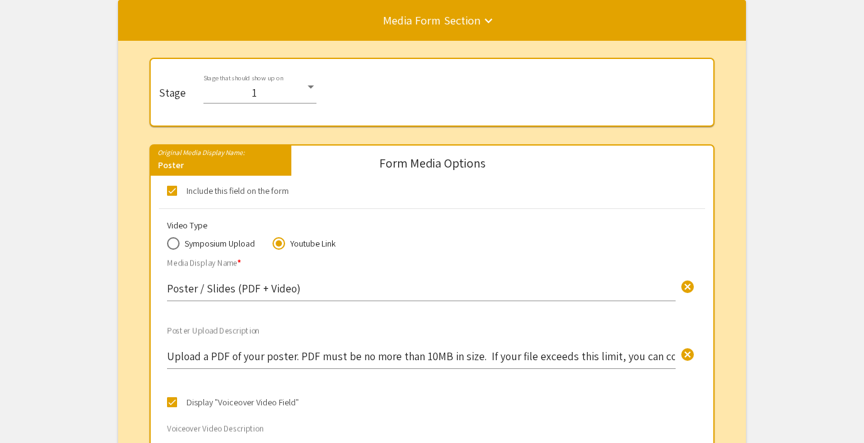
scroll to position [317, 0]
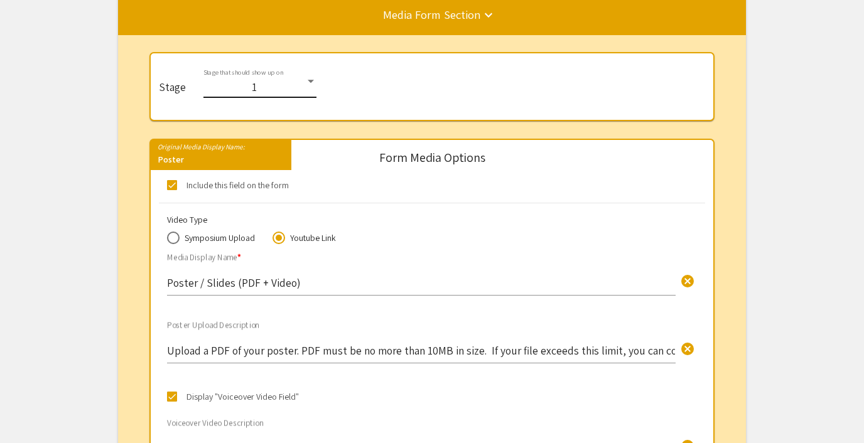
click at [257, 83] on div "1" at bounding box center [254, 87] width 102 height 13
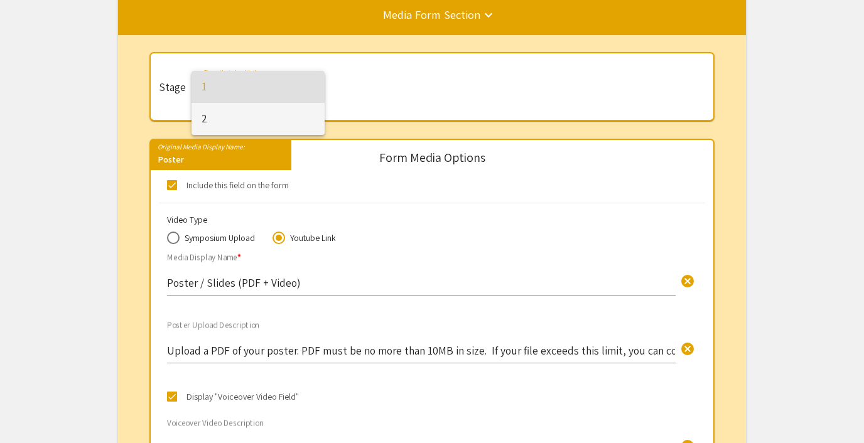
click at [254, 117] on span "2" at bounding box center [258, 119] width 113 height 32
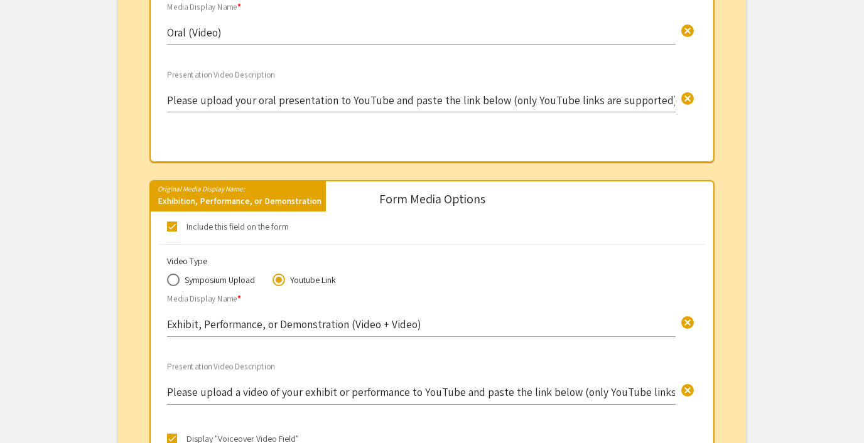
scroll to position [1206, 0]
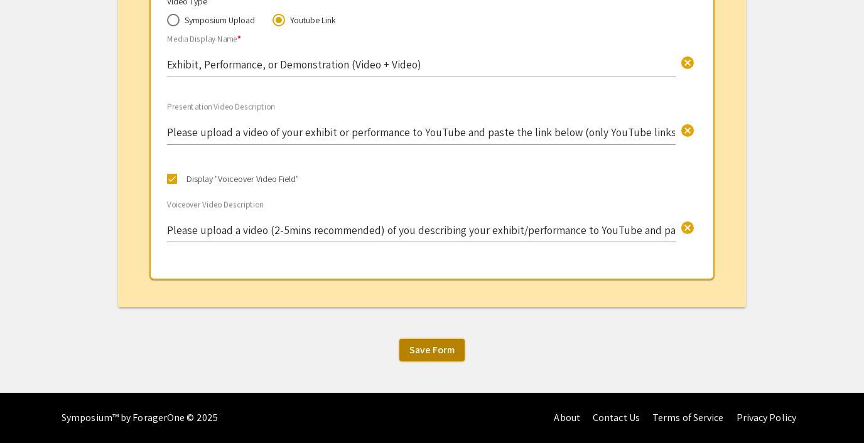
click at [414, 350] on span "Save Form" at bounding box center [431, 350] width 45 height 13
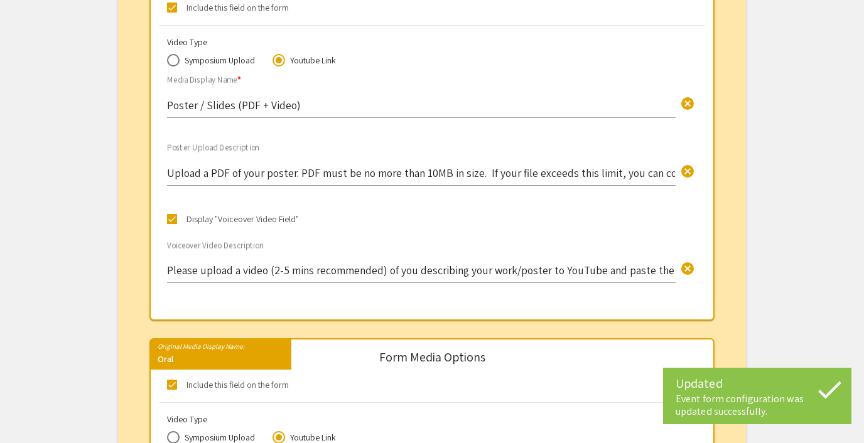
scroll to position [8, 0]
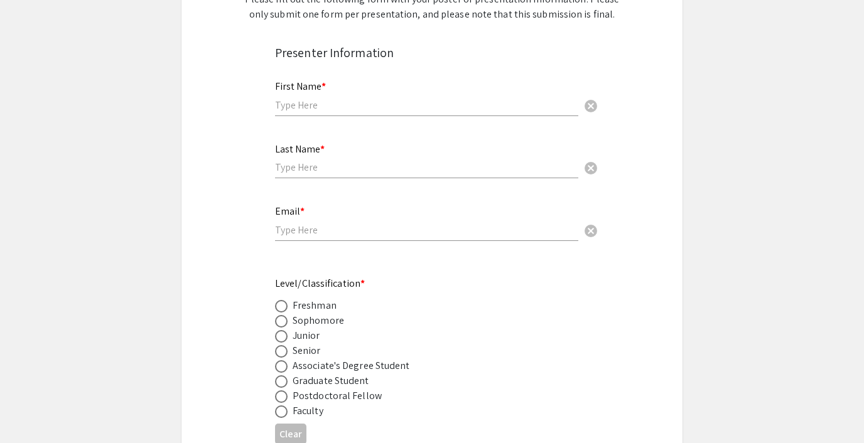
scroll to position [219, 0]
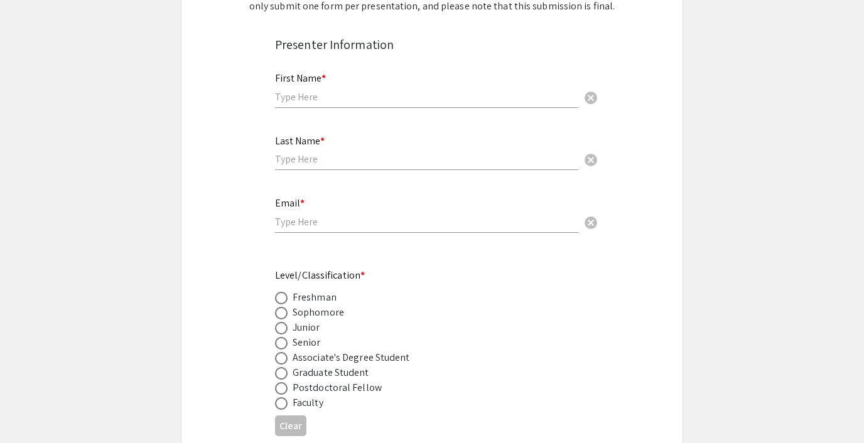
click at [311, 98] on input "text" at bounding box center [426, 96] width 303 height 13
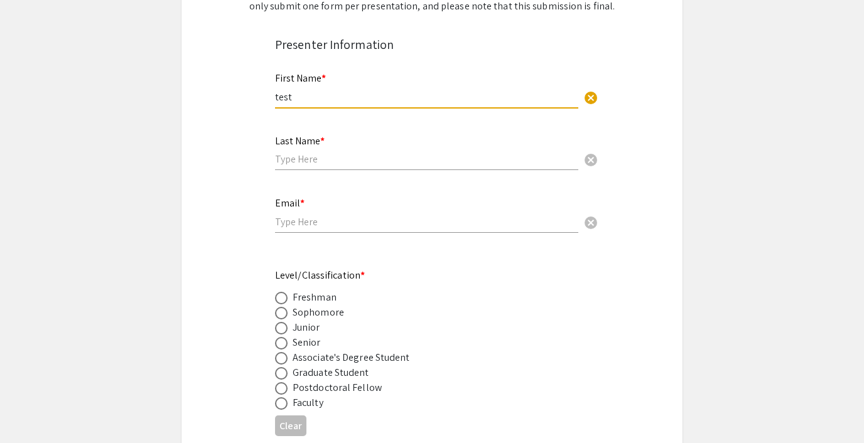
type input "test"
click at [293, 160] on input "text" at bounding box center [426, 159] width 303 height 13
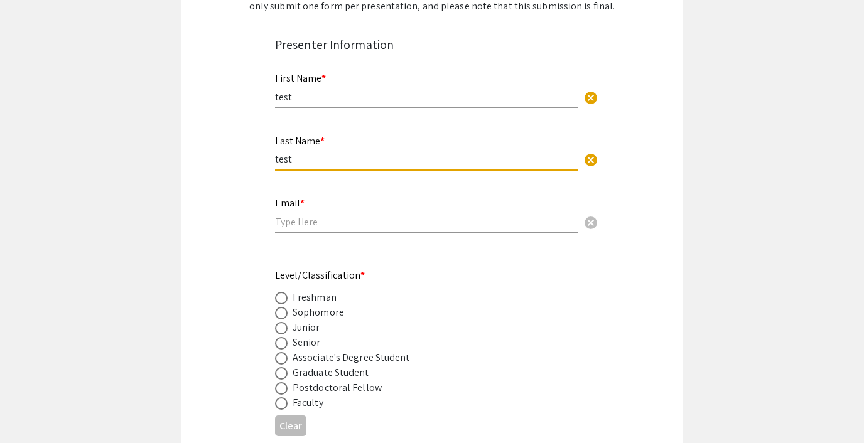
type input "test"
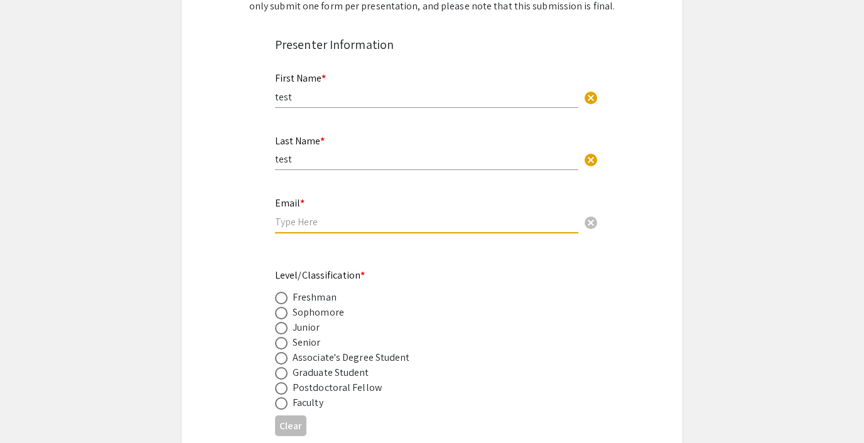
click at [290, 218] on input "email" at bounding box center [426, 221] width 303 height 13
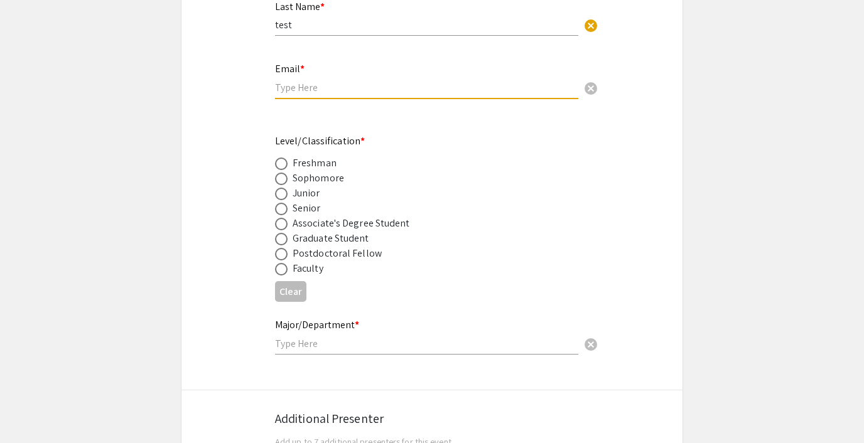
scroll to position [354, 0]
type input "[EMAIL_ADDRESS][DOMAIN_NAME]"
click at [281, 161] on span at bounding box center [281, 162] width 13 height 13
click at [281, 161] on input "radio" at bounding box center [281, 162] width 13 height 13
radio input "true"
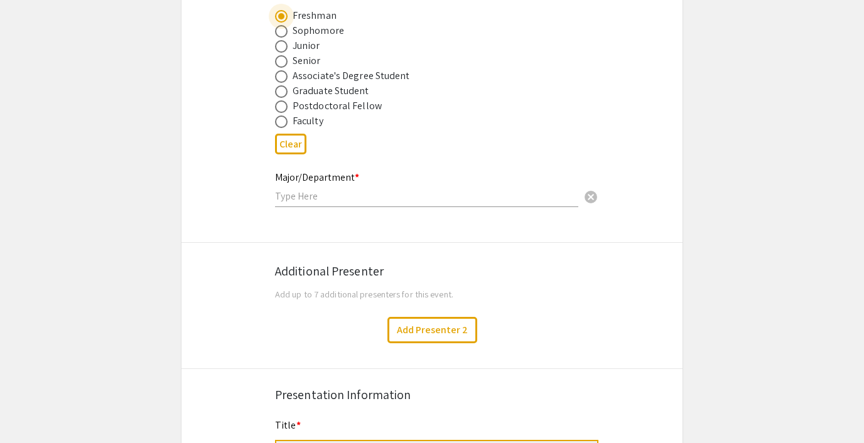
scroll to position [510, 0]
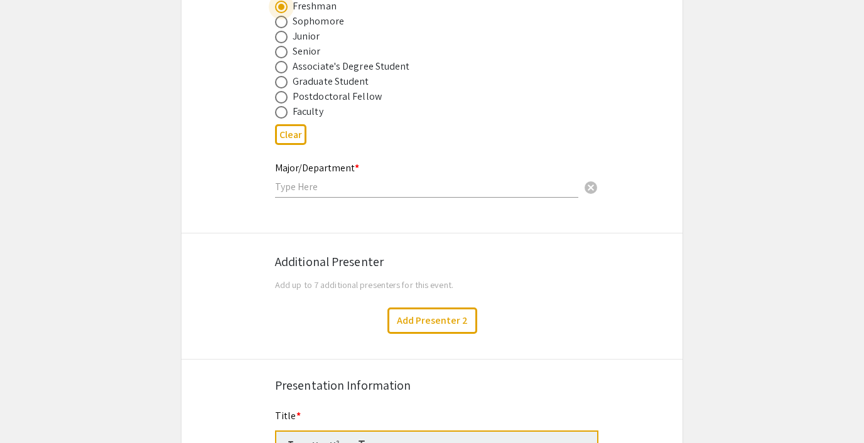
click at [300, 180] on input "text" at bounding box center [426, 186] width 303 height 13
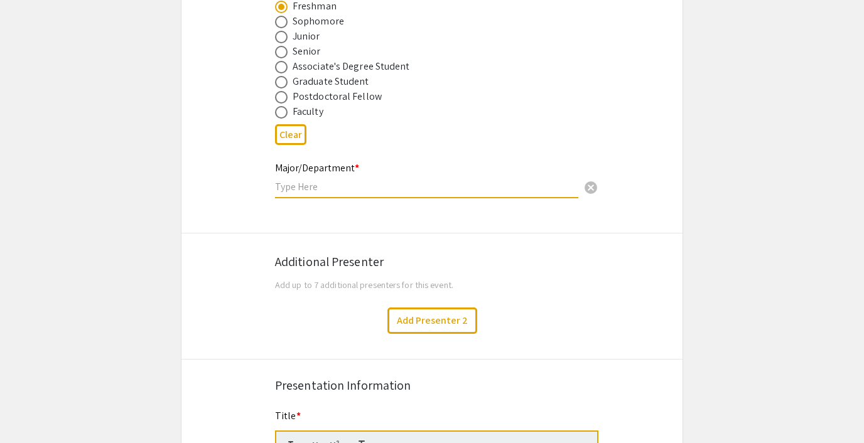
type input "Biology"
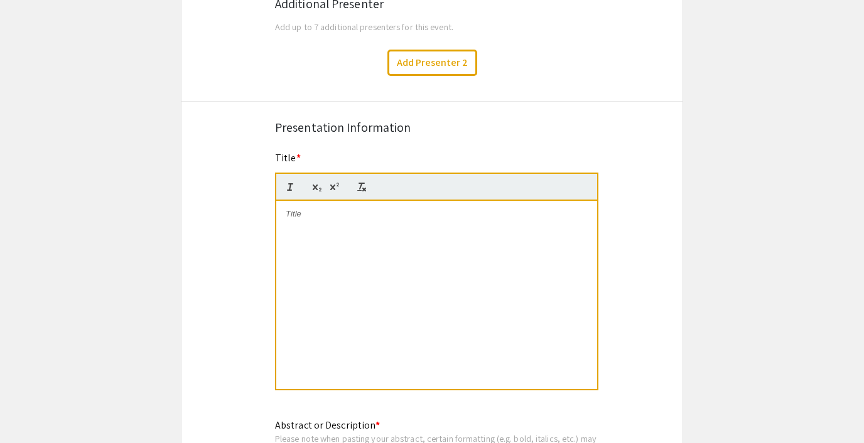
scroll to position [769, 0]
click at [317, 230] on div at bounding box center [436, 294] width 321 height 188
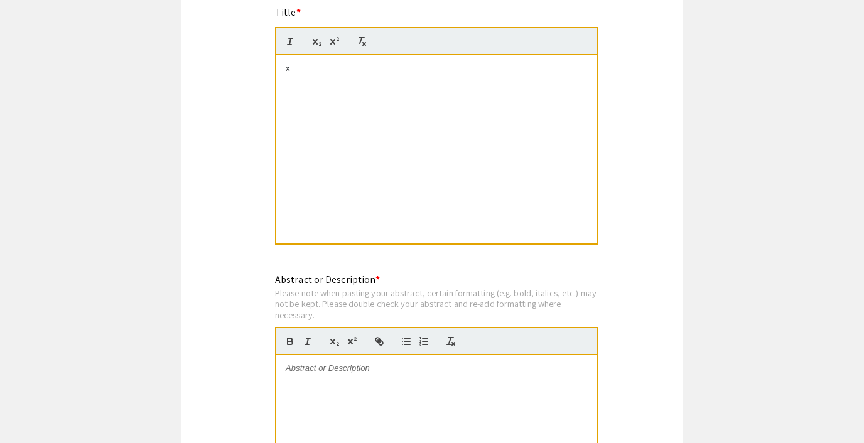
click at [294, 372] on p at bounding box center [437, 368] width 302 height 11
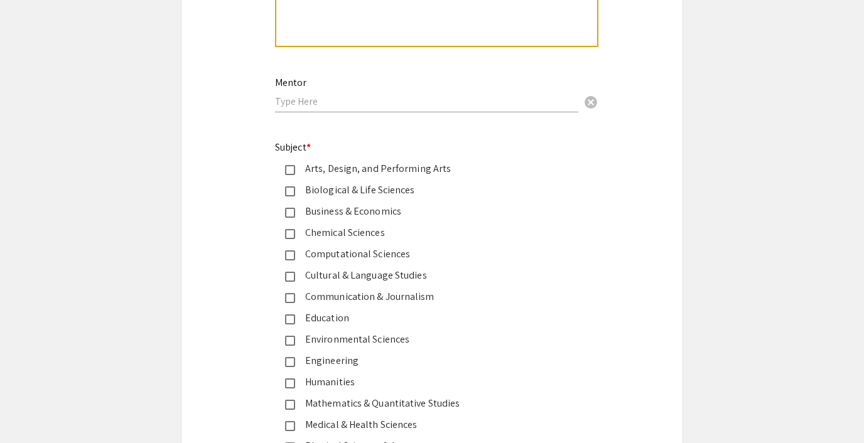
scroll to position [1454, 0]
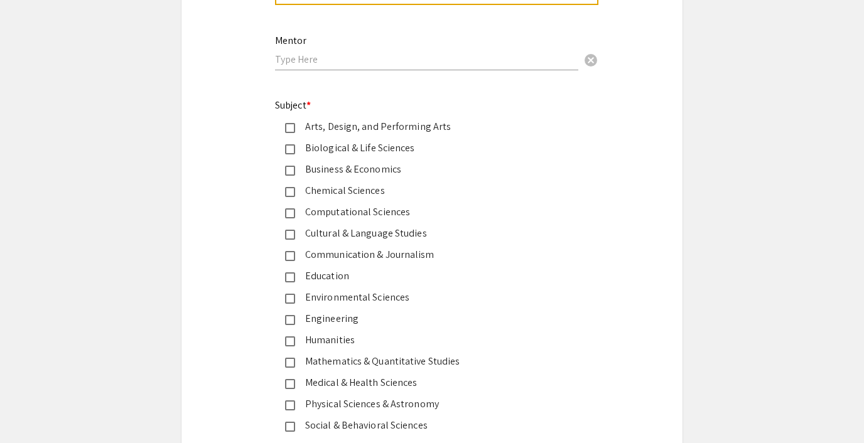
click at [292, 133] on mat-pseudo-checkbox at bounding box center [290, 128] width 10 height 10
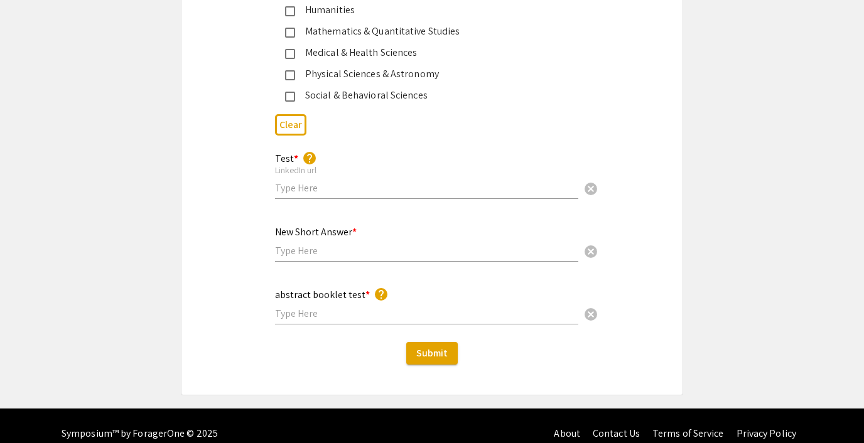
scroll to position [1801, 0]
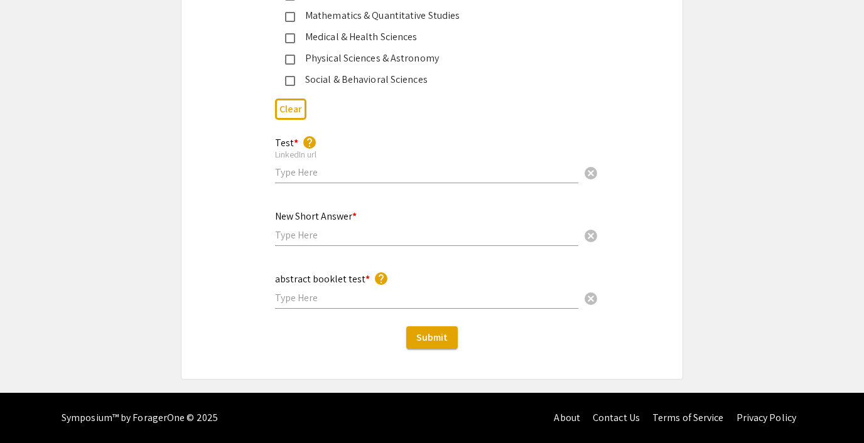
click at [315, 177] on input "text" at bounding box center [426, 172] width 303 height 13
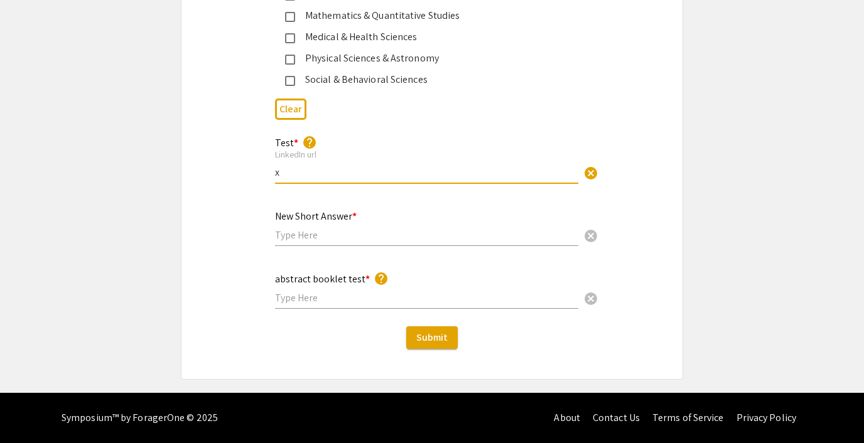
type input "x"
click at [308, 241] on input "text" at bounding box center [426, 235] width 303 height 13
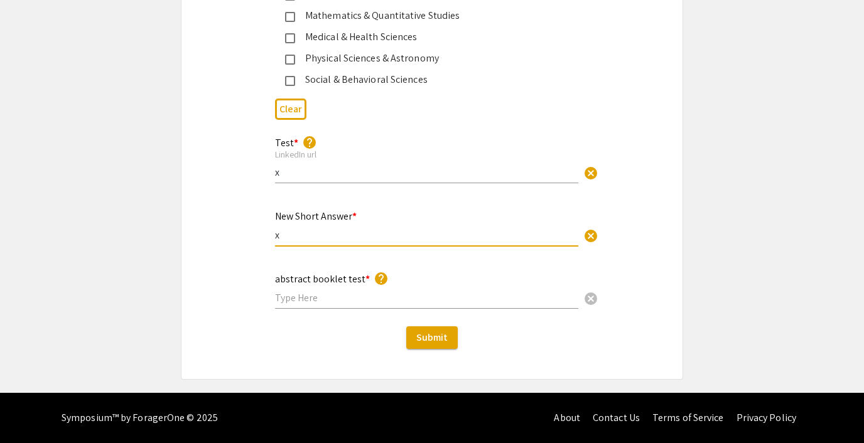
type input "x"
click at [293, 298] on input "text" at bounding box center [426, 297] width 303 height 13
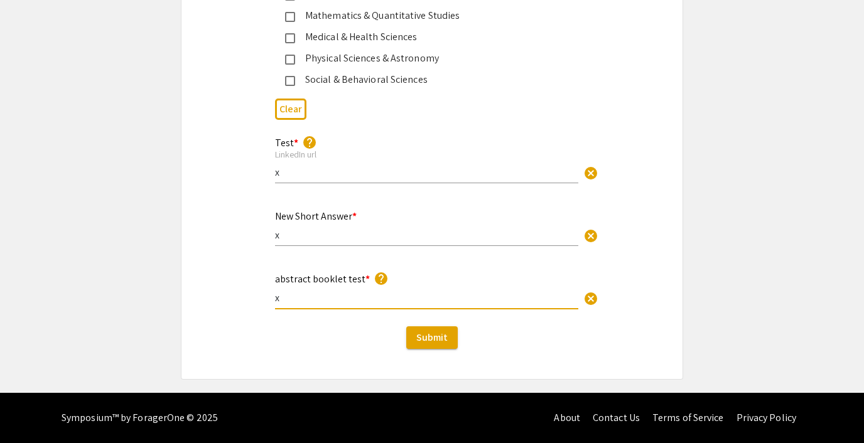
type input "x"
click at [265, 344] on div "Submit" at bounding box center [431, 338] width 501 height 23
click at [419, 332] on span "Submit" at bounding box center [431, 337] width 31 height 13
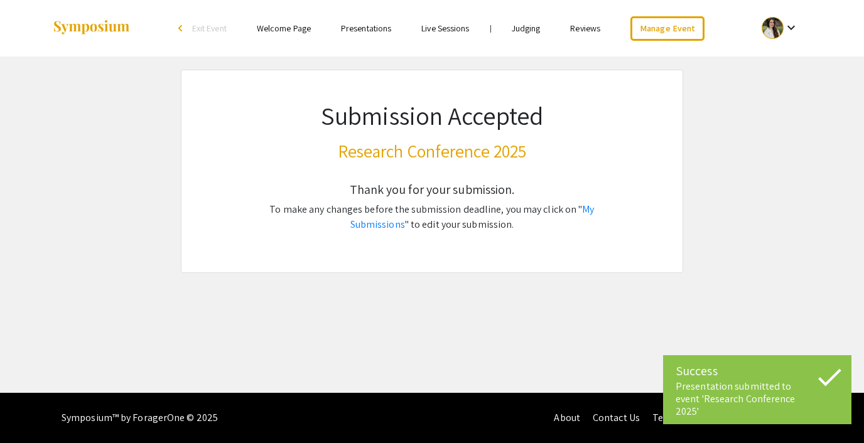
scroll to position [0, 0]
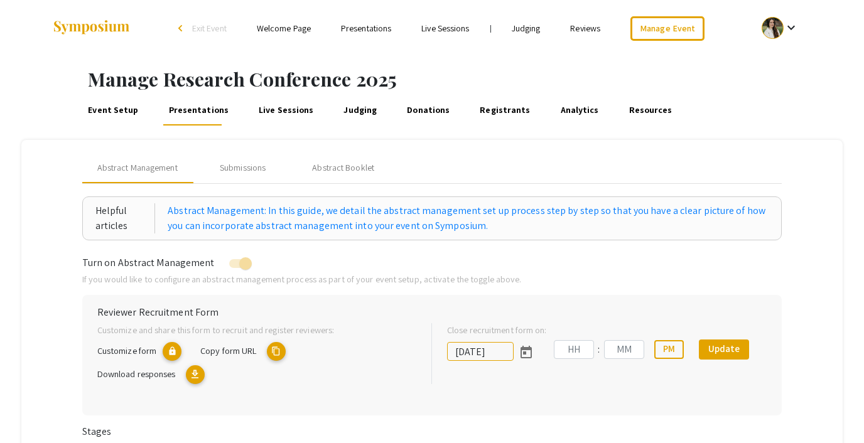
type input "[DATE]"
type input "09"
type input "55"
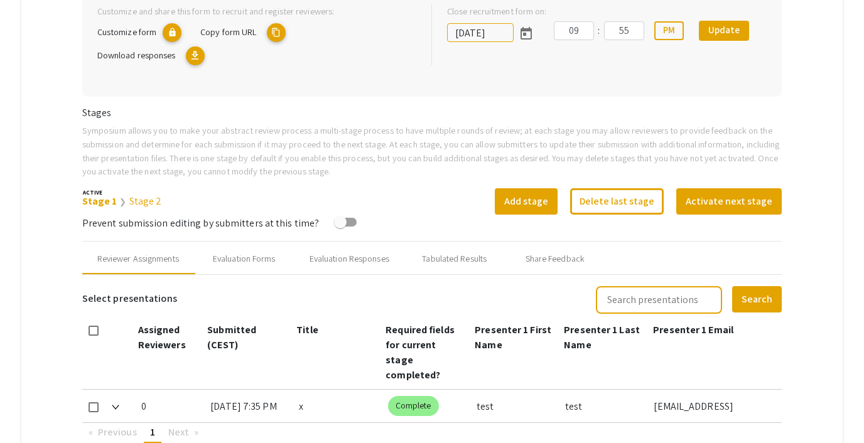
scroll to position [330, 0]
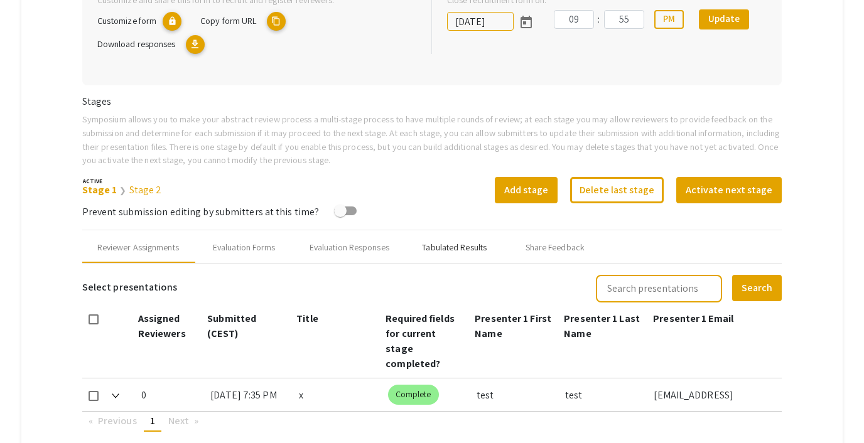
click at [453, 244] on div "Tabulated Results" at bounding box center [454, 247] width 65 height 13
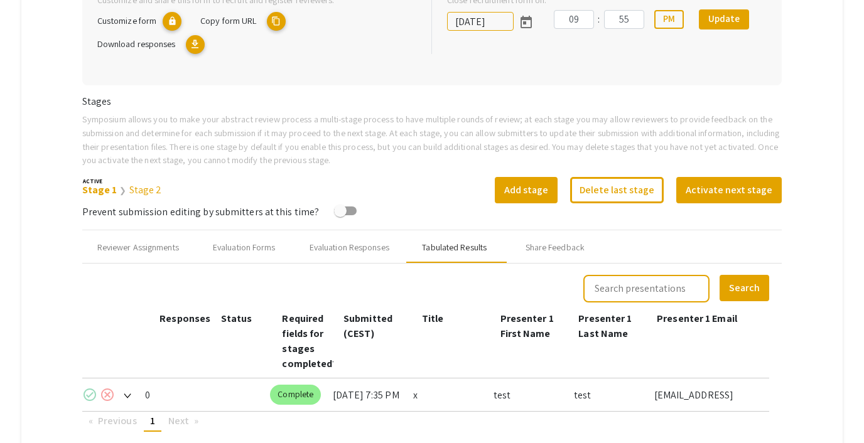
scroll to position [414, 0]
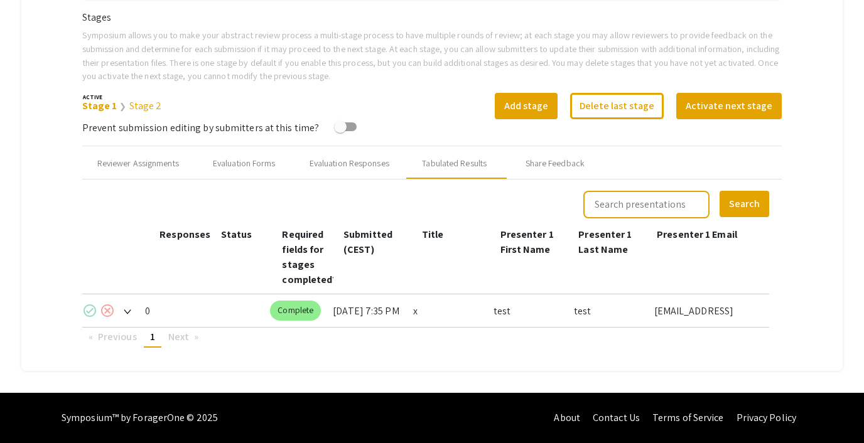
click at [86, 308] on mat-icon "check_circle" at bounding box center [89, 310] width 15 height 15
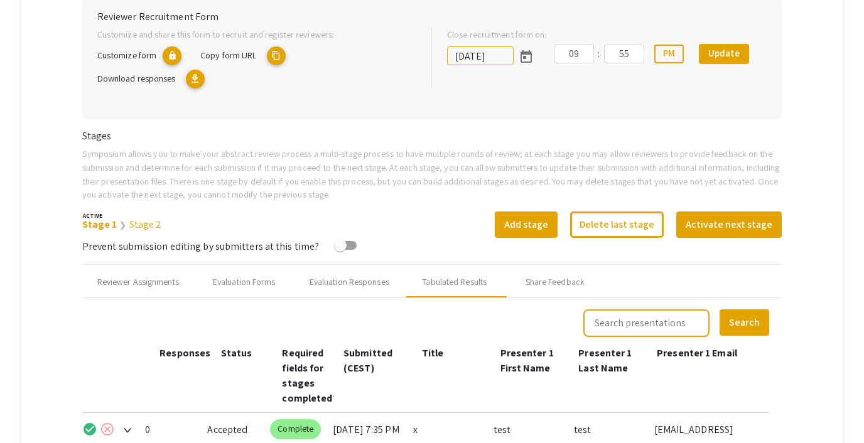
scroll to position [333, 0]
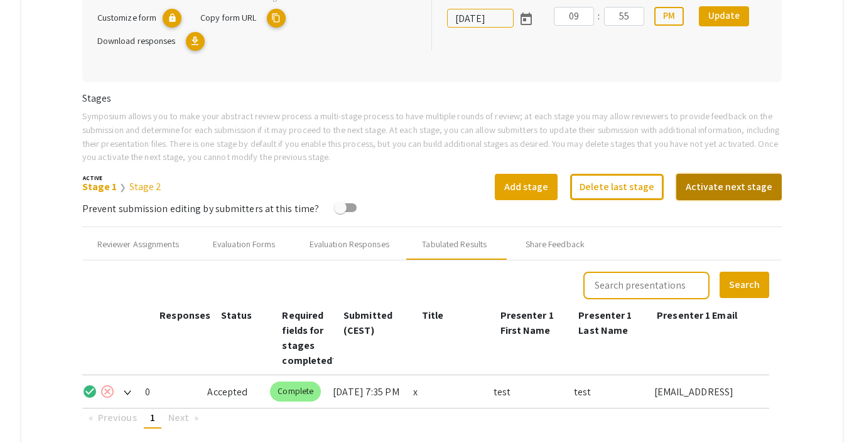
click at [755, 180] on button "Activate next stage" at bounding box center [729, 187] width 106 height 26
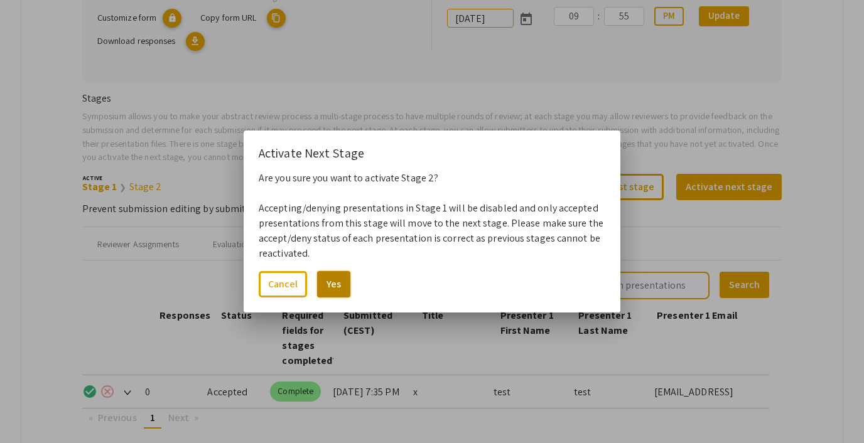
click at [337, 286] on button "Yes" at bounding box center [333, 284] width 33 height 26
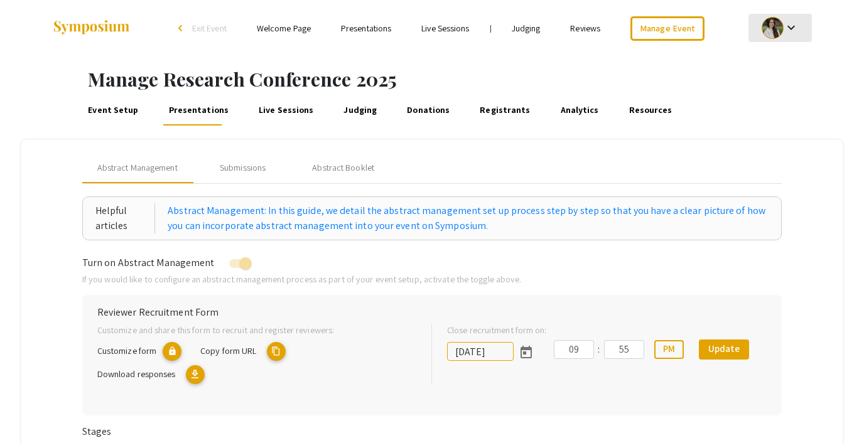
click at [788, 31] on mat-icon "keyboard_arrow_down" at bounding box center [791, 27] width 15 height 15
click at [784, 96] on button "My Submissions" at bounding box center [787, 92] width 77 height 30
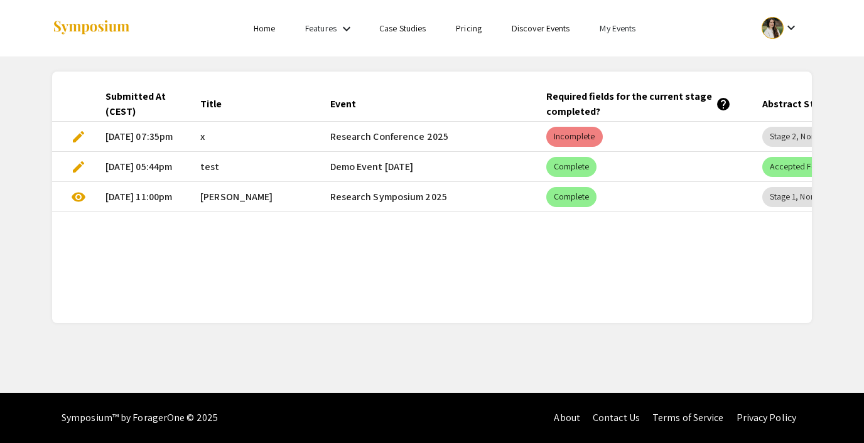
click at [78, 132] on span "edit" at bounding box center [78, 136] width 15 height 15
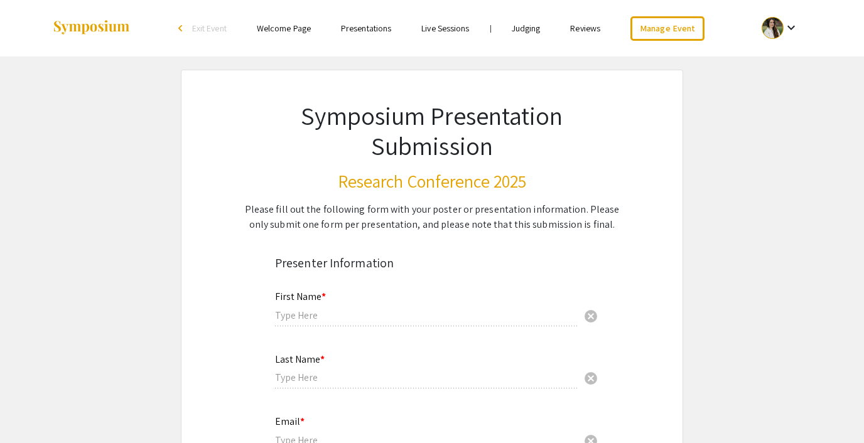
type input "test"
type input "[EMAIL_ADDRESS][DOMAIN_NAME]"
radio input "true"
type input "Biology"
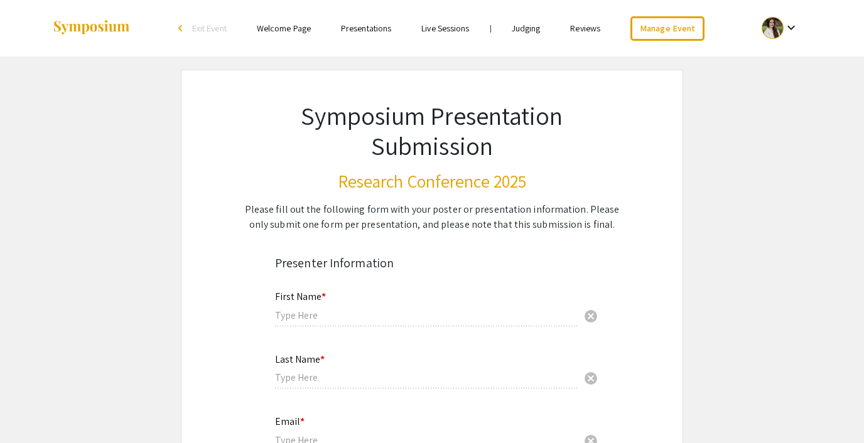
type input "x"
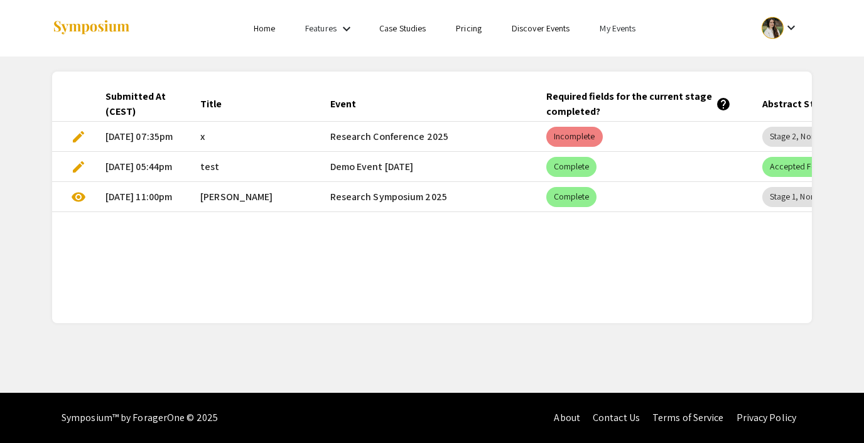
click at [80, 134] on span "edit" at bounding box center [78, 136] width 15 height 15
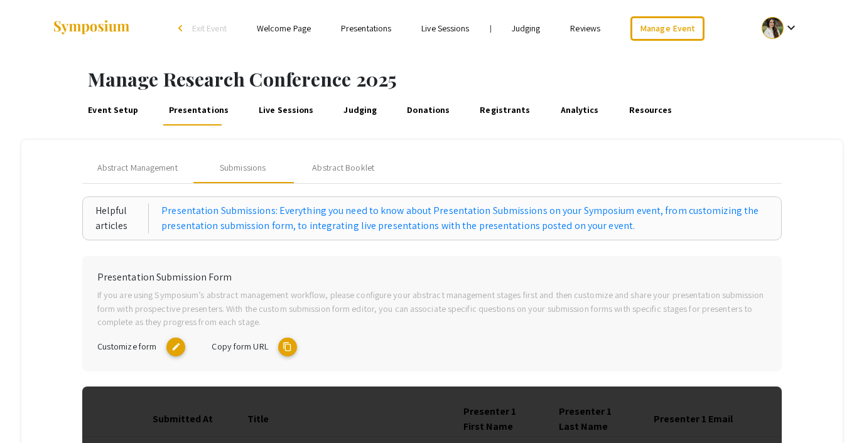
click at [198, 32] on span "Exit Event" at bounding box center [209, 28] width 35 height 11
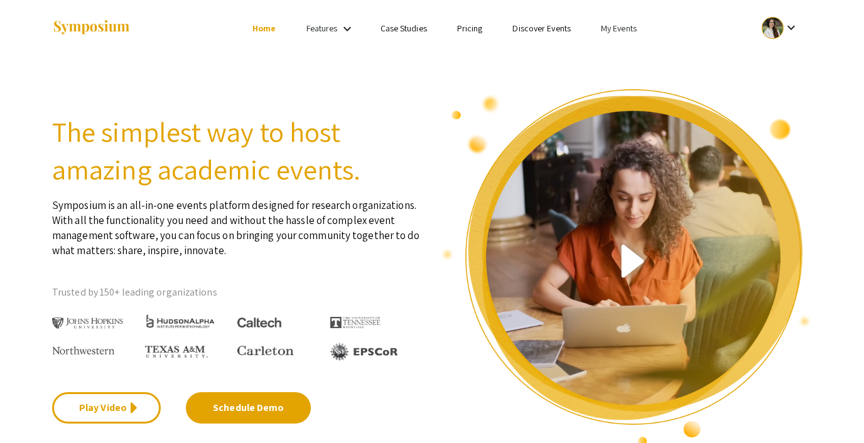
click at [619, 28] on link "My Events" at bounding box center [619, 28] width 36 height 11
click at [622, 46] on button "Events I've organized" at bounding box center [638, 56] width 107 height 30
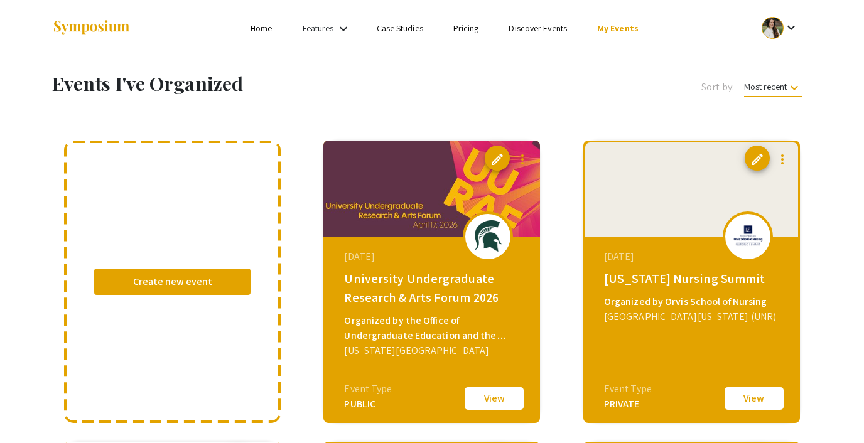
scroll to position [90, 0]
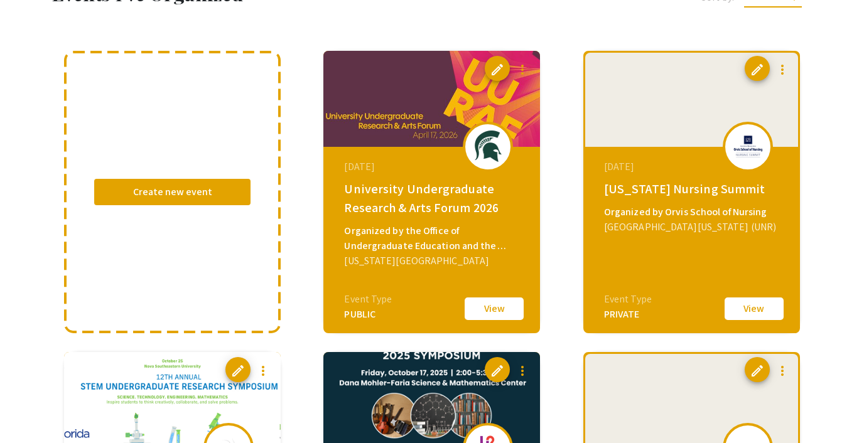
click at [753, 303] on button "View" at bounding box center [754, 309] width 63 height 26
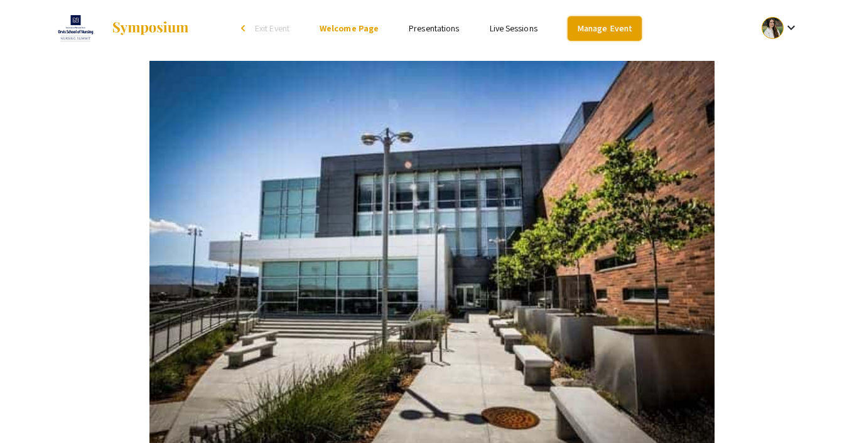
click at [585, 24] on link "Manage Event" at bounding box center [605, 28] width 74 height 24
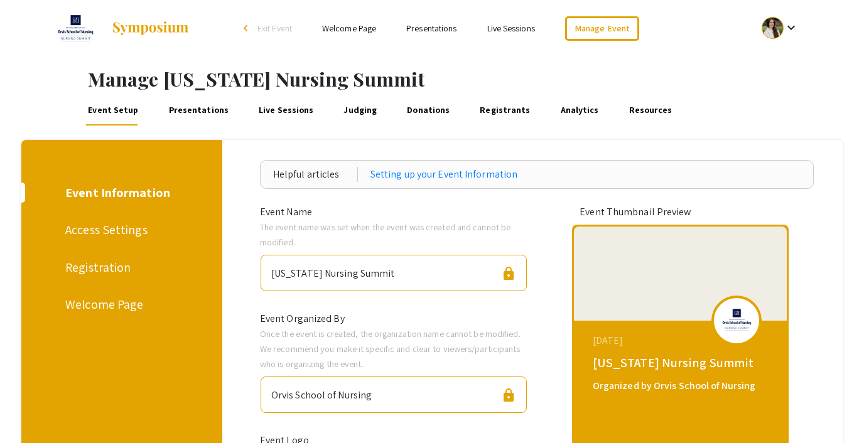
click at [184, 112] on link "Presentations" at bounding box center [198, 110] width 64 height 30
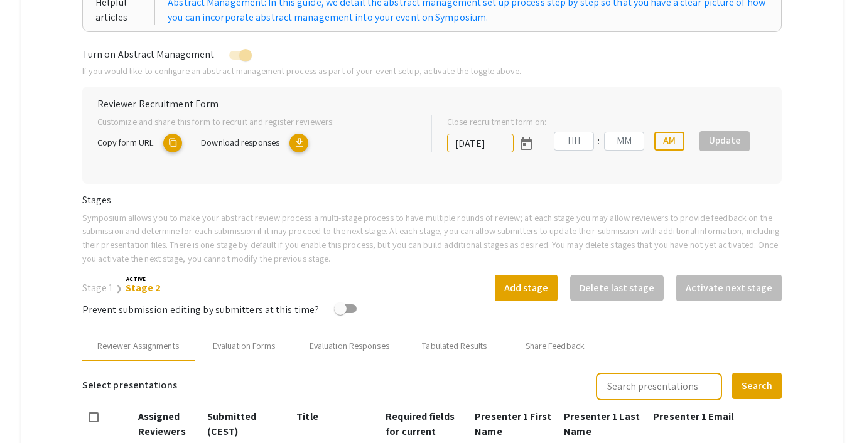
type input "9/25/2025"
type input "10"
type input "27"
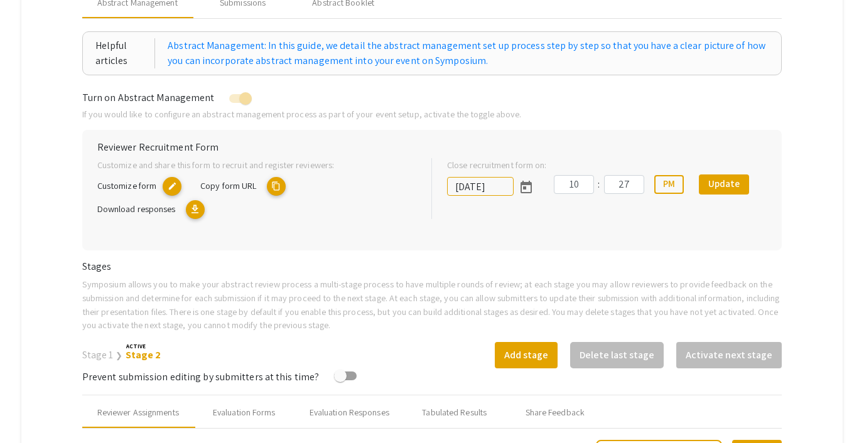
scroll to position [151, 0]
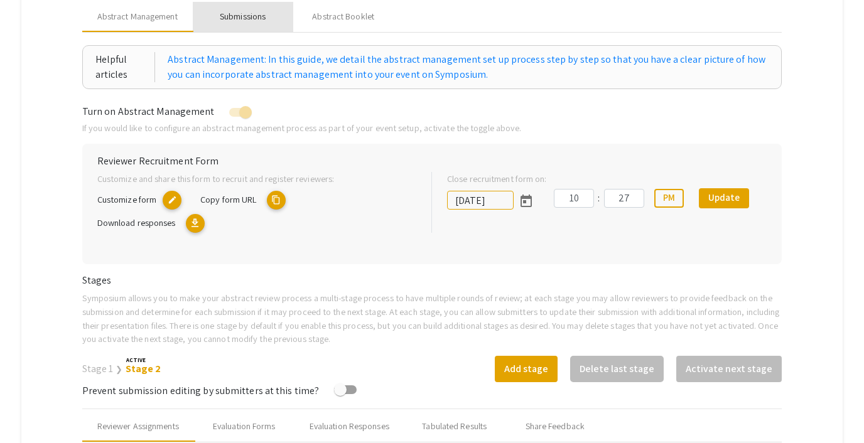
click at [244, 23] on div "Submissions" at bounding box center [243, 17] width 100 height 30
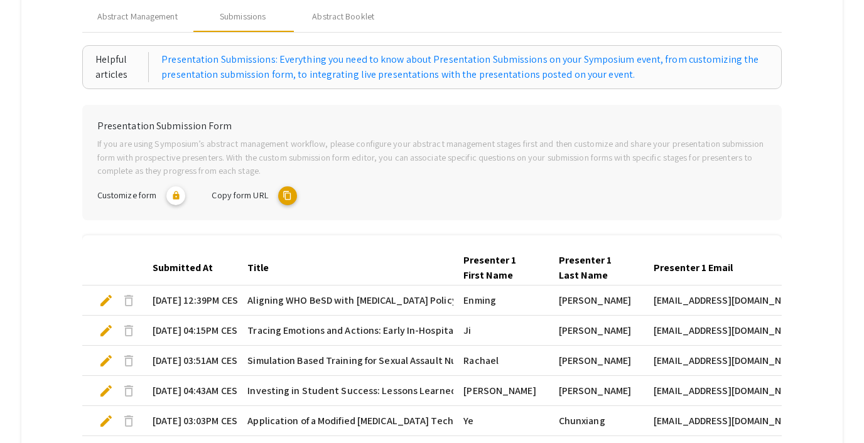
click at [286, 195] on mat-icon "content_copy" at bounding box center [287, 196] width 19 height 19
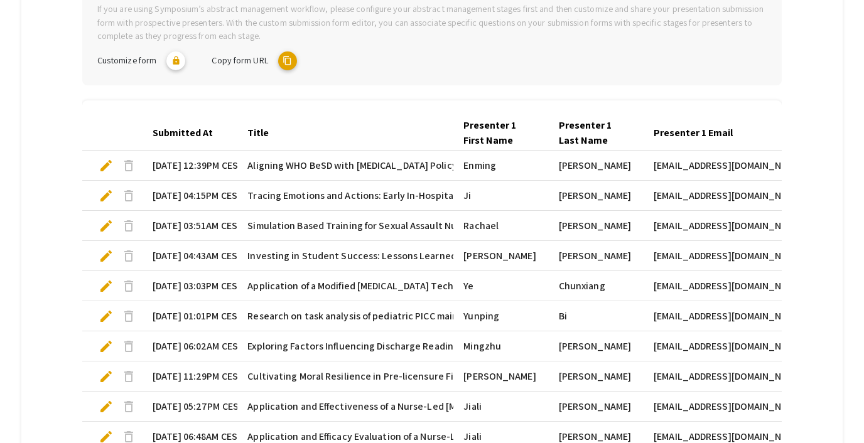
scroll to position [431, 0]
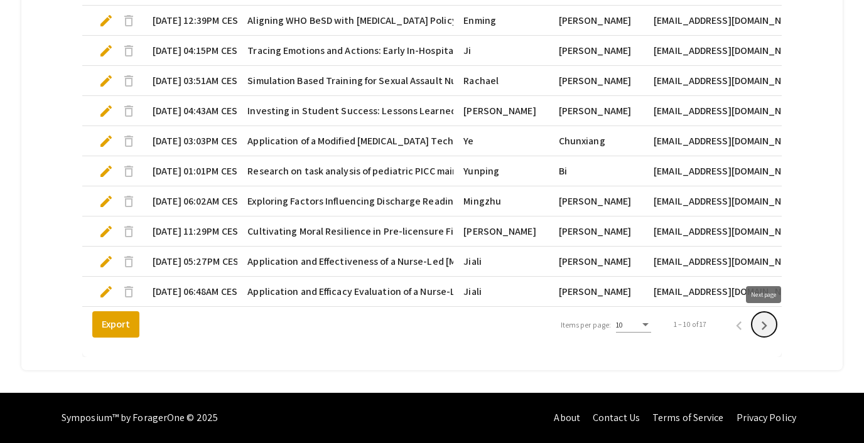
click at [765, 328] on icon "Next page" at bounding box center [764, 326] width 18 height 18
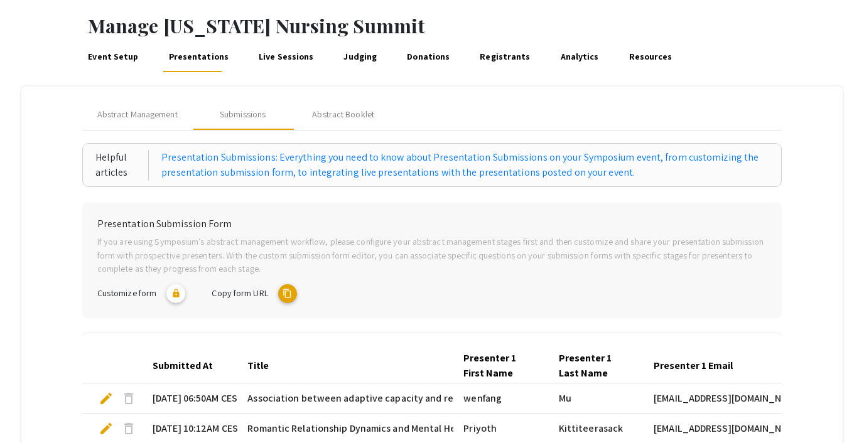
scroll to position [0, 0]
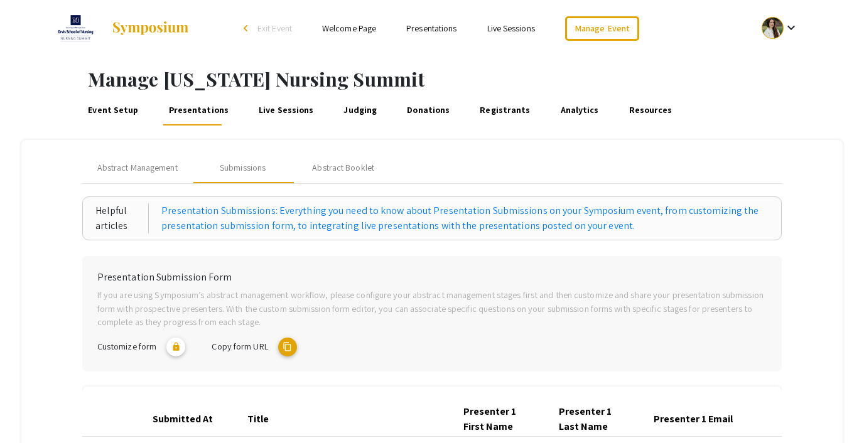
click at [102, 110] on link "Event Setup" at bounding box center [113, 110] width 55 height 30
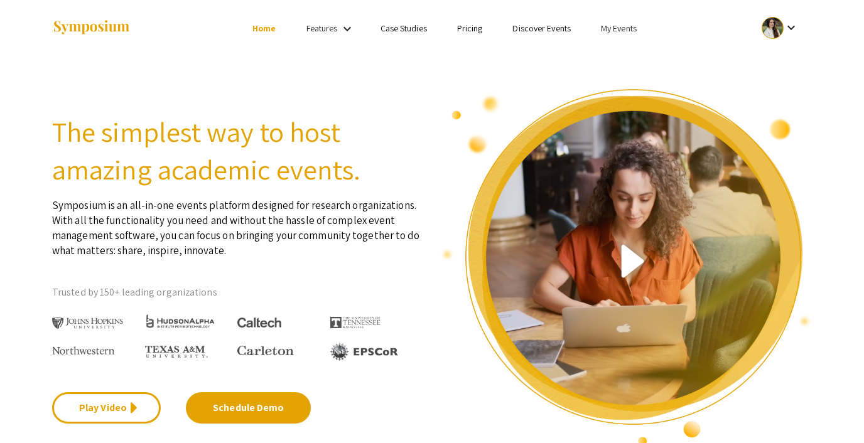
click at [611, 25] on link "My Events" at bounding box center [619, 28] width 36 height 11
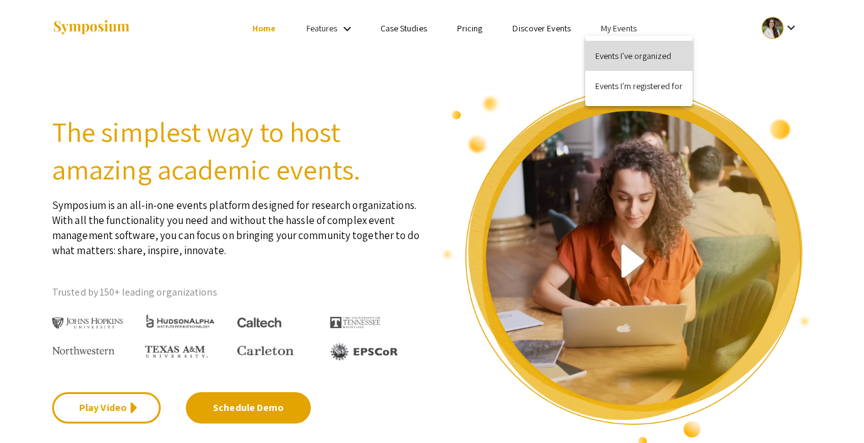
click at [612, 60] on button "Events I've organized" at bounding box center [638, 56] width 107 height 30
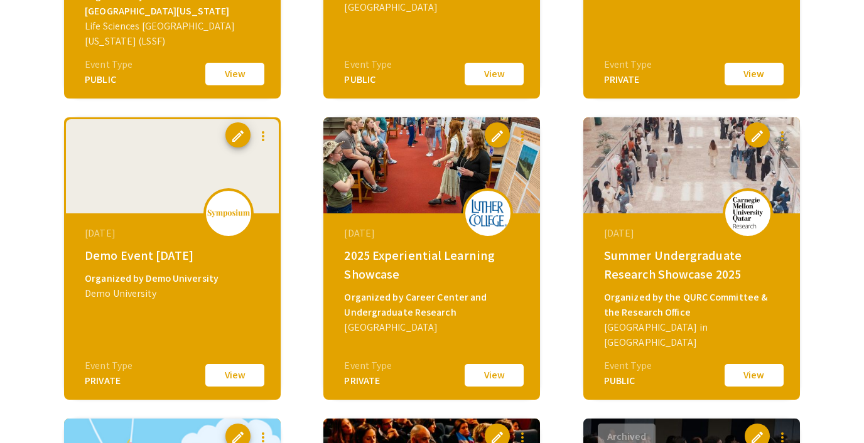
scroll to position [634, 0]
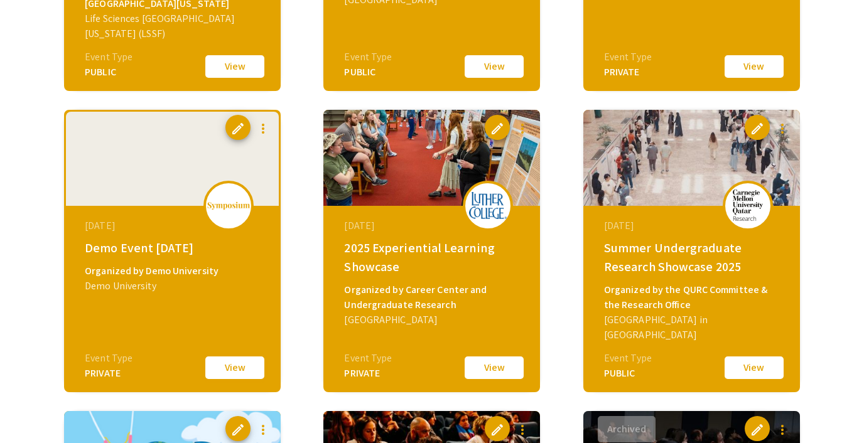
click at [213, 363] on button "View" at bounding box center [234, 368] width 63 height 26
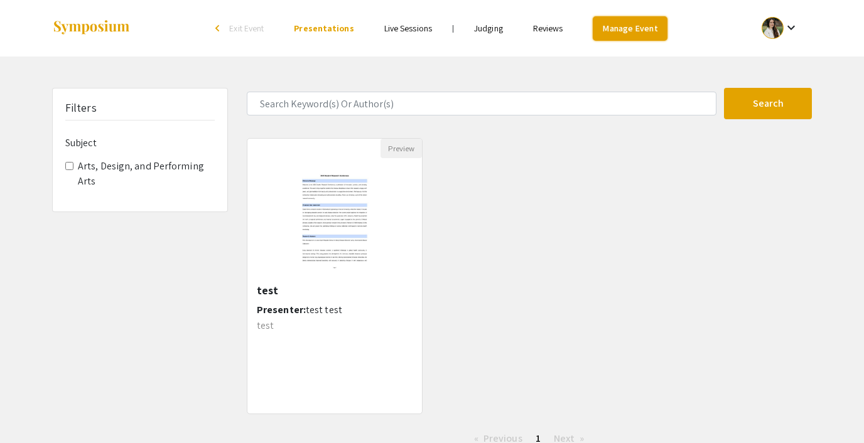
click at [615, 26] on link "Manage Event" at bounding box center [630, 28] width 74 height 24
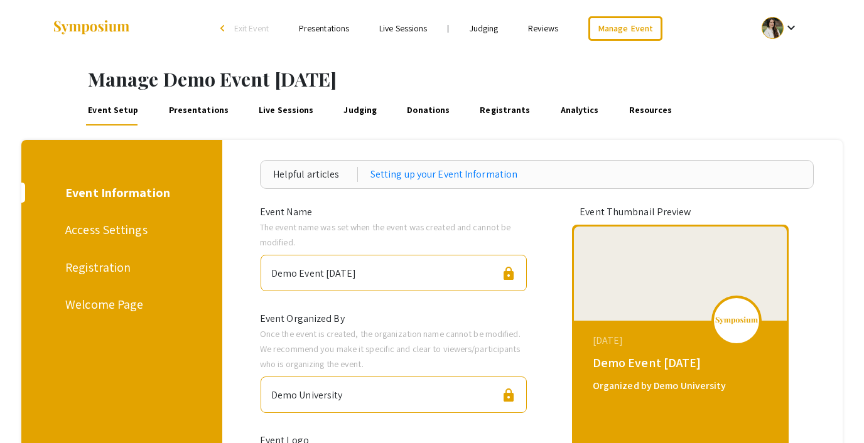
click at [193, 101] on link "Presentations" at bounding box center [198, 110] width 64 height 30
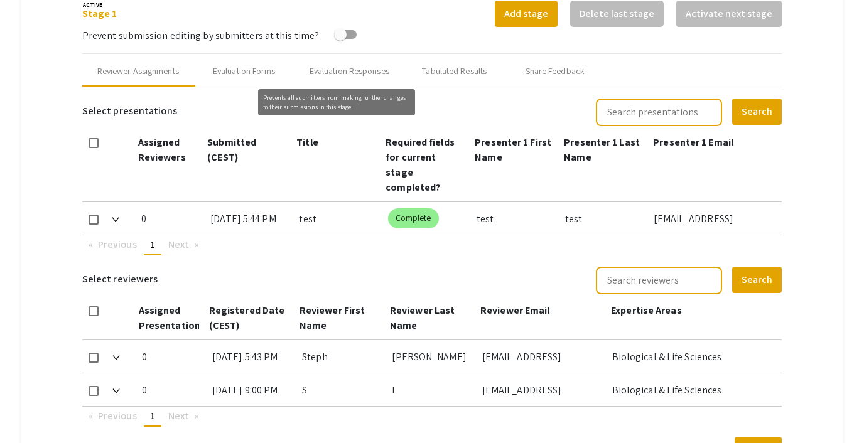
scroll to position [468, 0]
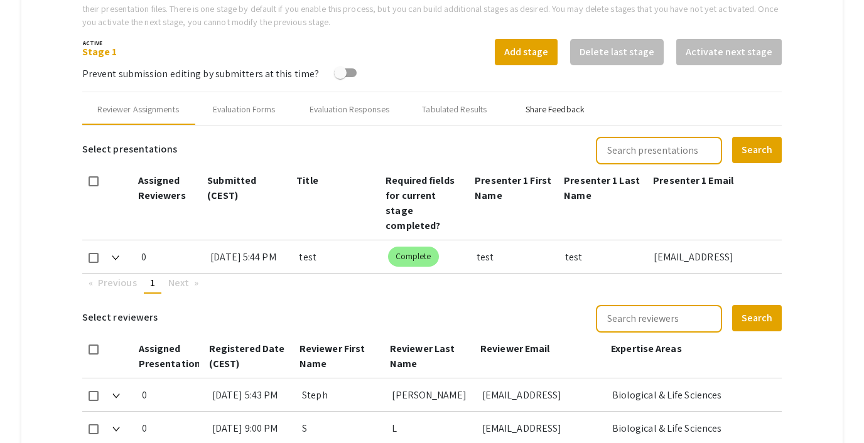
click at [543, 104] on div "Share Feedback" at bounding box center [555, 109] width 59 height 13
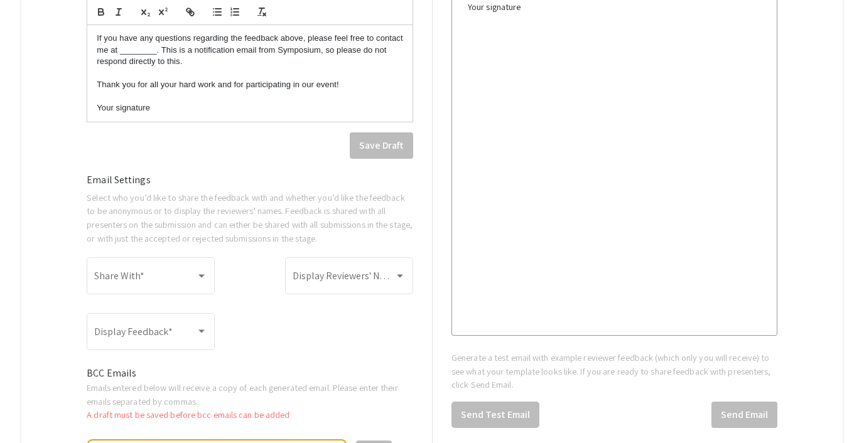
scroll to position [869, 0]
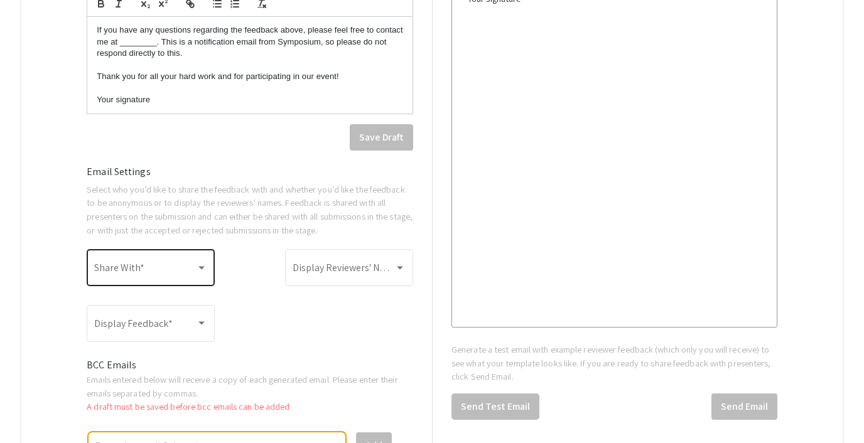
click at [198, 266] on div at bounding box center [201, 268] width 11 height 11
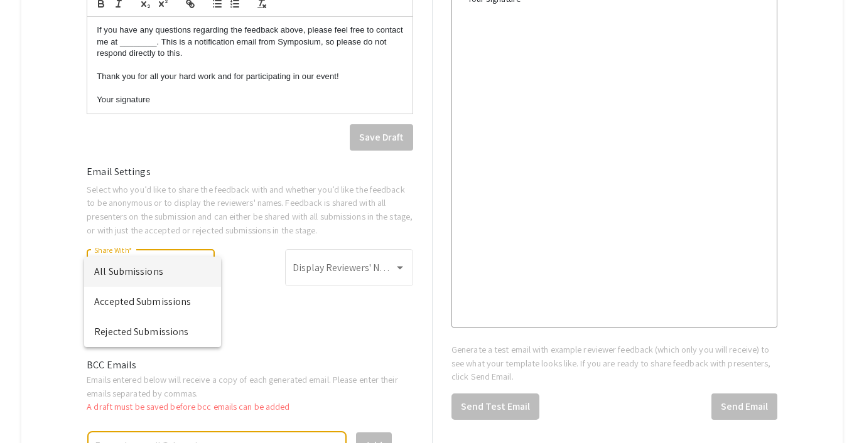
click at [263, 303] on div at bounding box center [432, 221] width 864 height 443
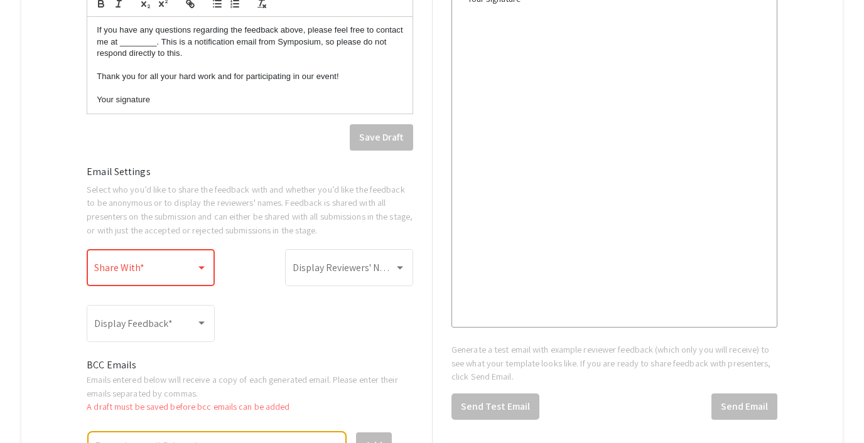
click at [139, 261] on div "Share With *" at bounding box center [150, 267] width 113 height 40
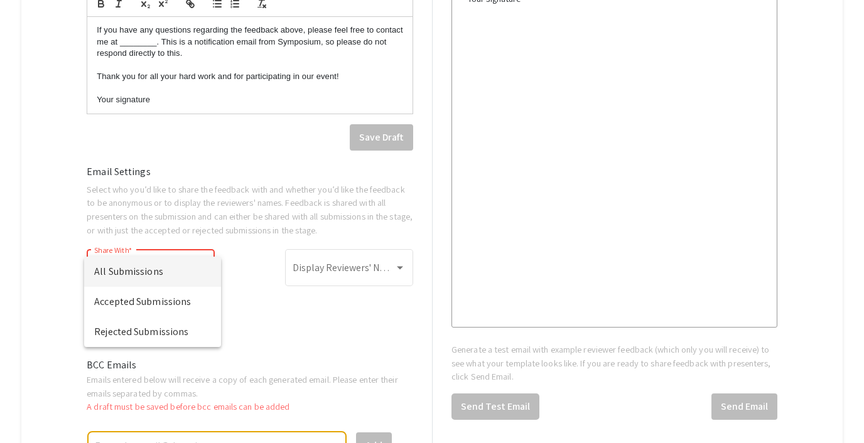
click at [63, 195] on div at bounding box center [432, 221] width 864 height 443
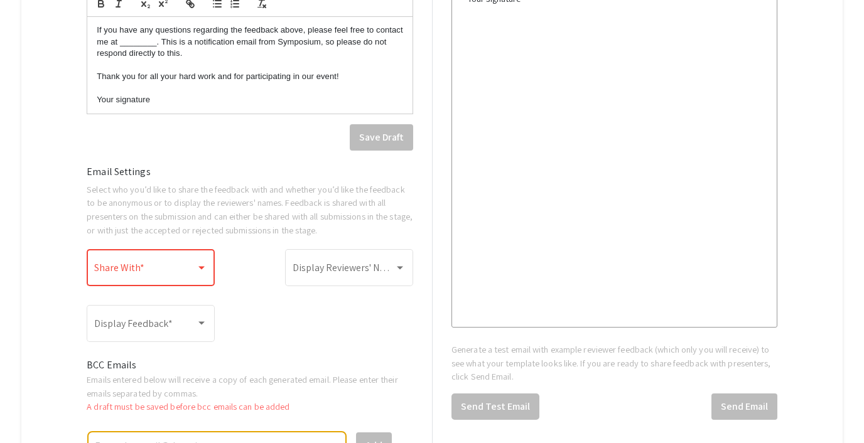
click at [199, 269] on div at bounding box center [201, 267] width 6 height 3
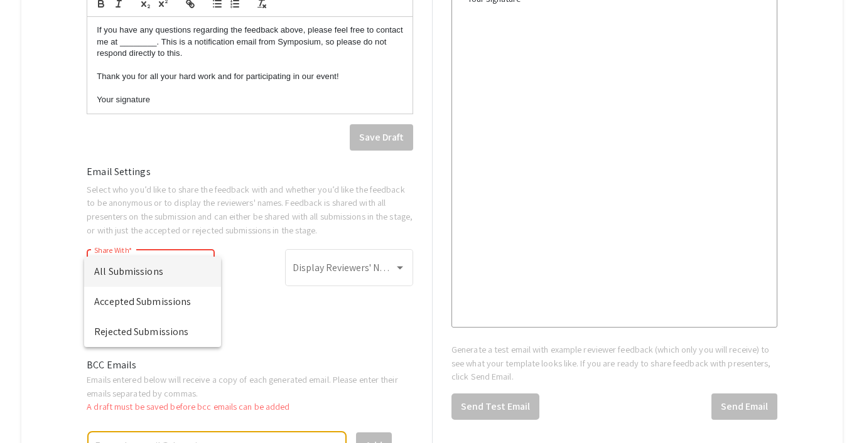
click at [290, 323] on div at bounding box center [432, 221] width 864 height 443
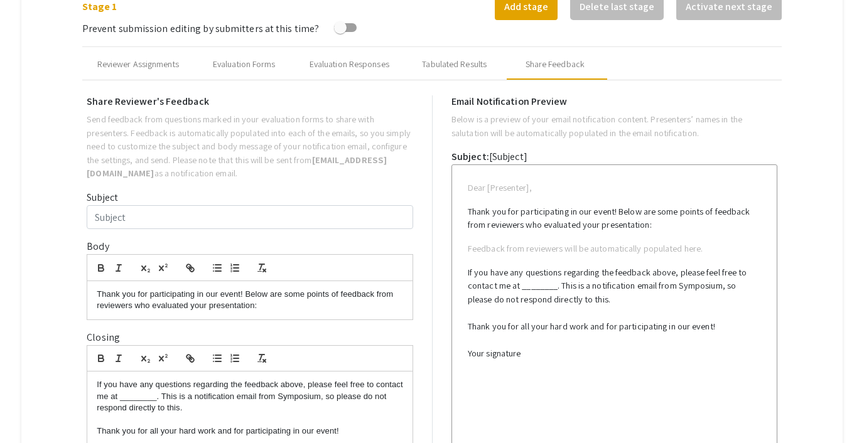
scroll to position [0, 0]
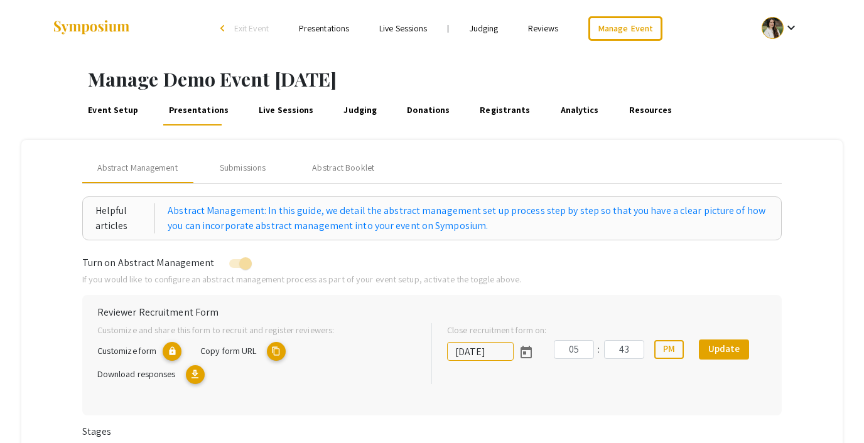
click at [256, 25] on span "Exit Event" at bounding box center [251, 28] width 35 height 11
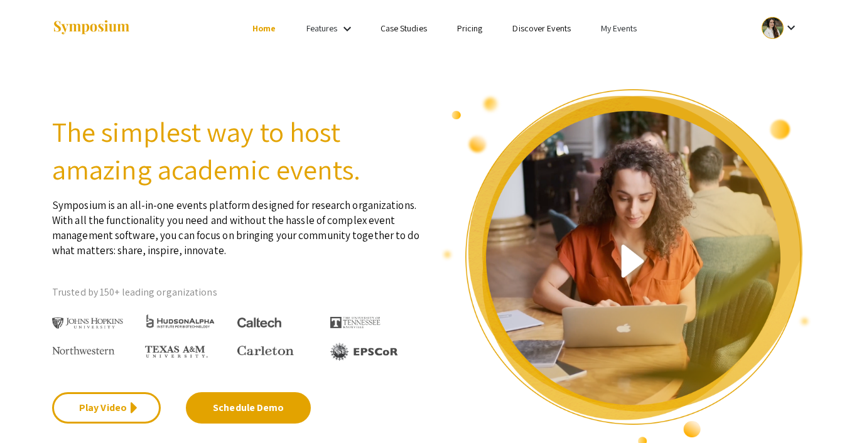
click at [631, 23] on link "My Events" at bounding box center [619, 28] width 36 height 11
click at [631, 43] on button "Events I've organized" at bounding box center [638, 56] width 107 height 30
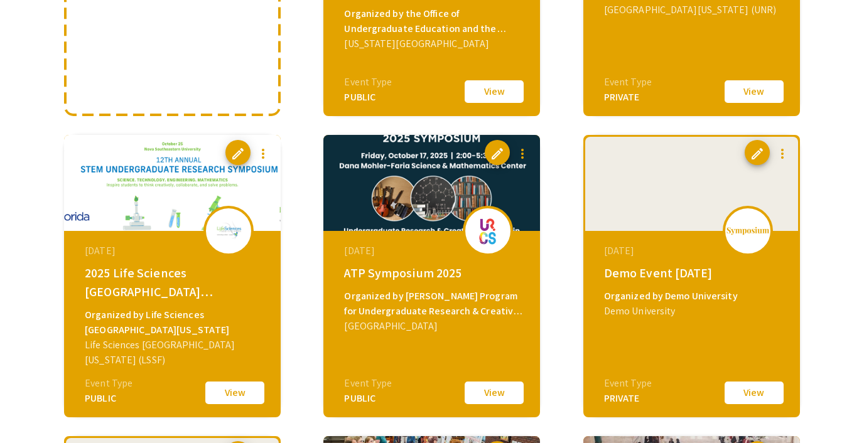
scroll to position [352, 0]
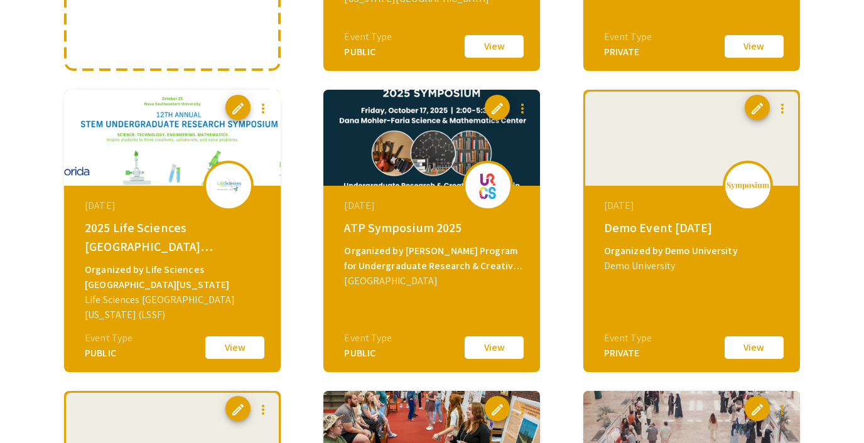
click at [224, 359] on button "View" at bounding box center [234, 348] width 63 height 26
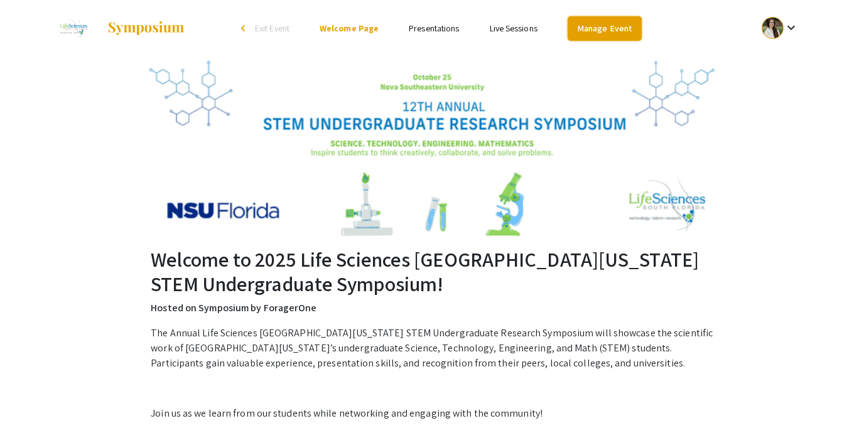
click at [605, 33] on link "Manage Event" at bounding box center [605, 28] width 74 height 24
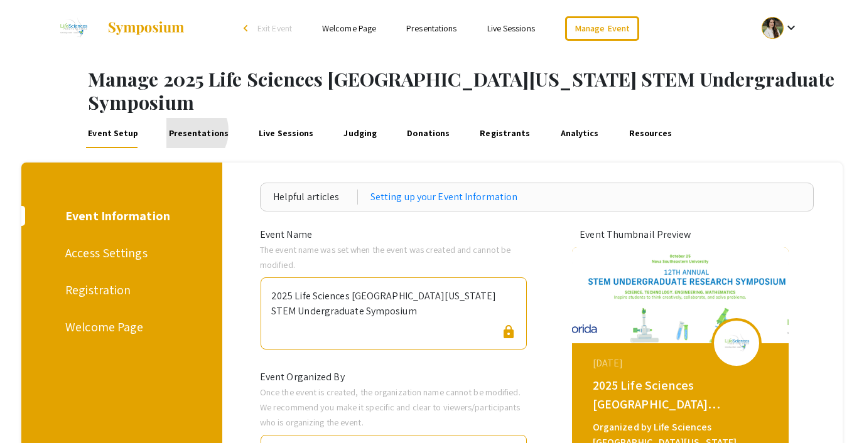
click at [184, 118] on link "Presentations" at bounding box center [198, 133] width 64 height 30
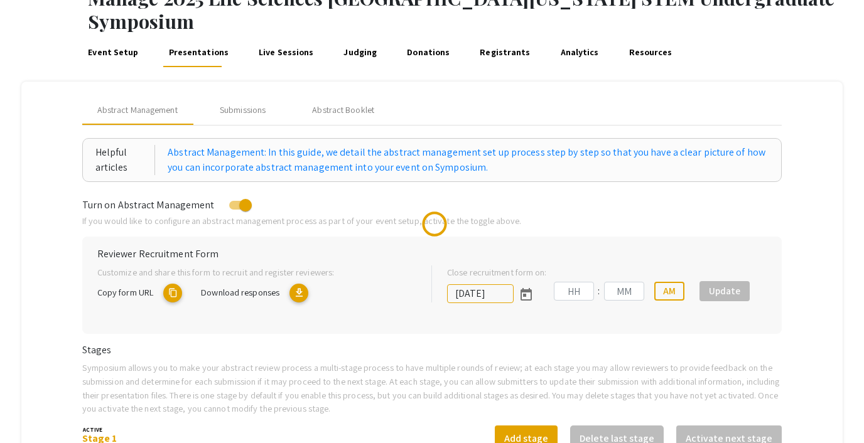
scroll to position [96, 0]
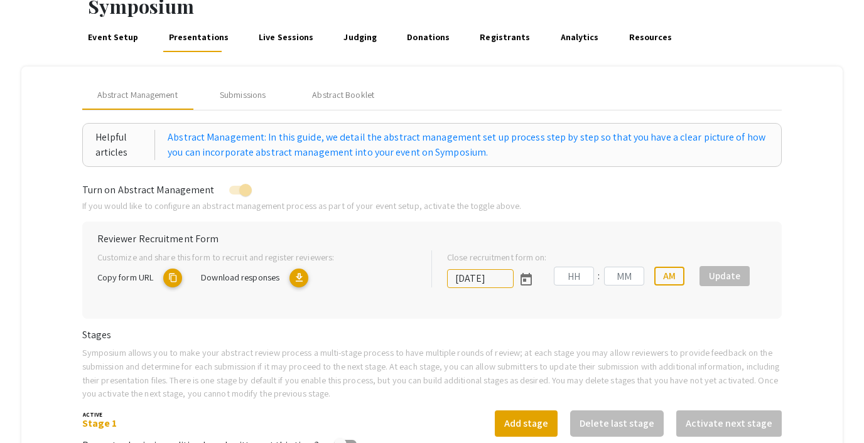
type input "[DATE]"
type input "11"
type input "00"
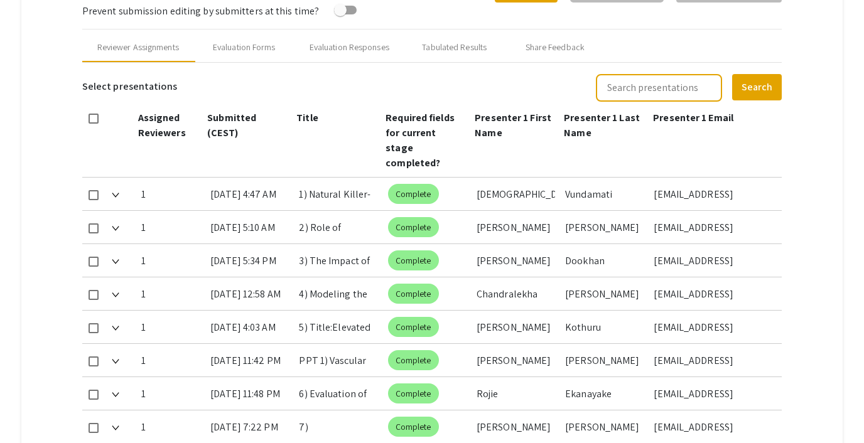
scroll to position [549, 0]
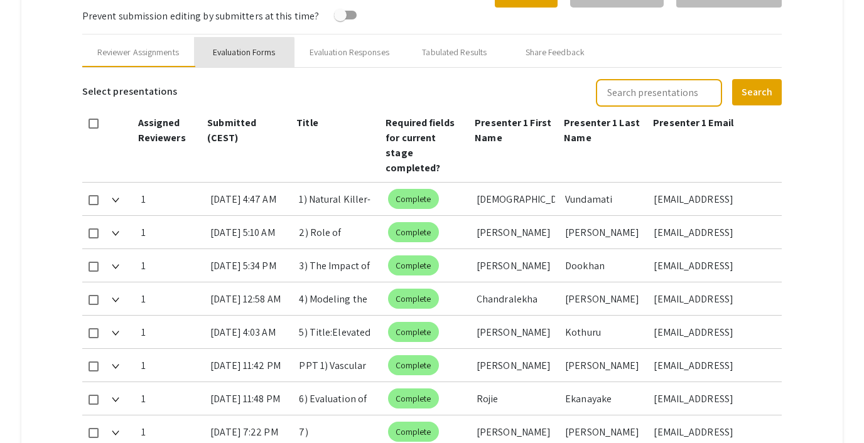
click at [237, 46] on div "Evaluation Forms" at bounding box center [244, 52] width 63 height 13
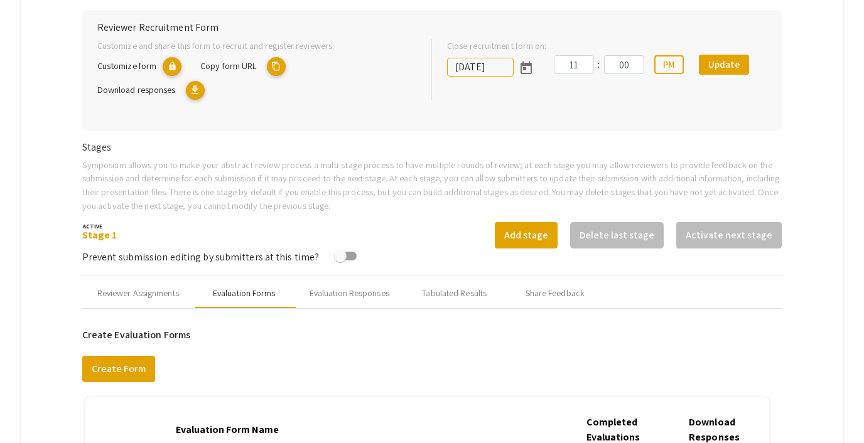
scroll to position [300, 0]
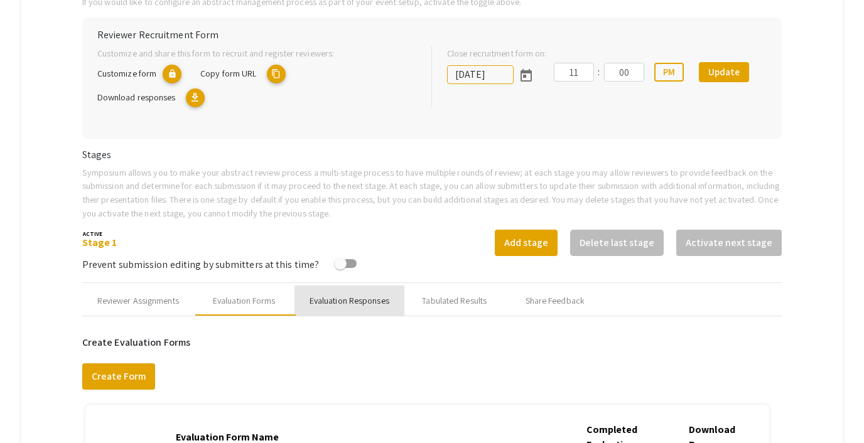
click at [337, 295] on div "Evaluation Responses" at bounding box center [350, 301] width 80 height 13
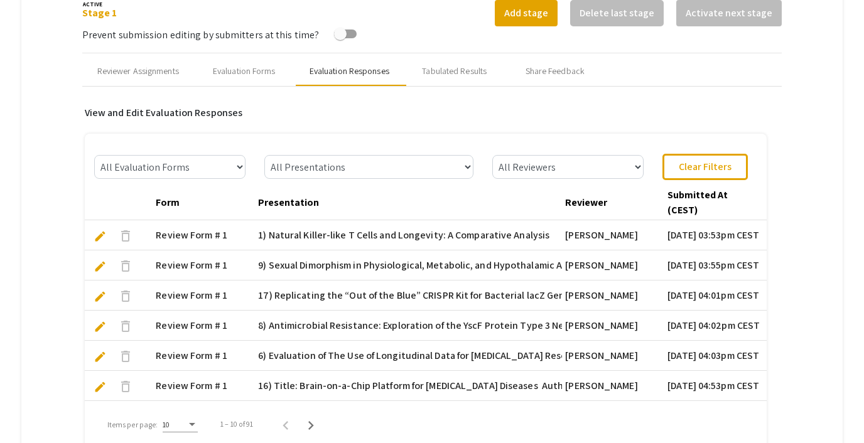
scroll to position [531, 0]
